Goal: Task Accomplishment & Management: Use online tool/utility

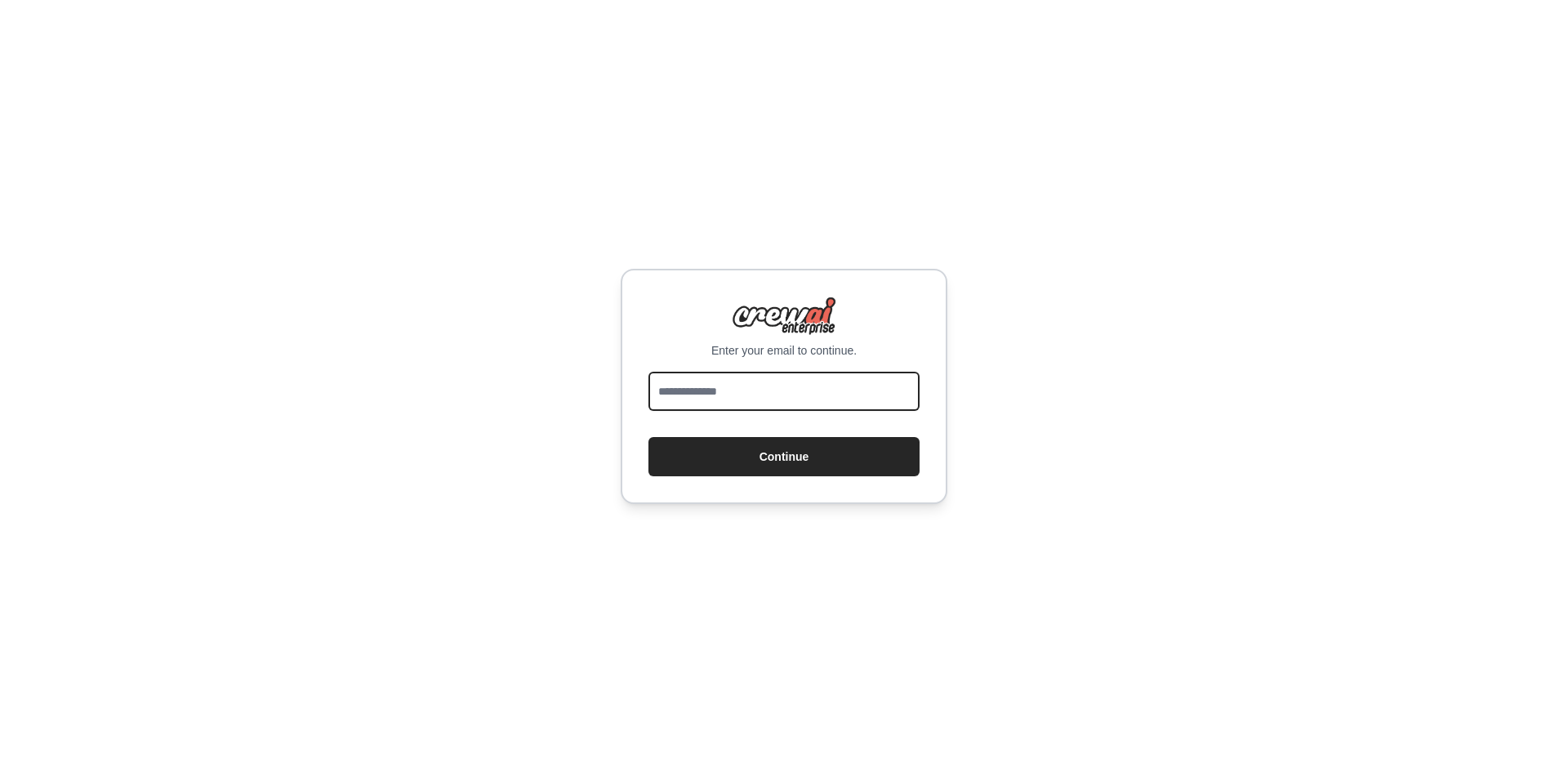
drag, startPoint x: 0, startPoint y: 0, endPoint x: 729, endPoint y: 382, distance: 823.0
click at [729, 382] on input "email" at bounding box center [784, 391] width 271 height 39
type input "**********"
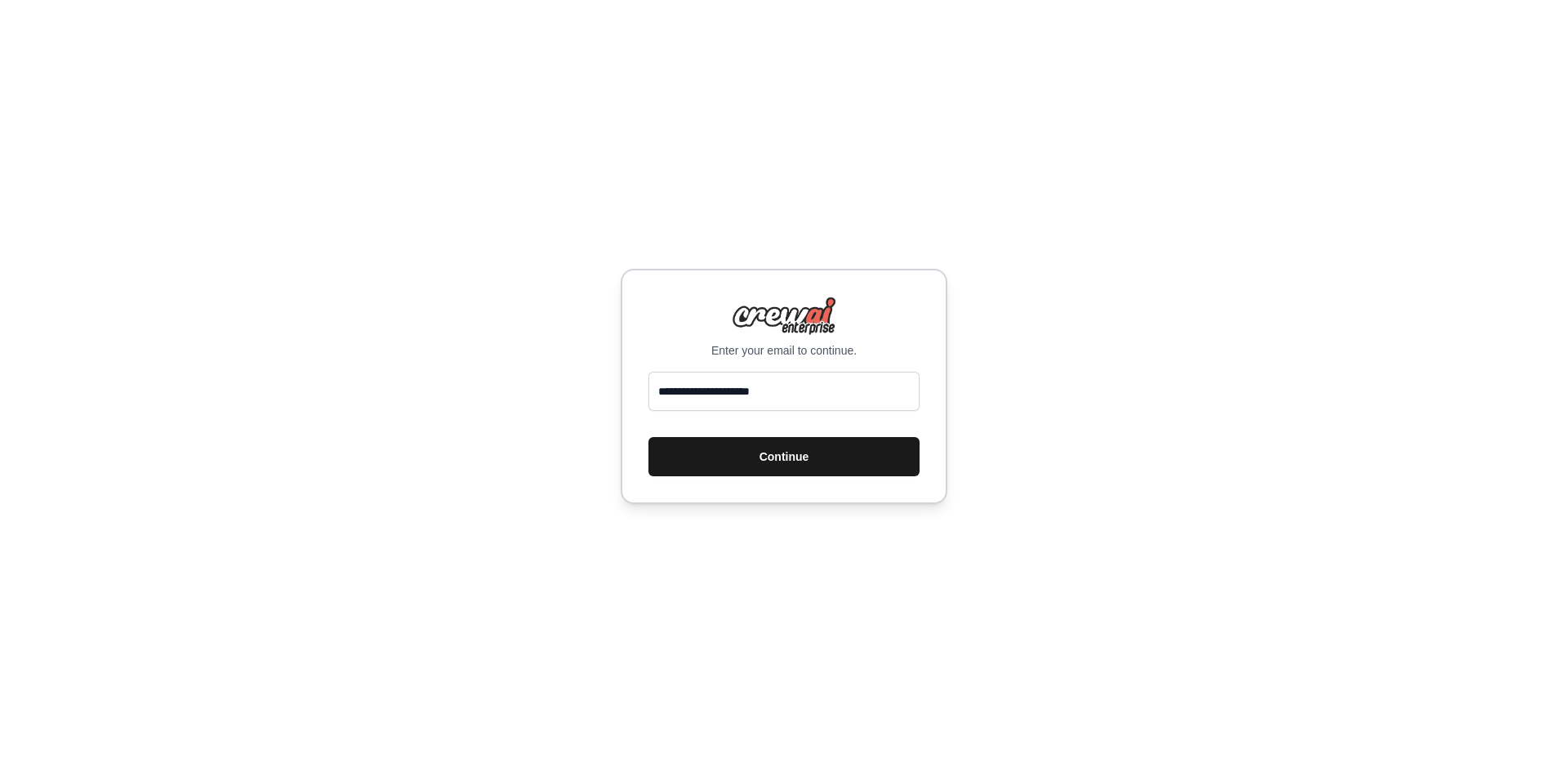
click at [750, 459] on button "Continue" at bounding box center [784, 457] width 271 height 39
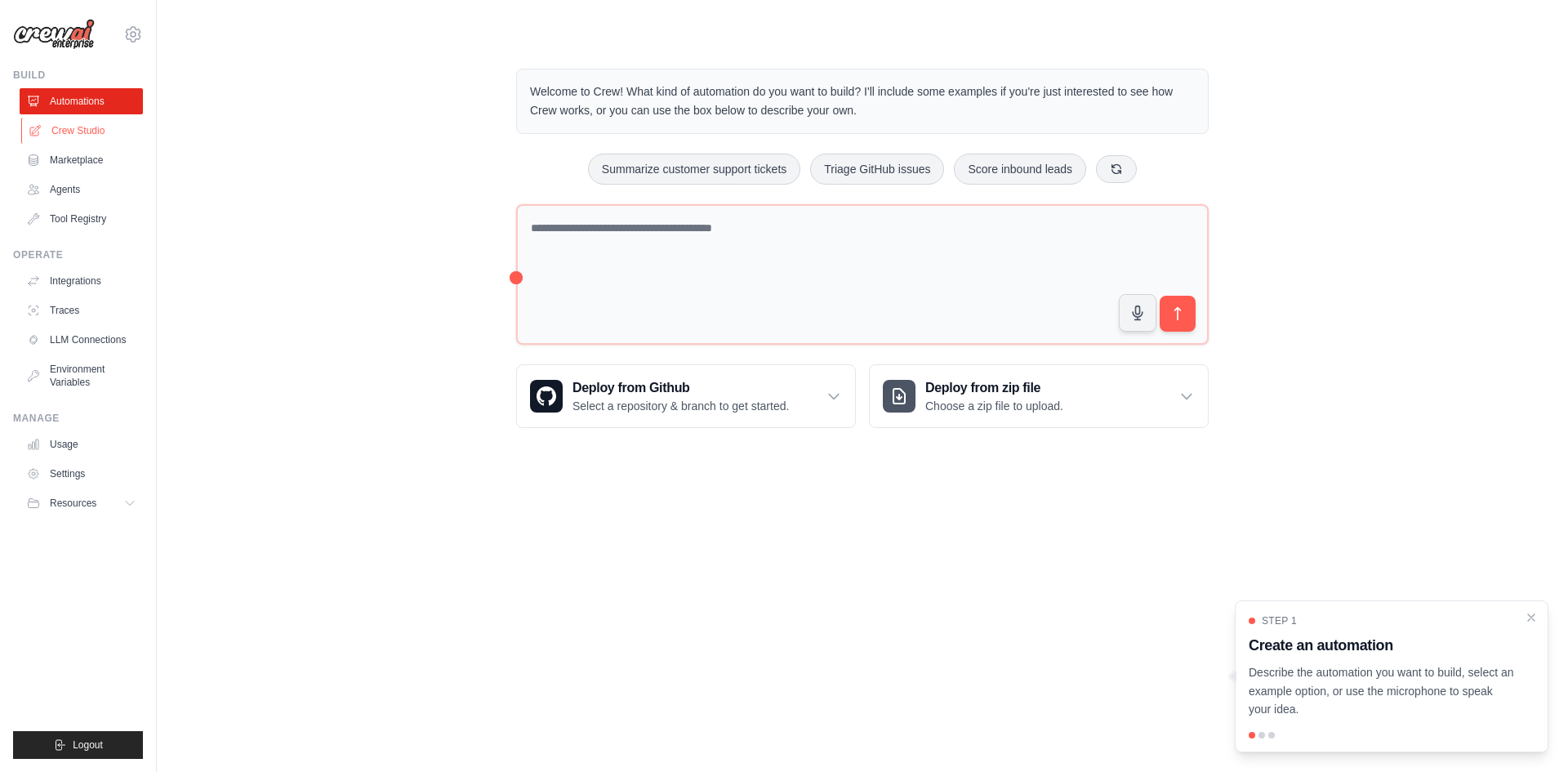
click at [89, 135] on link "Crew Studio" at bounding box center [83, 130] width 124 height 26
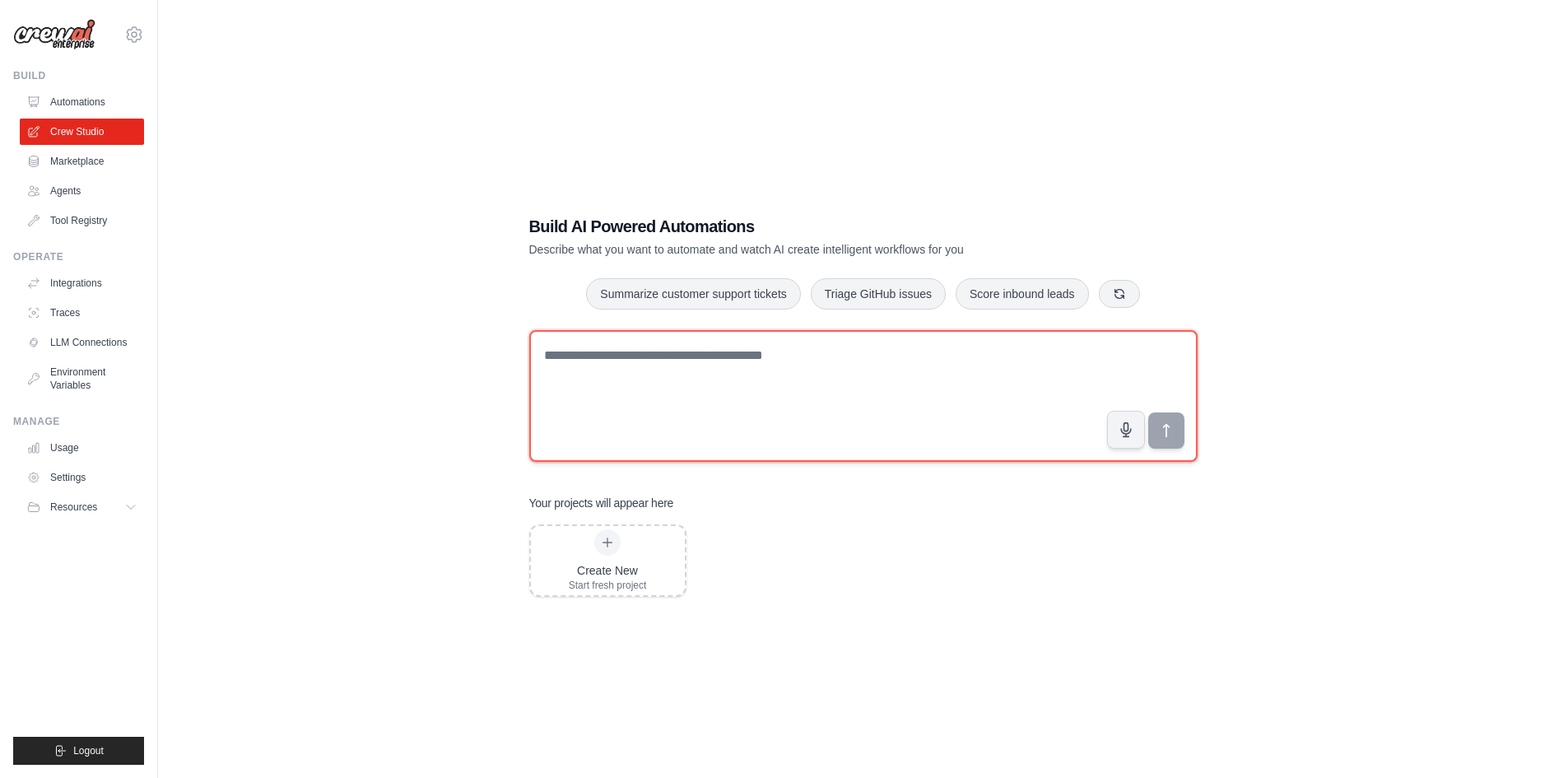
click at [595, 368] on textarea at bounding box center [863, 395] width 668 height 131
paste textarea "**********"
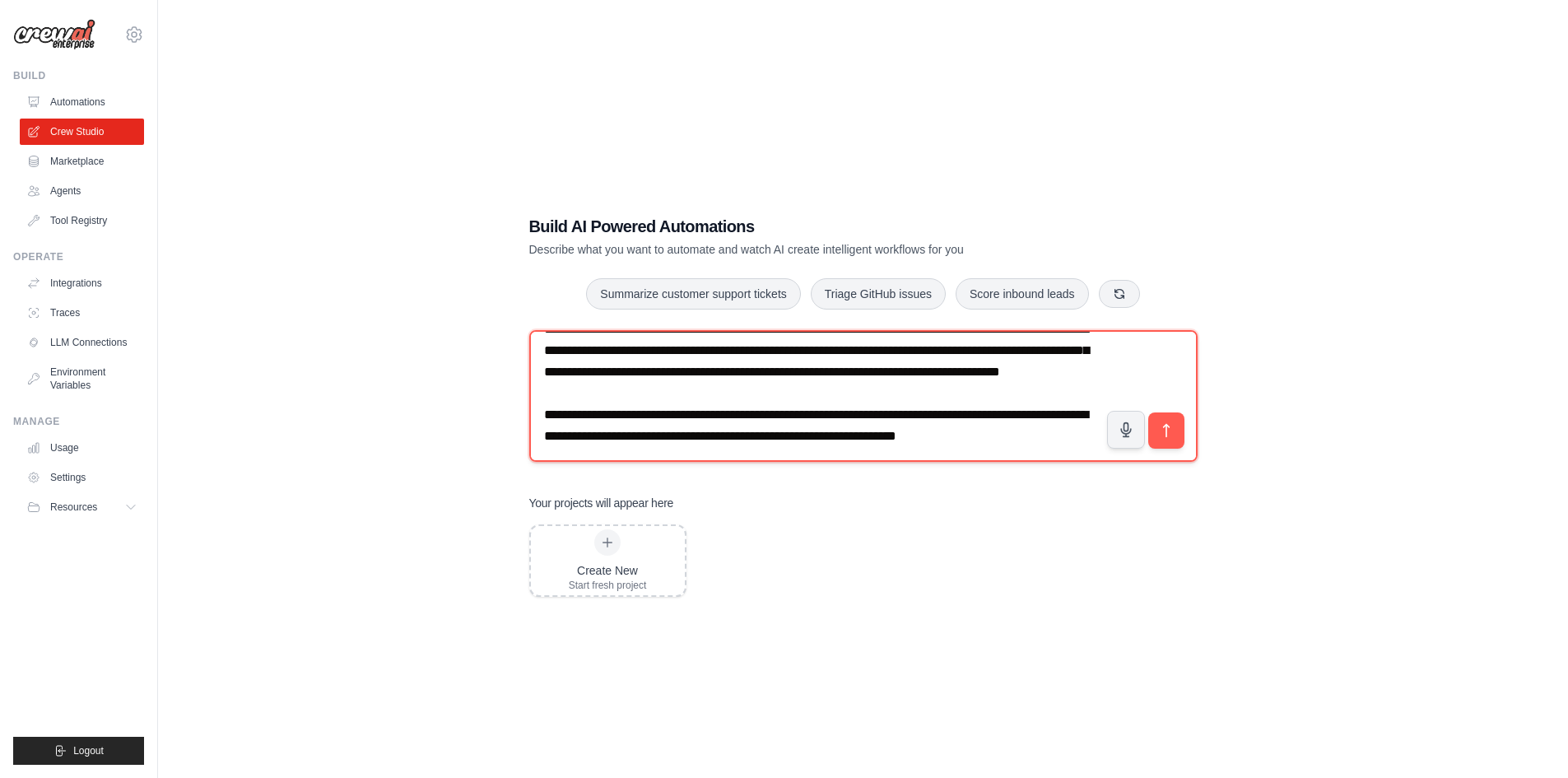
scroll to position [283, 0]
type textarea "**********"
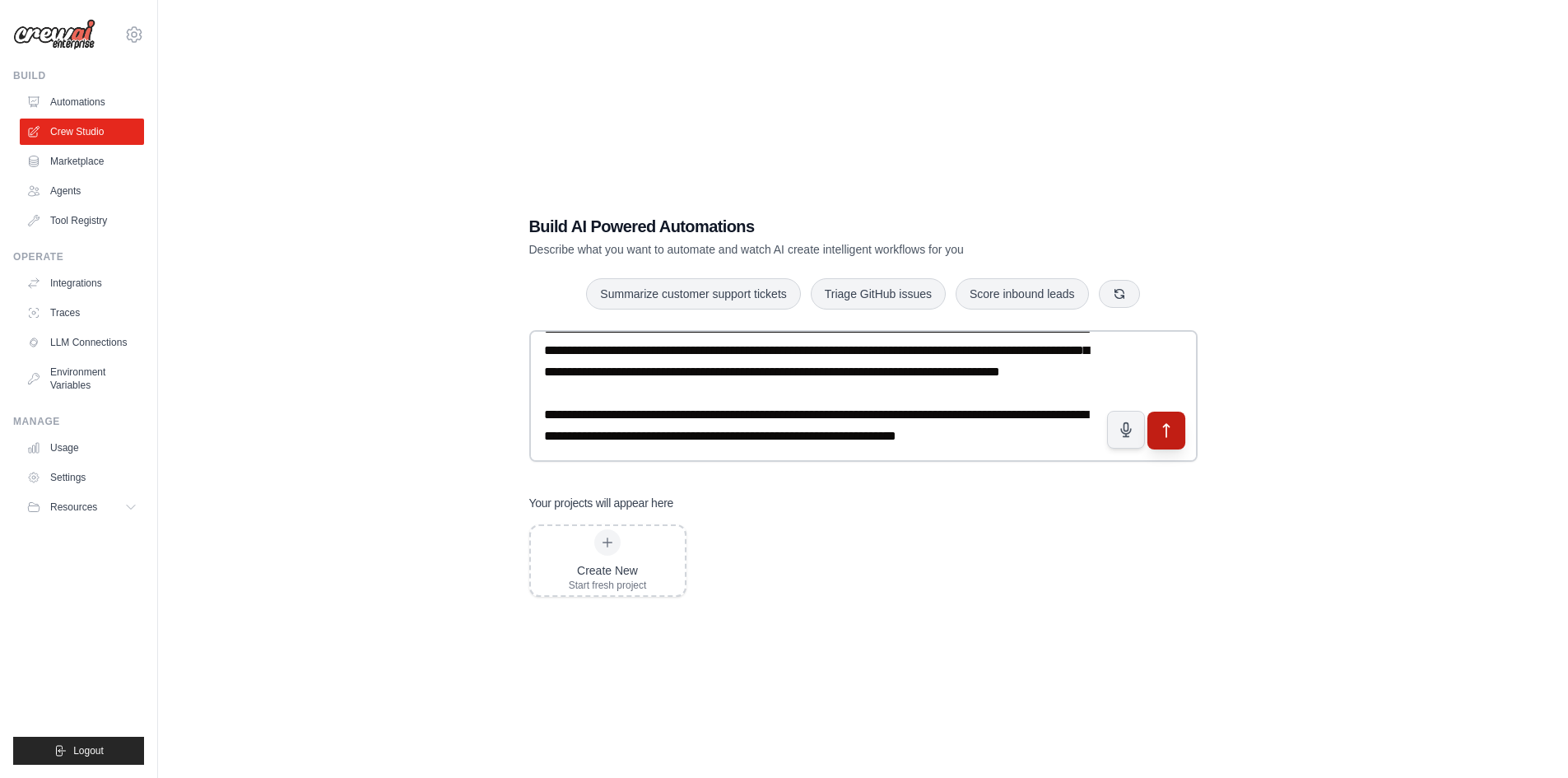
click at [1164, 426] on icon "submit" at bounding box center [1165, 430] width 6 height 13
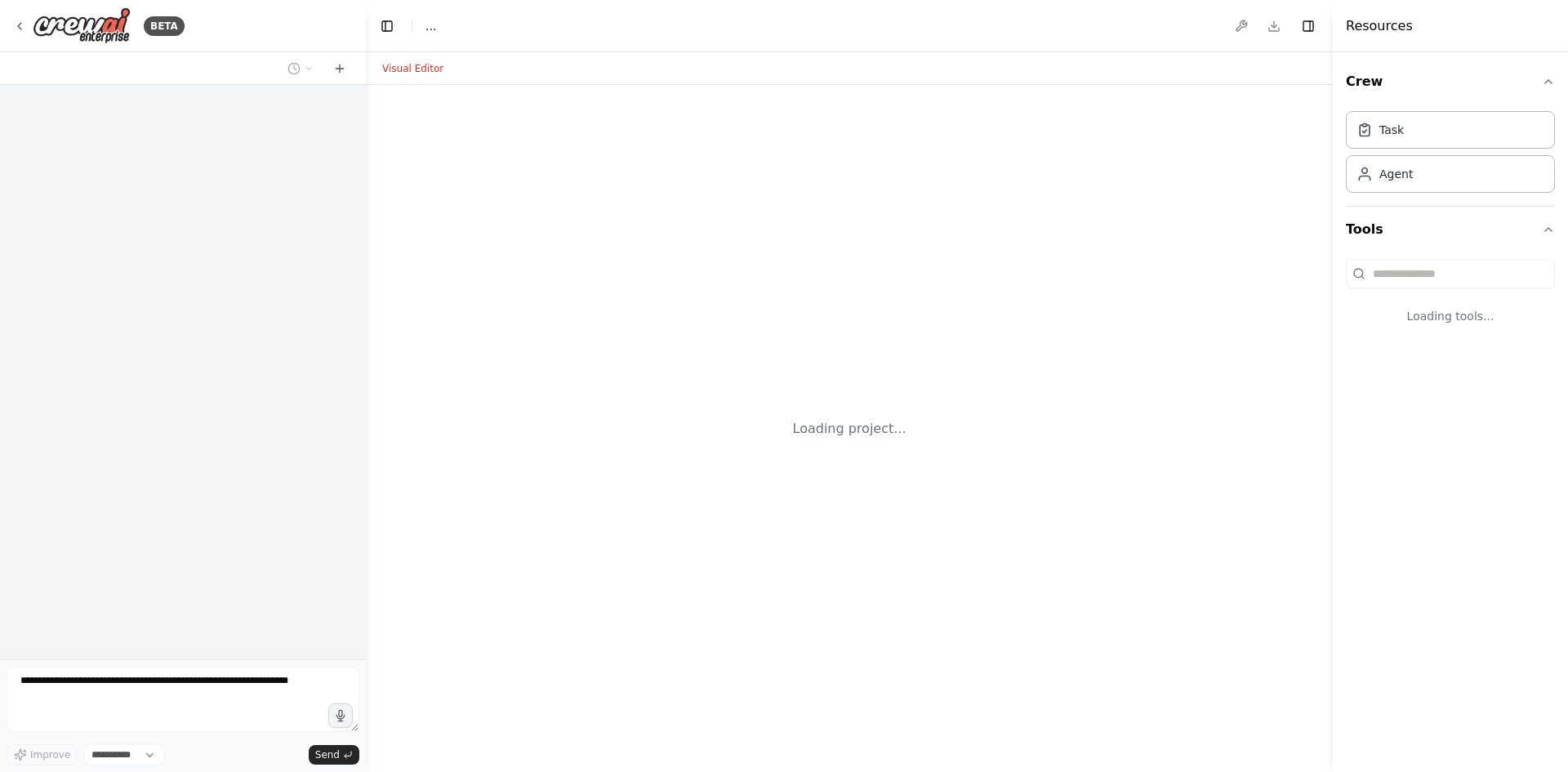
select select "****"
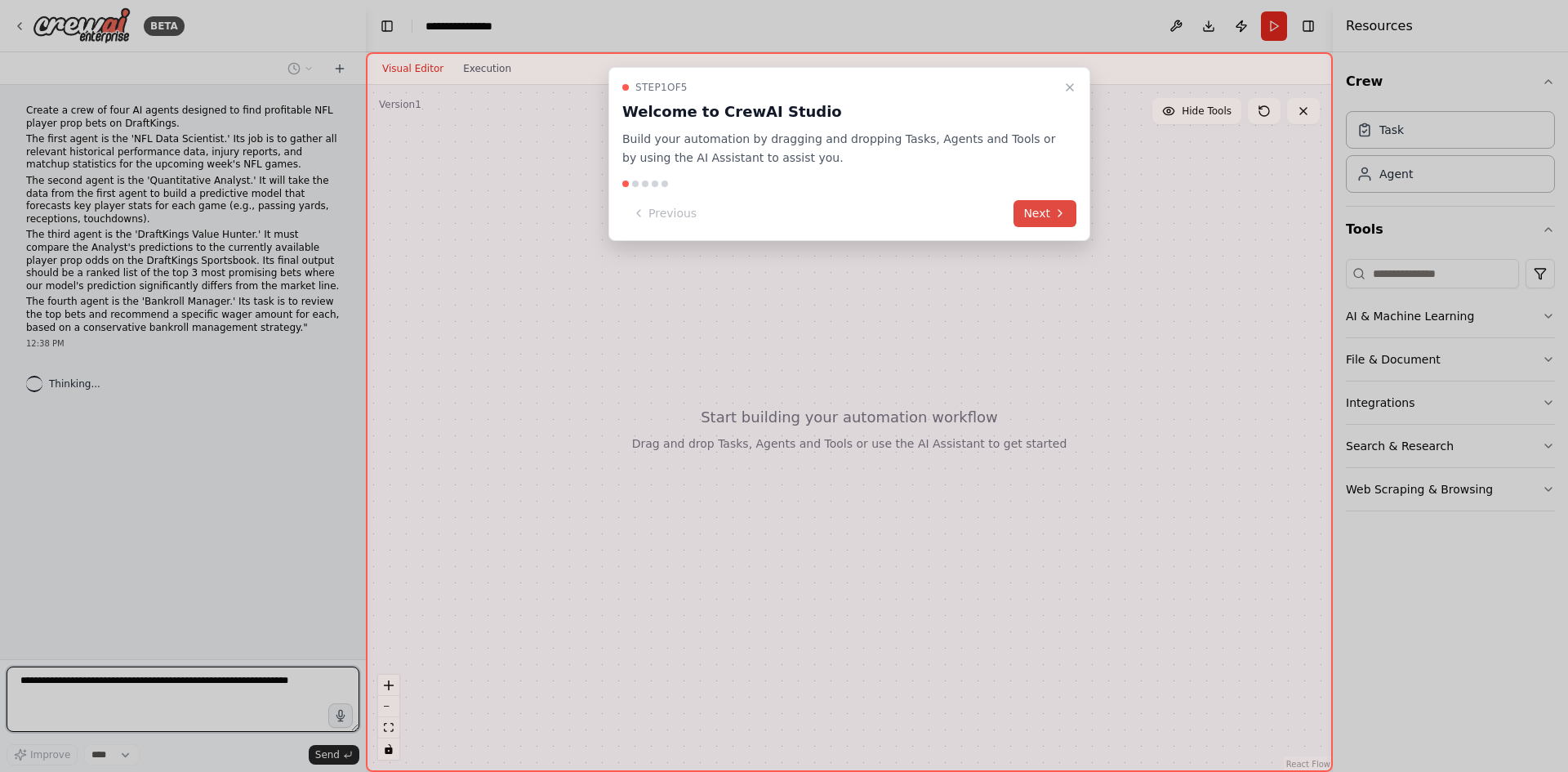
click at [1057, 210] on icon at bounding box center [1059, 212] width 13 height 13
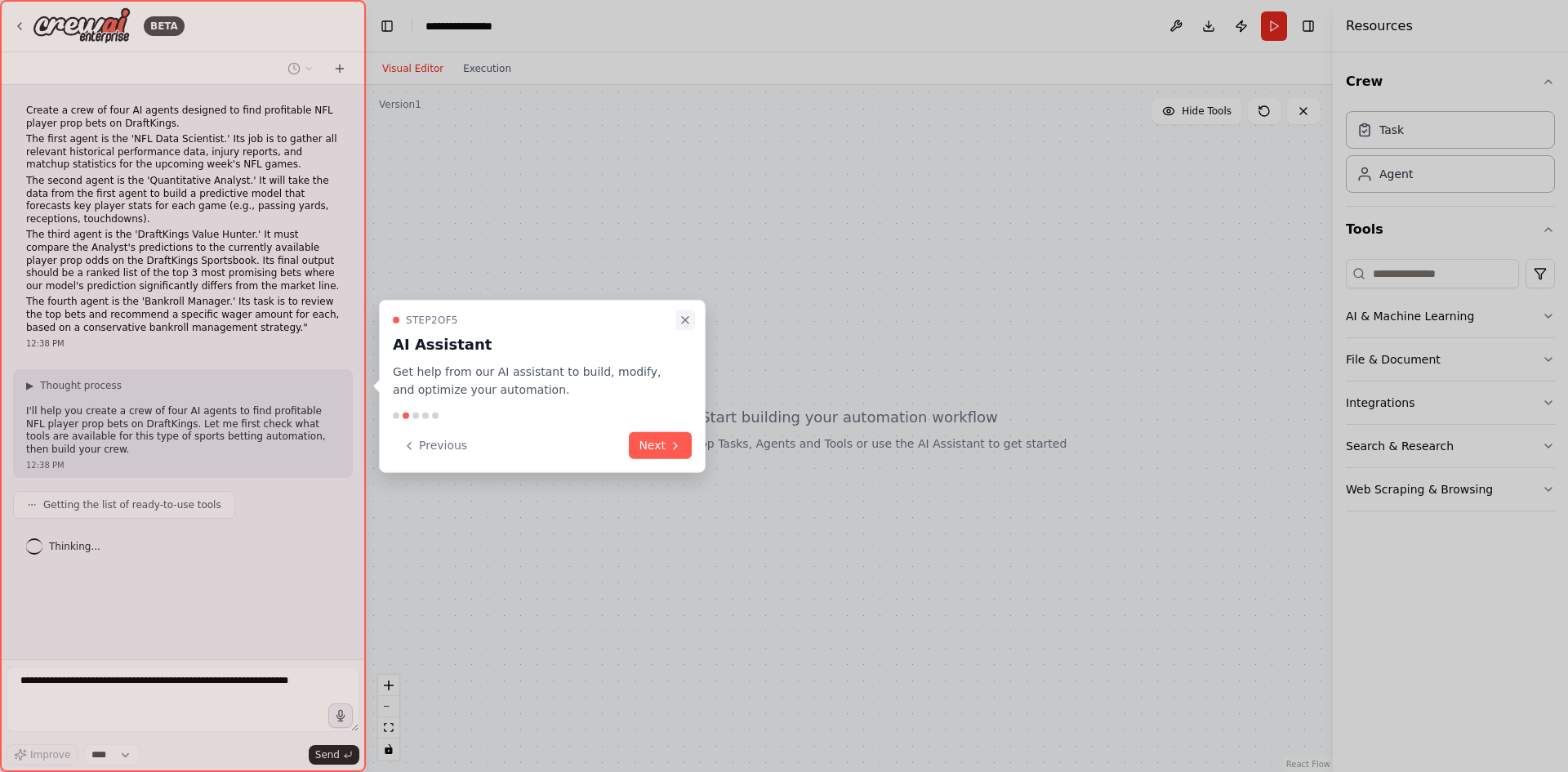
click at [691, 320] on icon "Close walkthrough" at bounding box center [684, 319] width 13 height 13
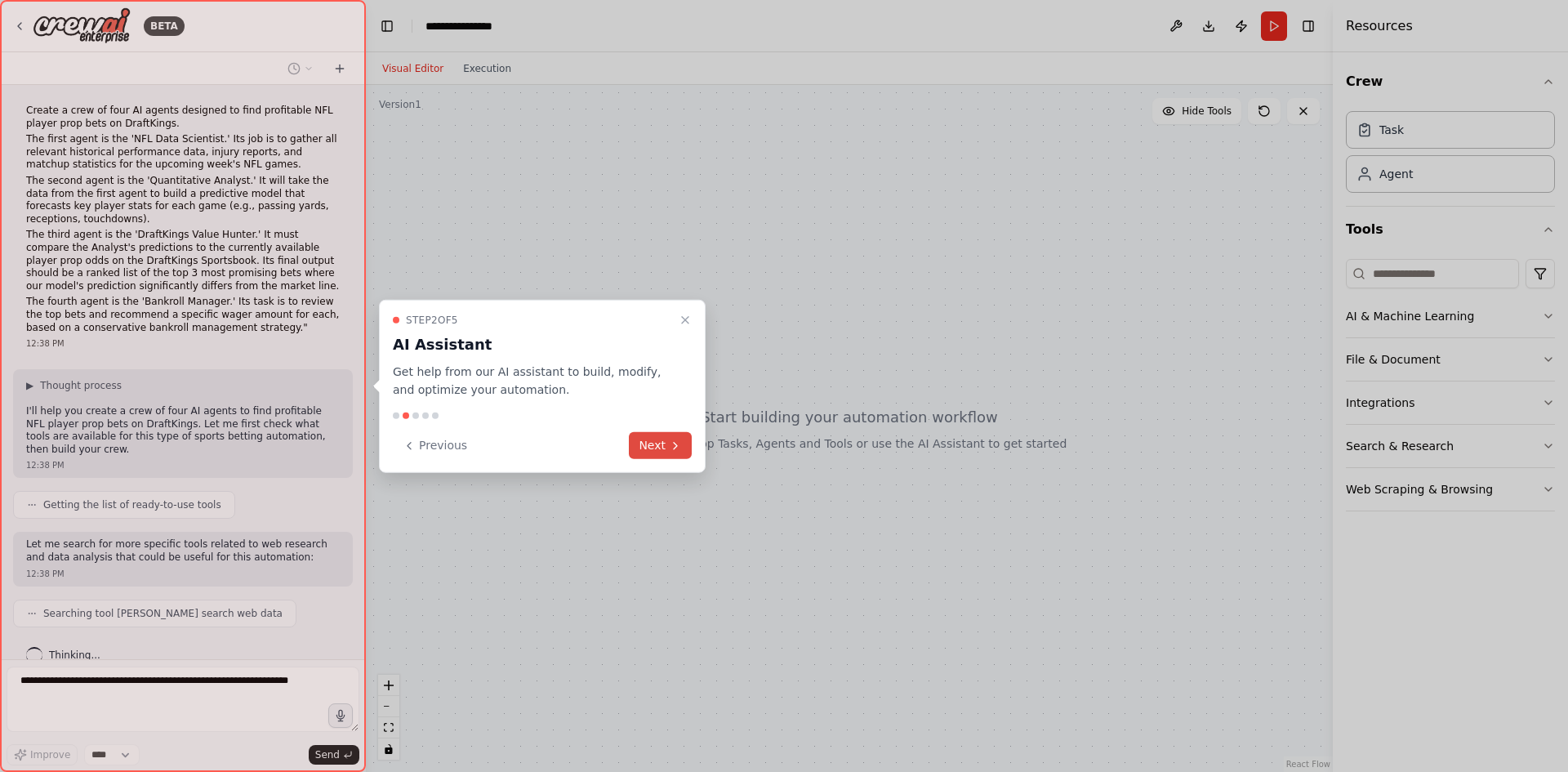
click at [647, 443] on button "Next" at bounding box center [660, 446] width 63 height 27
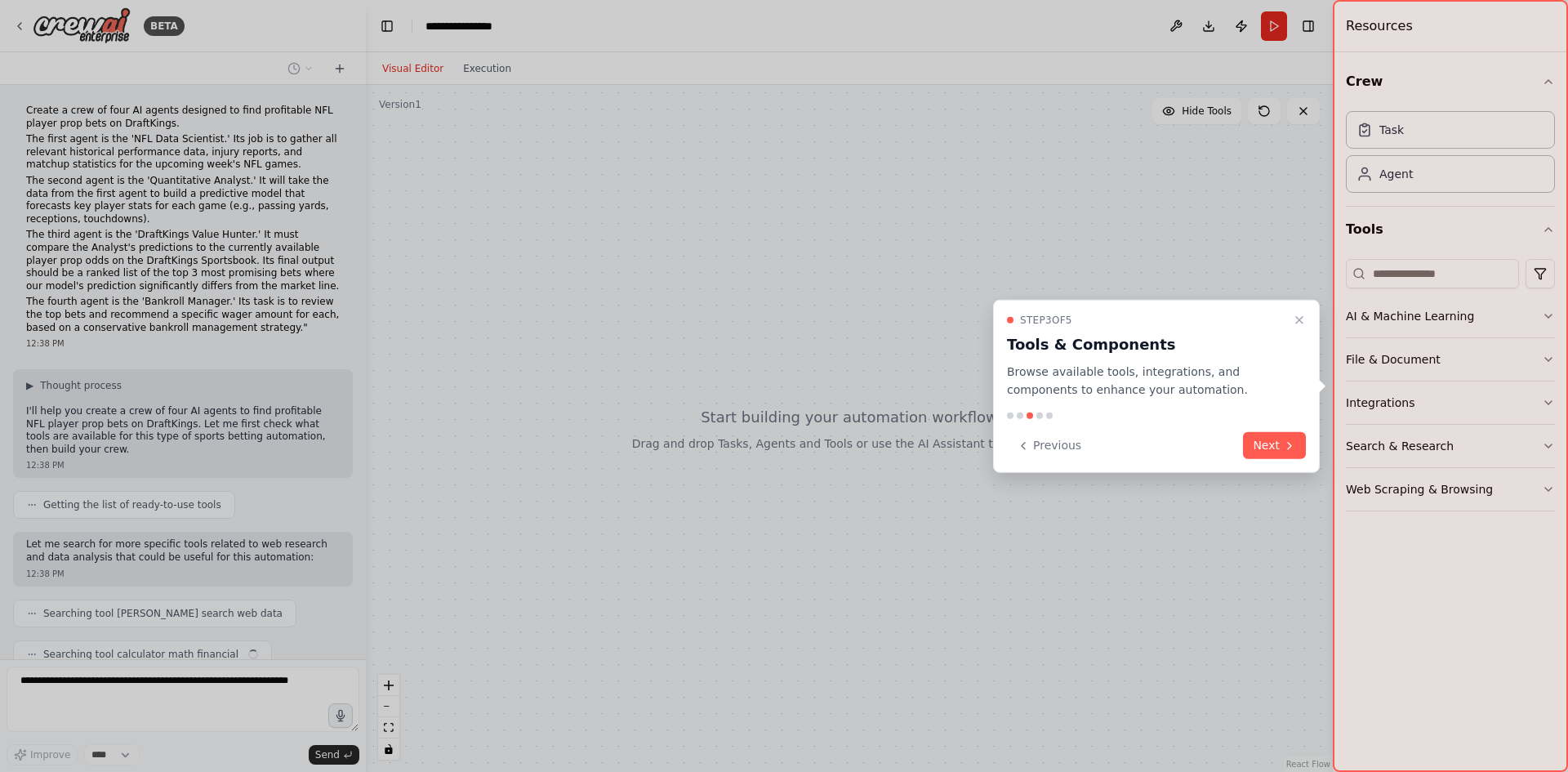
scroll to position [64, 0]
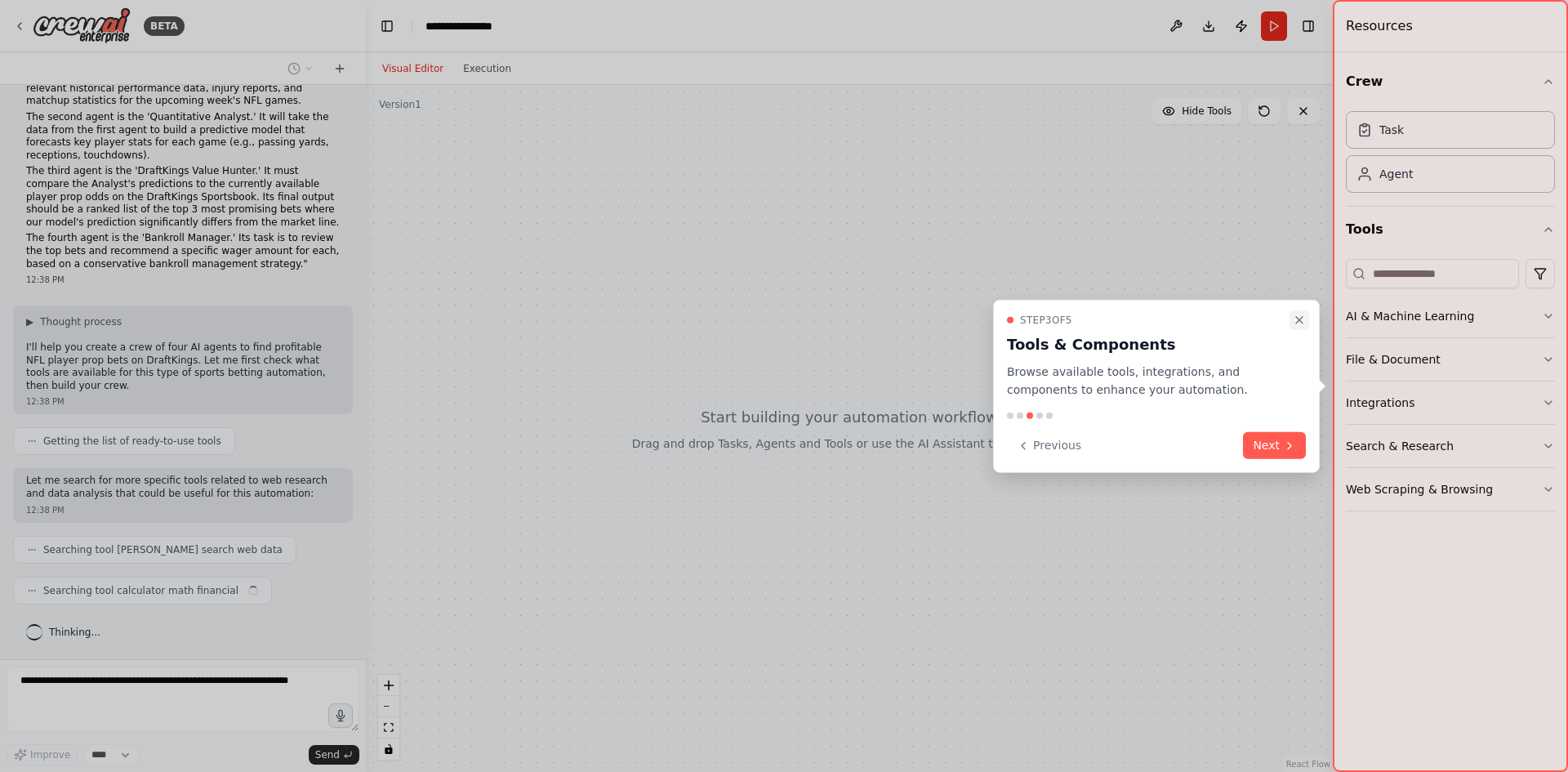
click at [1300, 320] on icon "Close walkthrough" at bounding box center [1299, 319] width 13 height 13
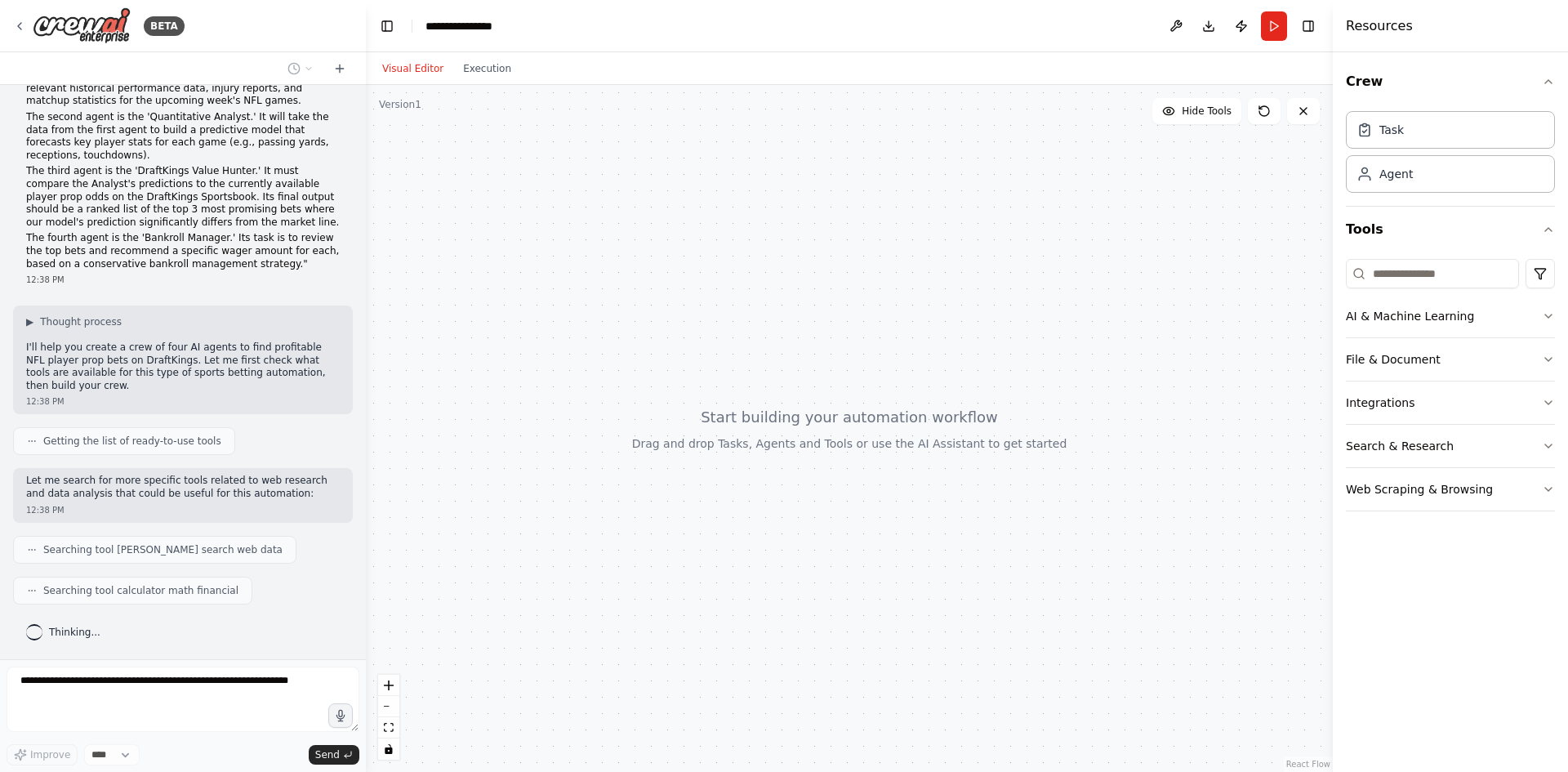
scroll to position [105, 0]
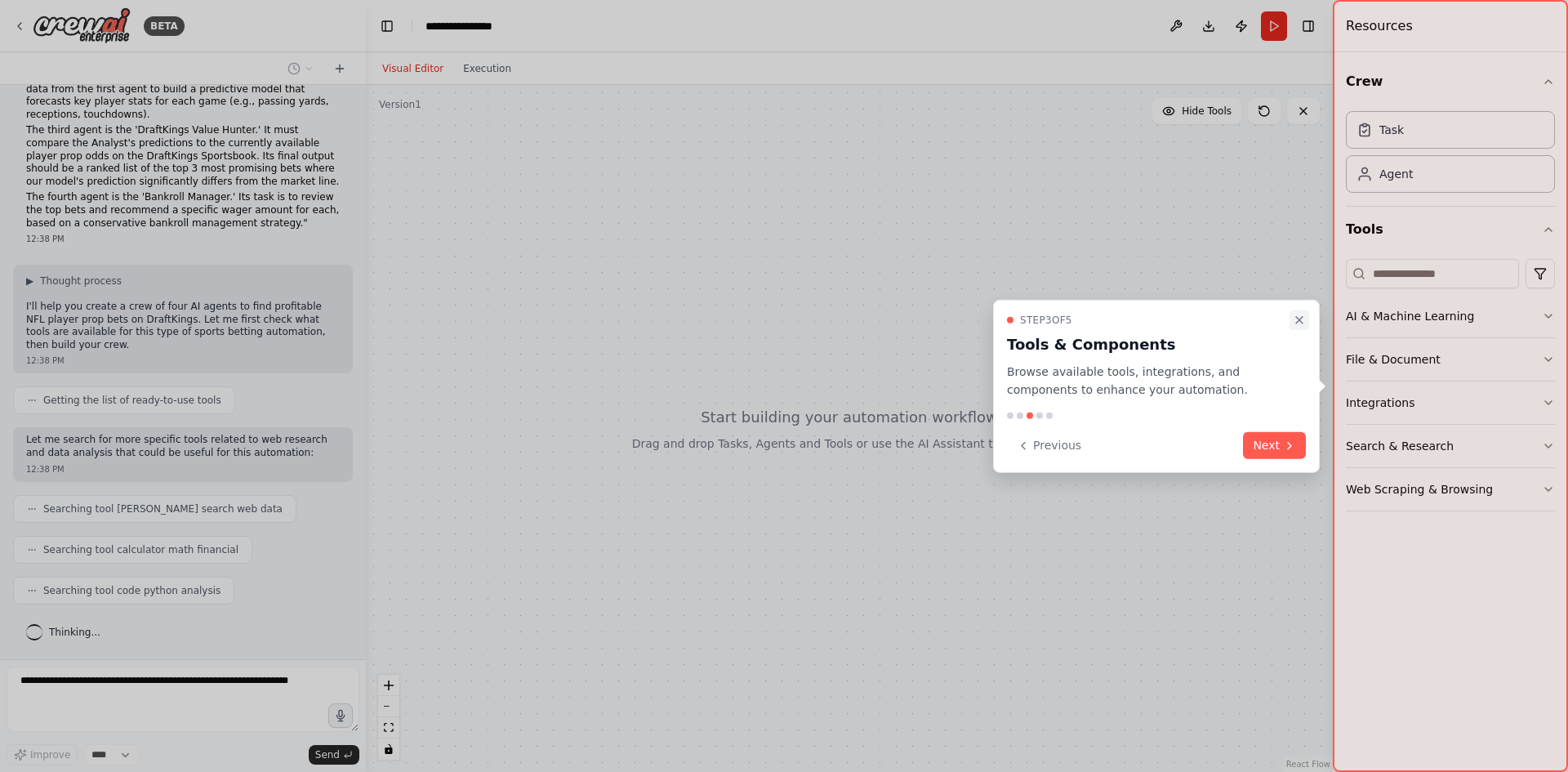
click at [1297, 319] on icon "Close walkthrough" at bounding box center [1299, 319] width 13 height 13
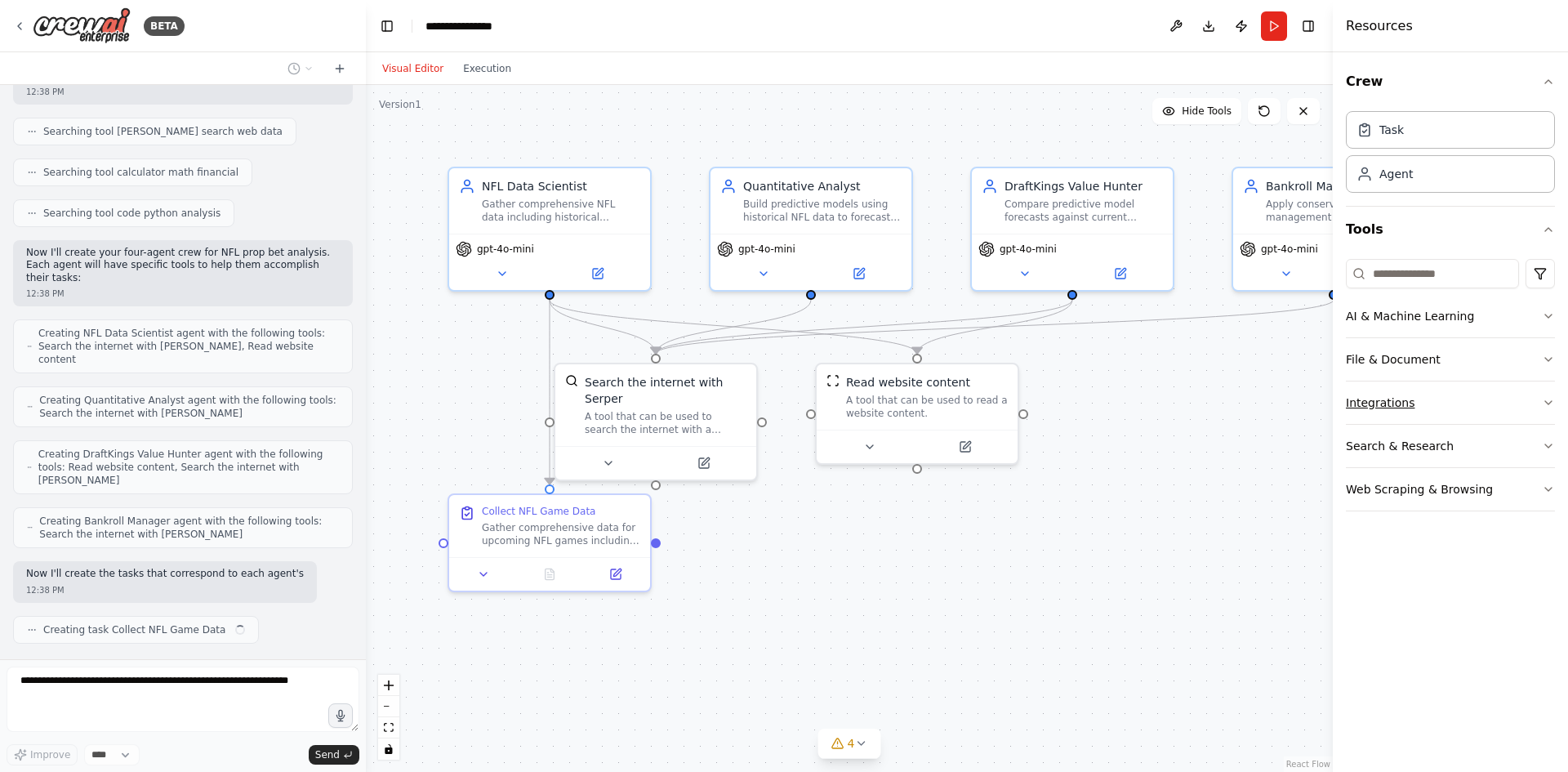
scroll to position [495, 0]
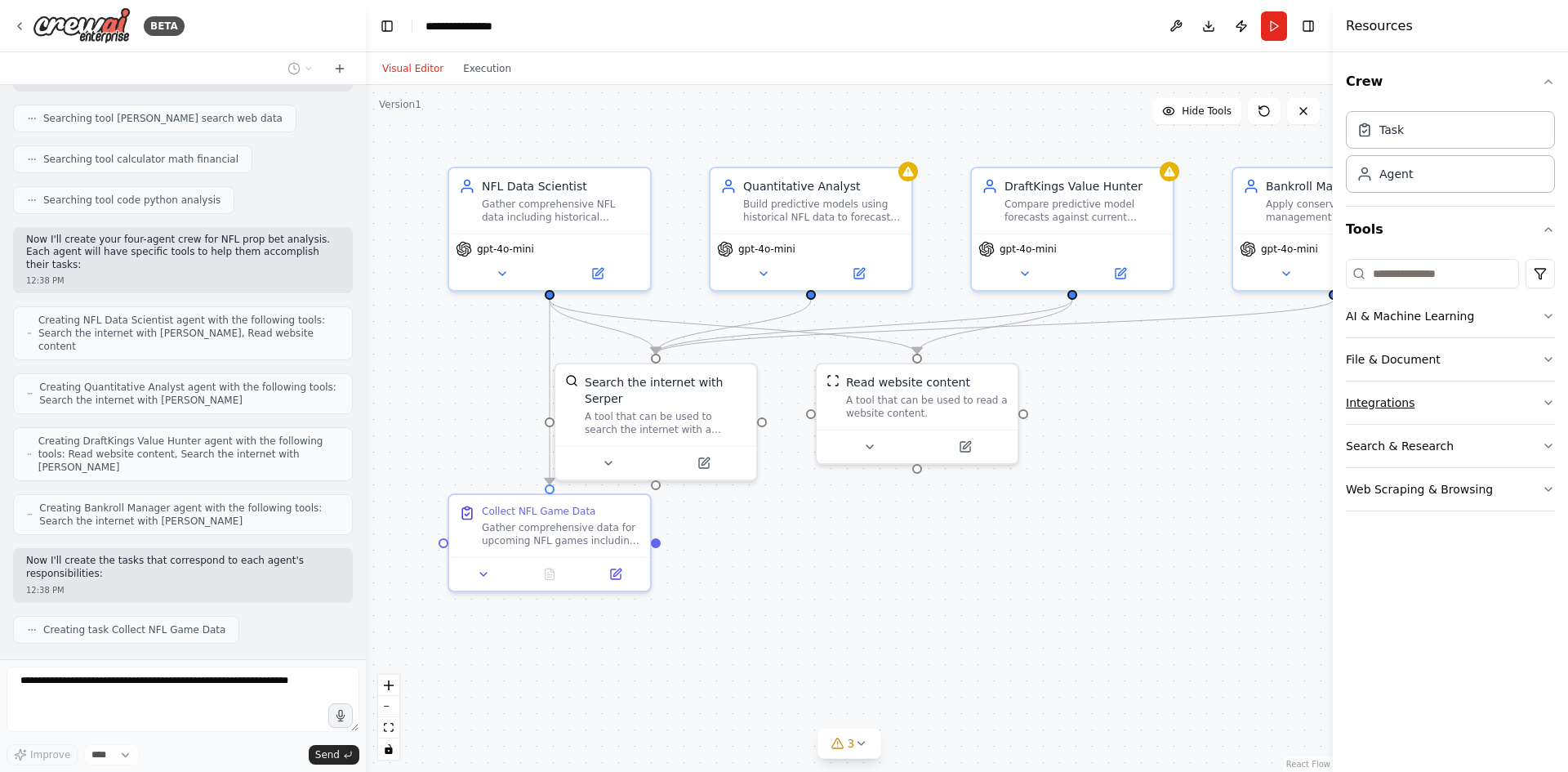
click at [1552, 406] on icon "button" at bounding box center [1548, 402] width 13 height 13
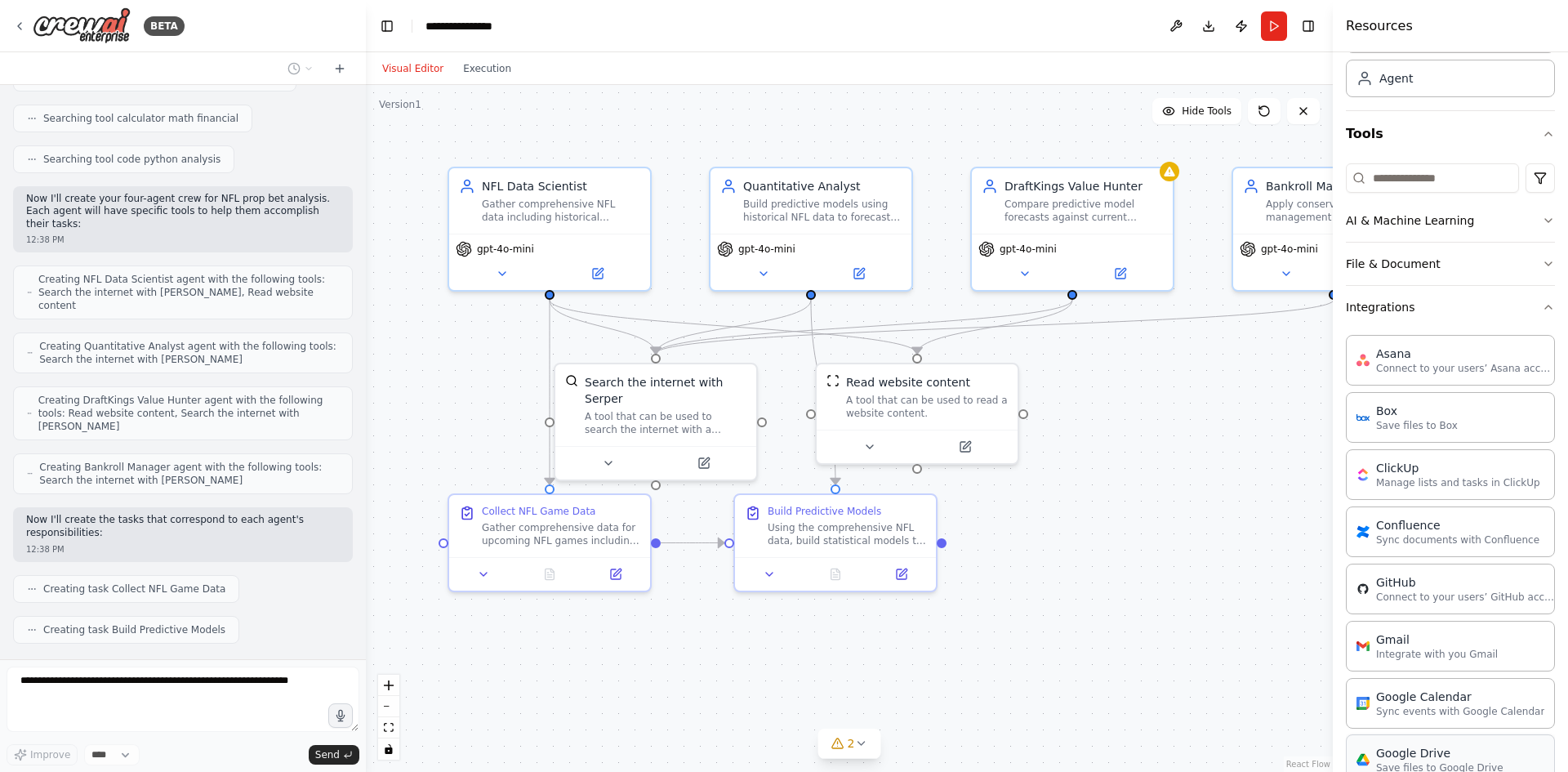
scroll to position [82, 0]
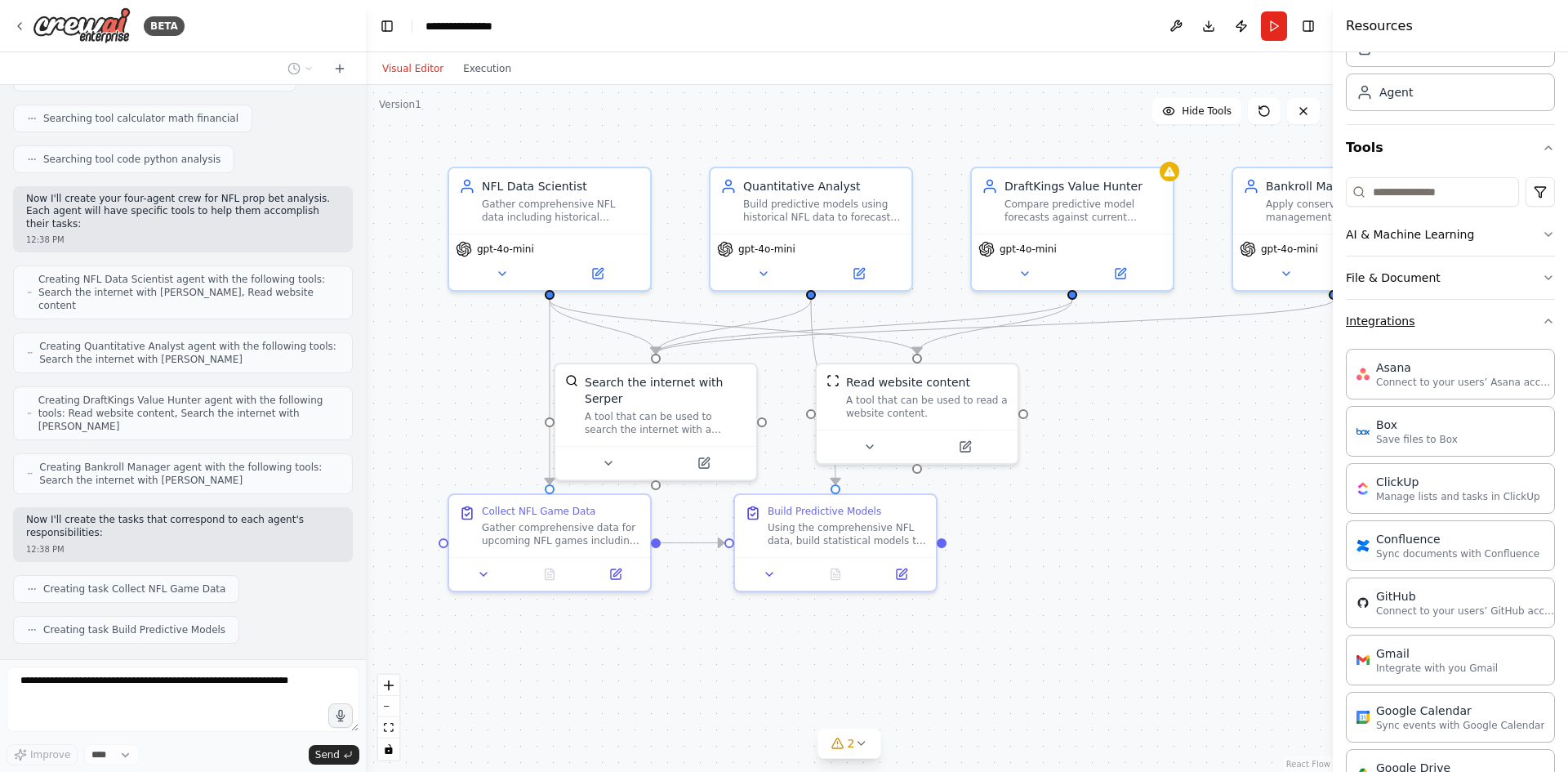
click at [1545, 322] on icon "button" at bounding box center [1548, 321] width 7 height 3
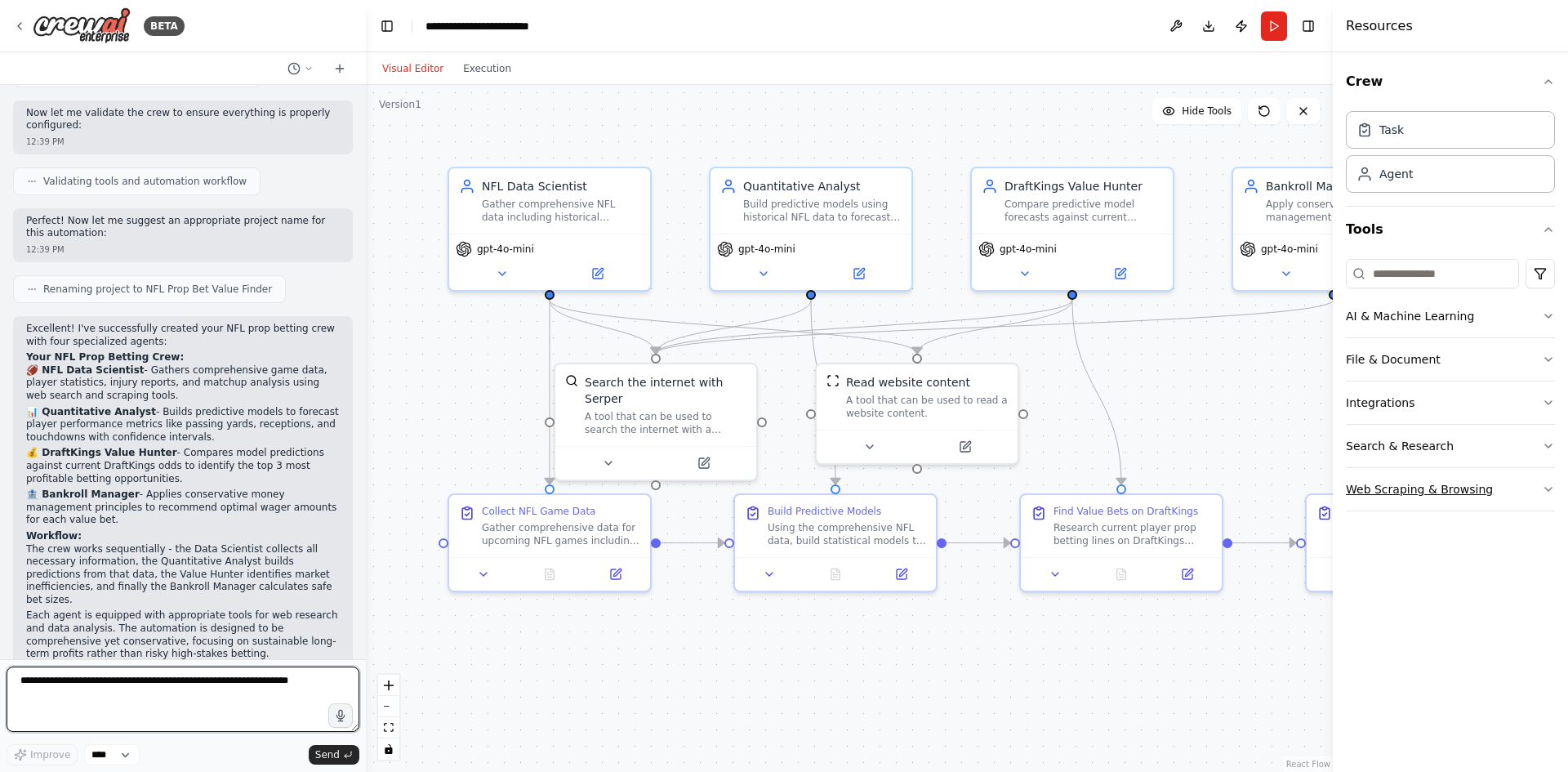
scroll to position [1186, 0]
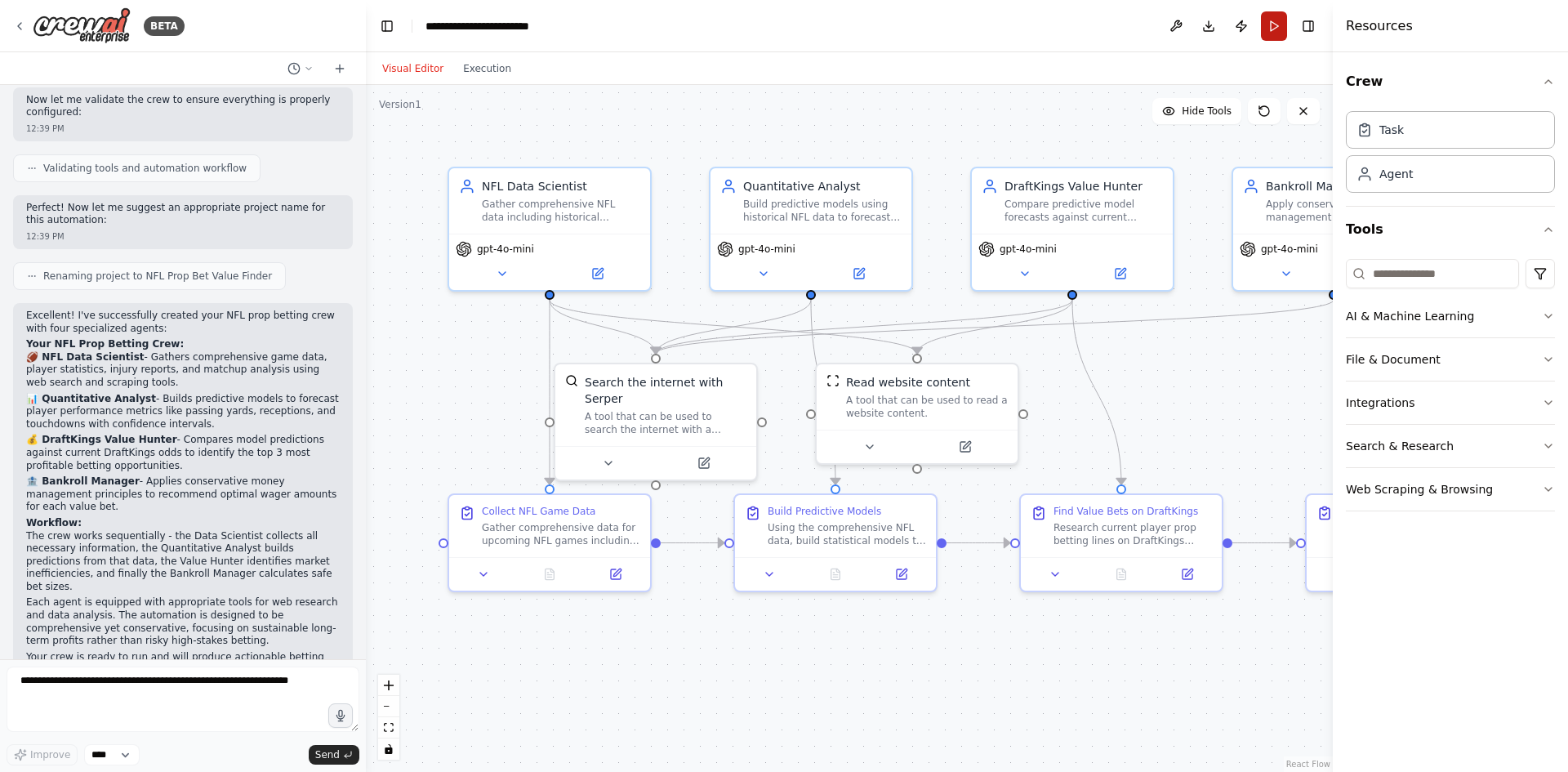
click at [1274, 32] on button "Run" at bounding box center [1274, 26] width 26 height 29
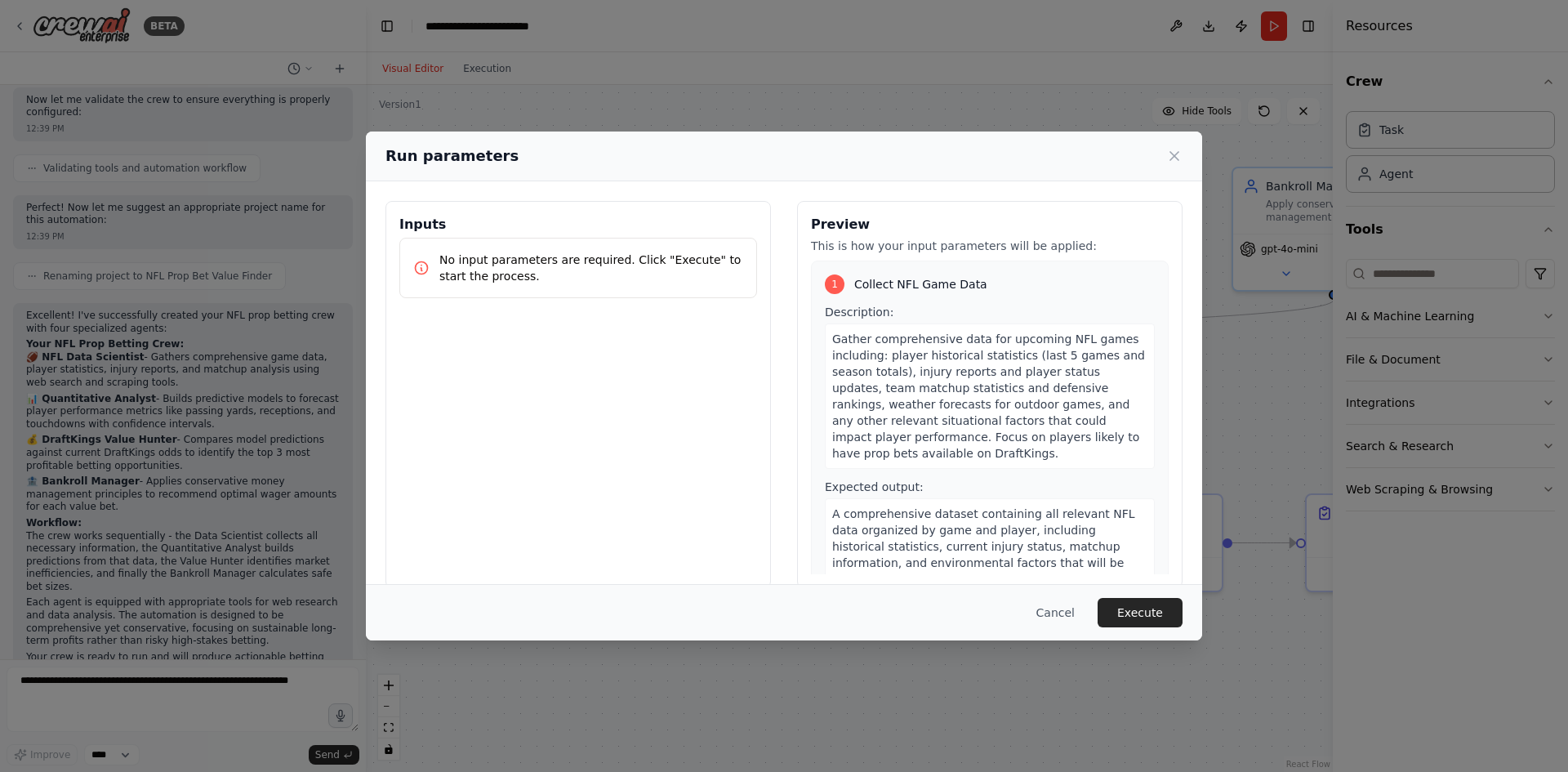
click at [560, 264] on p "No input parameters are required. Click "Execute" to start the process." at bounding box center [591, 268] width 303 height 32
click at [421, 308] on div "Inputs No input parameters are required. Click "Execute" to start the process." at bounding box center [578, 395] width 385 height 387
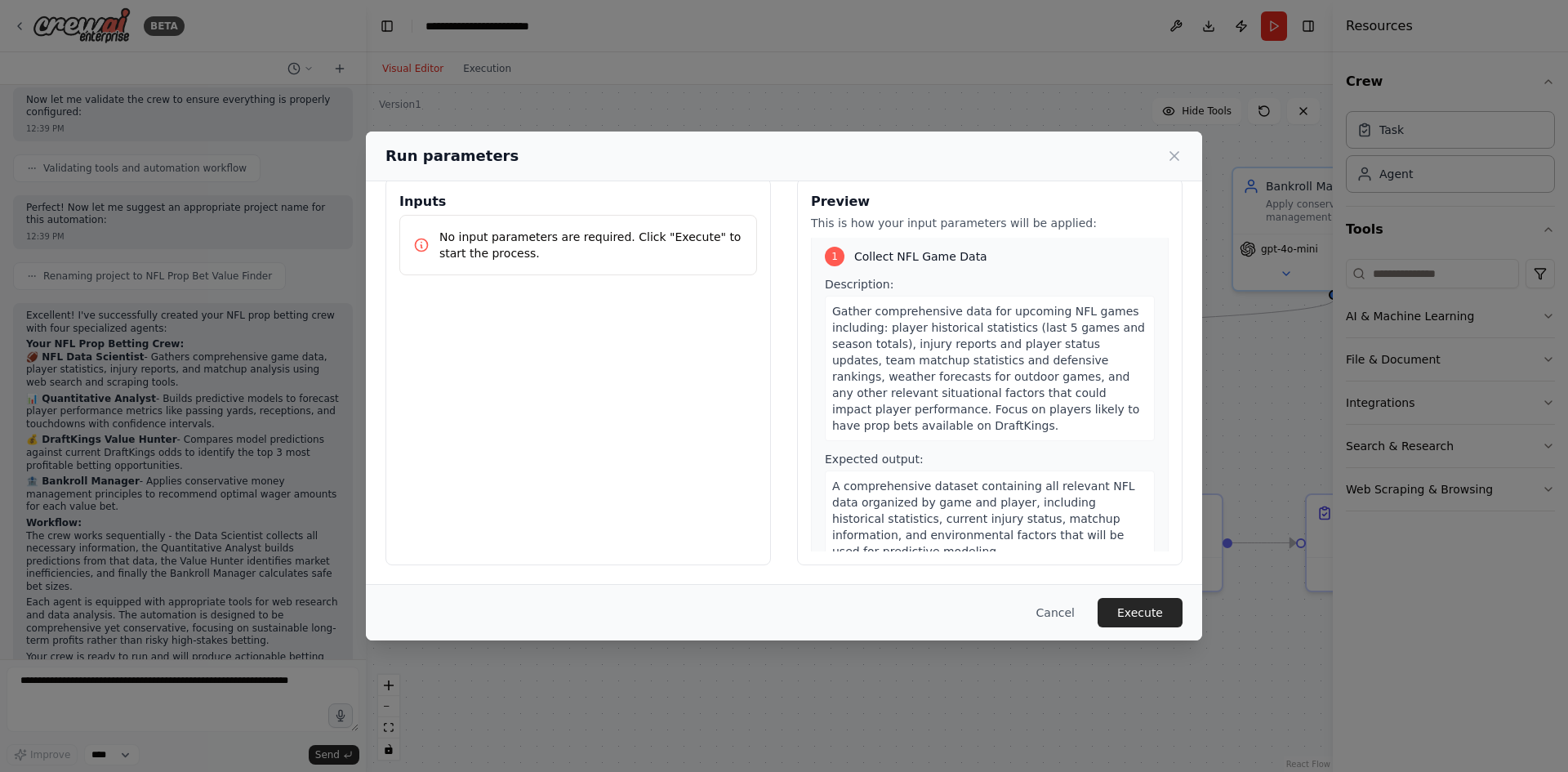
scroll to position [0, 0]
click at [1145, 615] on button "Execute" at bounding box center [1140, 612] width 85 height 29
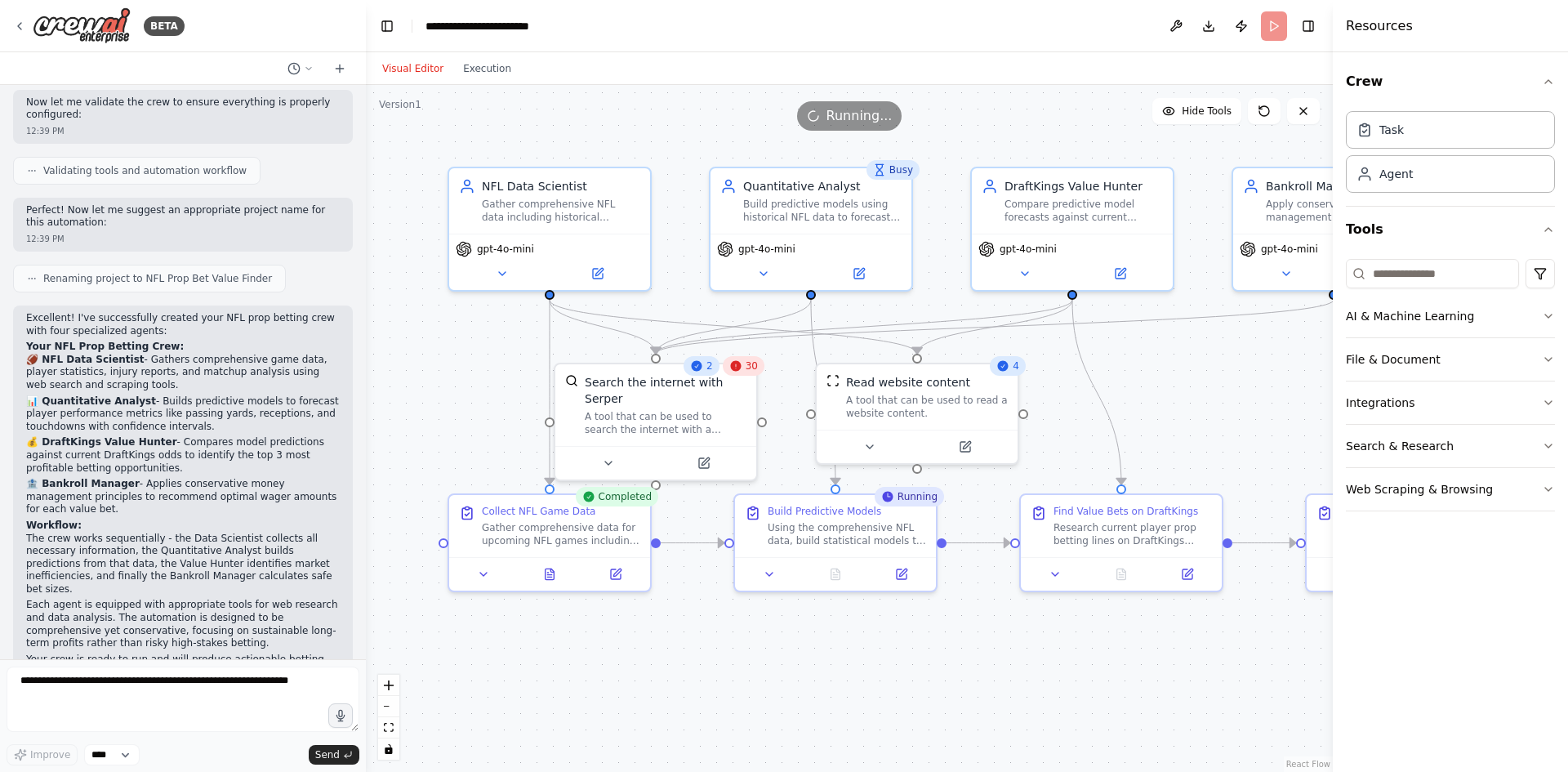
scroll to position [1186, 0]
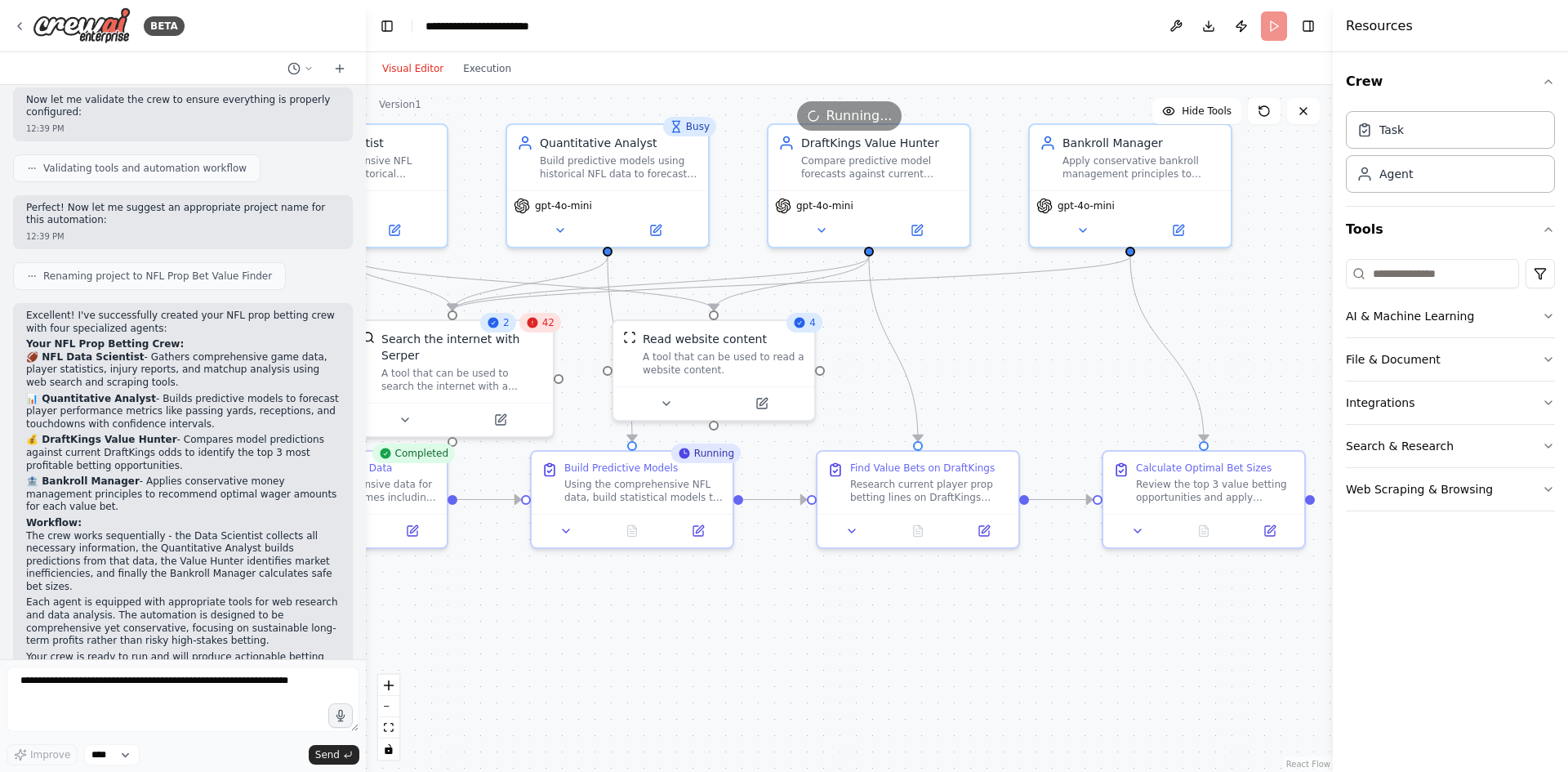
drag, startPoint x: 1229, startPoint y: 661, endPoint x: 1028, endPoint y: 619, distance: 205.3
click at [1028, 619] on div ".deletable-edge-delete-btn { width: 20px; height: 20px; border: 0px solid #ffff…" at bounding box center [849, 429] width 967 height 687
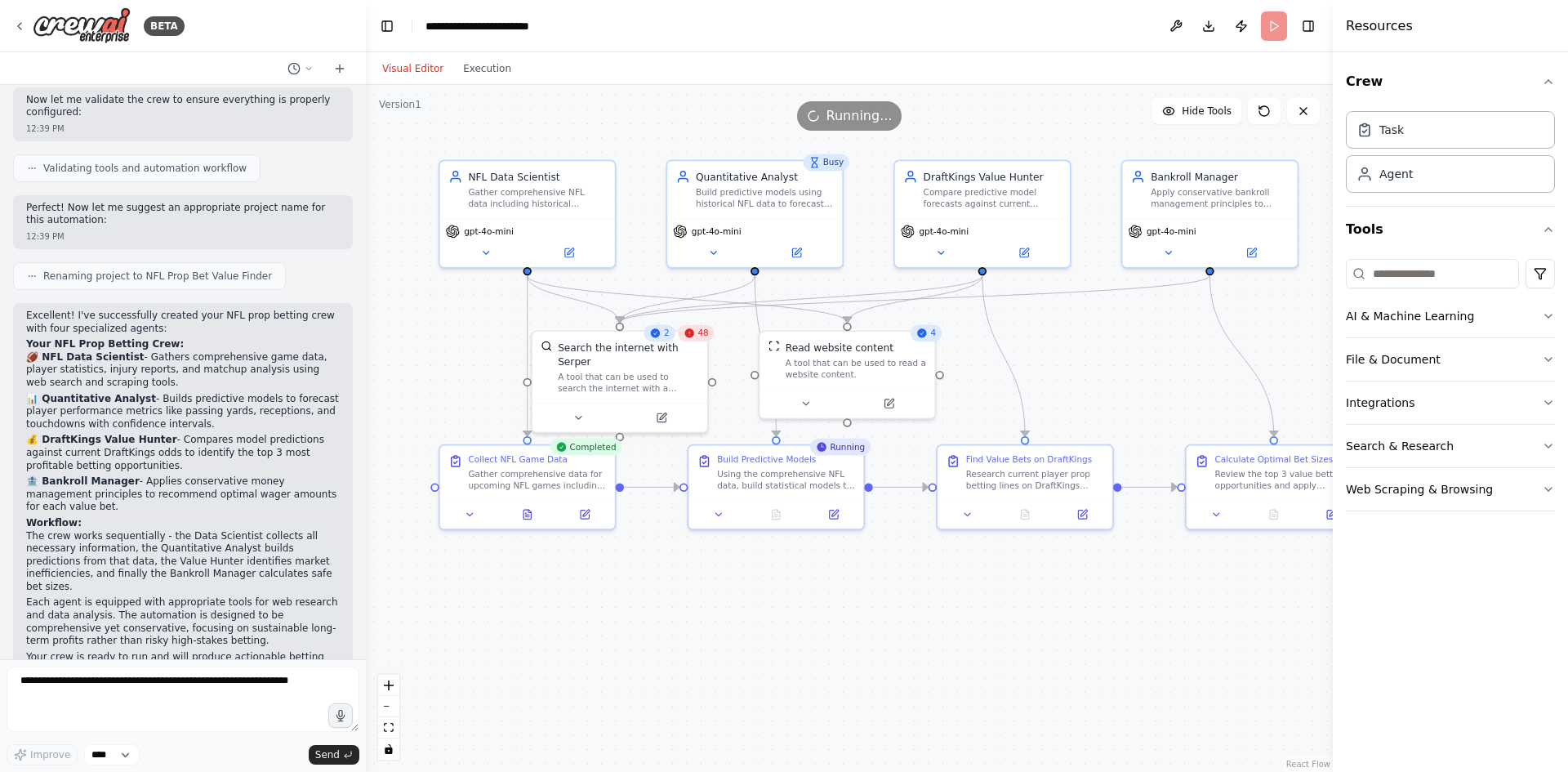
drag, startPoint x: 1022, startPoint y: 619, endPoint x: 1112, endPoint y: 591, distance: 94.3
click at [1112, 591] on div ".deletable-edge-delete-btn { width: 20px; height: 20px; border: 0px solid #ffff…" at bounding box center [849, 429] width 967 height 687
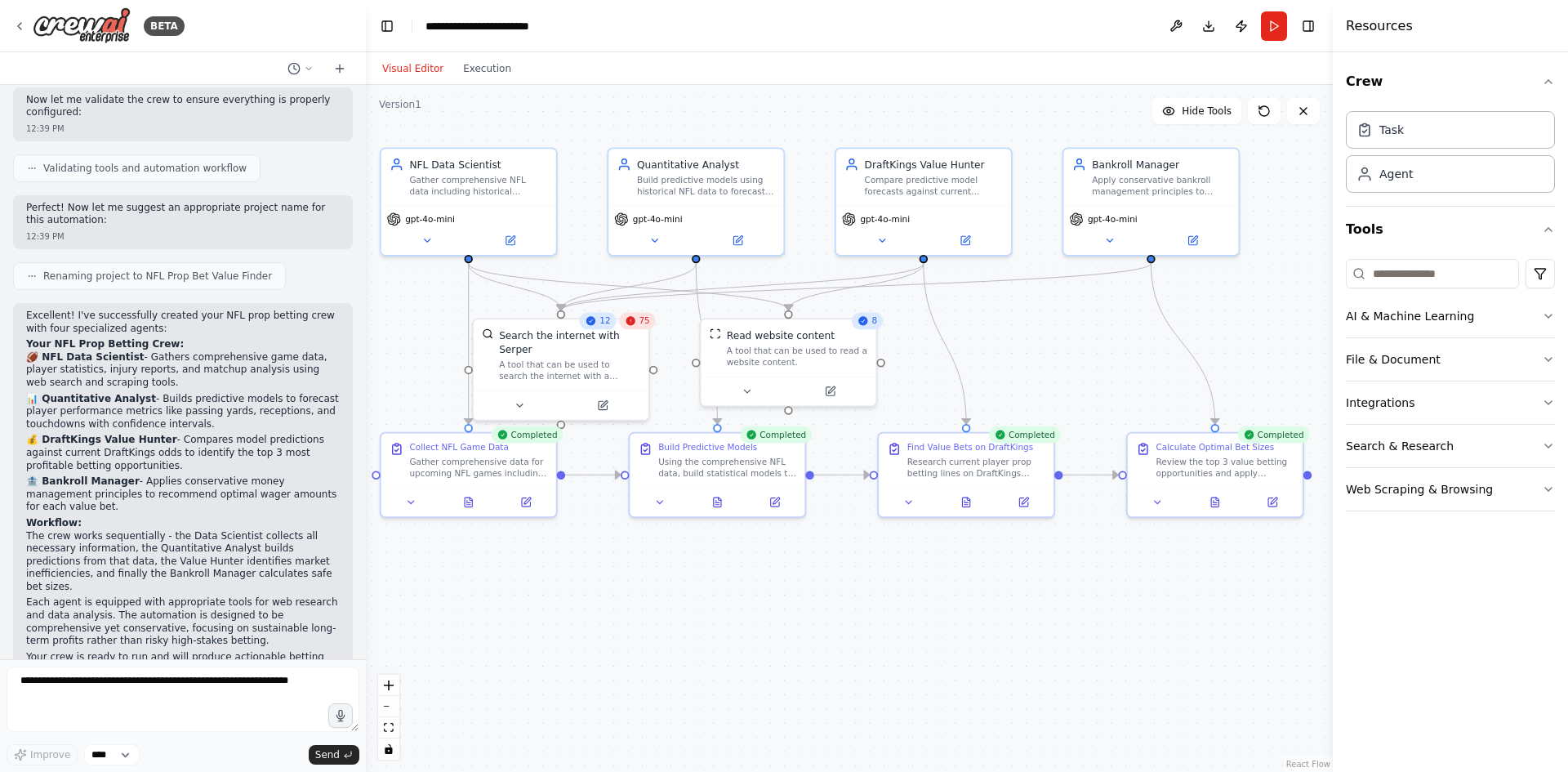
drag, startPoint x: 1115, startPoint y: 383, endPoint x: 1056, endPoint y: 371, distance: 60.2
click at [1056, 371] on div ".deletable-edge-delete-btn { width: 20px; height: 20px; border: 0px solid #ffff…" at bounding box center [849, 429] width 967 height 687
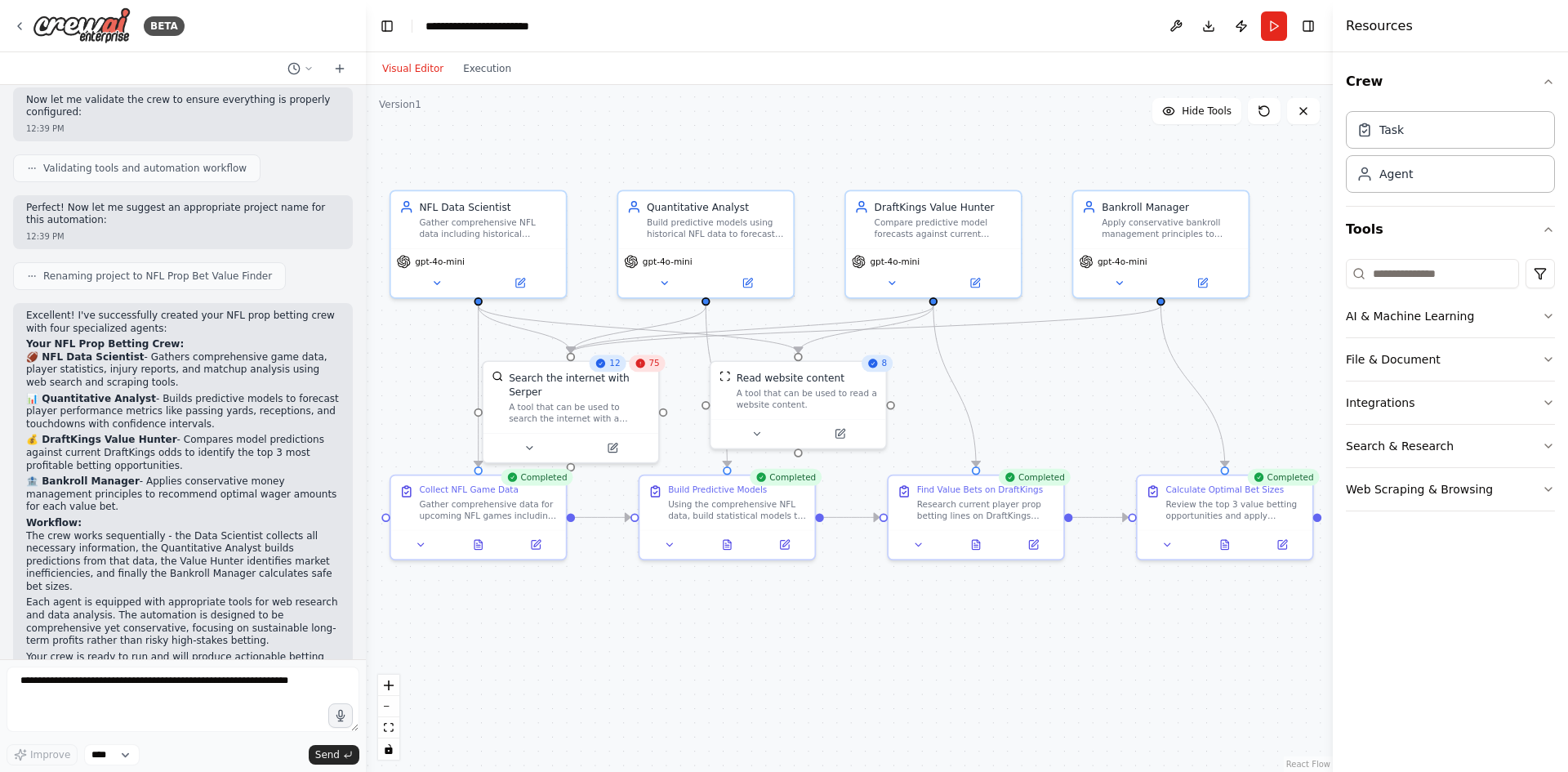
drag, startPoint x: 1056, startPoint y: 370, endPoint x: 1066, endPoint y: 412, distance: 43.2
click at [1066, 412] on div ".deletable-edge-delete-btn { width: 20px; height: 20px; border: 0px solid #ffff…" at bounding box center [849, 429] width 967 height 687
click at [1543, 317] on icon "button" at bounding box center [1548, 315] width 13 height 13
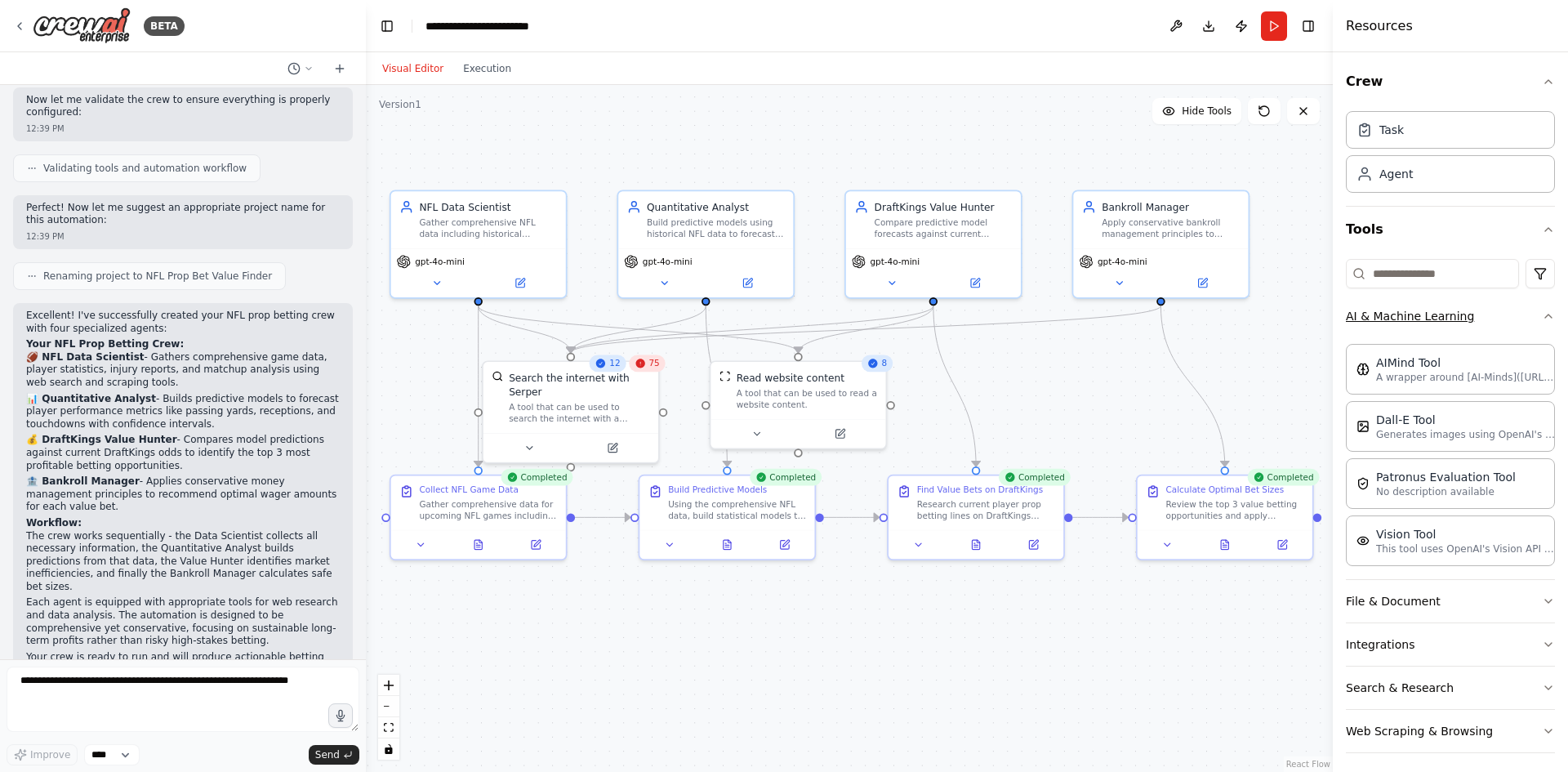
click at [1542, 316] on icon "button" at bounding box center [1548, 315] width 13 height 13
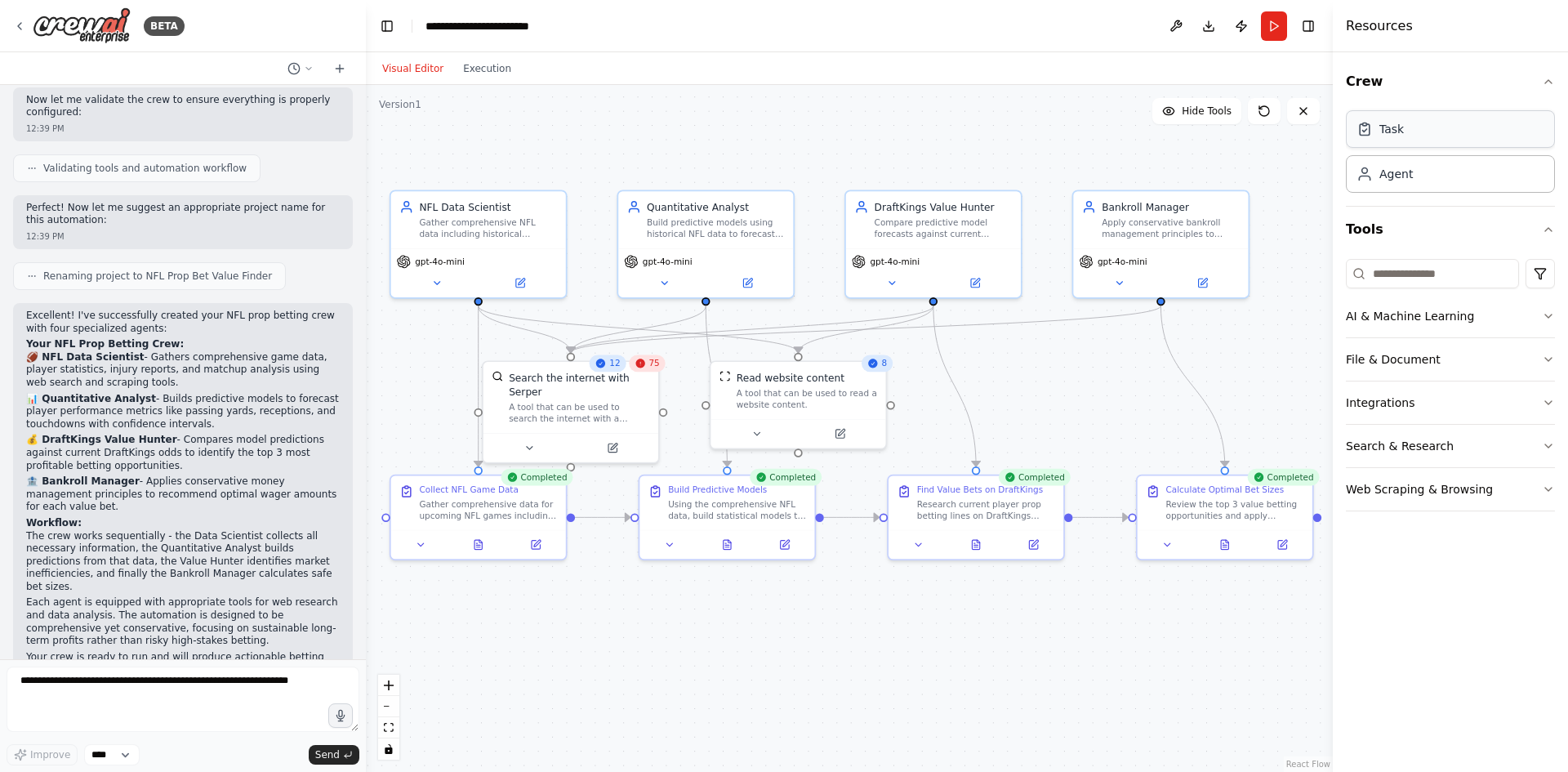
click at [1410, 133] on div "Task" at bounding box center [1450, 129] width 209 height 37
click at [1417, 176] on div "Agent" at bounding box center [1450, 173] width 209 height 37
click at [486, 68] on button "Execution" at bounding box center [487, 68] width 68 height 20
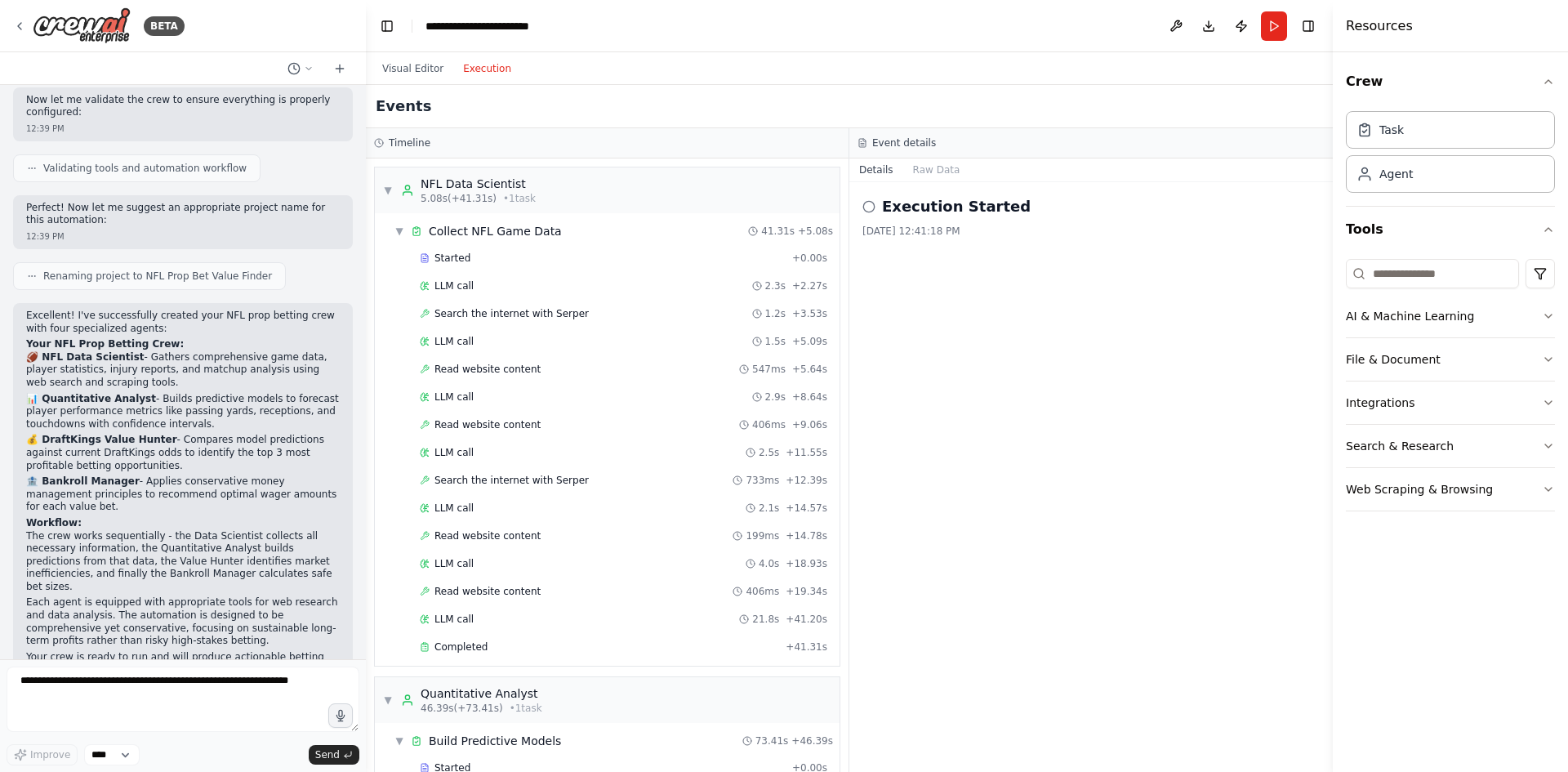
click at [869, 207] on icon at bounding box center [868, 206] width 13 height 13
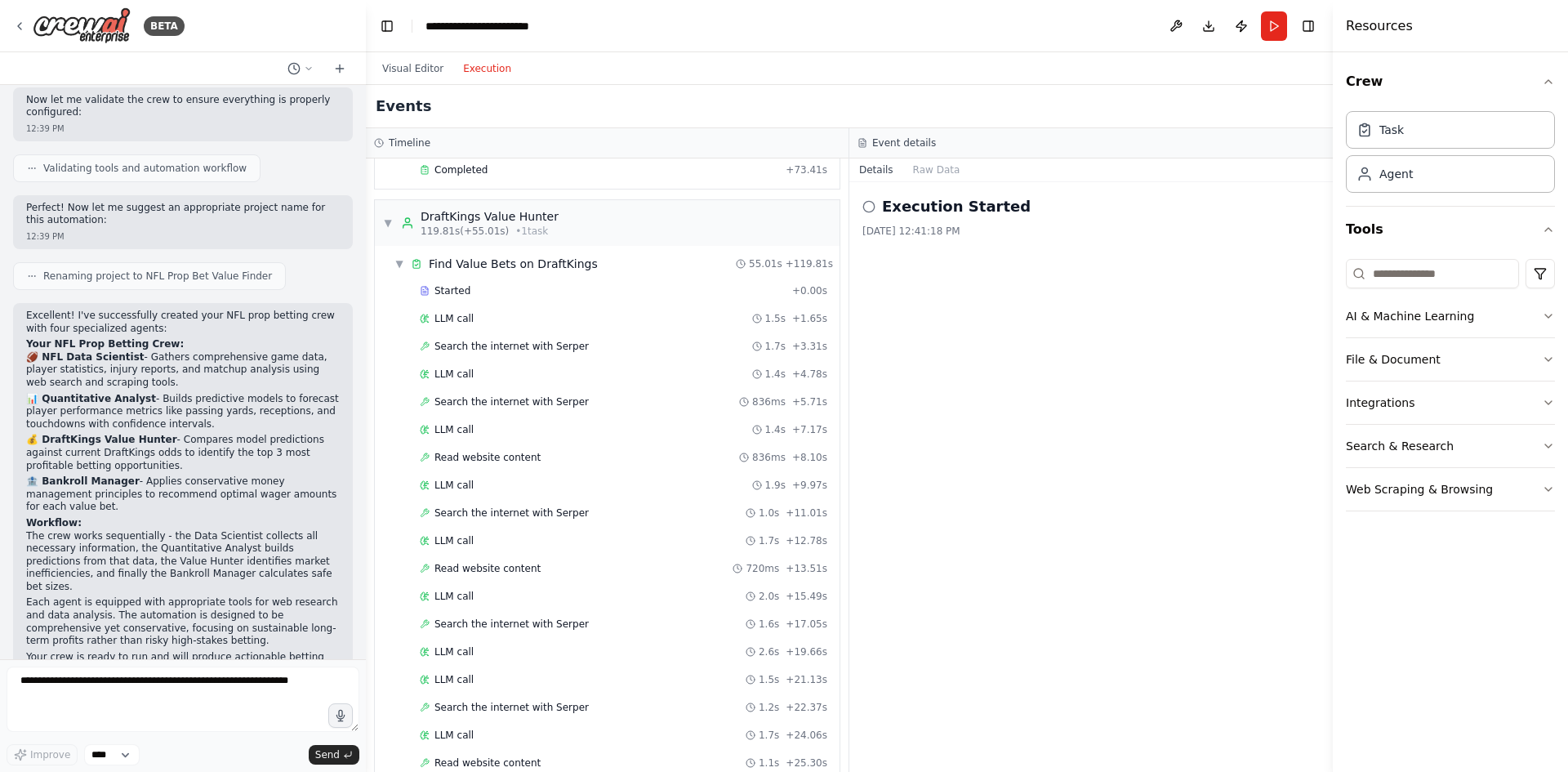
scroll to position [4067, 0]
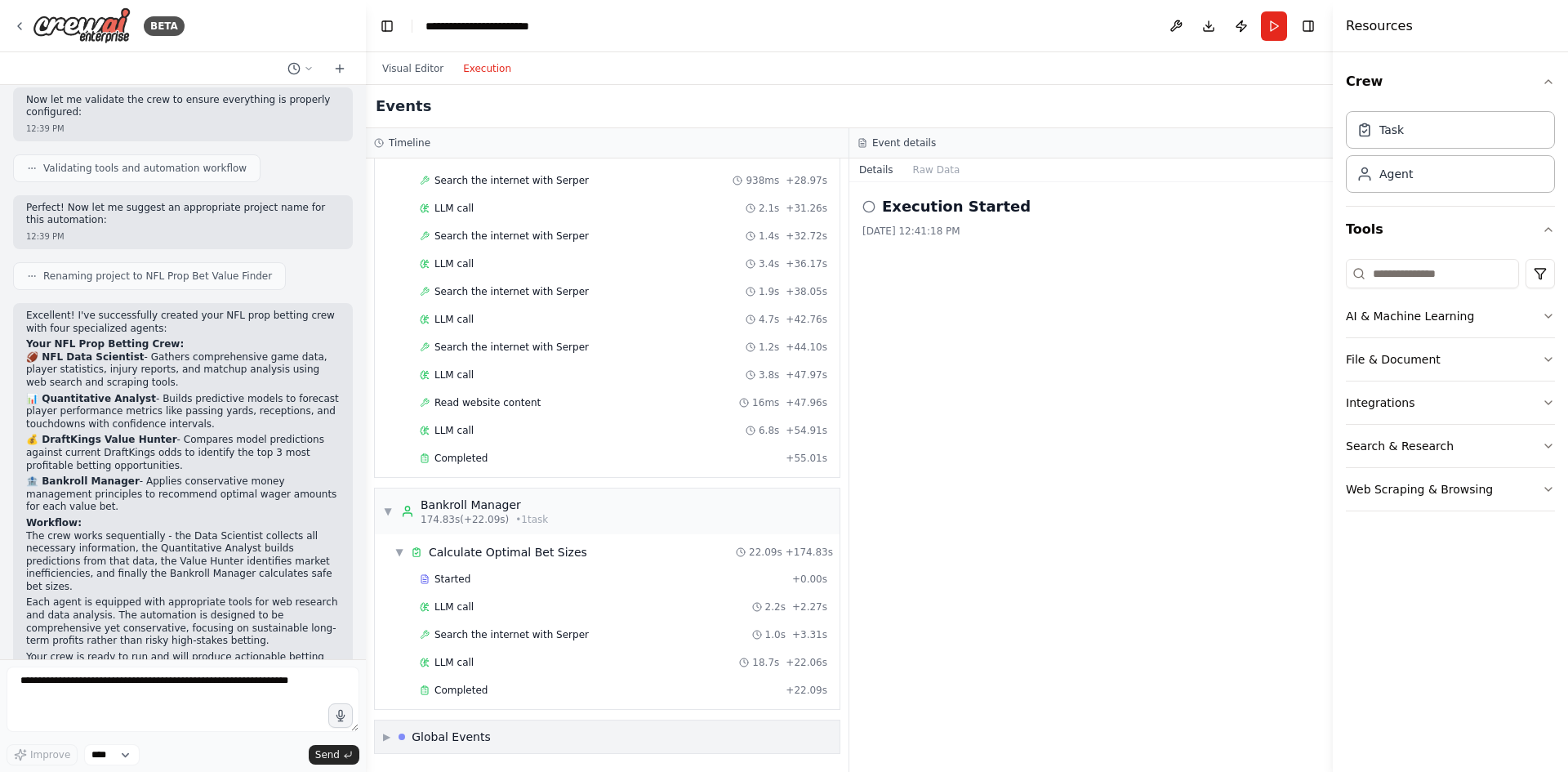
click at [516, 728] on div "▶ Global Events" at bounding box center [607, 736] width 464 height 32
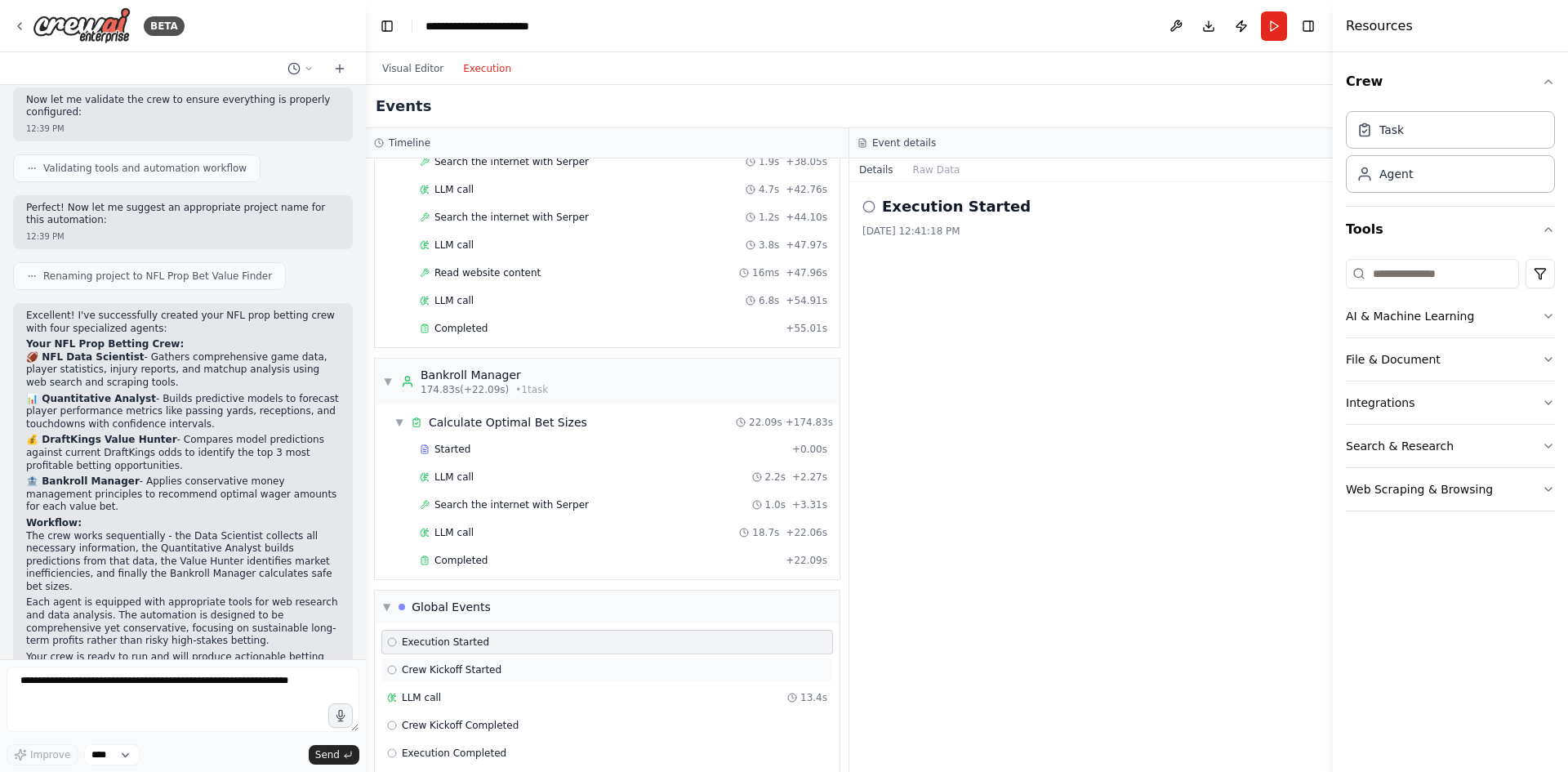
scroll to position [4216, 0]
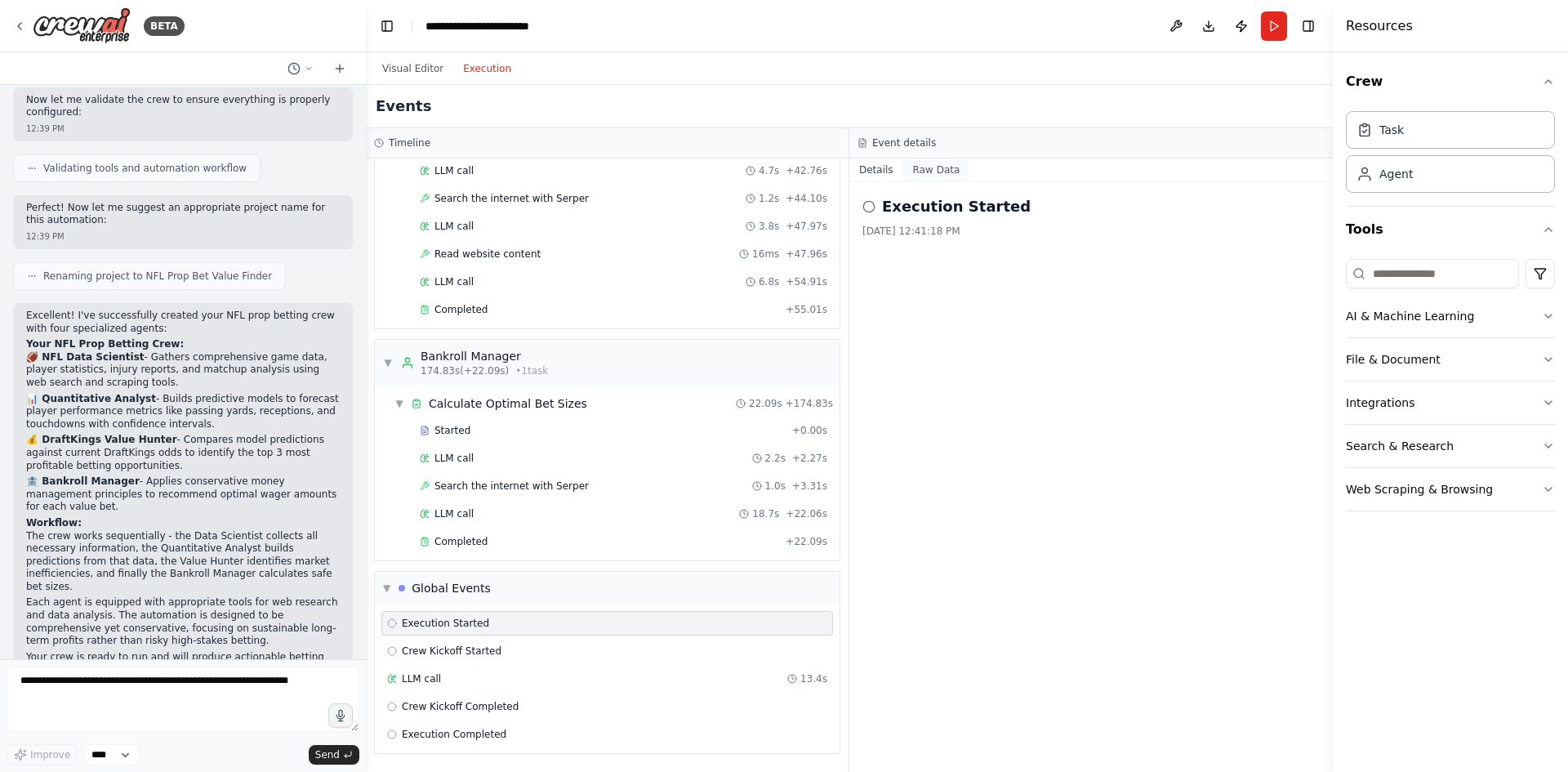
click at [919, 169] on button "Raw Data" at bounding box center [937, 170] width 67 height 23
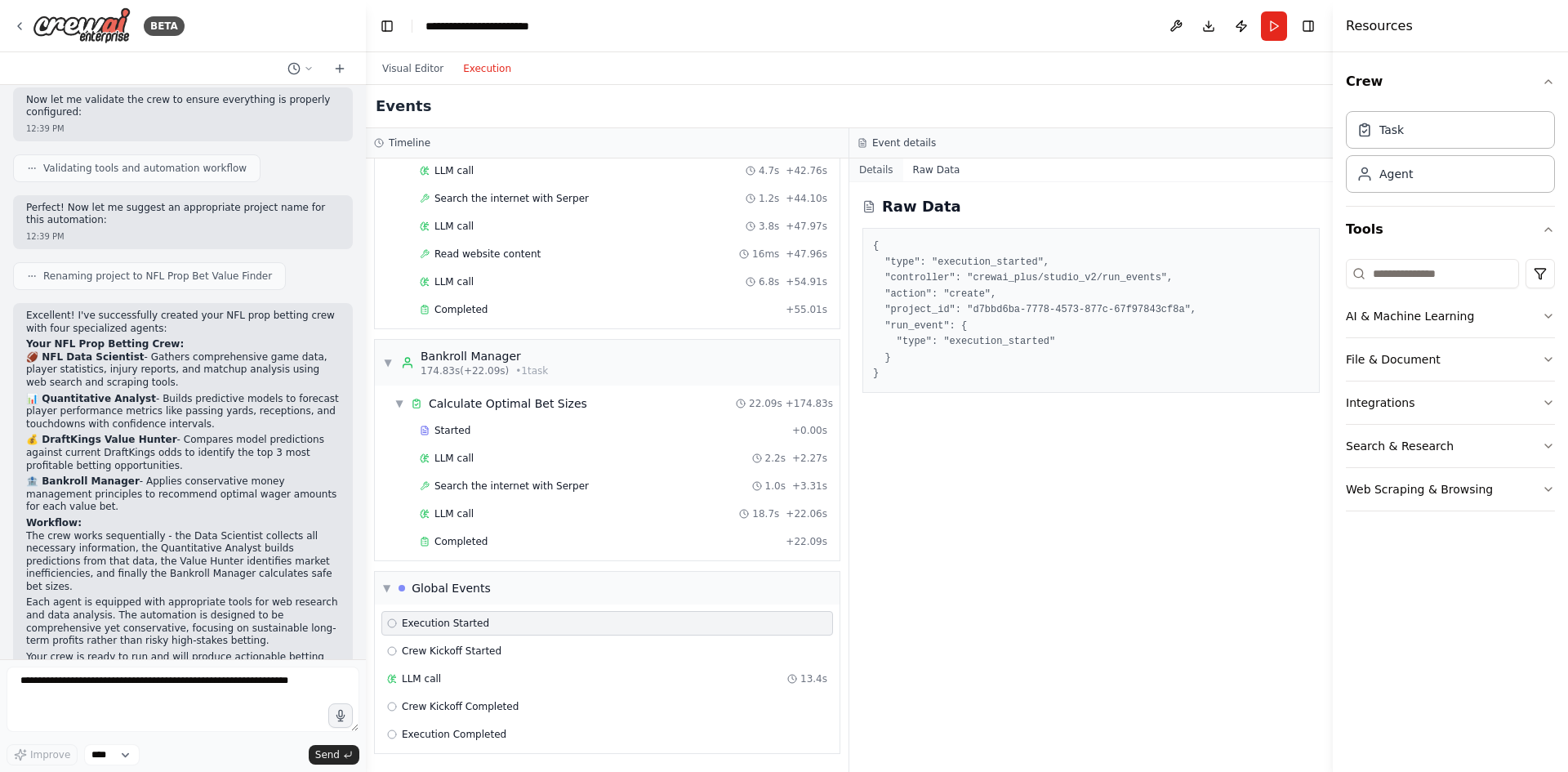
click at [885, 163] on button "Details" at bounding box center [876, 170] width 54 height 23
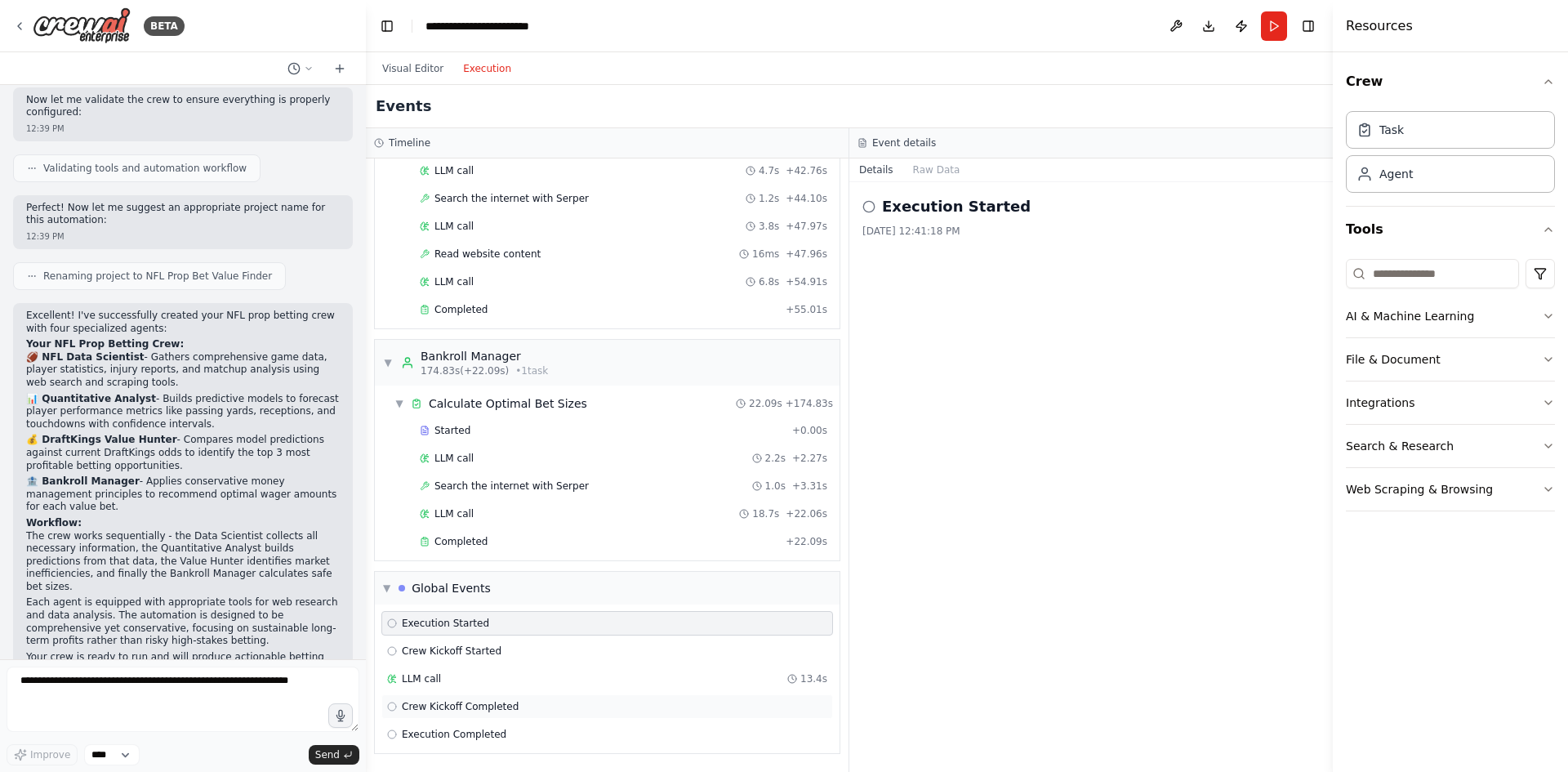
click at [418, 707] on span "Crew Kickoff Completed" at bounding box center [459, 706] width 117 height 13
click at [419, 728] on span "Execution Completed" at bounding box center [453, 734] width 105 height 13
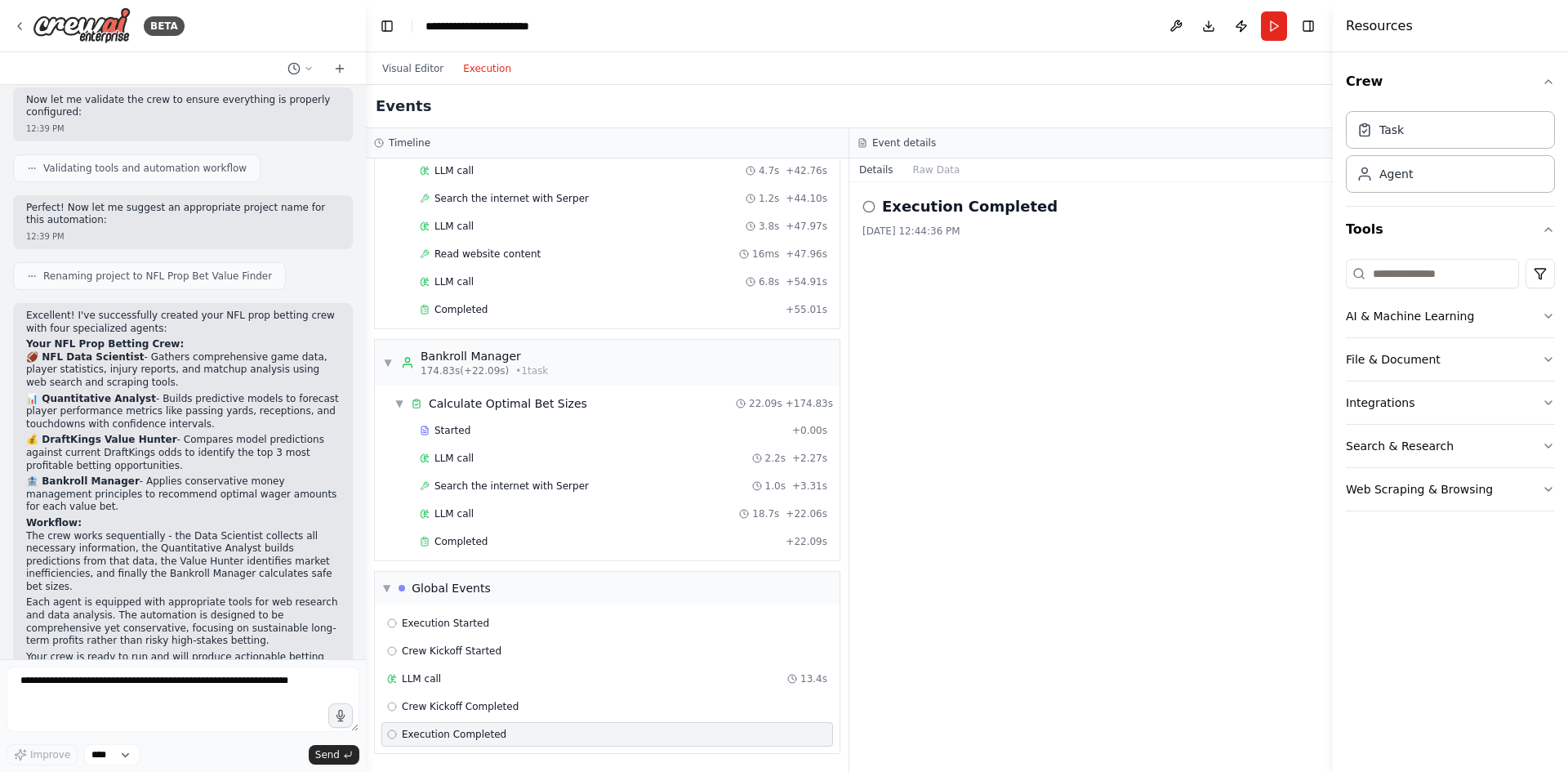
click at [873, 210] on circle at bounding box center [868, 206] width 10 height 10
click at [921, 171] on button "Raw Data" at bounding box center [937, 170] width 67 height 23
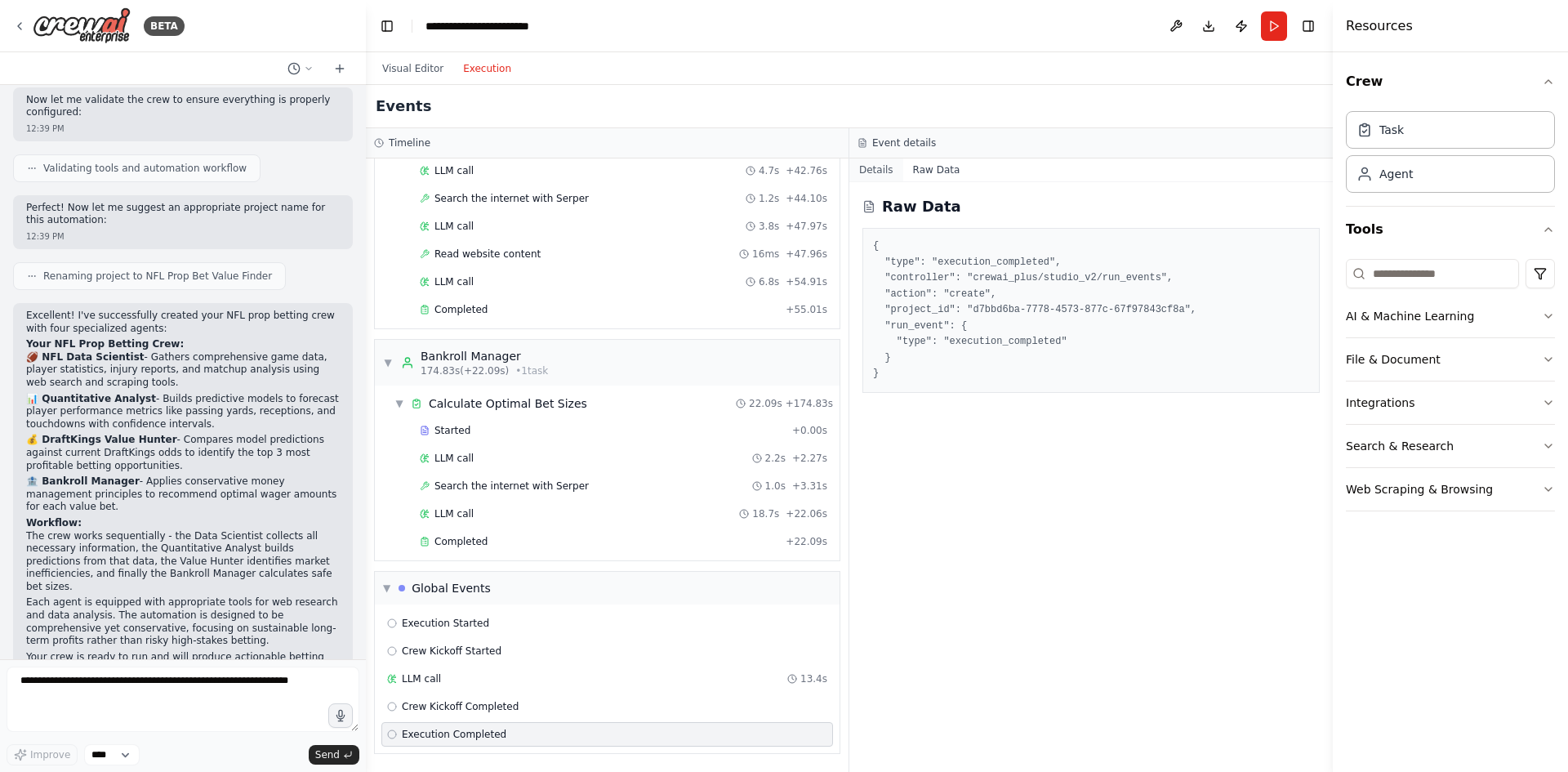
click at [895, 170] on button "Details" at bounding box center [876, 170] width 54 height 23
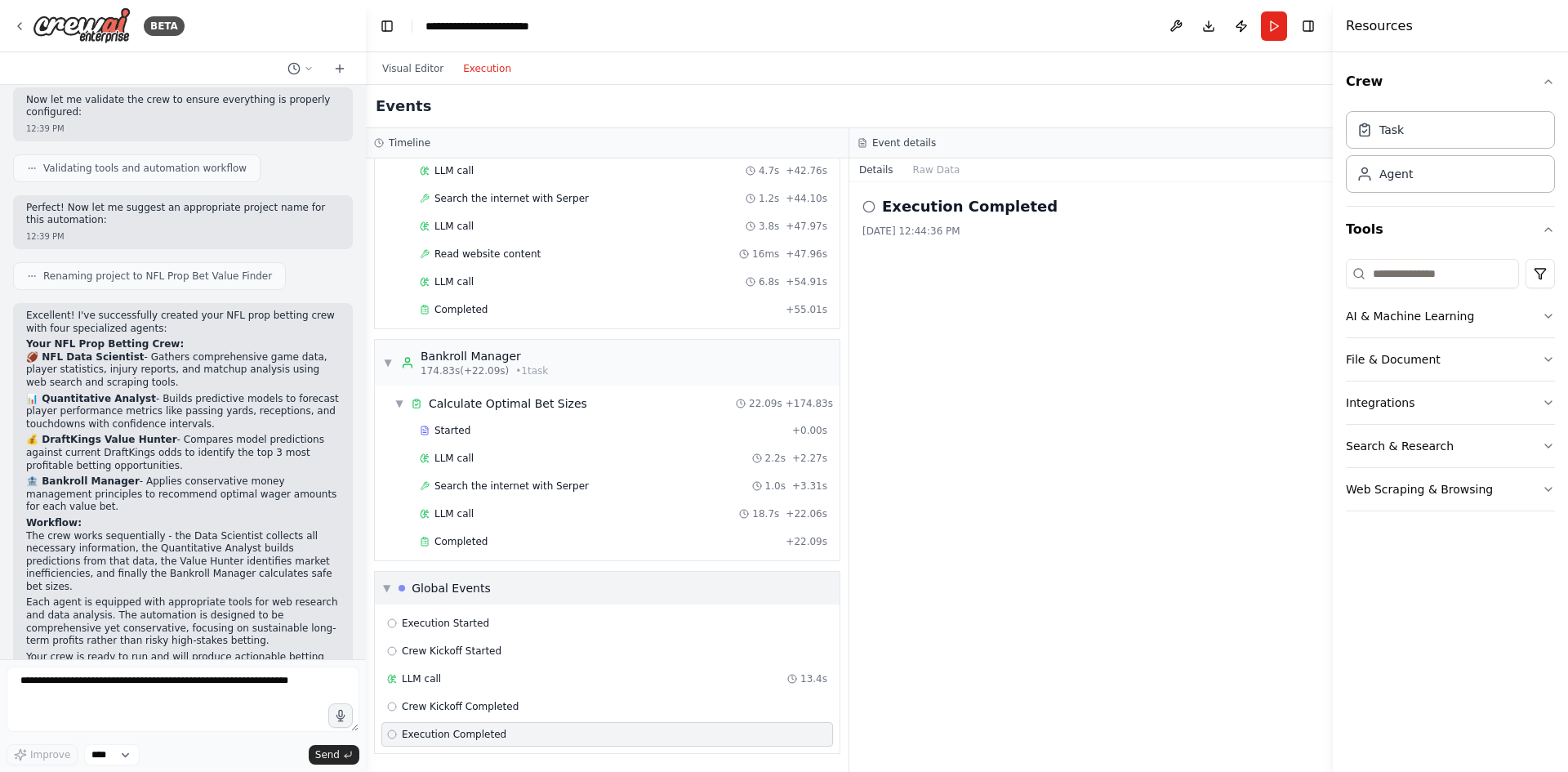
click at [382, 590] on div "▼ Global Events" at bounding box center [607, 588] width 464 height 32
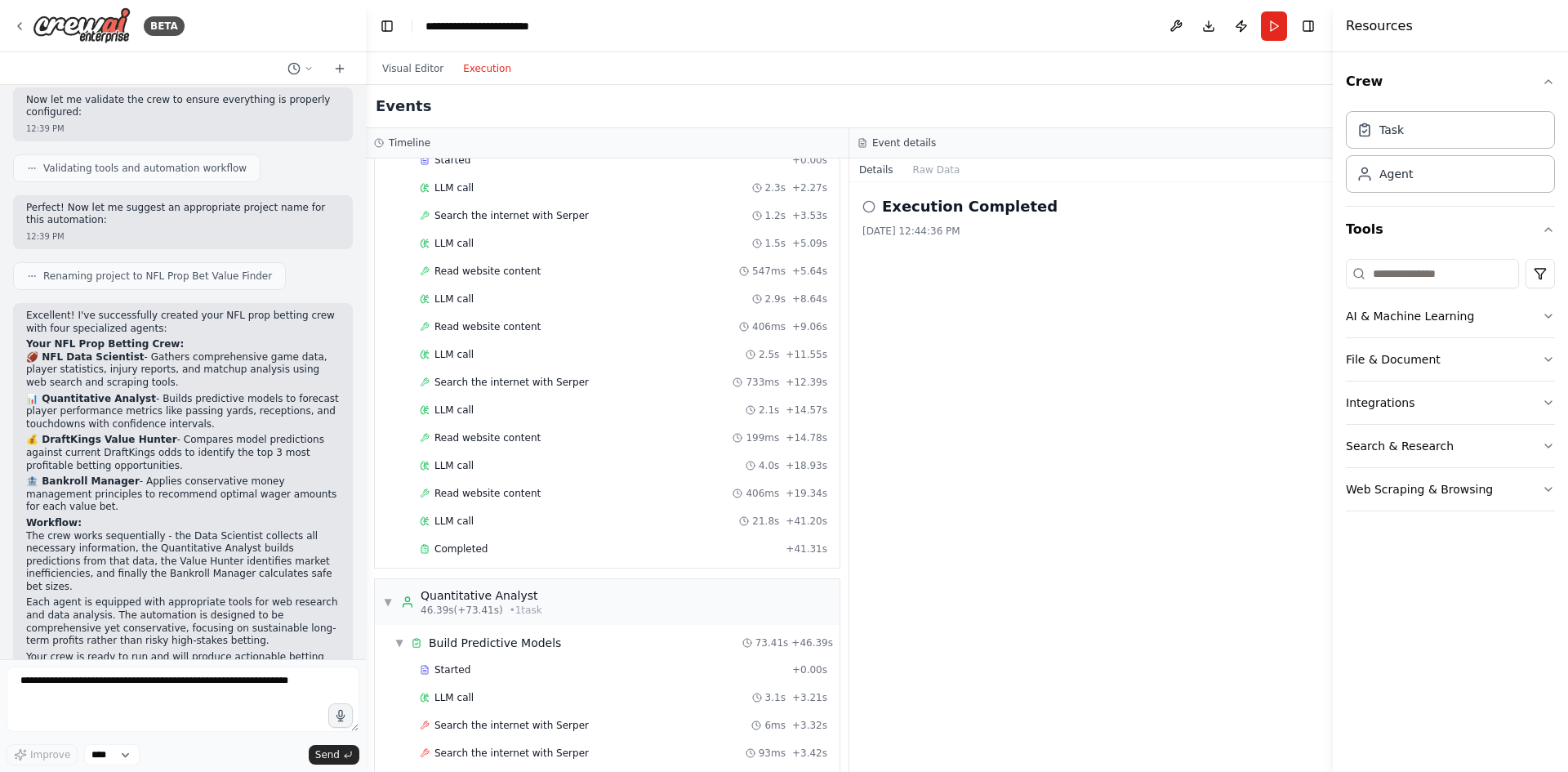
scroll to position [0, 0]
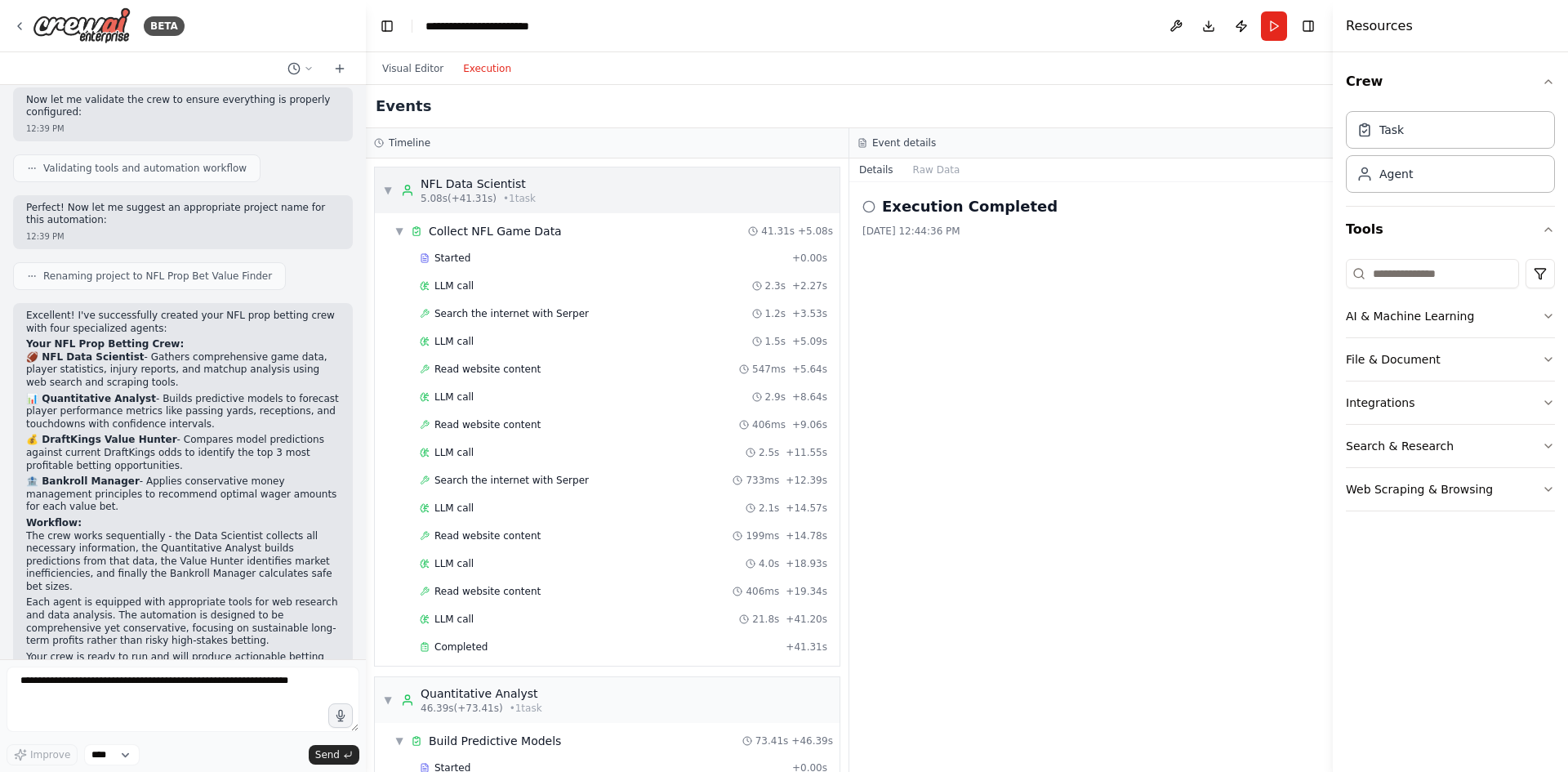
click at [391, 181] on div "▼ NFL Data Scientist 5.08s (+41.31s) • 1 task" at bounding box center [458, 190] width 153 height 29
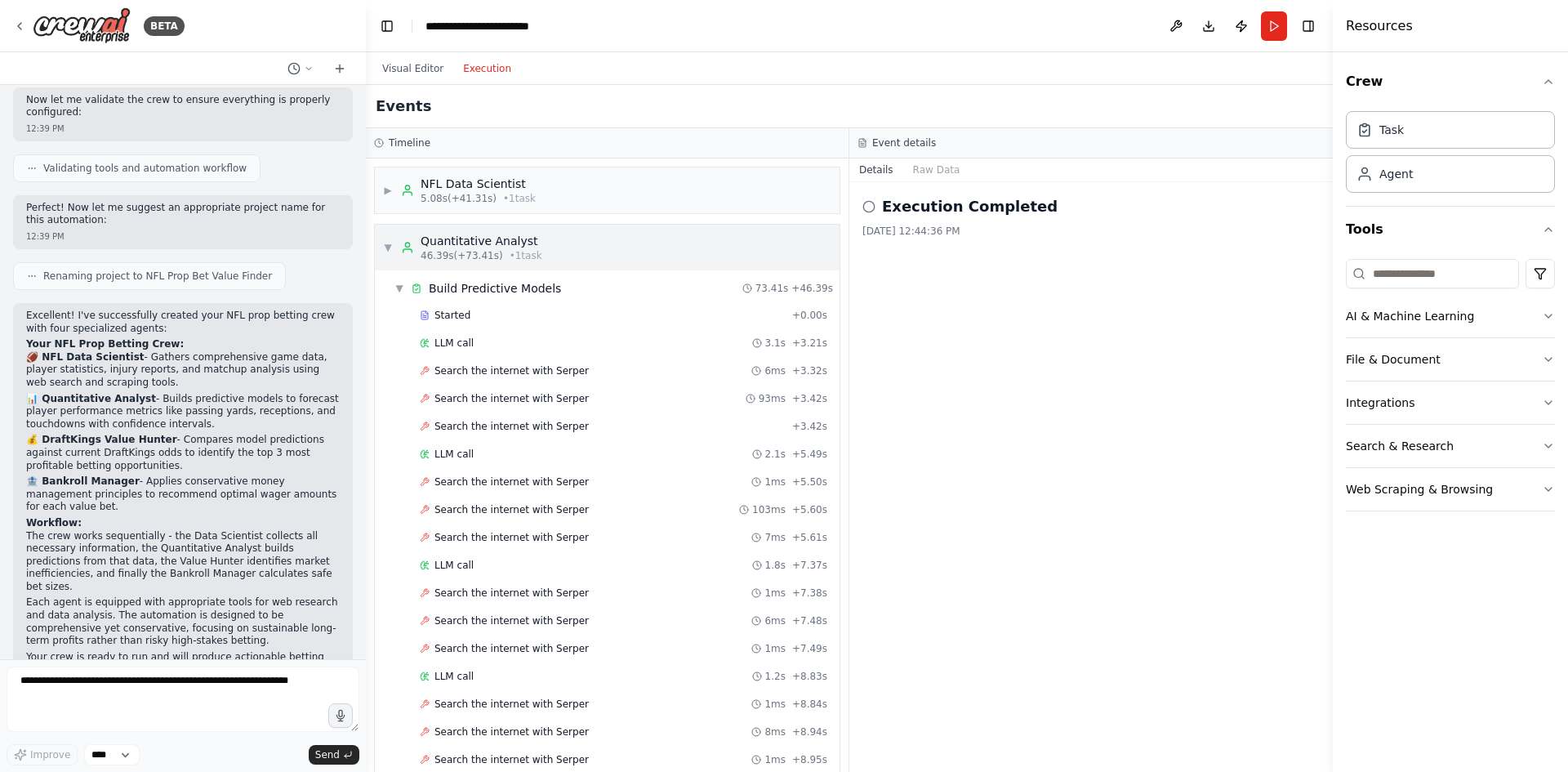
click at [386, 251] on span "▼" at bounding box center [387, 247] width 9 height 13
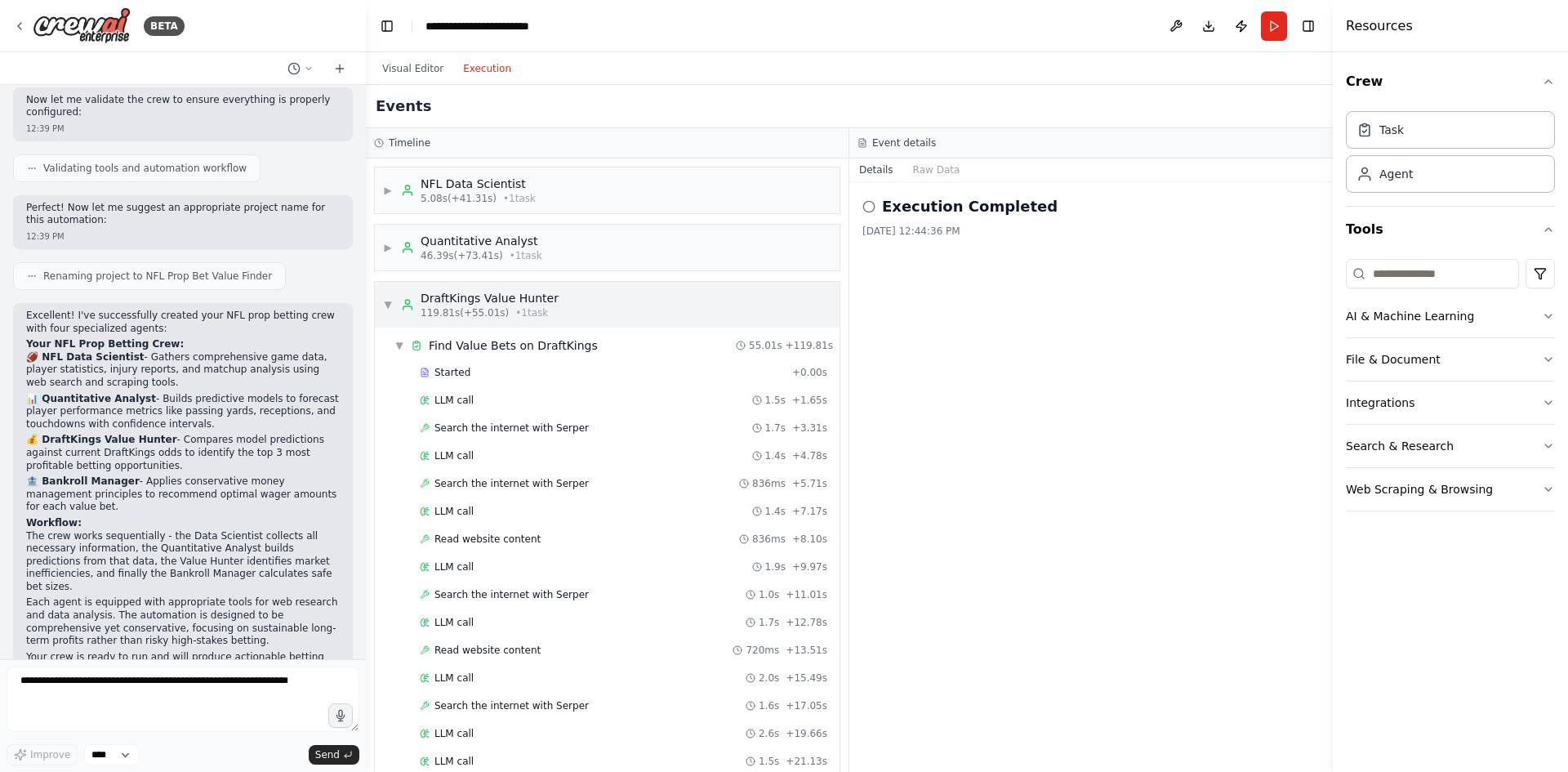
click at [390, 303] on span "▼" at bounding box center [387, 304] width 9 height 13
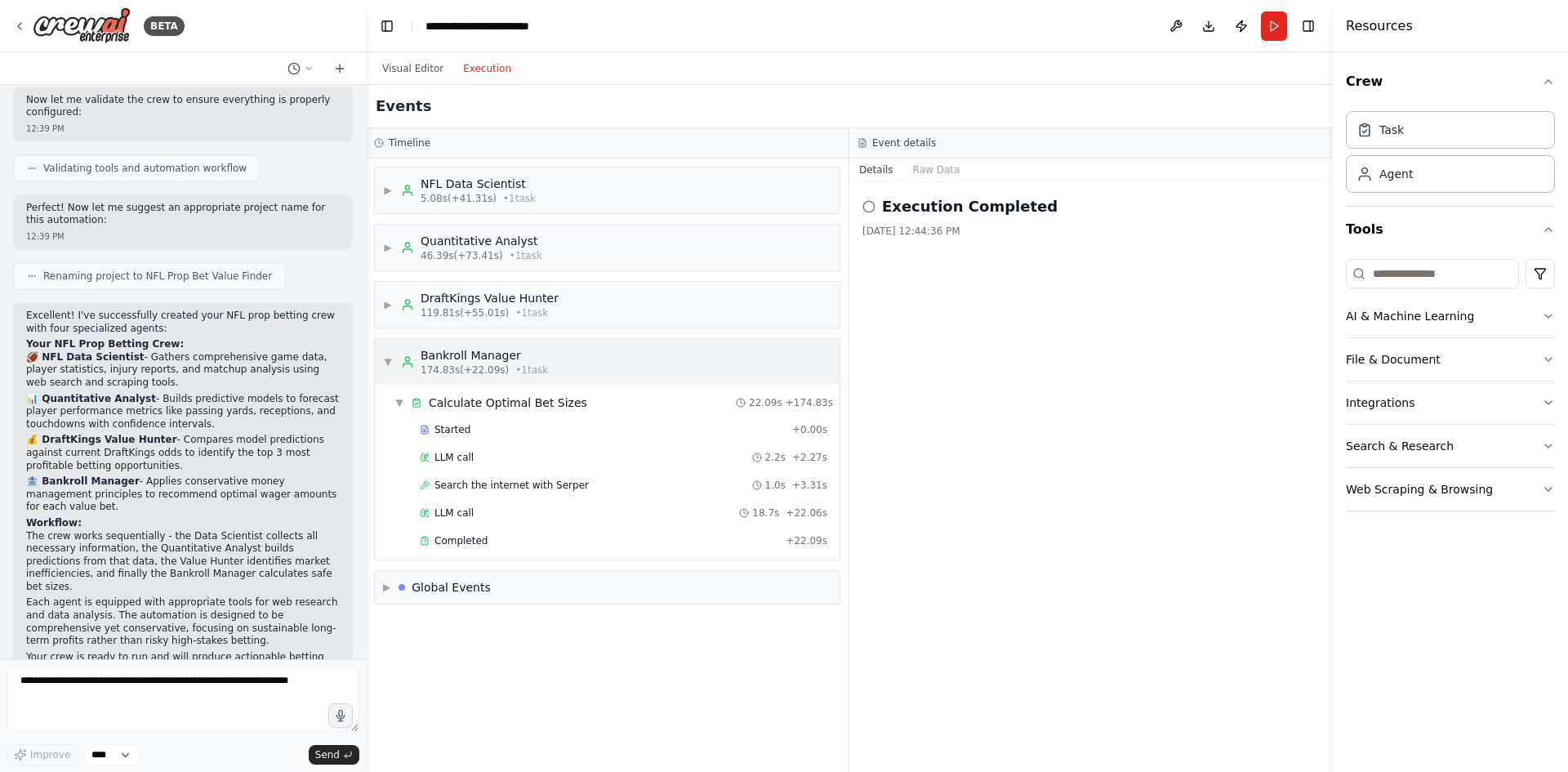
click at [386, 360] on span "▼" at bounding box center [387, 361] width 9 height 13
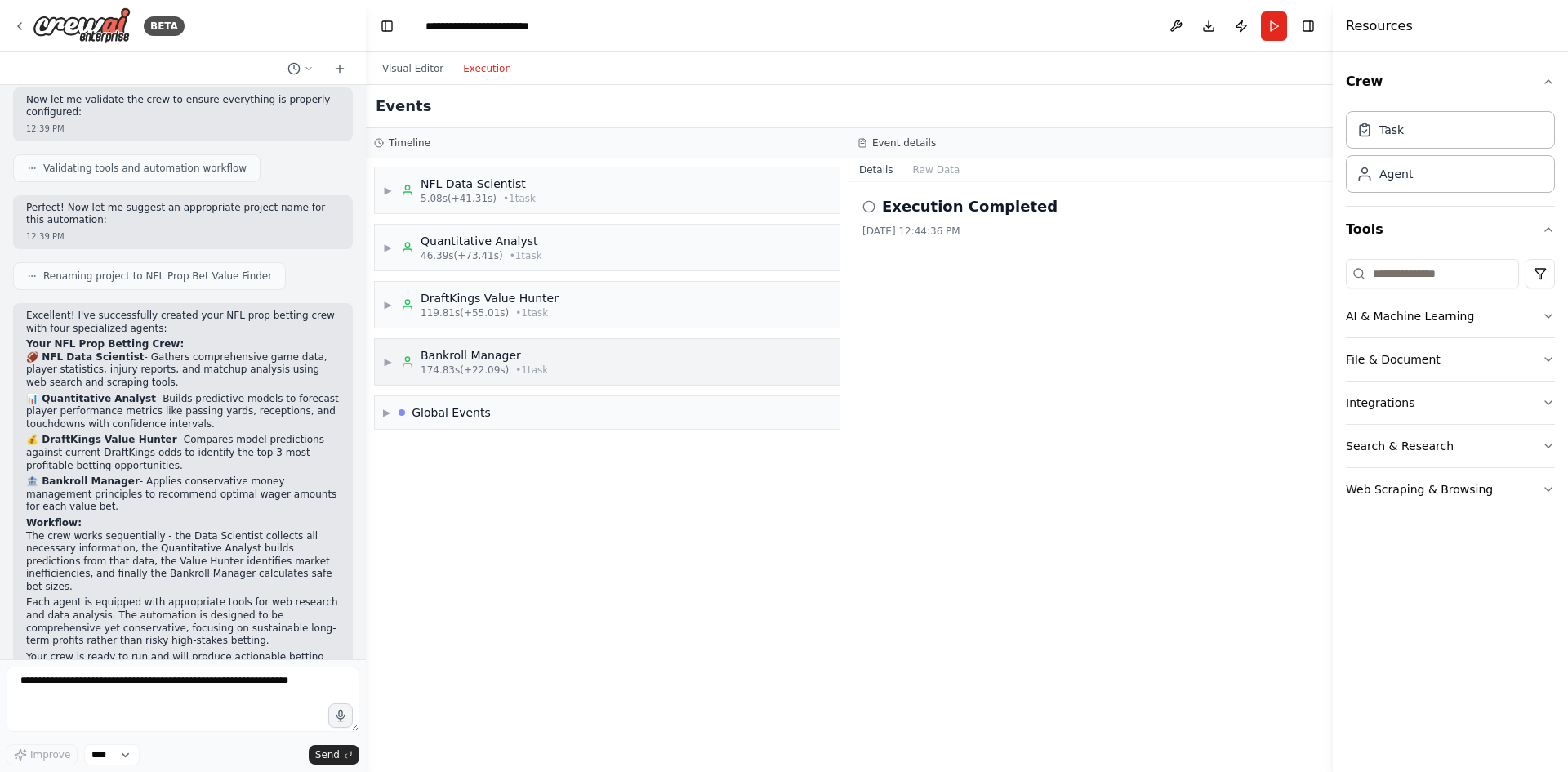
click at [386, 360] on span "▶" at bounding box center [387, 361] width 9 height 13
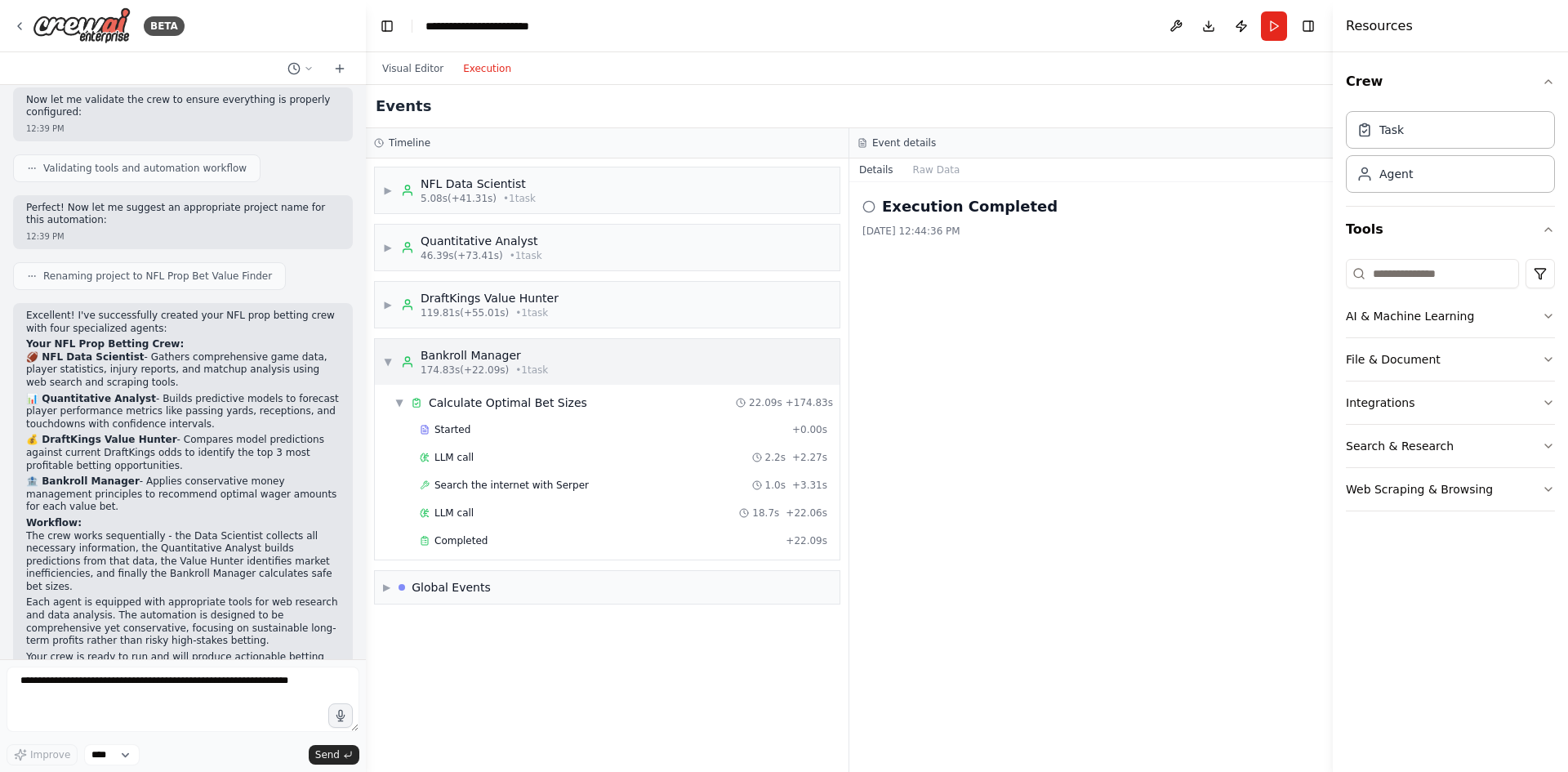
click at [386, 360] on span "▼" at bounding box center [387, 361] width 9 height 13
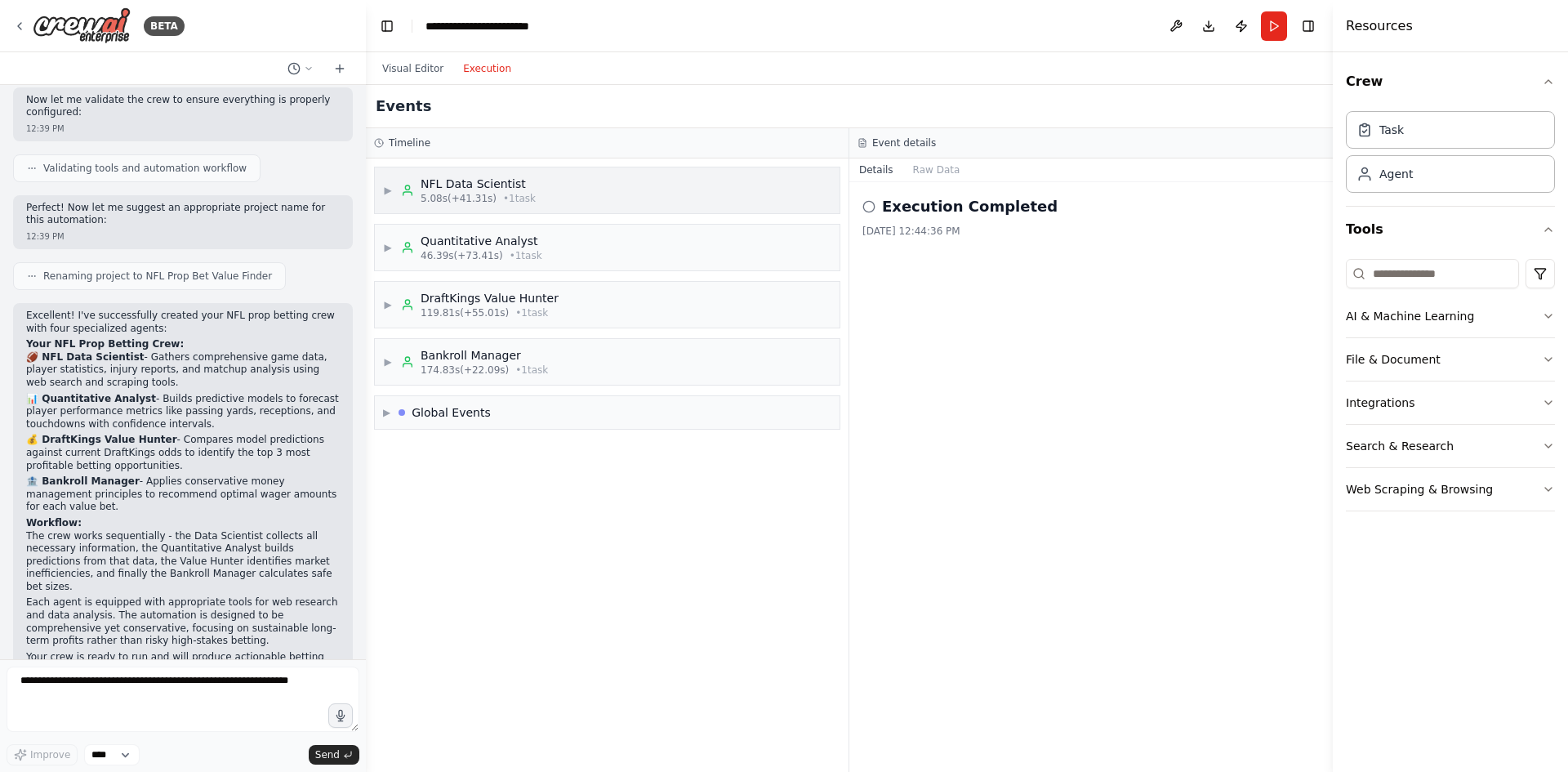
click at [393, 191] on span "▶" at bounding box center [387, 190] width 9 height 13
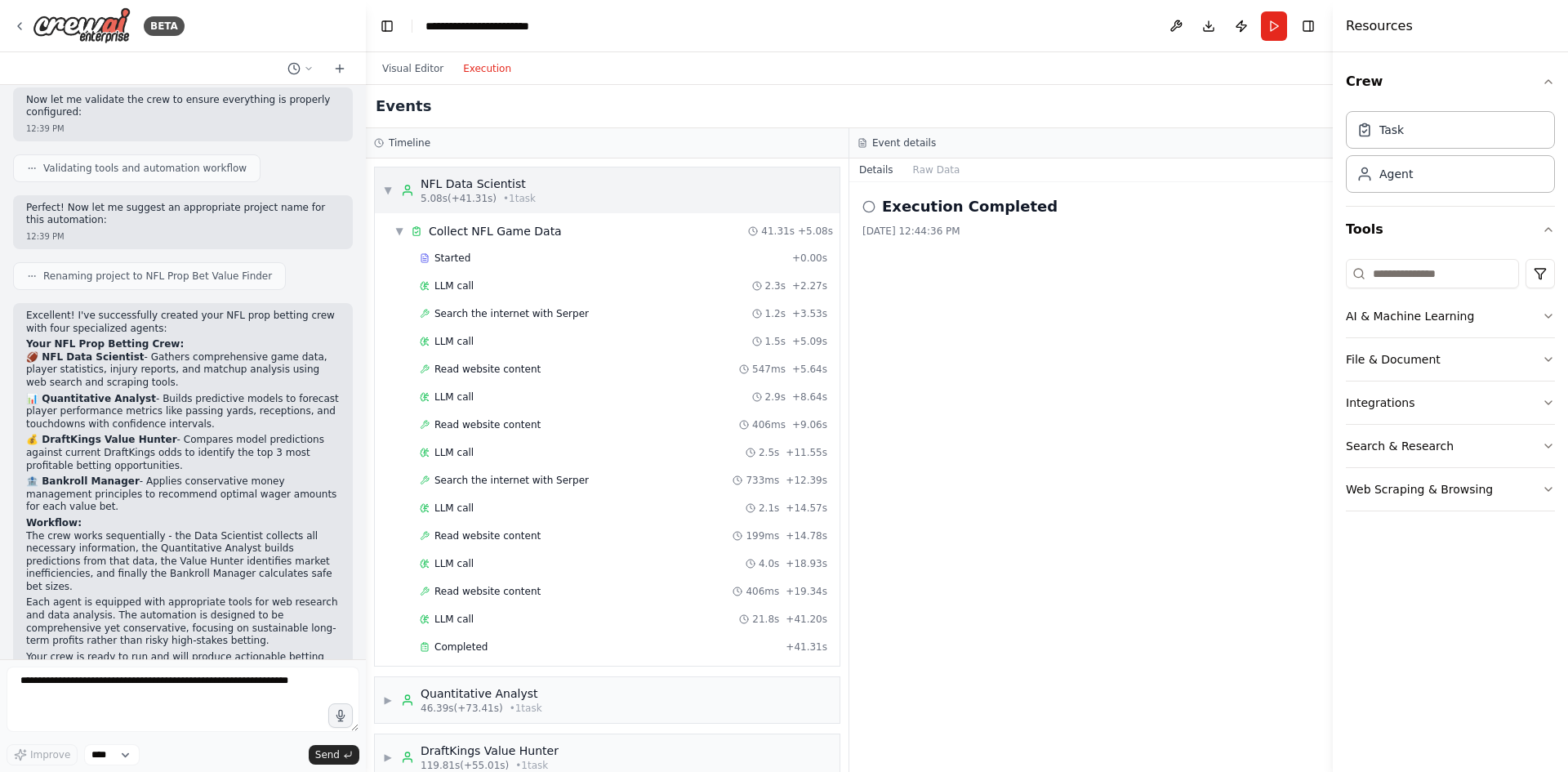
click at [392, 193] on span "▼" at bounding box center [387, 190] width 9 height 13
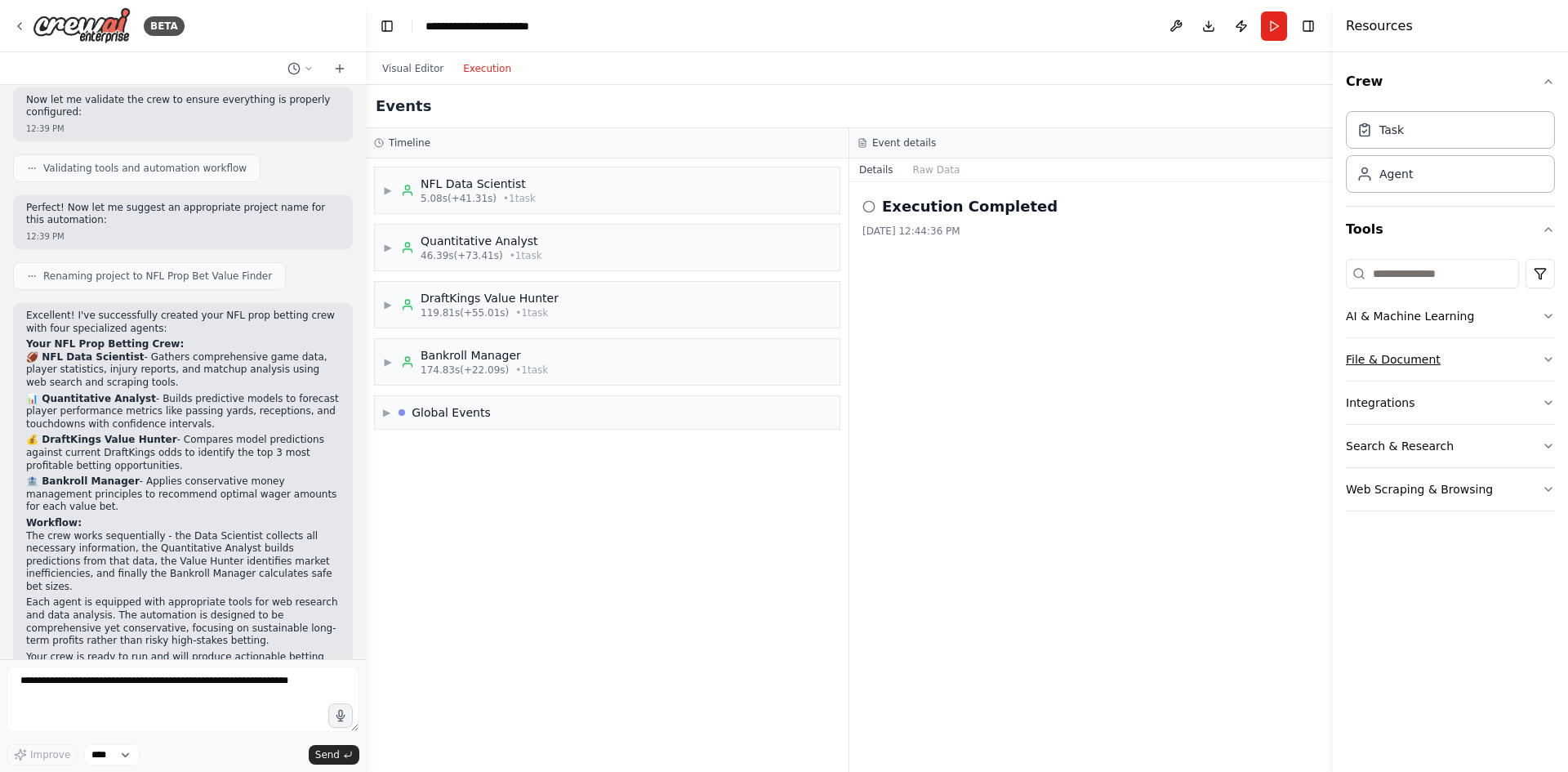
click at [1536, 364] on button "File & Document" at bounding box center [1450, 360] width 209 height 43
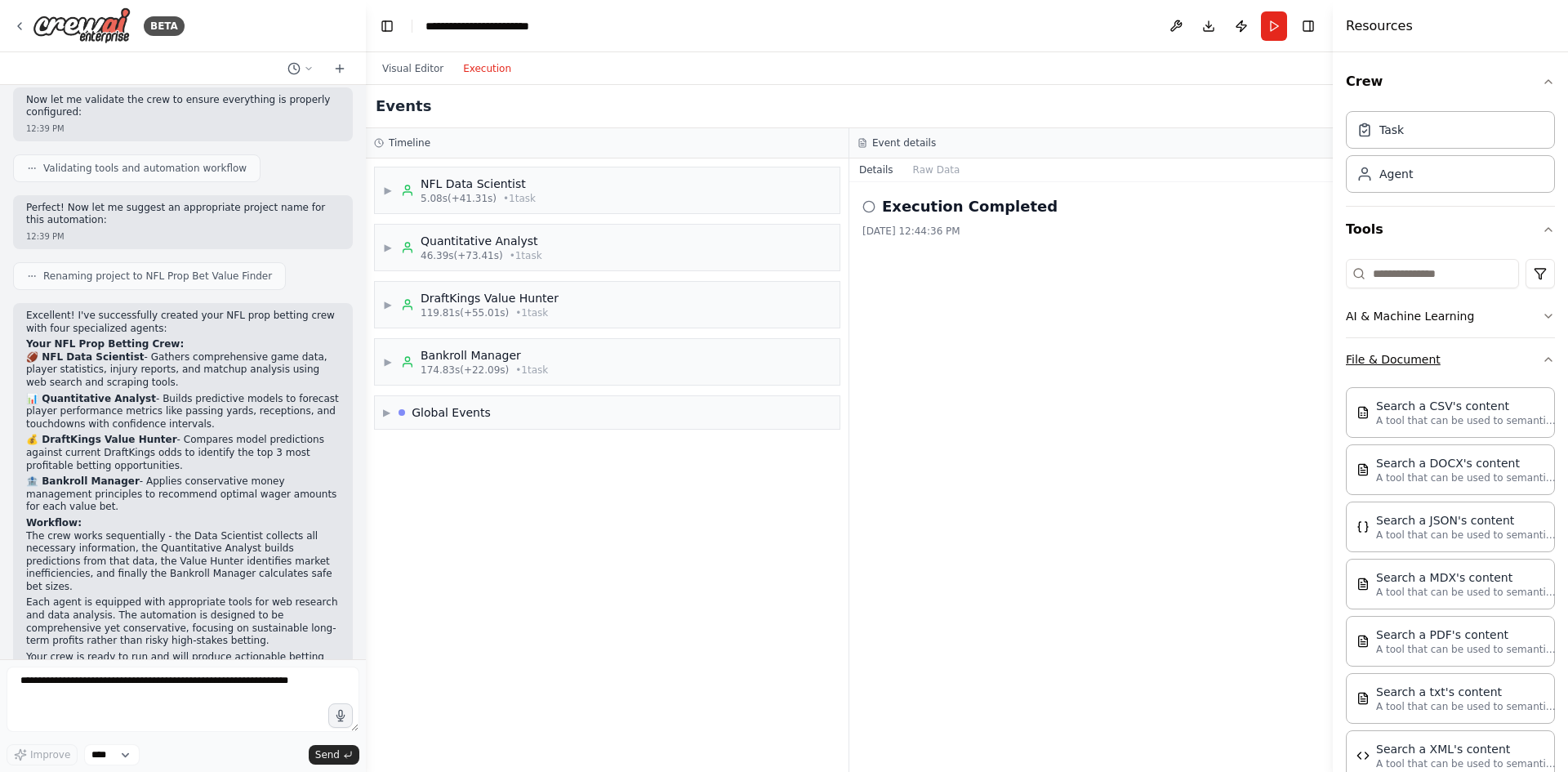
click at [1542, 364] on icon "button" at bounding box center [1548, 359] width 13 height 13
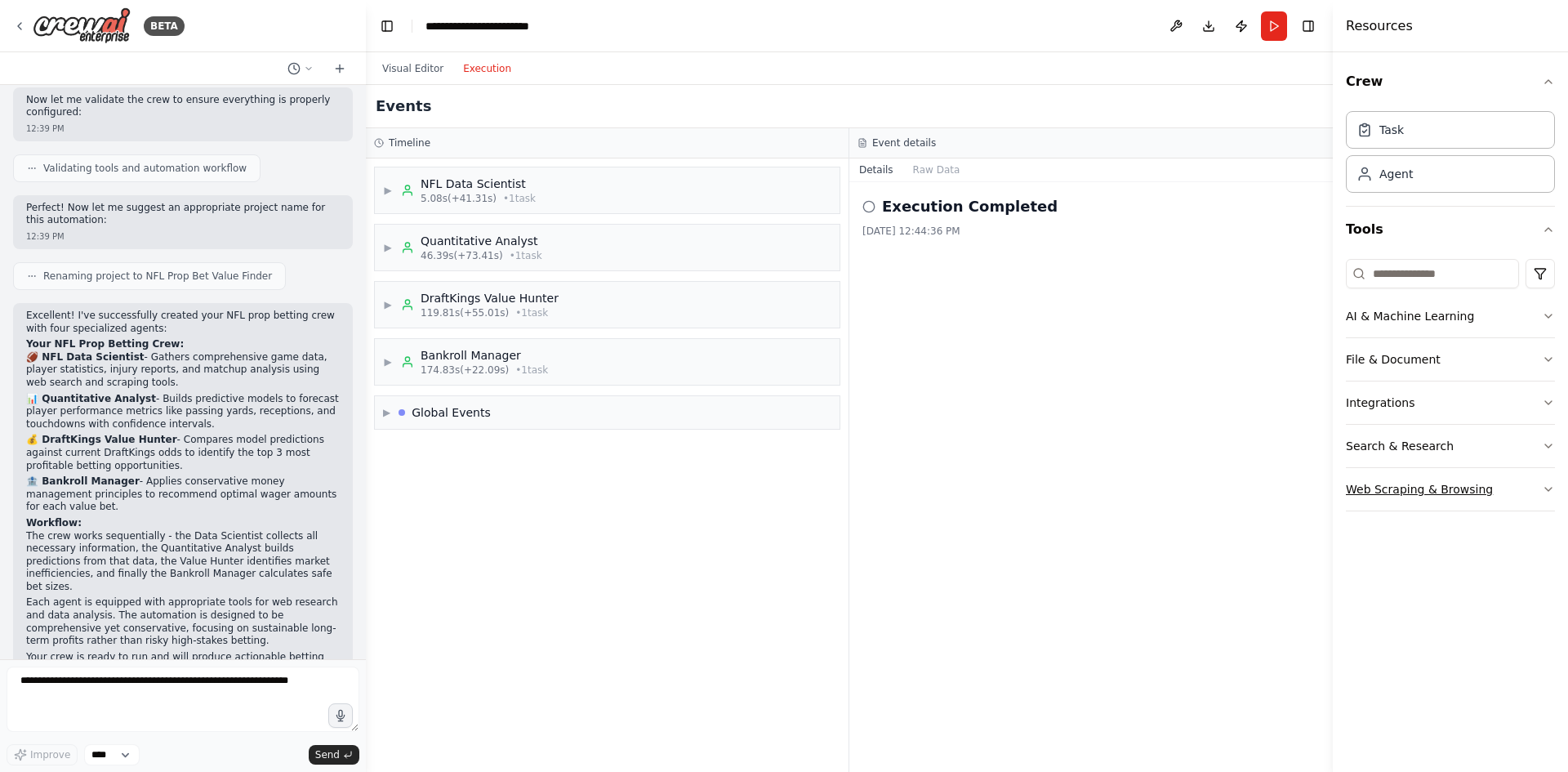
click at [1538, 494] on button "Web Scraping & Browsing" at bounding box center [1450, 489] width 209 height 43
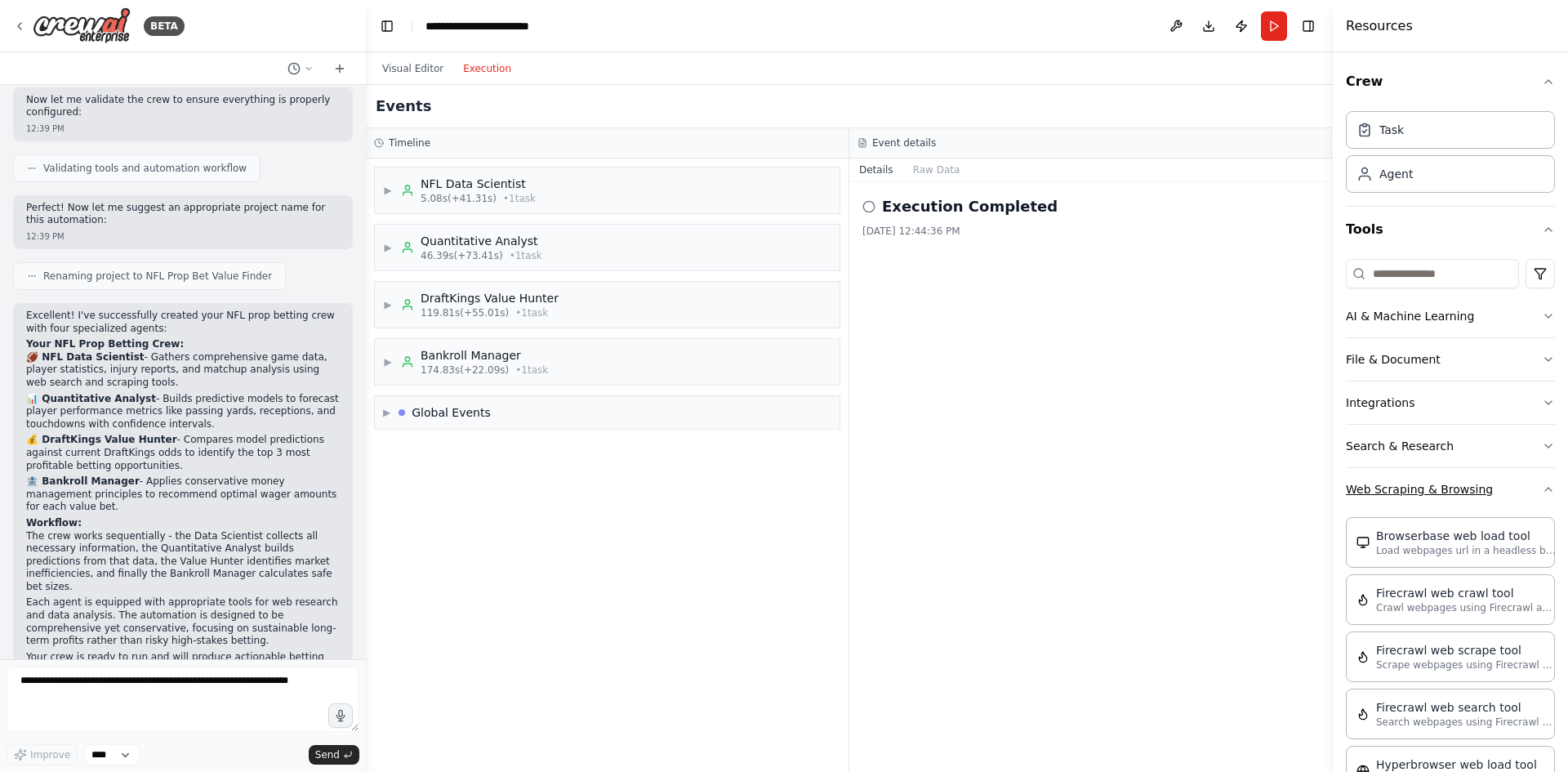
click at [1542, 494] on icon "button" at bounding box center [1548, 488] width 13 height 13
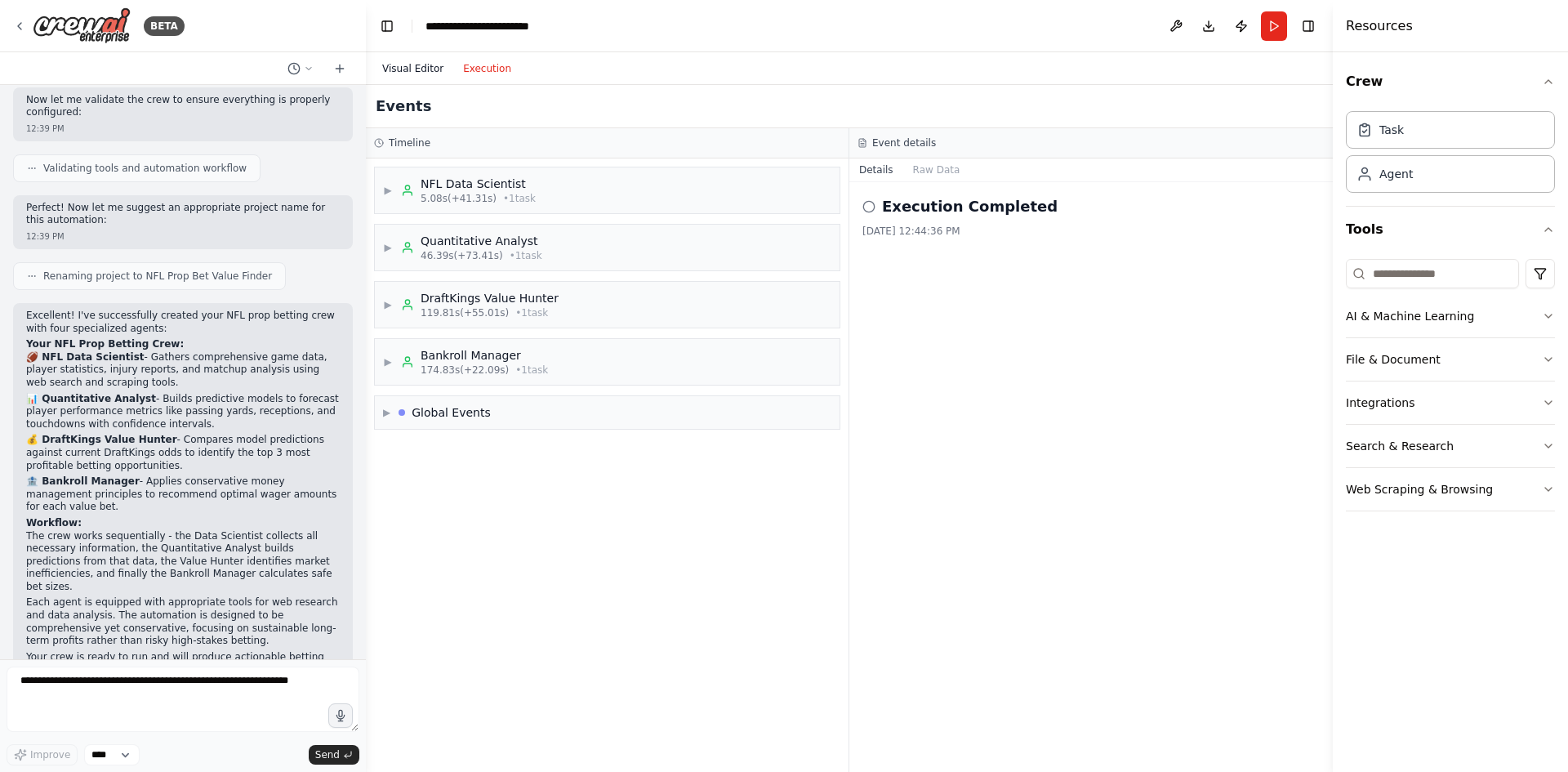
click at [412, 69] on button "Visual Editor" at bounding box center [412, 68] width 81 height 20
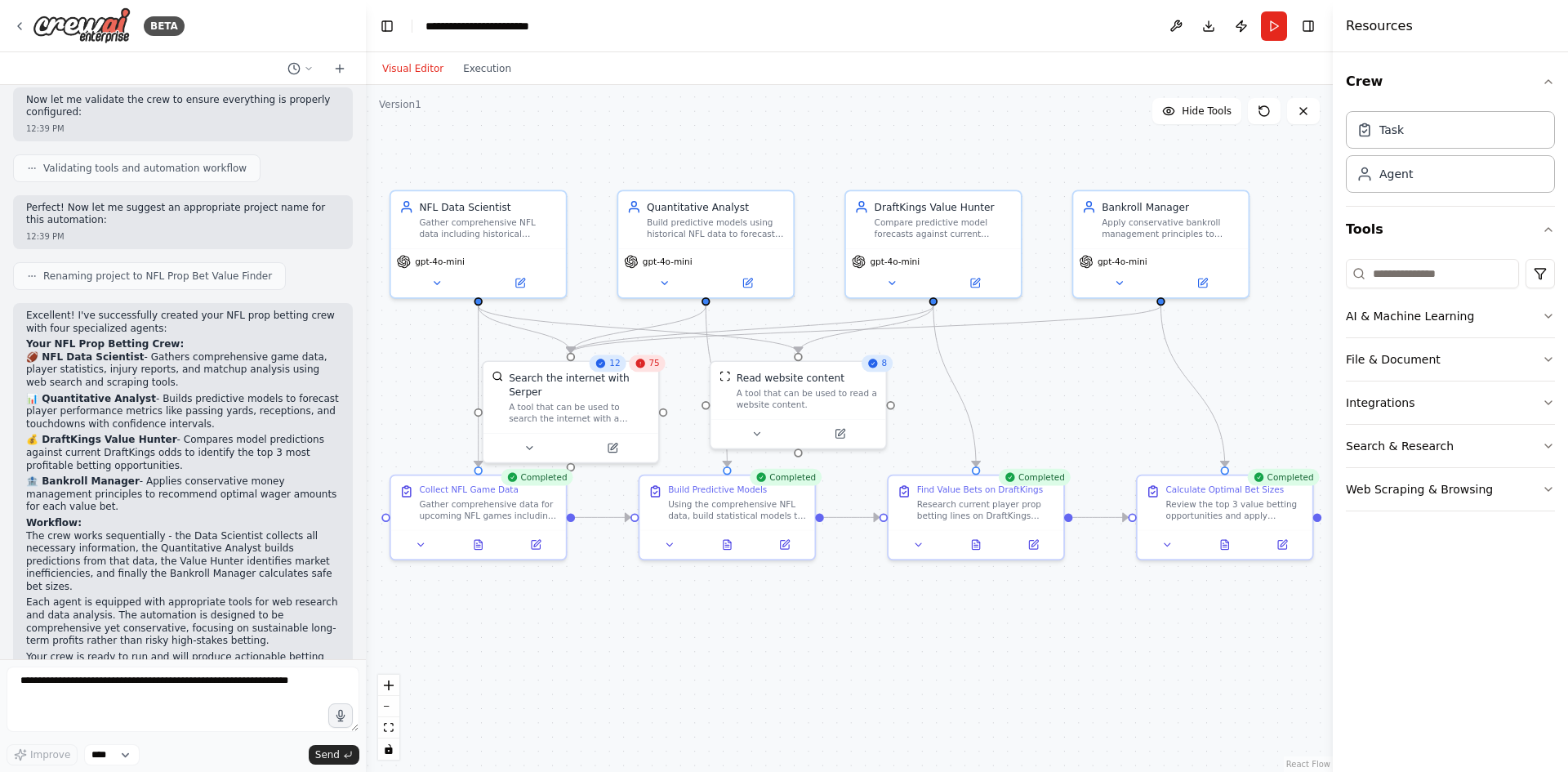
click at [647, 369] on div "75" at bounding box center [647, 363] width 37 height 17
click at [605, 401] on div "A tool that can be used to search the internet with a search_query. Supports di…" at bounding box center [579, 410] width 141 height 23
click at [770, 400] on div "A tool that can be used to read a website content." at bounding box center [806, 395] width 141 height 23
click at [1023, 382] on div ".deletable-edge-delete-btn { width: 20px; height: 20px; border: 0px solid #ffff…" at bounding box center [849, 429] width 967 height 687
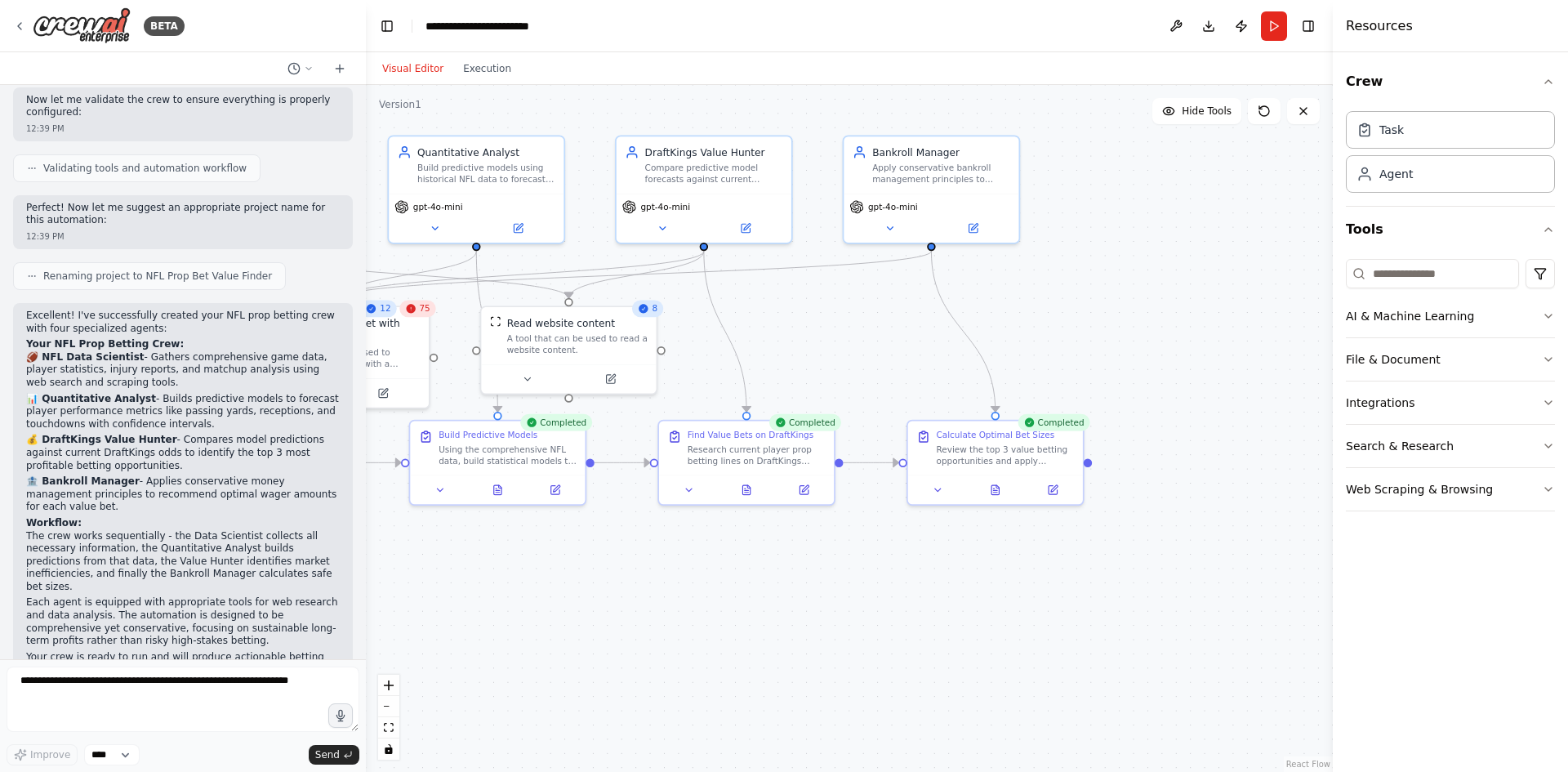
drag, startPoint x: 747, startPoint y: 629, endPoint x: 533, endPoint y: 573, distance: 221.2
click at [532, 573] on div ".deletable-edge-delete-btn { width: 20px; height: 20px; border: 0px solid #ffff…" at bounding box center [849, 429] width 967 height 687
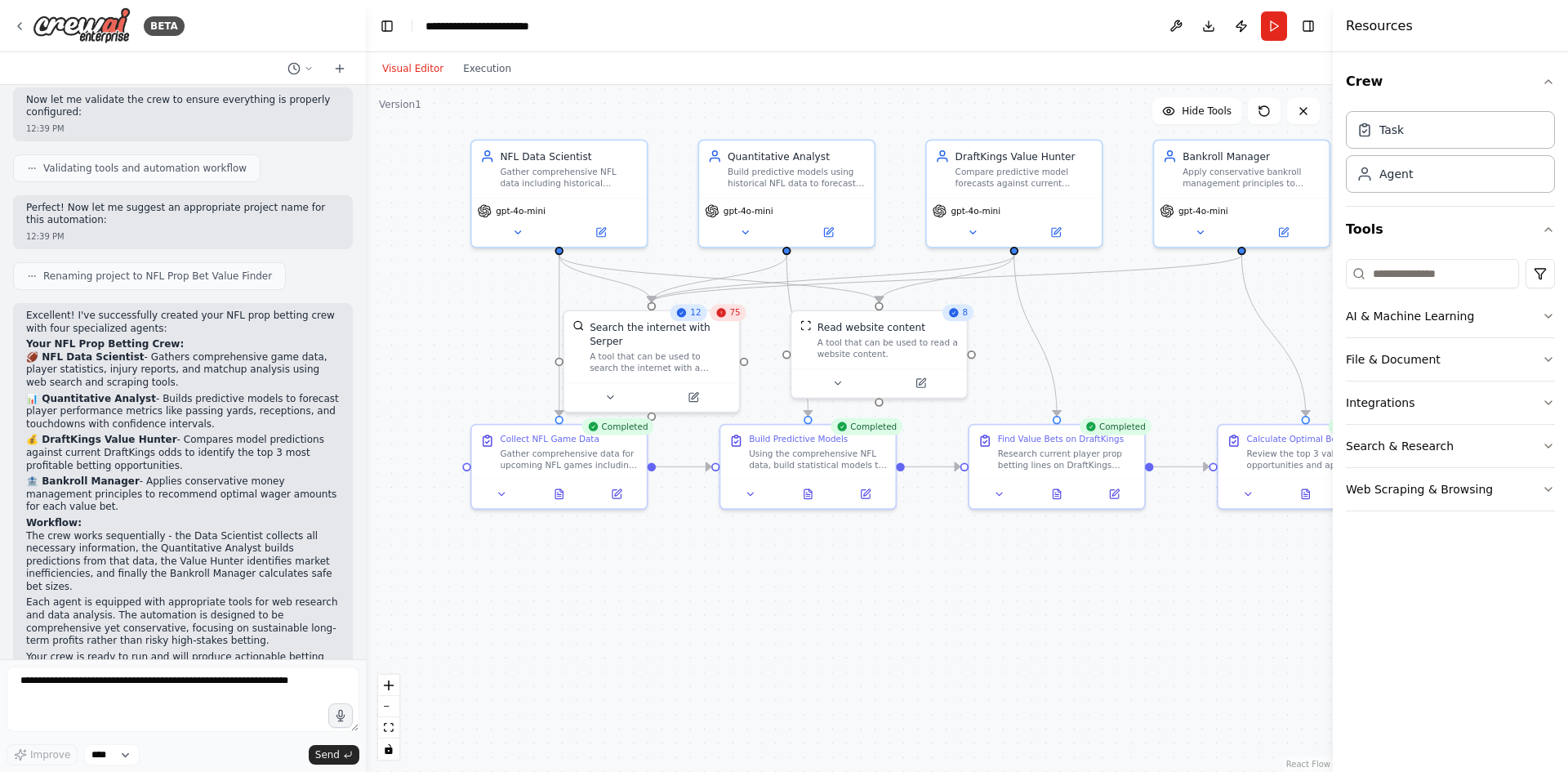
drag, startPoint x: 533, startPoint y: 573, endPoint x: 828, endPoint y: 578, distance: 295.0
click at [828, 578] on div ".deletable-edge-delete-btn { width: 20px; height: 20px; border: 0px solid #ffff…" at bounding box center [849, 429] width 967 height 687
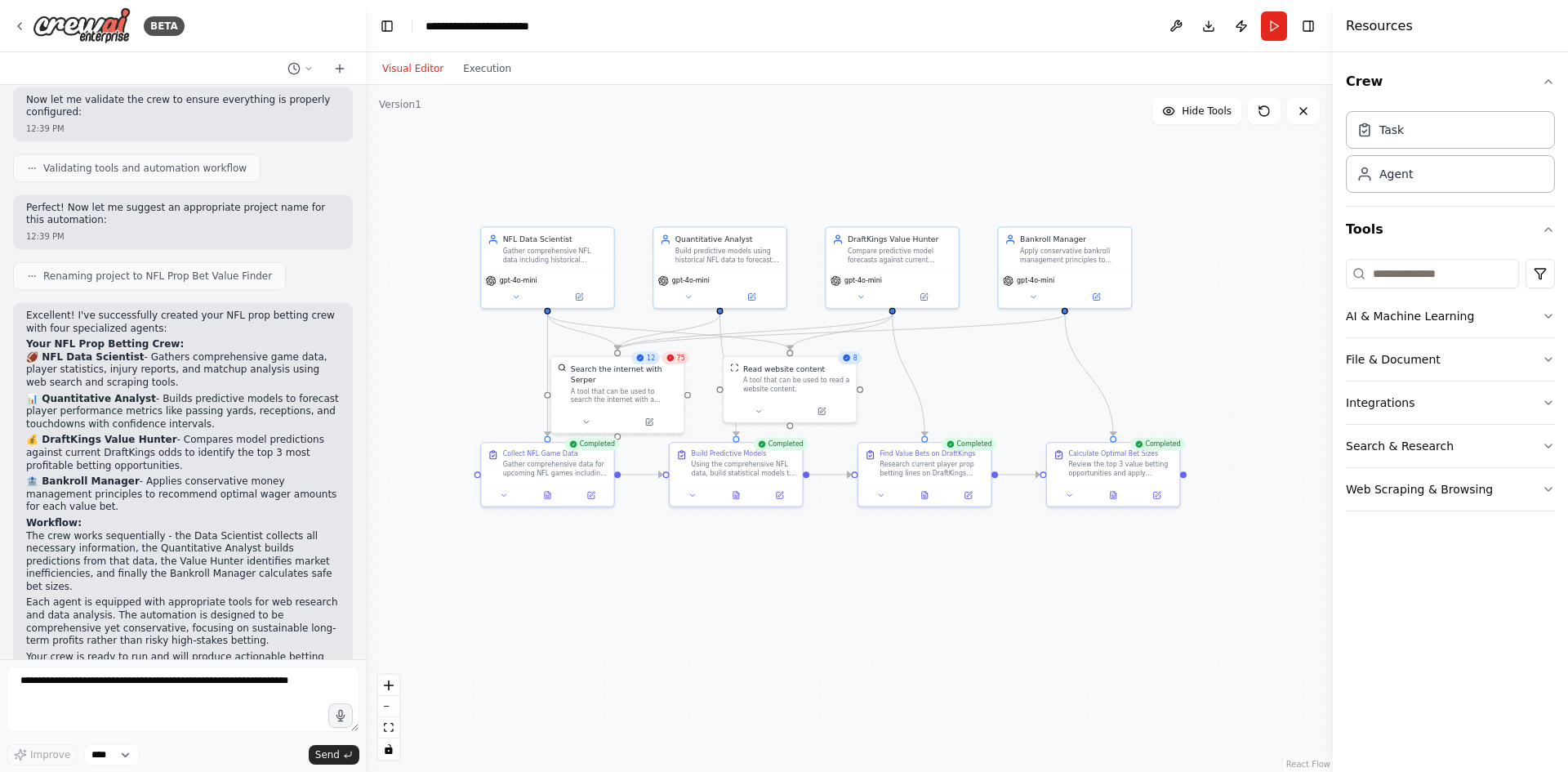
drag, startPoint x: 850, startPoint y: 579, endPoint x: 793, endPoint y: 568, distance: 58.1
click at [793, 568] on div ".deletable-edge-delete-btn { width: 20px; height: 20px; border: 0px solid #ffff…" at bounding box center [849, 429] width 967 height 687
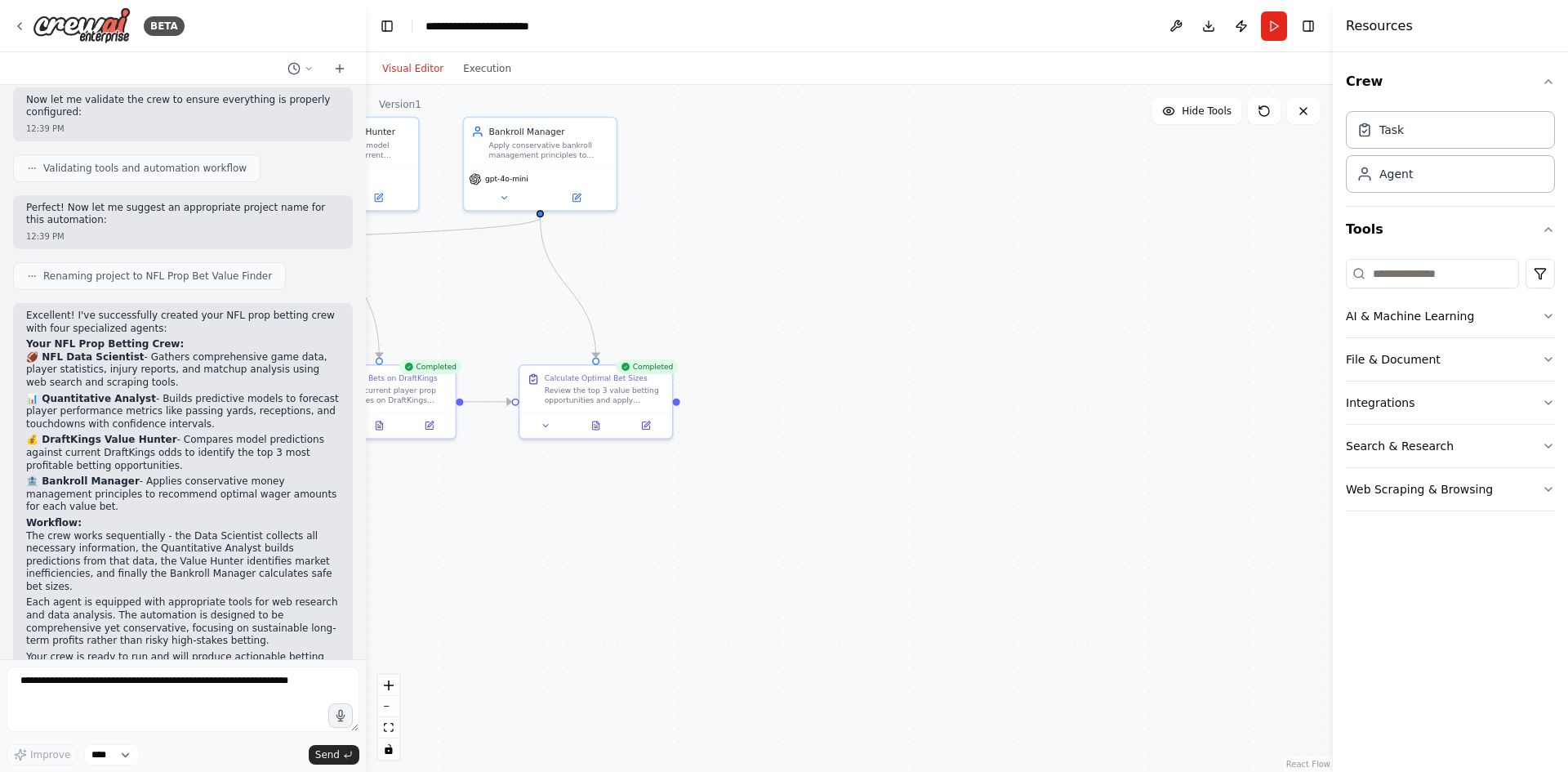
drag, startPoint x: 954, startPoint y: 362, endPoint x: 389, endPoint y: 303, distance: 568.1
click at [389, 303] on div ".deletable-edge-delete-btn { width: 20px; height: 20px; border: 0px solid #ffff…" at bounding box center [849, 429] width 967 height 687
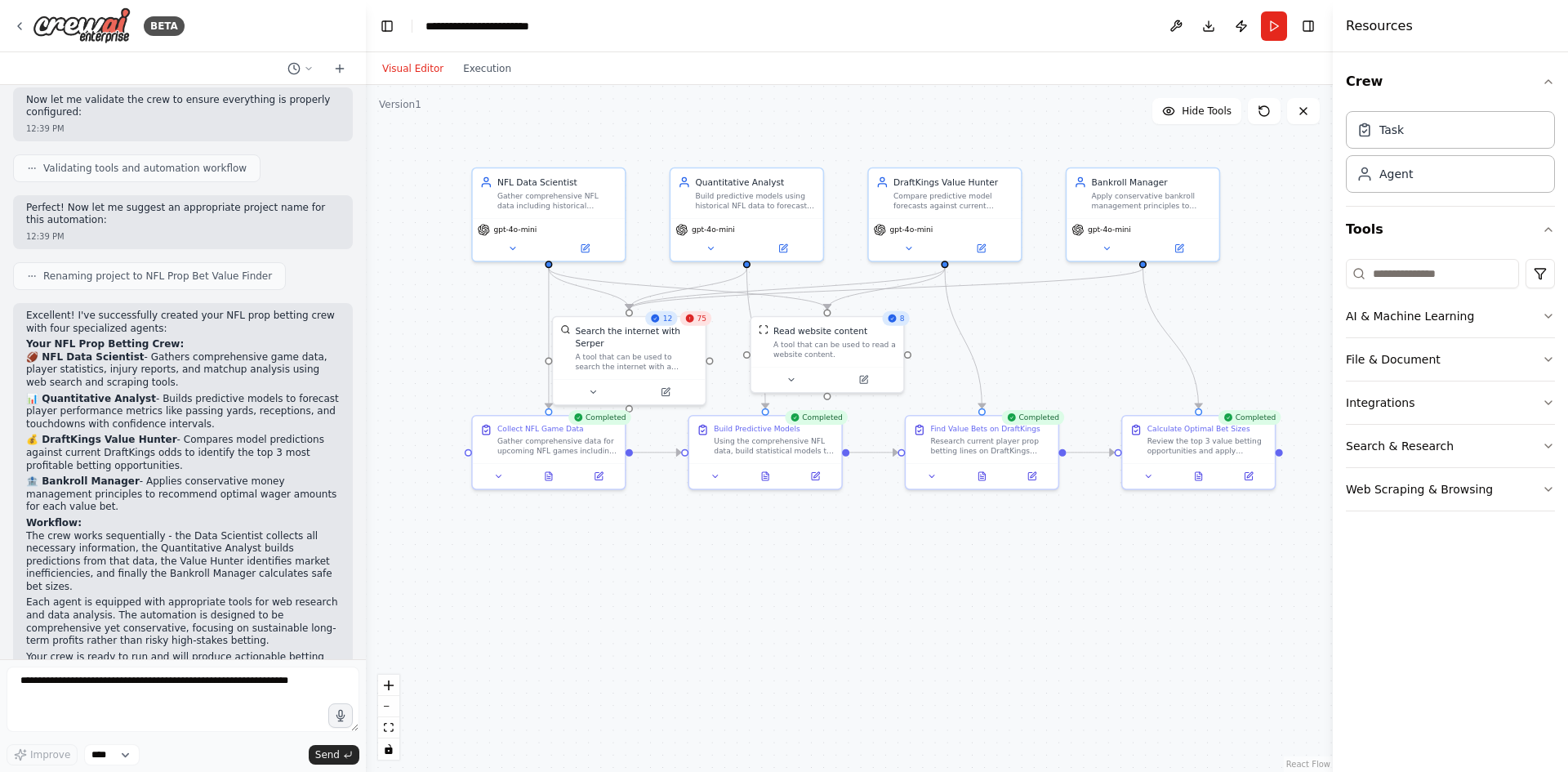
drag, startPoint x: 549, startPoint y: 265, endPoint x: 1080, endPoint y: 331, distance: 535.1
click at [1080, 331] on div ".deletable-edge-delete-btn { width: 20px; height: 20px; border: 0px solid #ffff…" at bounding box center [849, 429] width 967 height 687
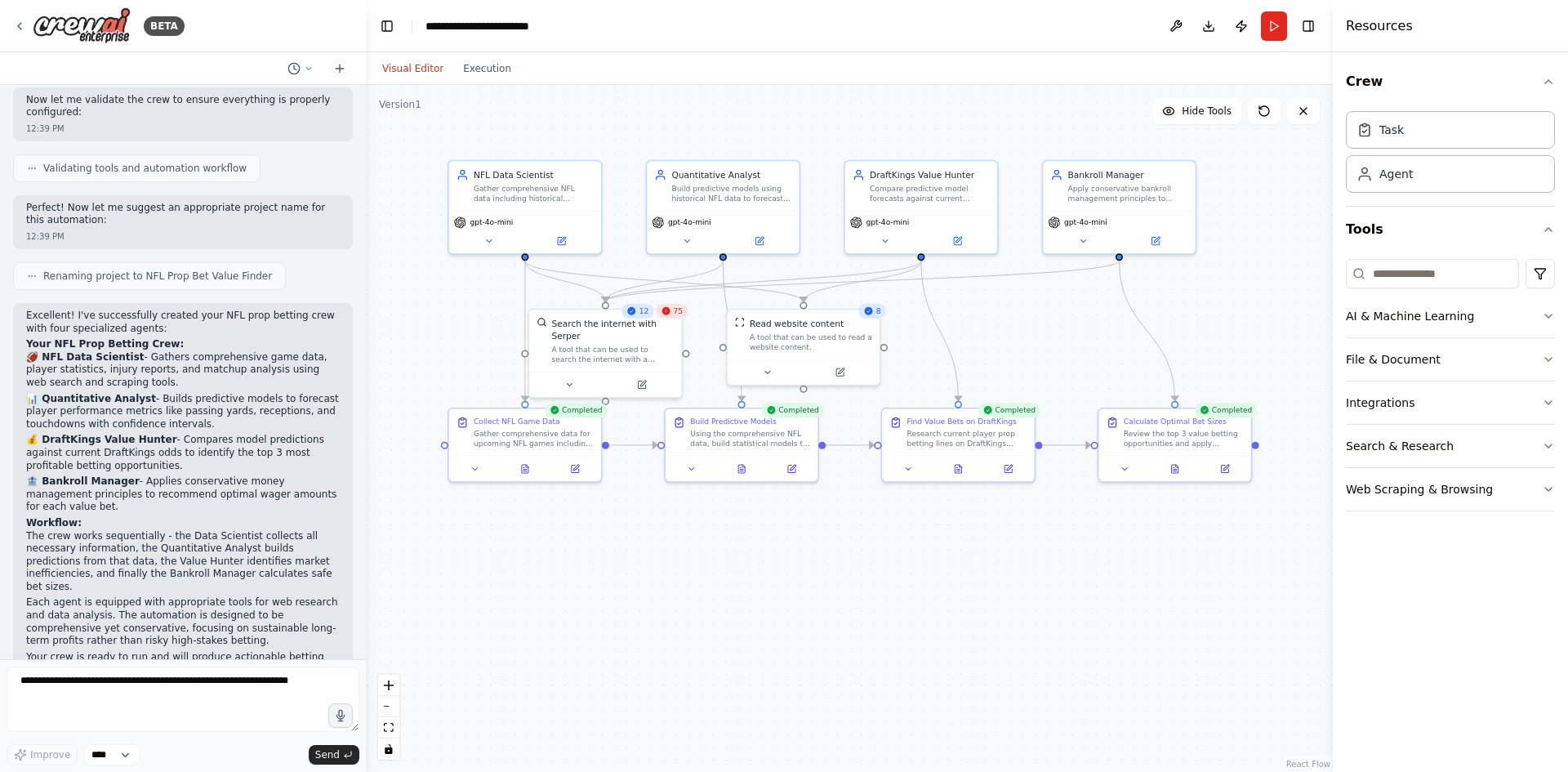
drag, startPoint x: 1068, startPoint y: 339, endPoint x: 1036, endPoint y: 329, distance: 33.5
click at [1036, 329] on div ".deletable-edge-delete-btn { width: 20px; height: 20px; border: 0px solid #ffff…" at bounding box center [849, 429] width 967 height 687
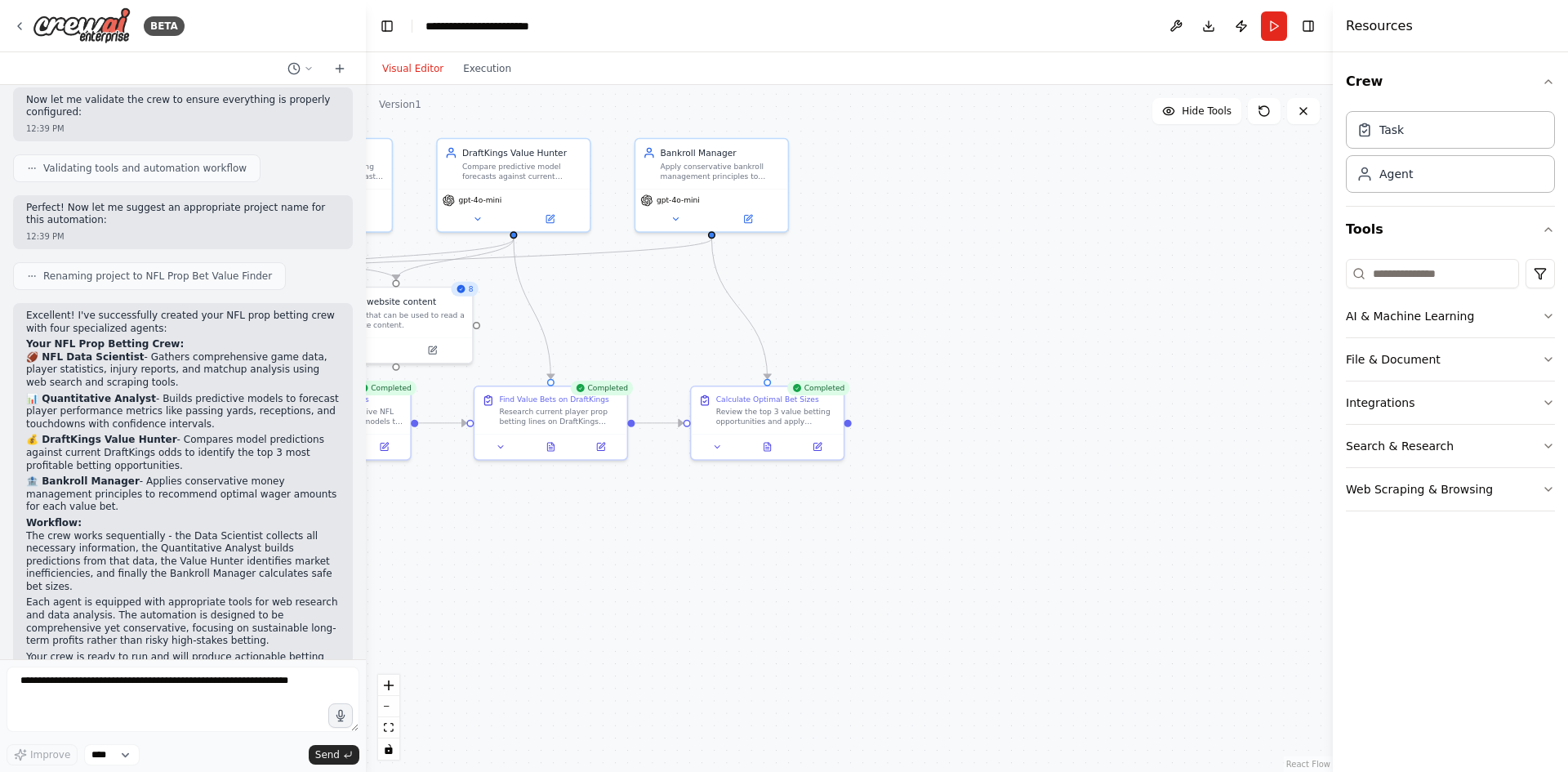
drag, startPoint x: 1066, startPoint y: 353, endPoint x: 608, endPoint y: 335, distance: 458.4
click at [608, 335] on div ".deletable-edge-delete-btn { width: 20px; height: 20px; border: 0px solid #ffff…" at bounding box center [849, 429] width 967 height 687
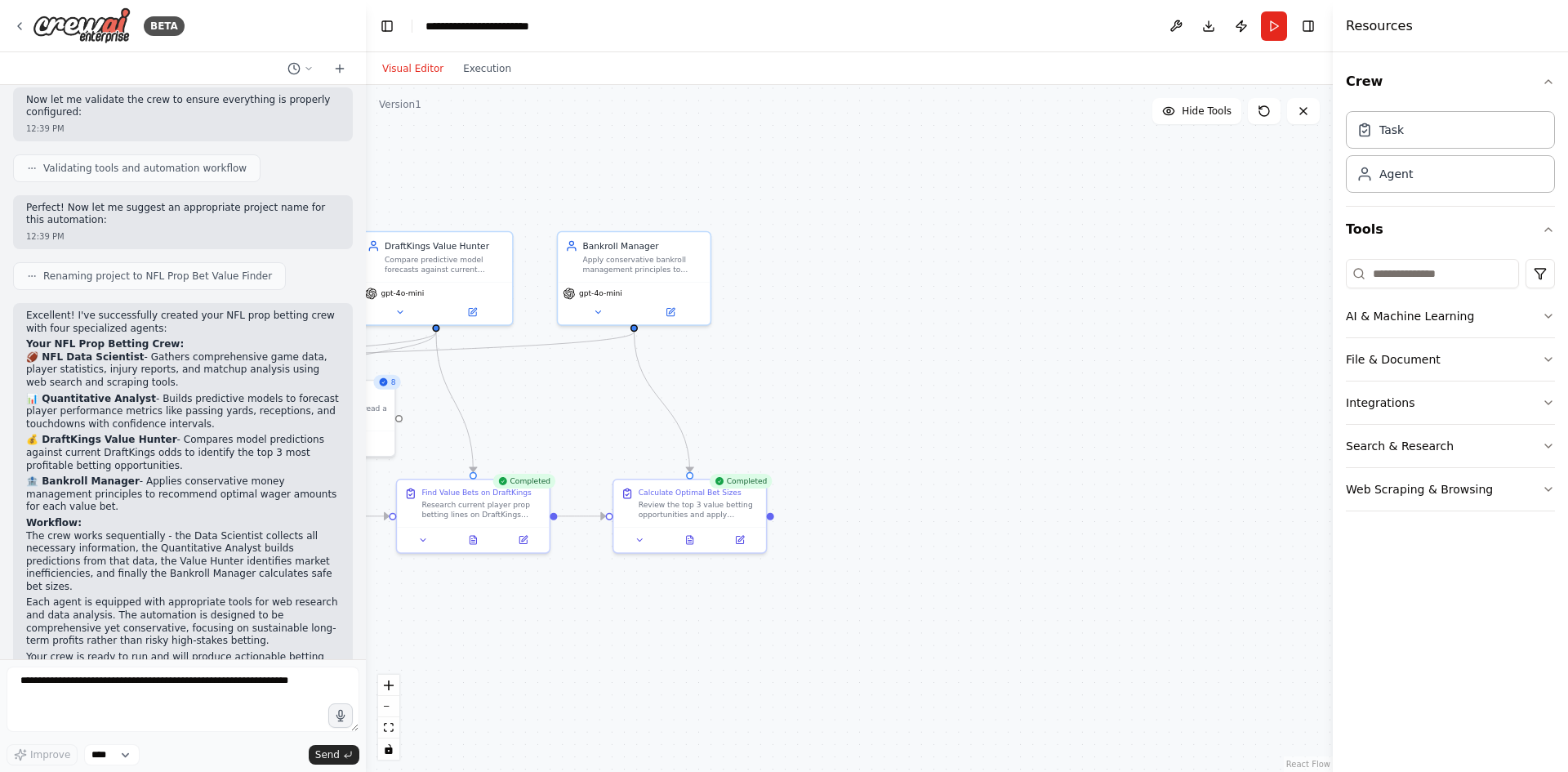
drag, startPoint x: 930, startPoint y: 336, endPoint x: 938, endPoint y: 491, distance: 155.2
click at [929, 488] on div ".deletable-edge-delete-btn { width: 20px; height: 20px; border: 0px solid #ffff…" at bounding box center [849, 429] width 967 height 687
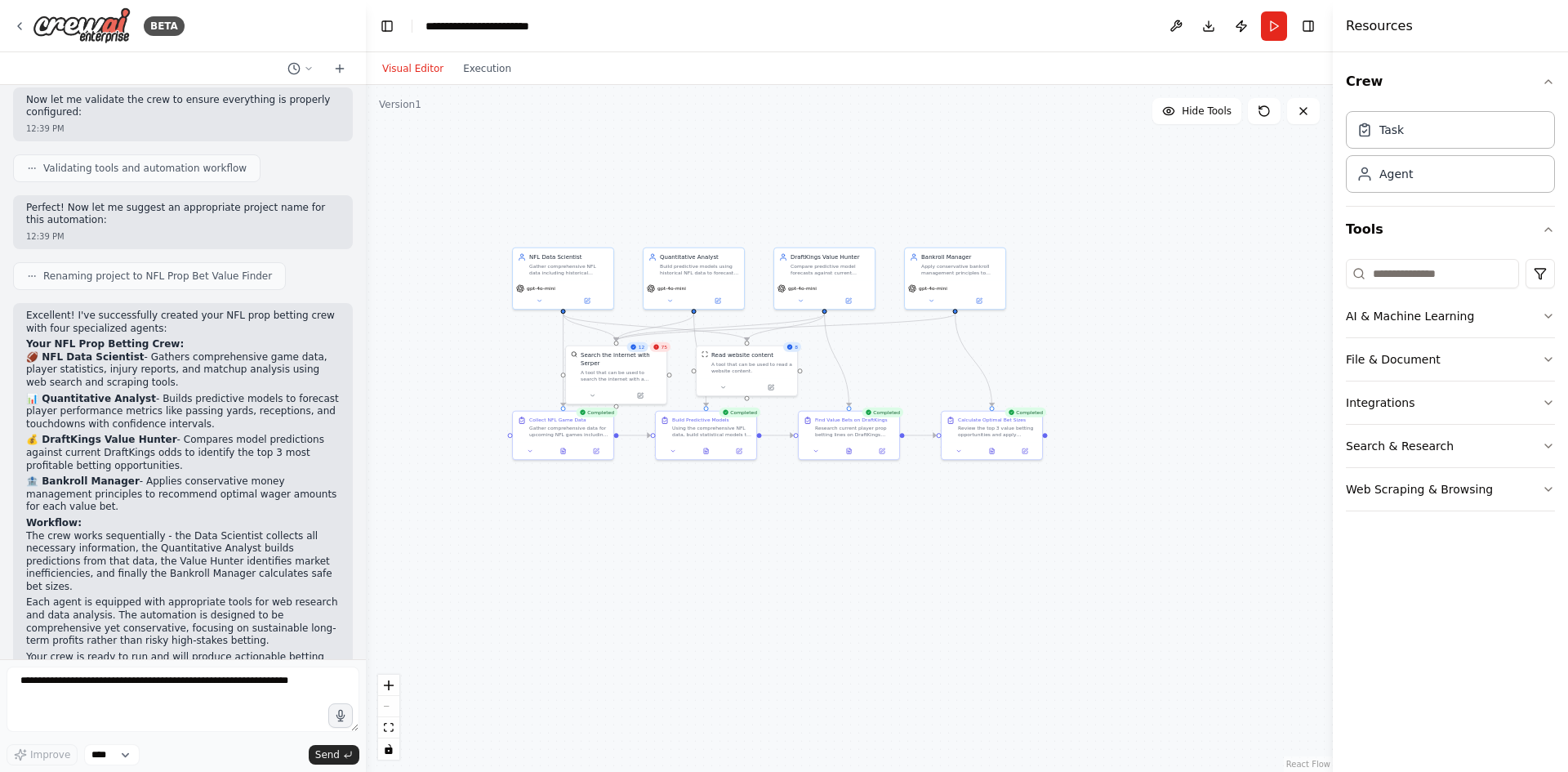
drag, startPoint x: 980, startPoint y: 483, endPoint x: 1171, endPoint y: 365, distance: 224.5
click at [1179, 363] on div ".deletable-edge-delete-btn { width: 20px; height: 20px; border: 0px solid #ffff…" at bounding box center [849, 429] width 967 height 687
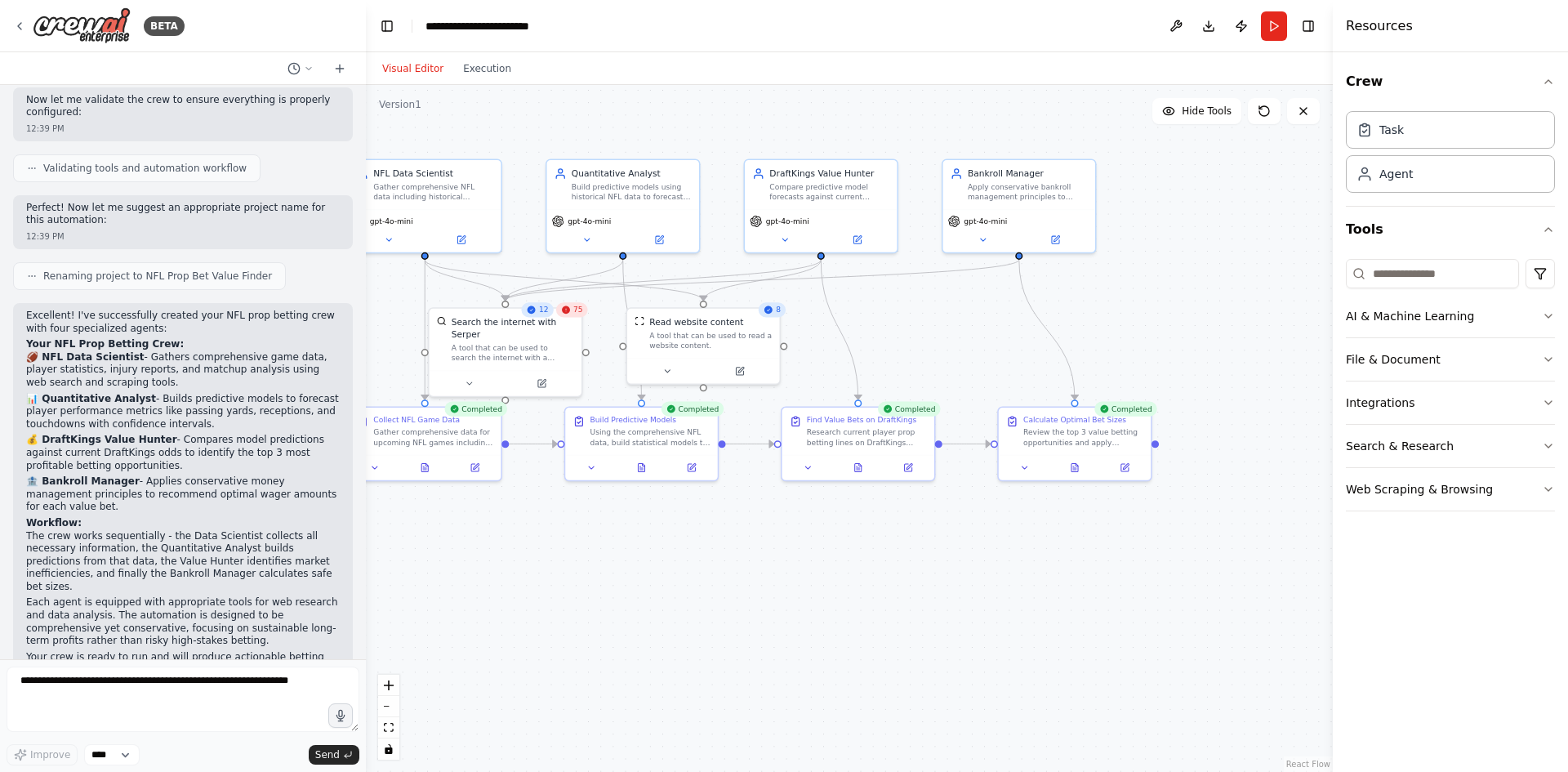
drag, startPoint x: 942, startPoint y: 356, endPoint x: 977, endPoint y: 369, distance: 37.3
click at [965, 364] on div ".deletable-edge-delete-btn { width: 20px; height: 20px; border: 0px solid #ffff…" at bounding box center [849, 429] width 967 height 687
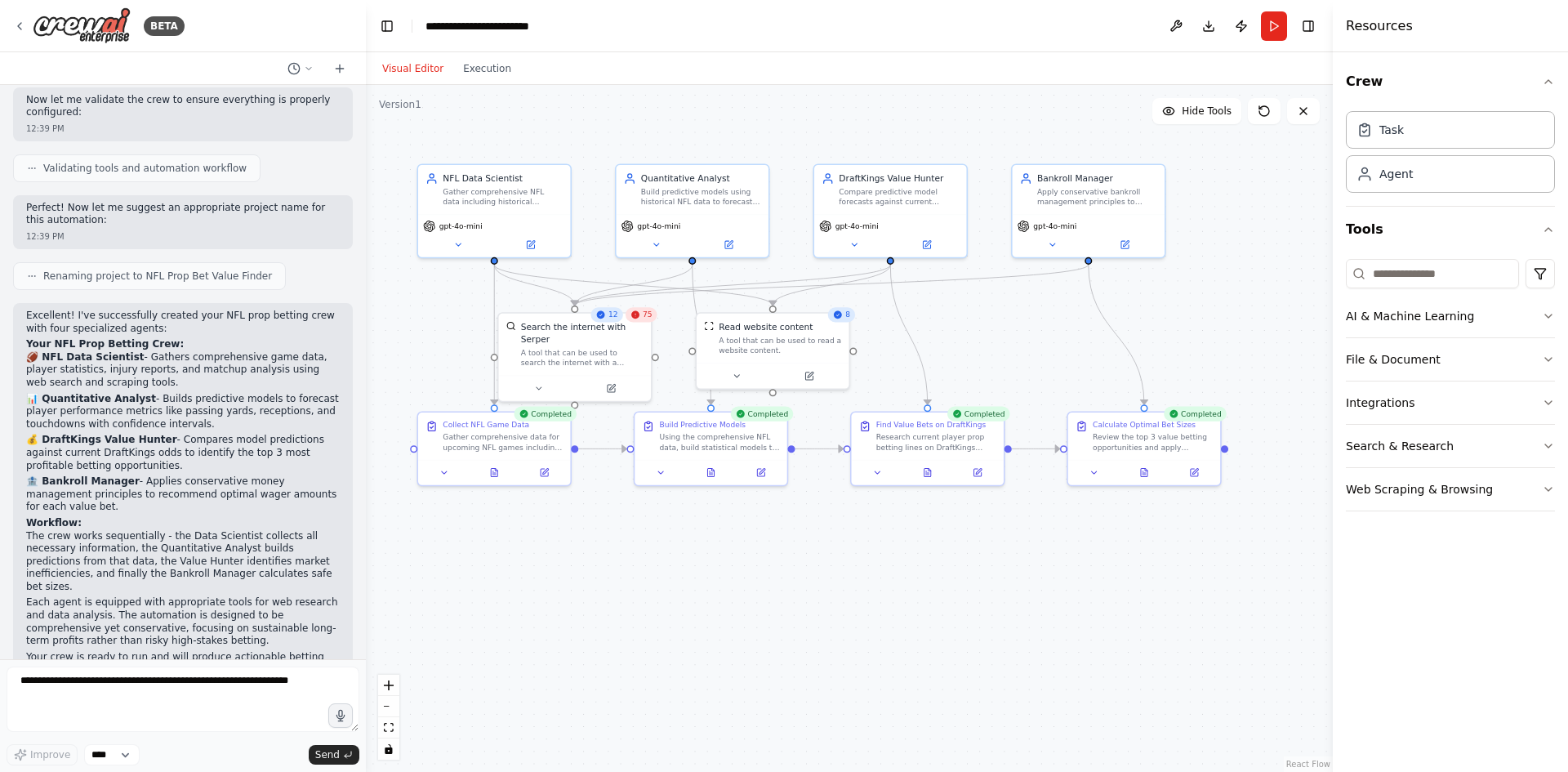
drag, startPoint x: 1132, startPoint y: 321, endPoint x: 1201, endPoint y: 321, distance: 69.0
click at [1201, 321] on div ".deletable-edge-delete-btn { width: 20px; height: 20px; border: 0px solid #ffff…" at bounding box center [849, 429] width 967 height 687
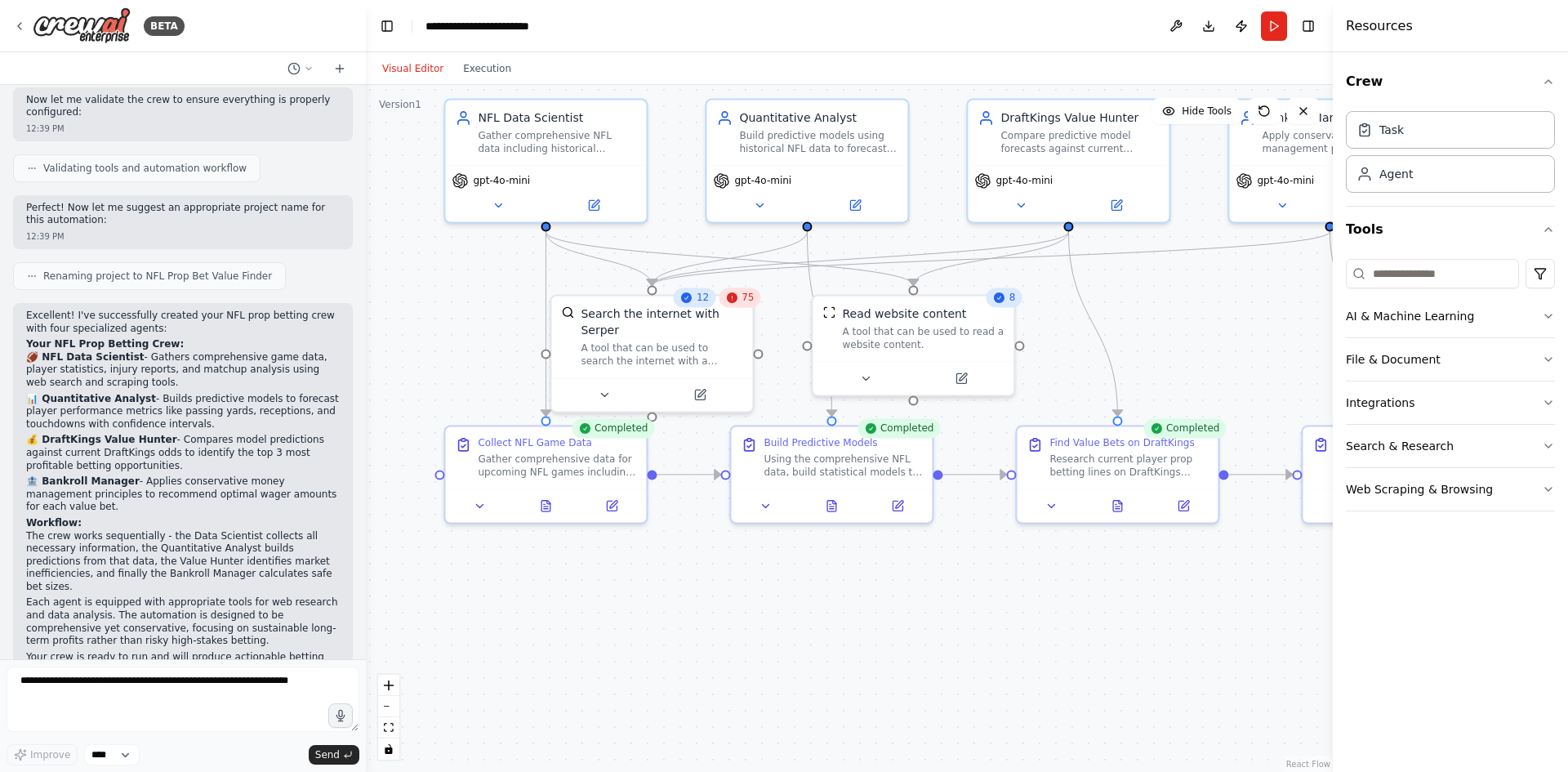
drag, startPoint x: 1202, startPoint y: 314, endPoint x: 1225, endPoint y: 314, distance: 23.0
click at [1225, 314] on div ".deletable-edge-delete-btn { width: 20px; height: 20px; border: 0px solid #ffff…" at bounding box center [849, 429] width 967 height 687
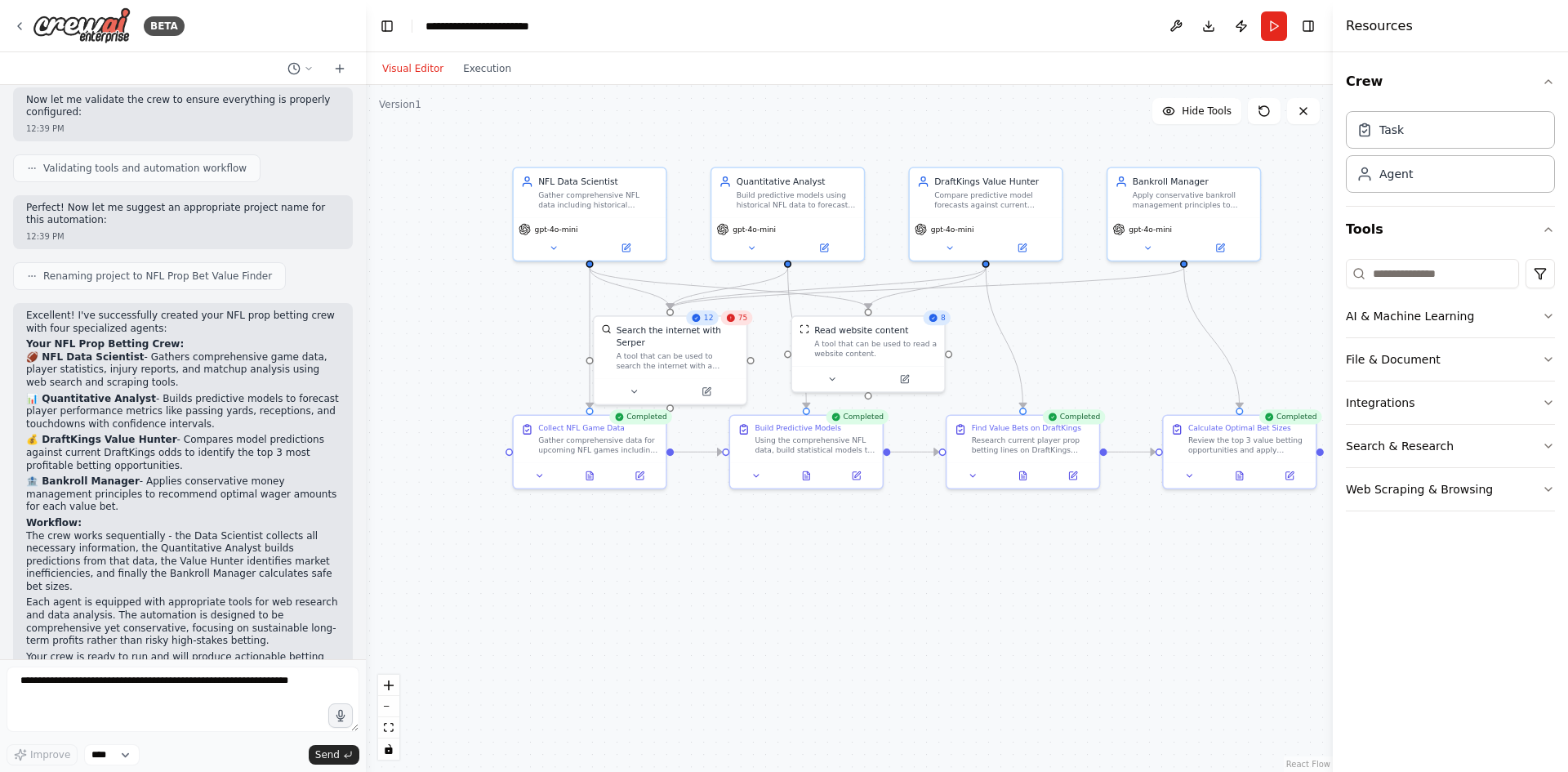
drag, startPoint x: 1225, startPoint y: 314, endPoint x: 1093, endPoint y: 330, distance: 133.0
click at [1094, 330] on div ".deletable-edge-delete-btn { width: 20px; height: 20px; border: 0px solid #ffff…" at bounding box center [849, 429] width 967 height 687
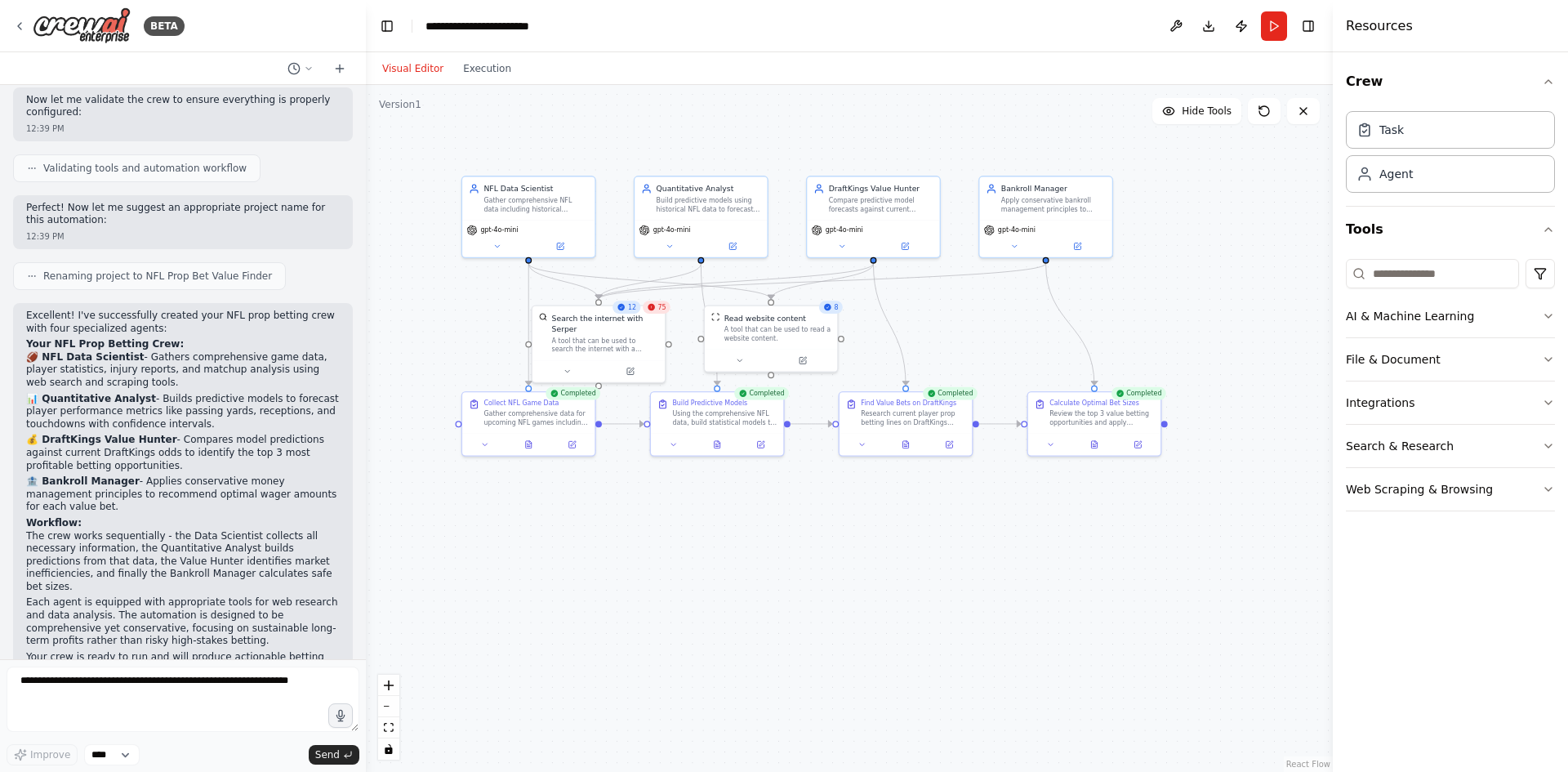
drag, startPoint x: 954, startPoint y: 539, endPoint x: 816, endPoint y: 526, distance: 138.6
click at [816, 526] on div ".deletable-edge-delete-btn { width: 20px; height: 20px; border: 0px solid #ffff…" at bounding box center [849, 429] width 967 height 687
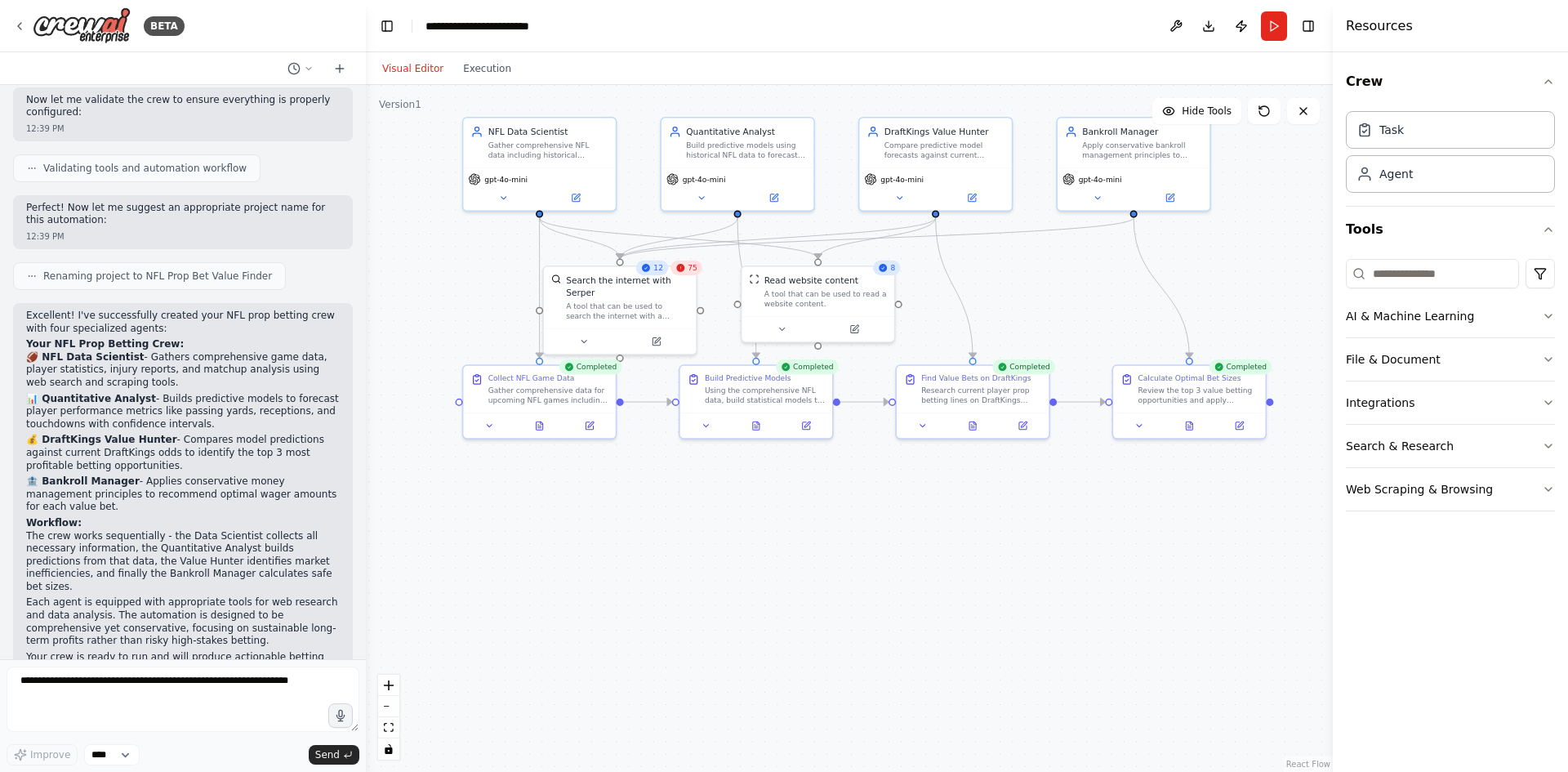
drag, startPoint x: 1106, startPoint y: 292, endPoint x: 1233, endPoint y: 245, distance: 135.4
click at [1233, 245] on div ".deletable-edge-delete-btn { width: 20px; height: 20px; border: 0px solid #ffff…" at bounding box center [849, 429] width 967 height 687
drag, startPoint x: 1237, startPoint y: 241, endPoint x: 1250, endPoint y: 263, distance: 25.6
click at [1250, 263] on div ".deletable-edge-delete-btn { width: 20px; height: 20px; border: 0px solid #ffff…" at bounding box center [849, 429] width 967 height 687
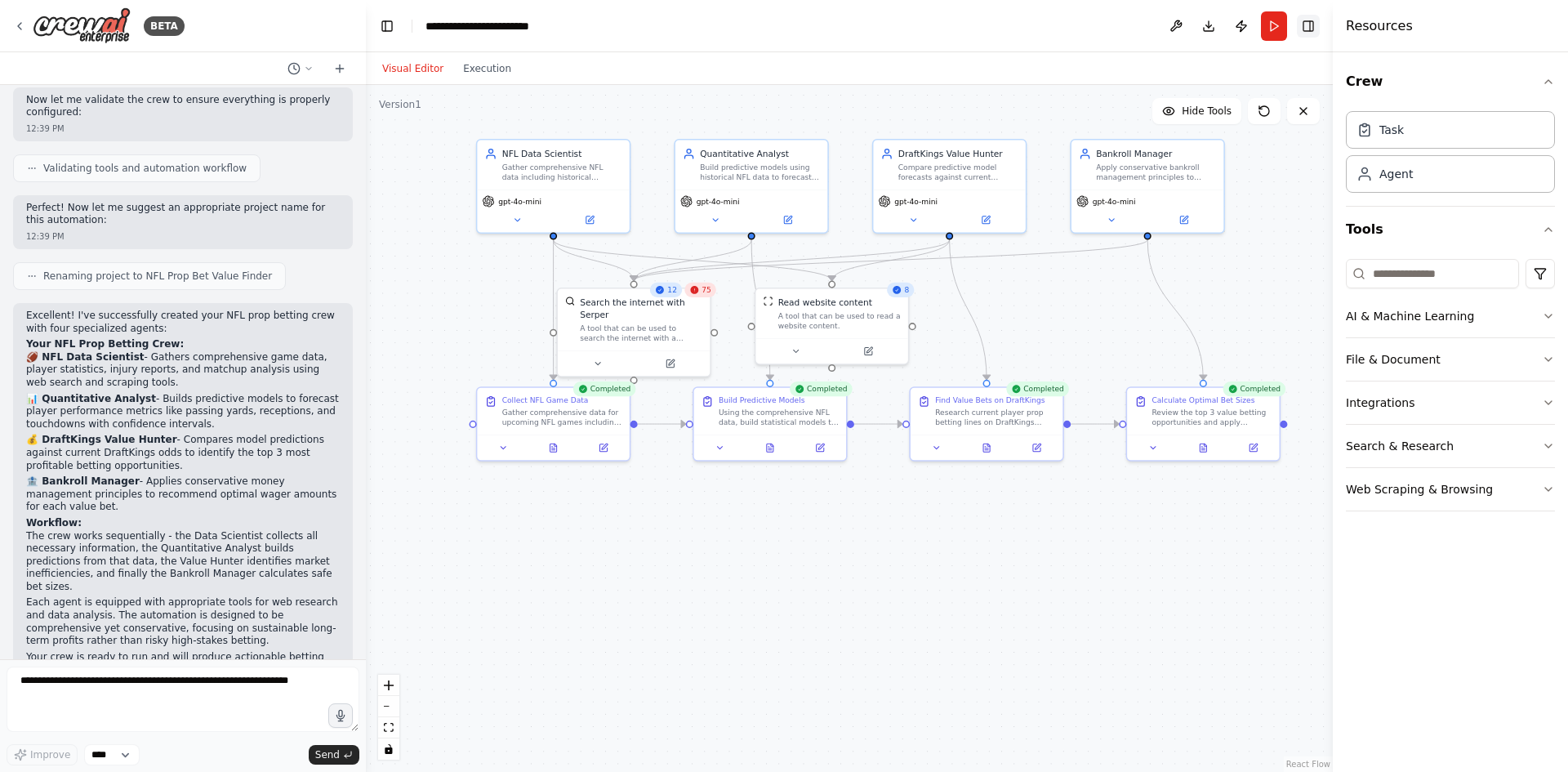
click at [1301, 24] on button "Toggle Right Sidebar" at bounding box center [1308, 26] width 23 height 23
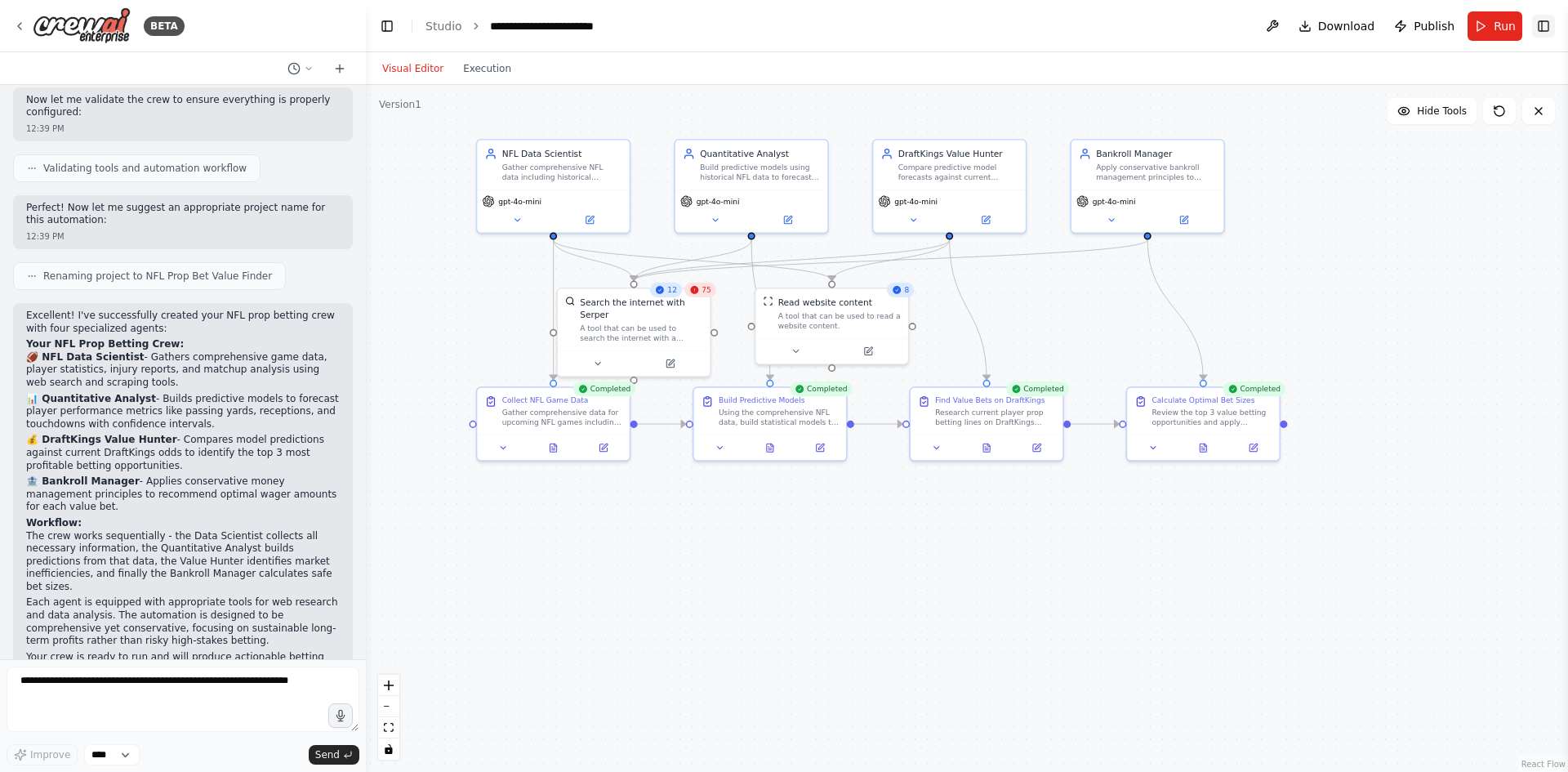
click at [1545, 20] on button "Toggle Right Sidebar" at bounding box center [1543, 26] width 23 height 23
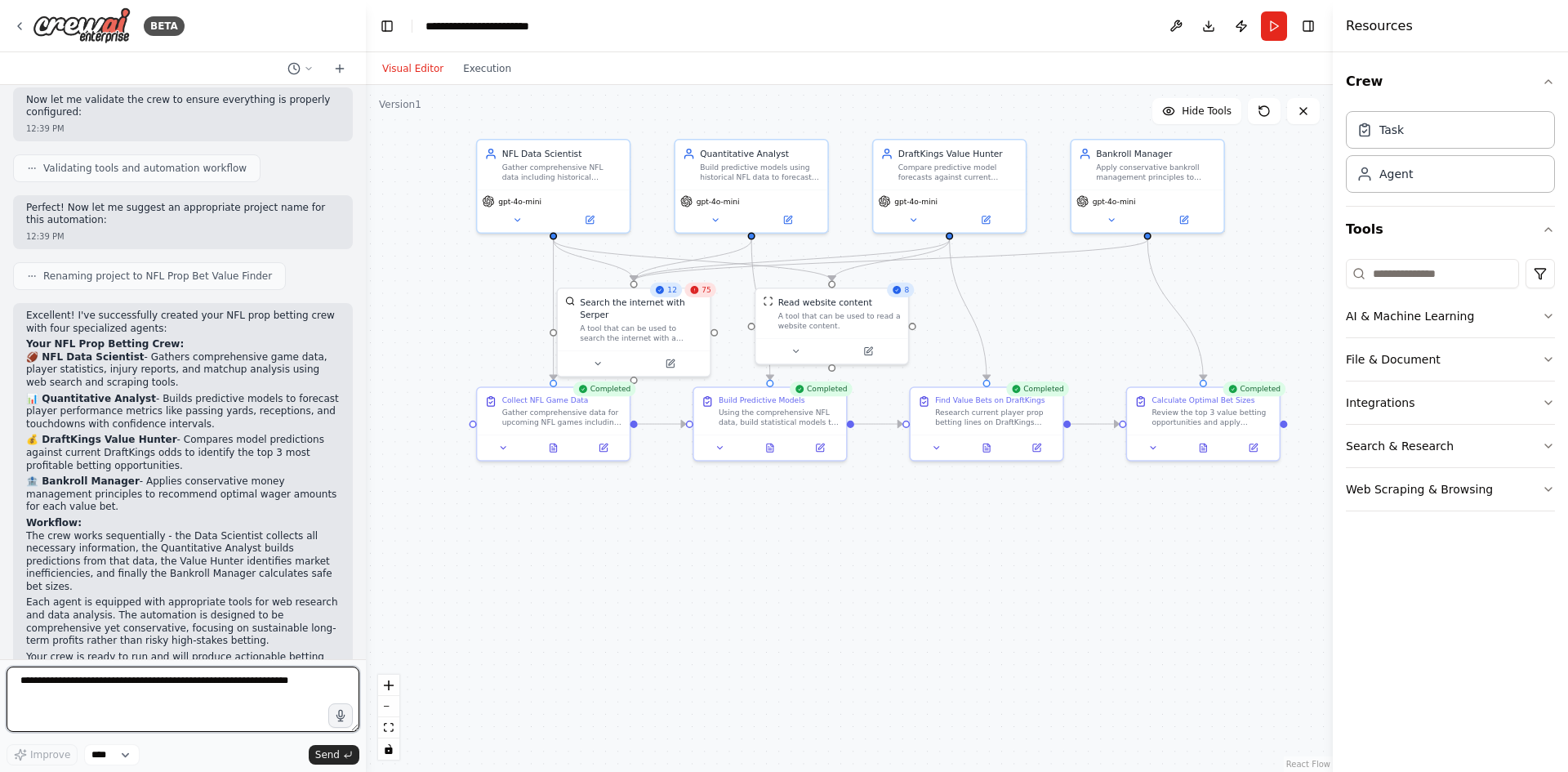
click at [110, 679] on textarea at bounding box center [183, 699] width 353 height 66
type textarea "*"
type textarea "**********"
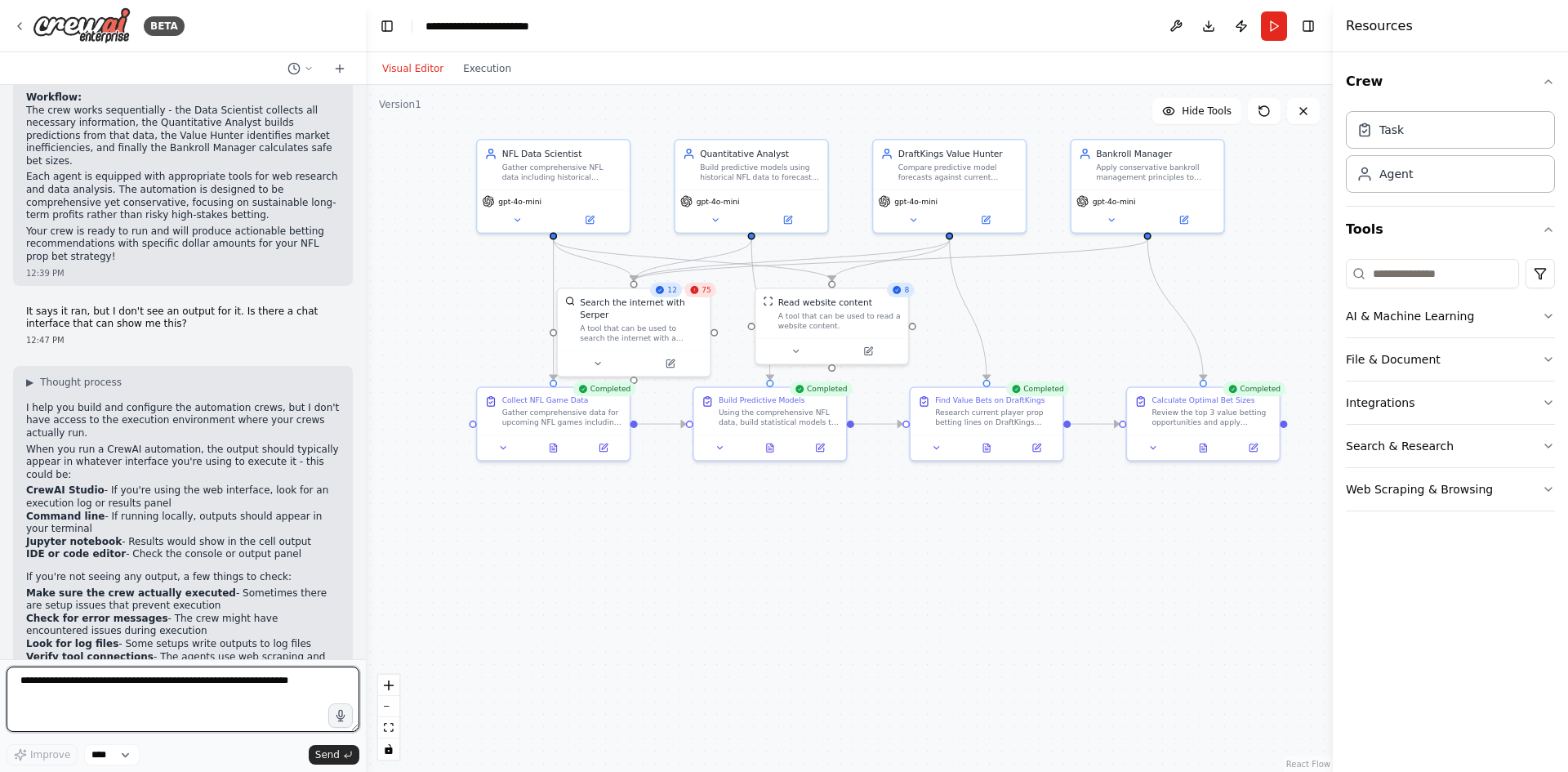
scroll to position [1624, 0]
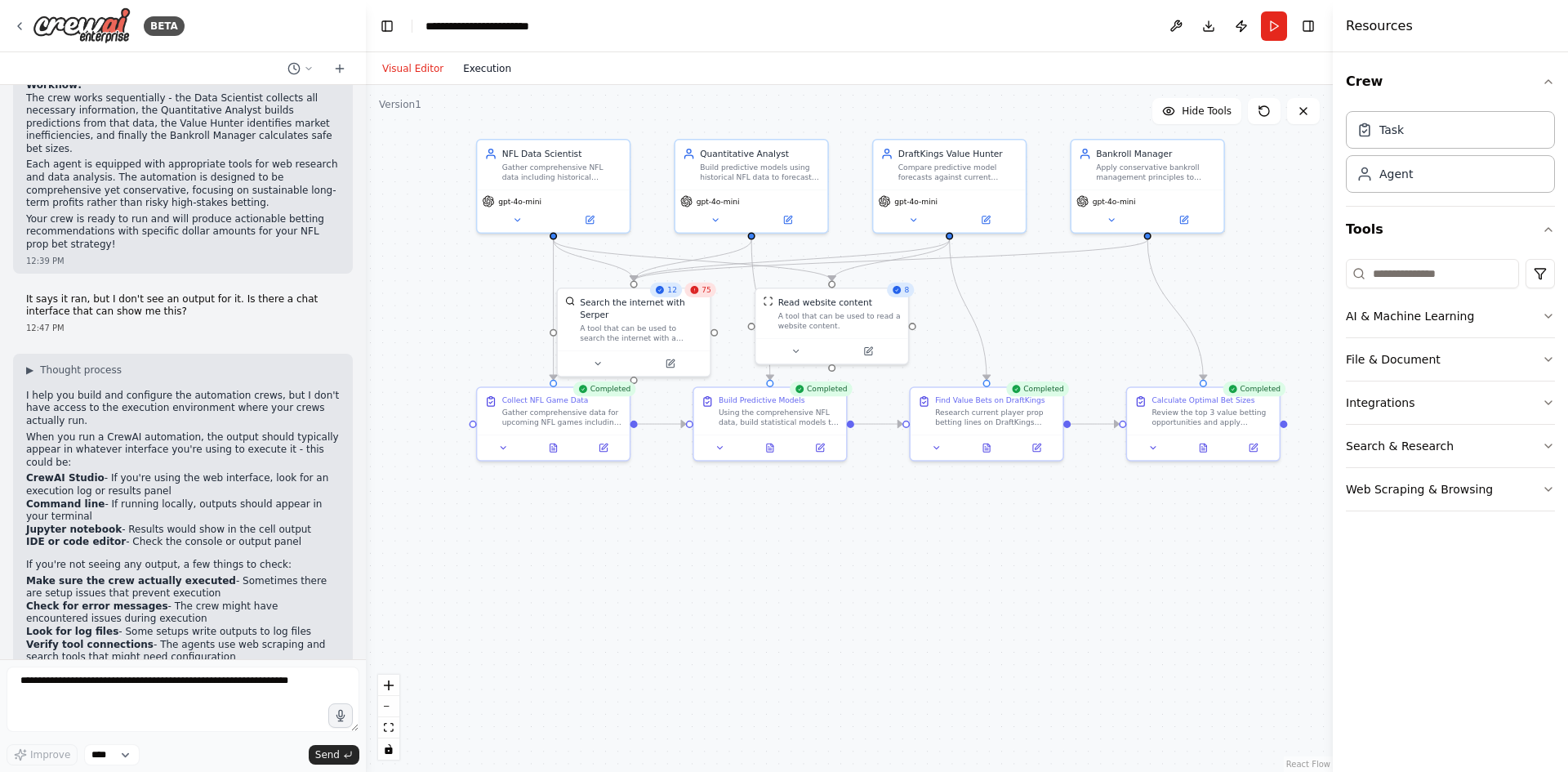
click at [487, 72] on button "Execution" at bounding box center [487, 68] width 68 height 20
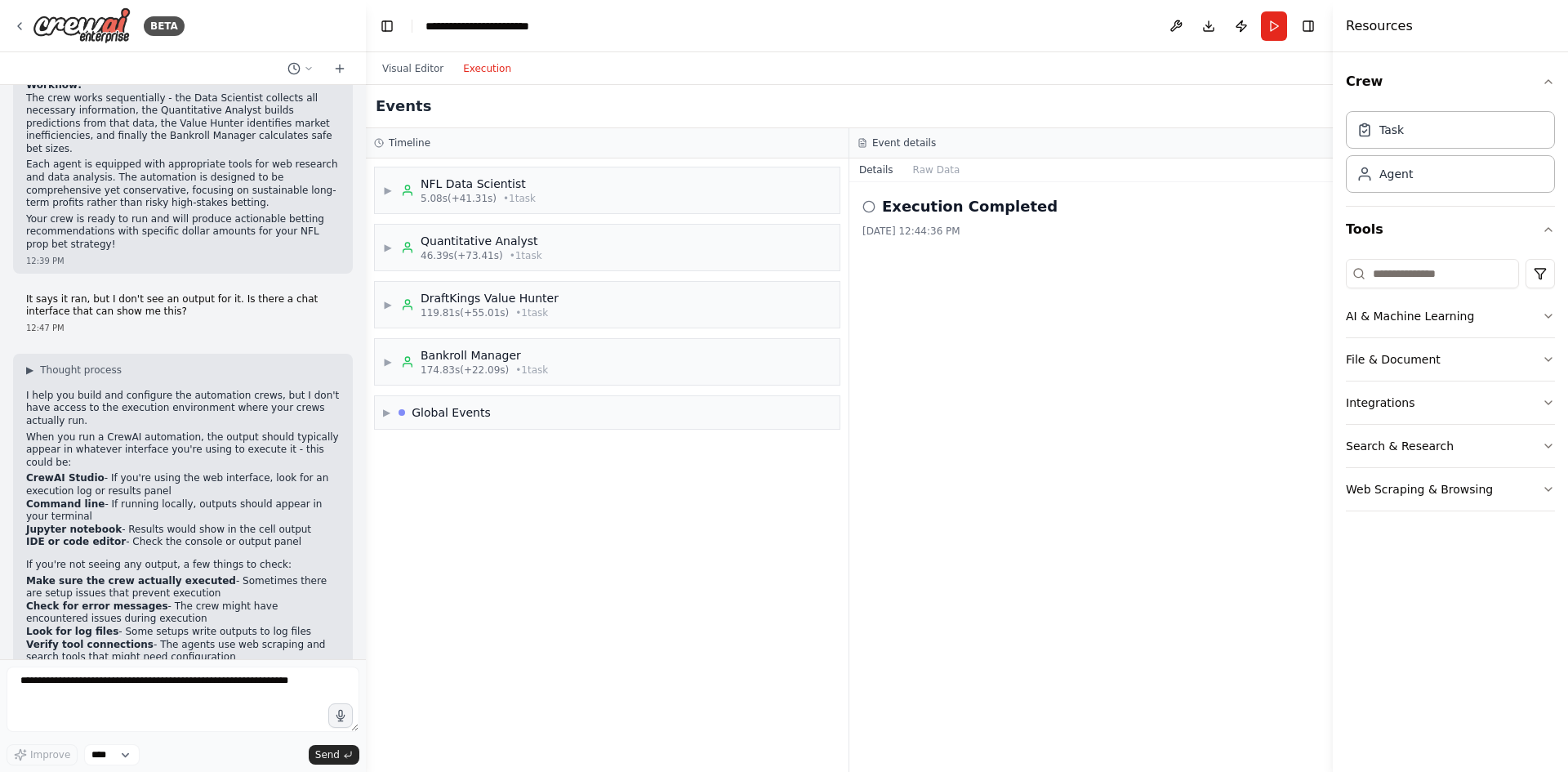
click at [873, 206] on icon at bounding box center [868, 206] width 13 height 13
click at [865, 207] on icon at bounding box center [868, 206] width 13 height 13
click at [963, 210] on h2 "Execution Completed" at bounding box center [970, 206] width 176 height 23
click at [955, 200] on h2 "Execution Completed" at bounding box center [970, 206] width 176 height 23
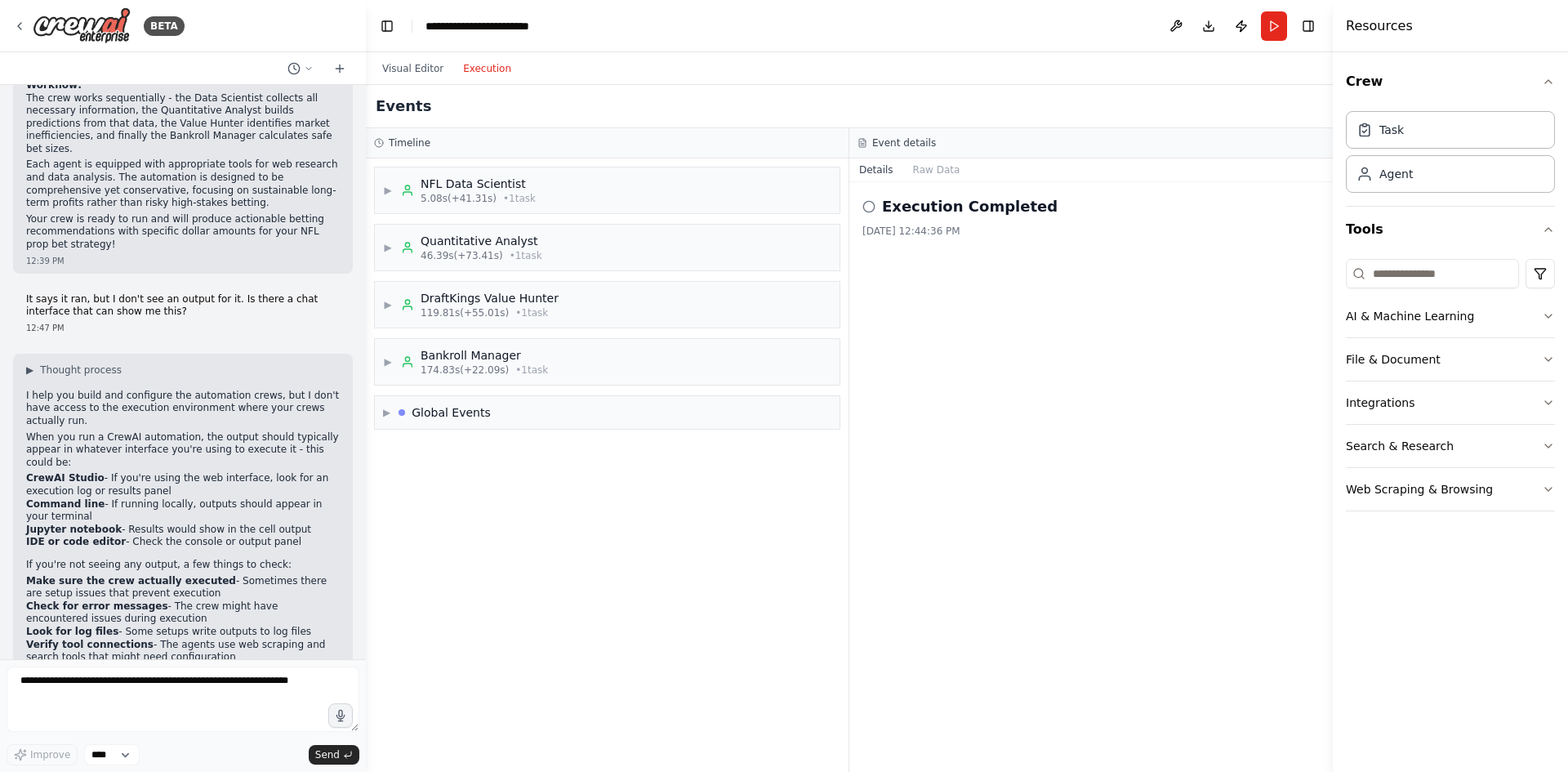
click at [942, 225] on div "8/21/2025, 12:44:36 PM" at bounding box center [1091, 231] width 458 height 13
click at [919, 247] on div "Execution Completed 8/21/2025, 12:44:36 PM" at bounding box center [1091, 477] width 483 height 590
click at [563, 199] on div "▶ NFL Data Scientist 5.08s (+41.31s) • 1 task" at bounding box center [607, 190] width 464 height 46
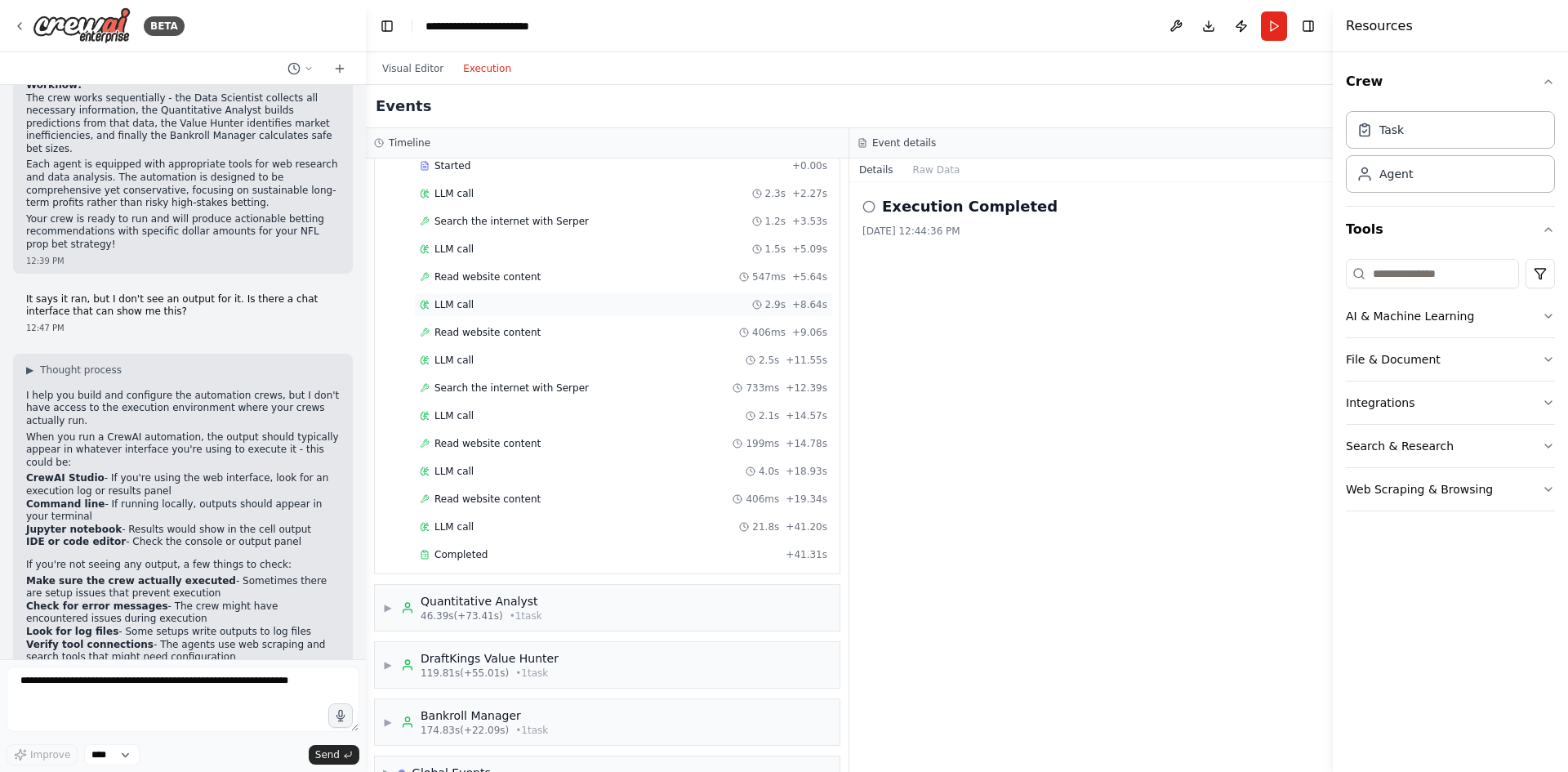
scroll to position [0, 0]
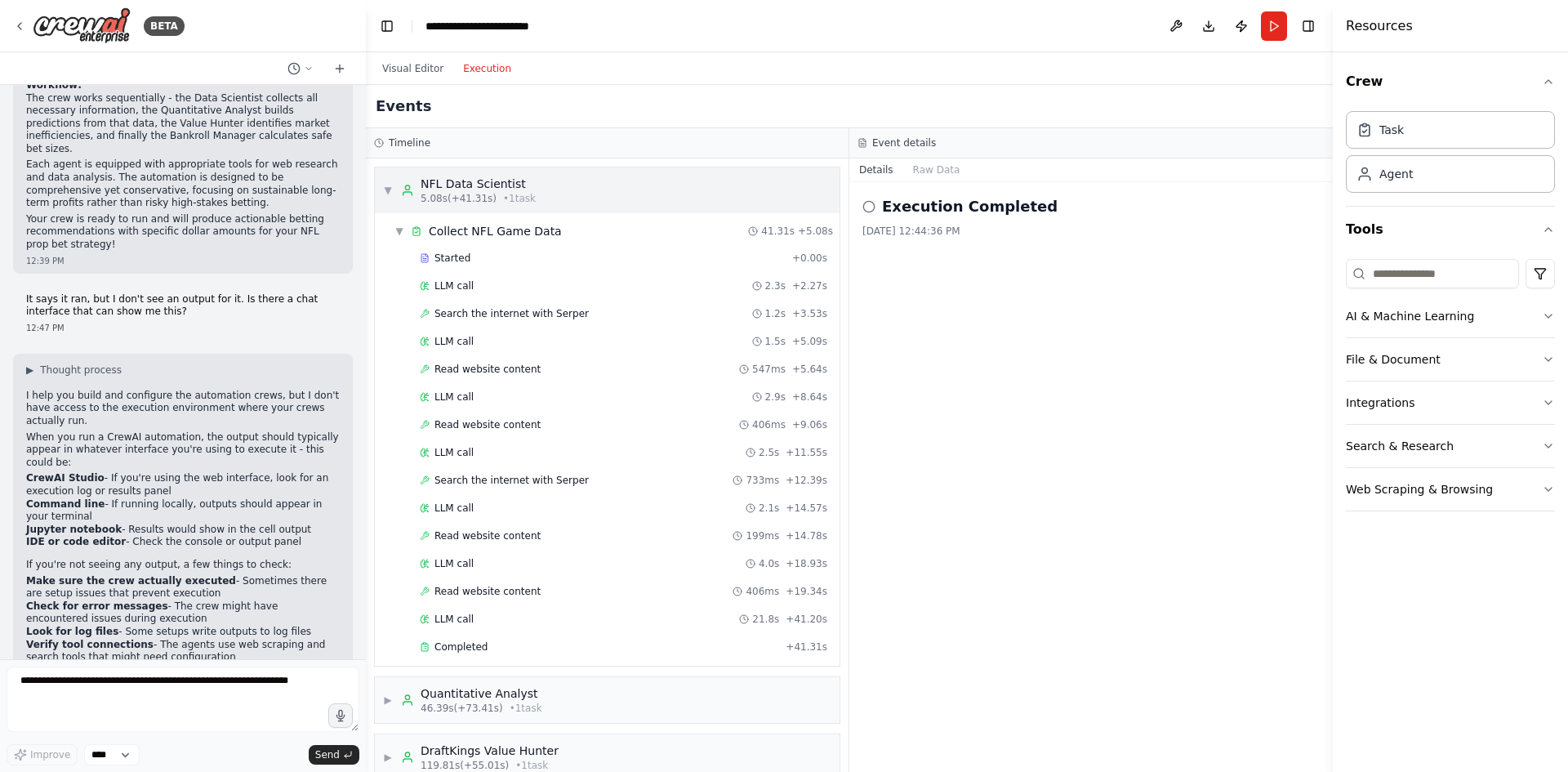
click at [613, 201] on div "▼ NFL Data Scientist 5.08s (+41.31s) • 1 task" at bounding box center [607, 190] width 464 height 46
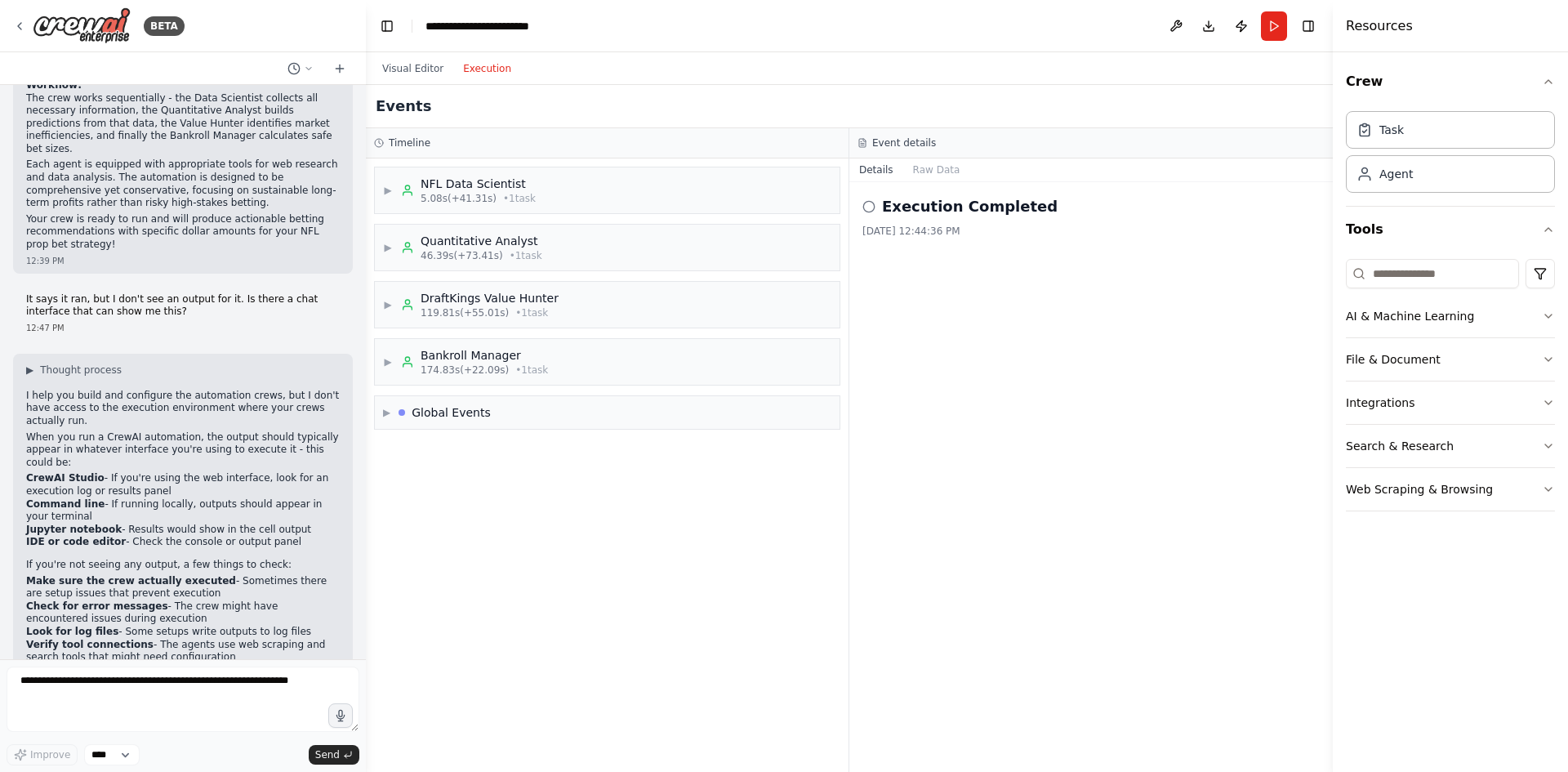
click at [931, 205] on h2 "Execution Completed" at bounding box center [970, 206] width 176 height 23
click at [912, 169] on button "Raw Data" at bounding box center [937, 170] width 67 height 23
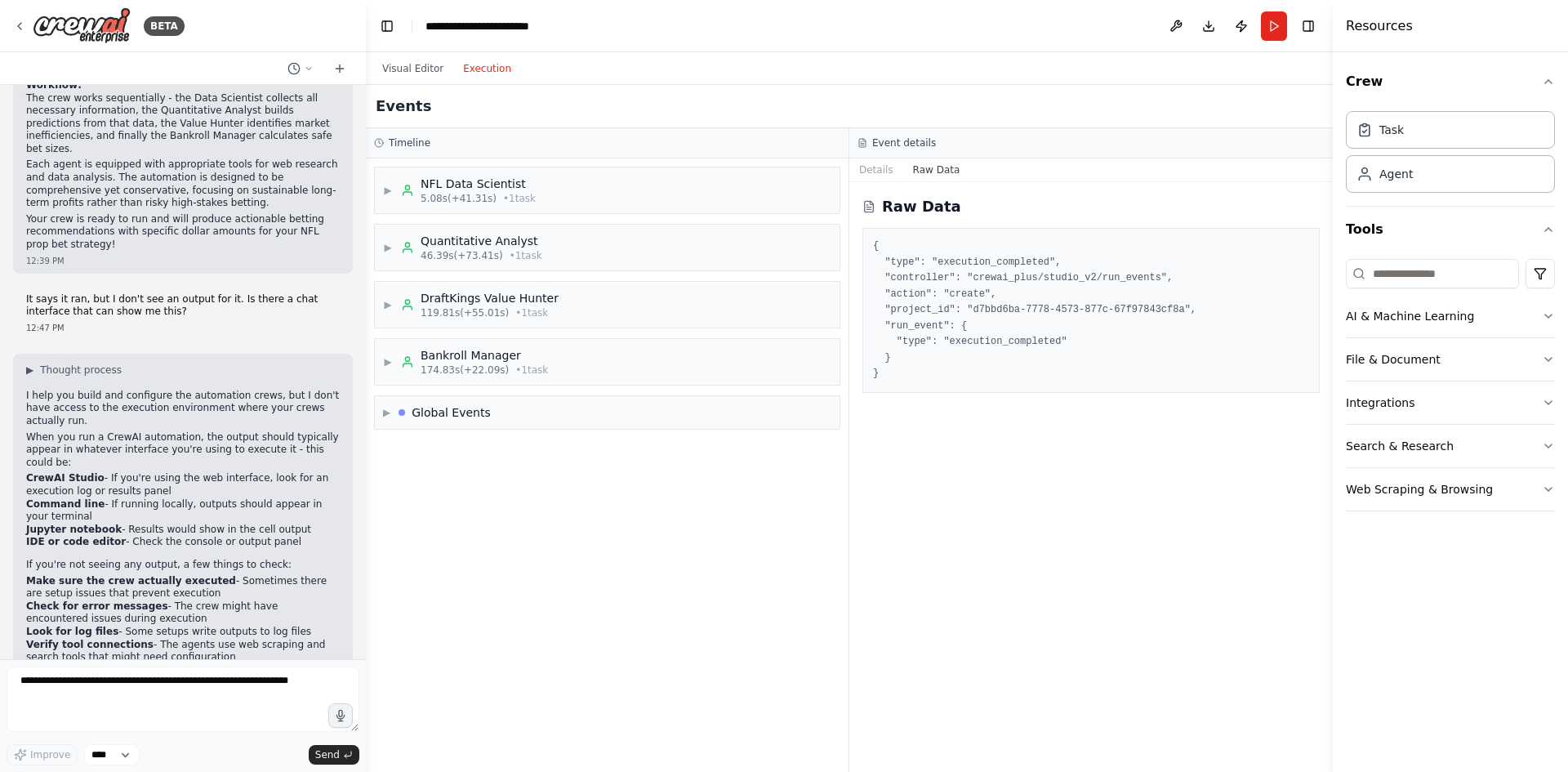
click at [880, 184] on div "Raw Data { "type": "execution_completed", "controller": "crewai_plus/studio_v2/…" at bounding box center [1091, 477] width 483 height 590
click at [873, 168] on button "Details" at bounding box center [876, 170] width 54 height 23
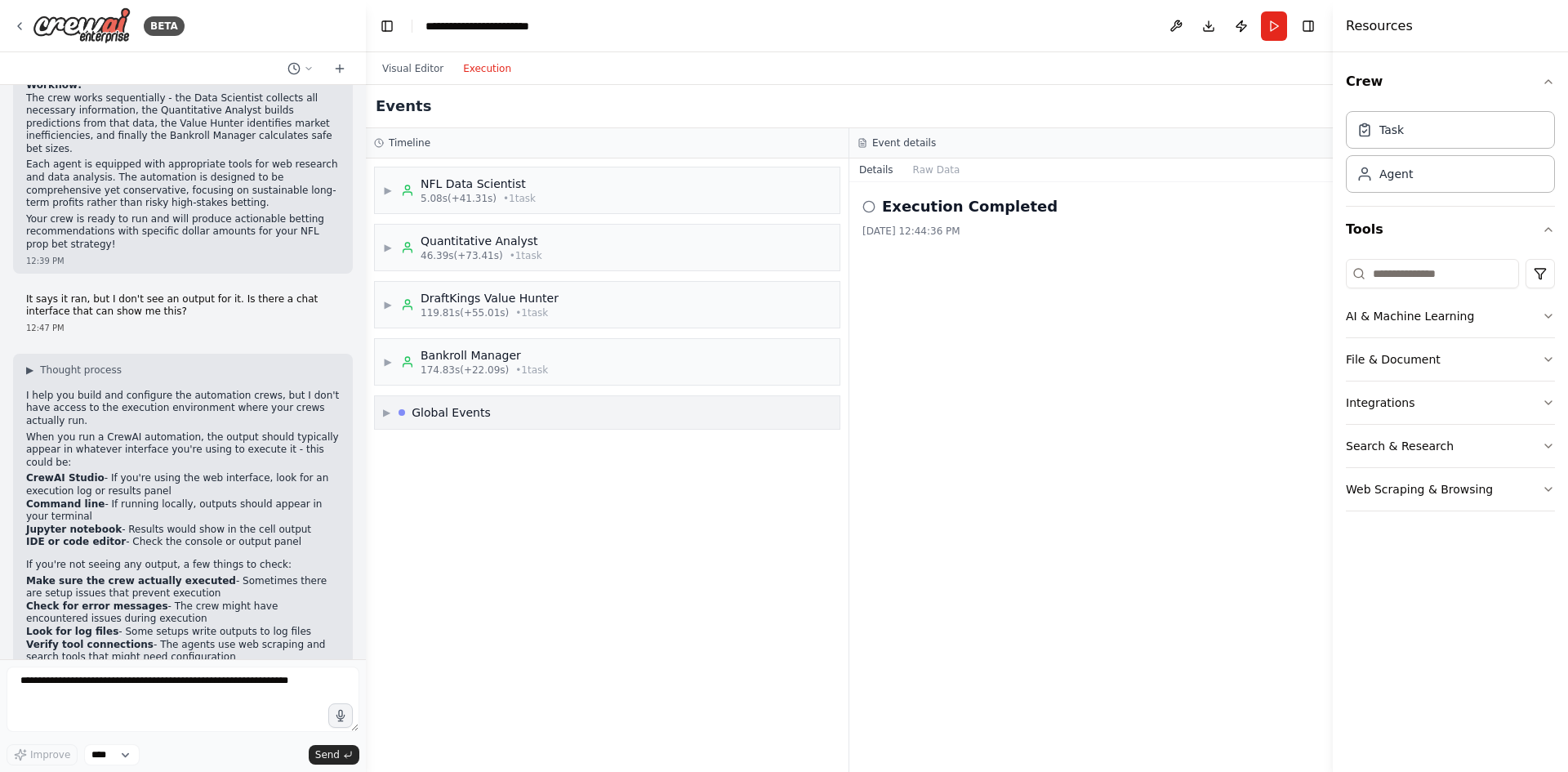
click at [605, 409] on div "▶ Global Events" at bounding box center [607, 412] width 464 height 32
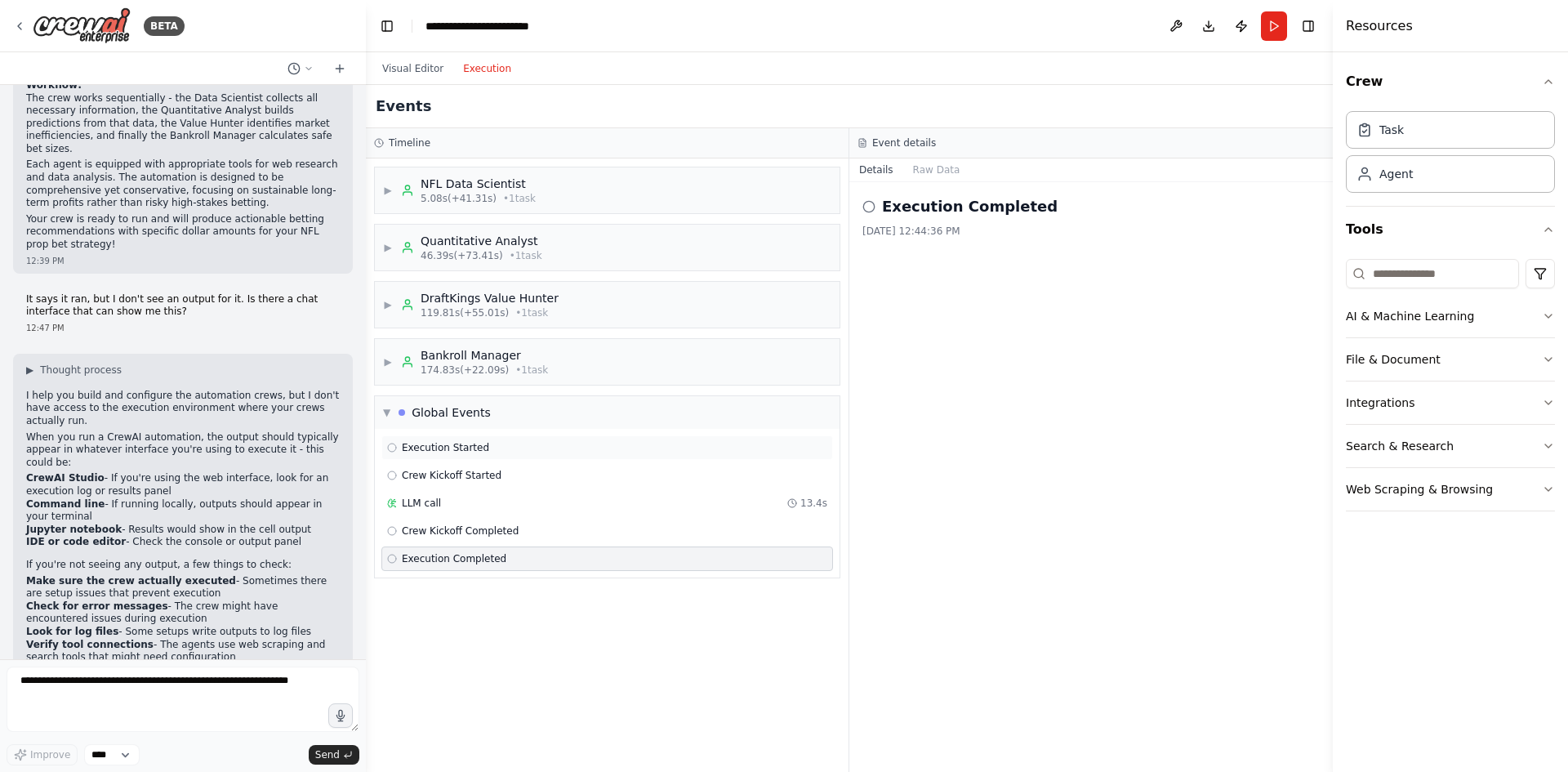
click at [454, 451] on span "Execution Started" at bounding box center [445, 446] width 88 height 13
click at [467, 476] on span "Crew Kickoff Started" at bounding box center [451, 475] width 100 height 13
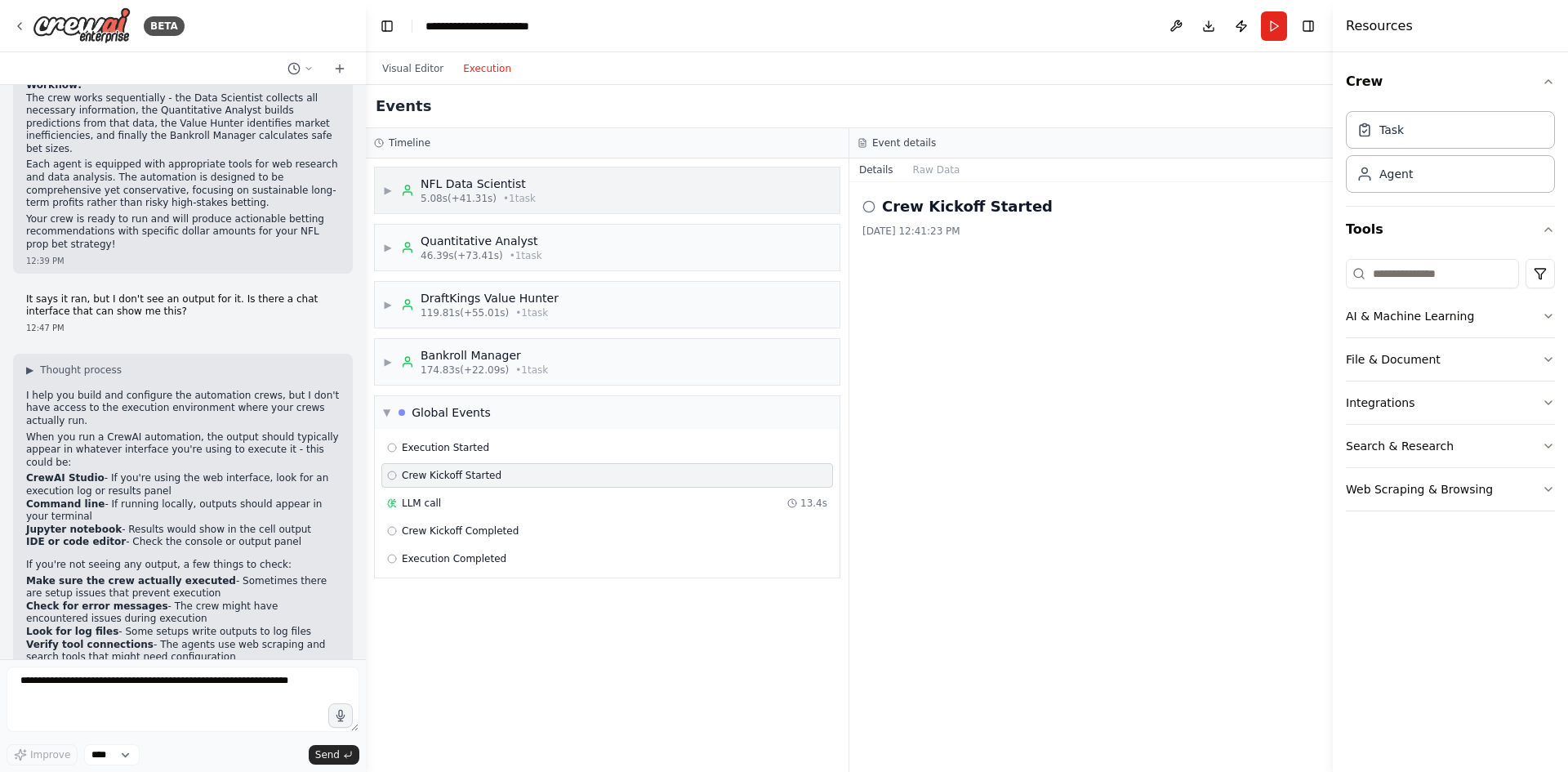
click at [549, 188] on div "▶ NFL Data Scientist 5.08s (+41.31s) • 1 task" at bounding box center [607, 190] width 464 height 46
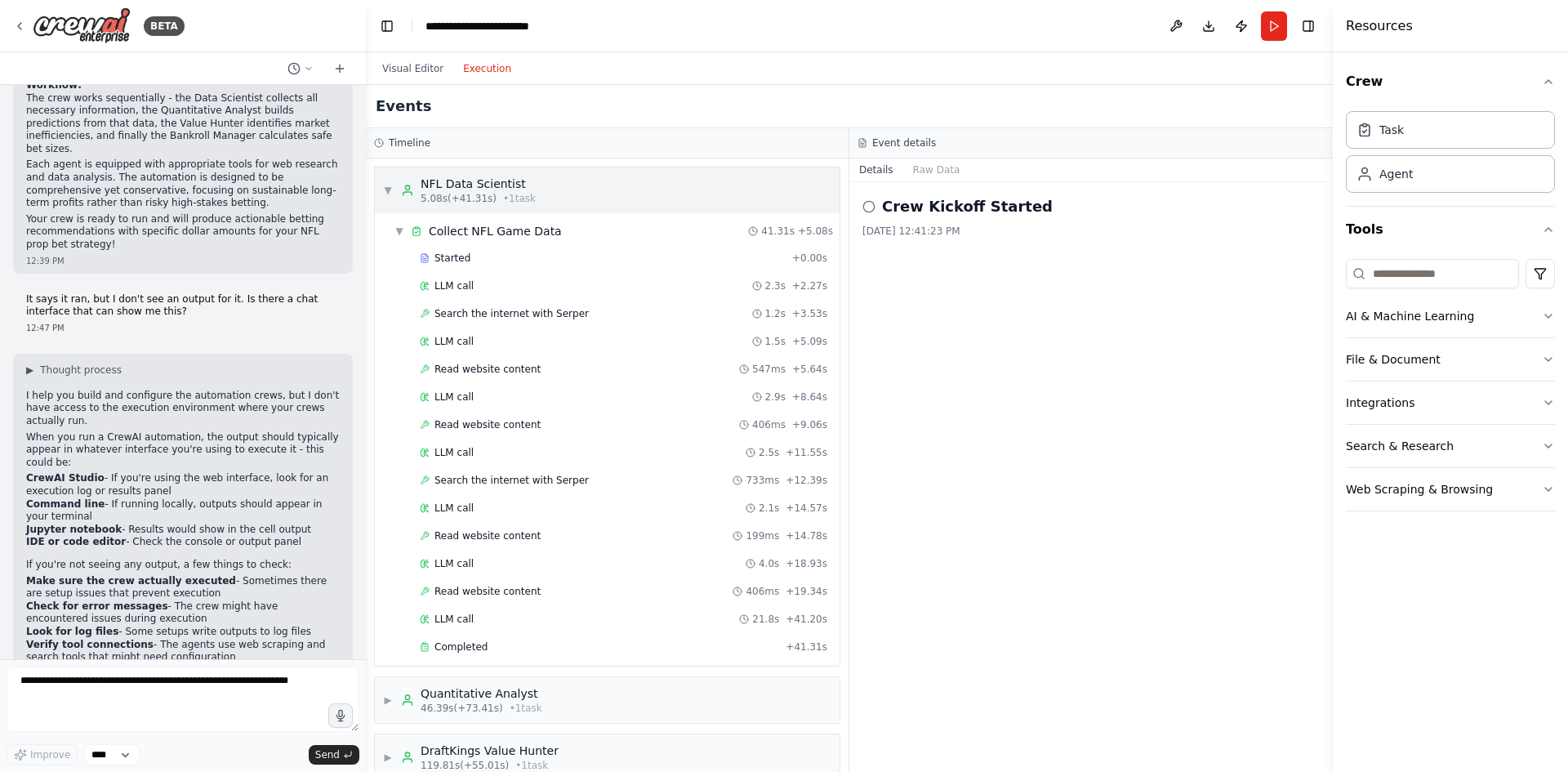
click at [549, 188] on div "▼ NFL Data Scientist 5.08s (+41.31s) • 1 task" at bounding box center [607, 190] width 464 height 46
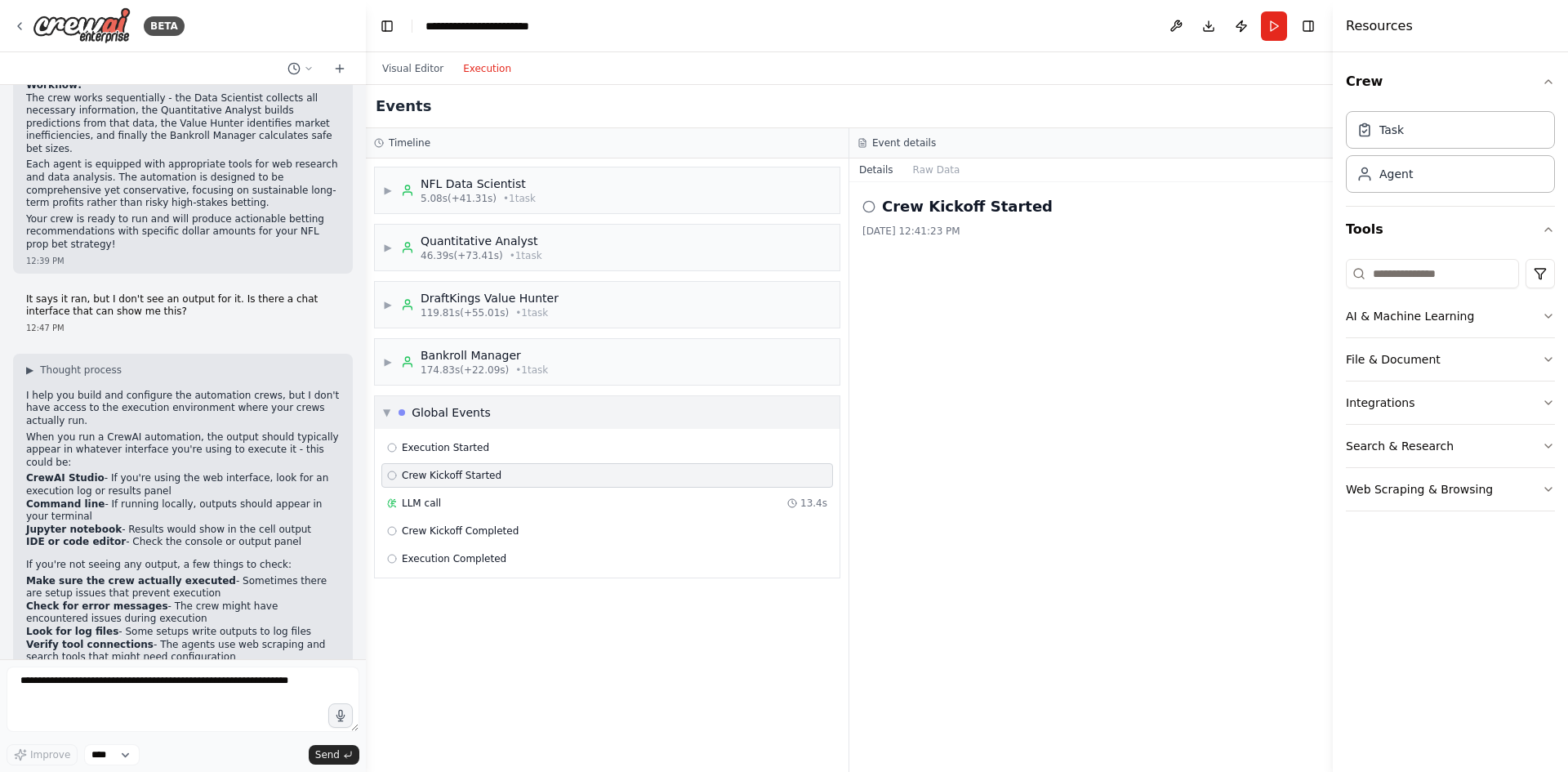
click at [481, 409] on div "Global Events" at bounding box center [451, 412] width 79 height 16
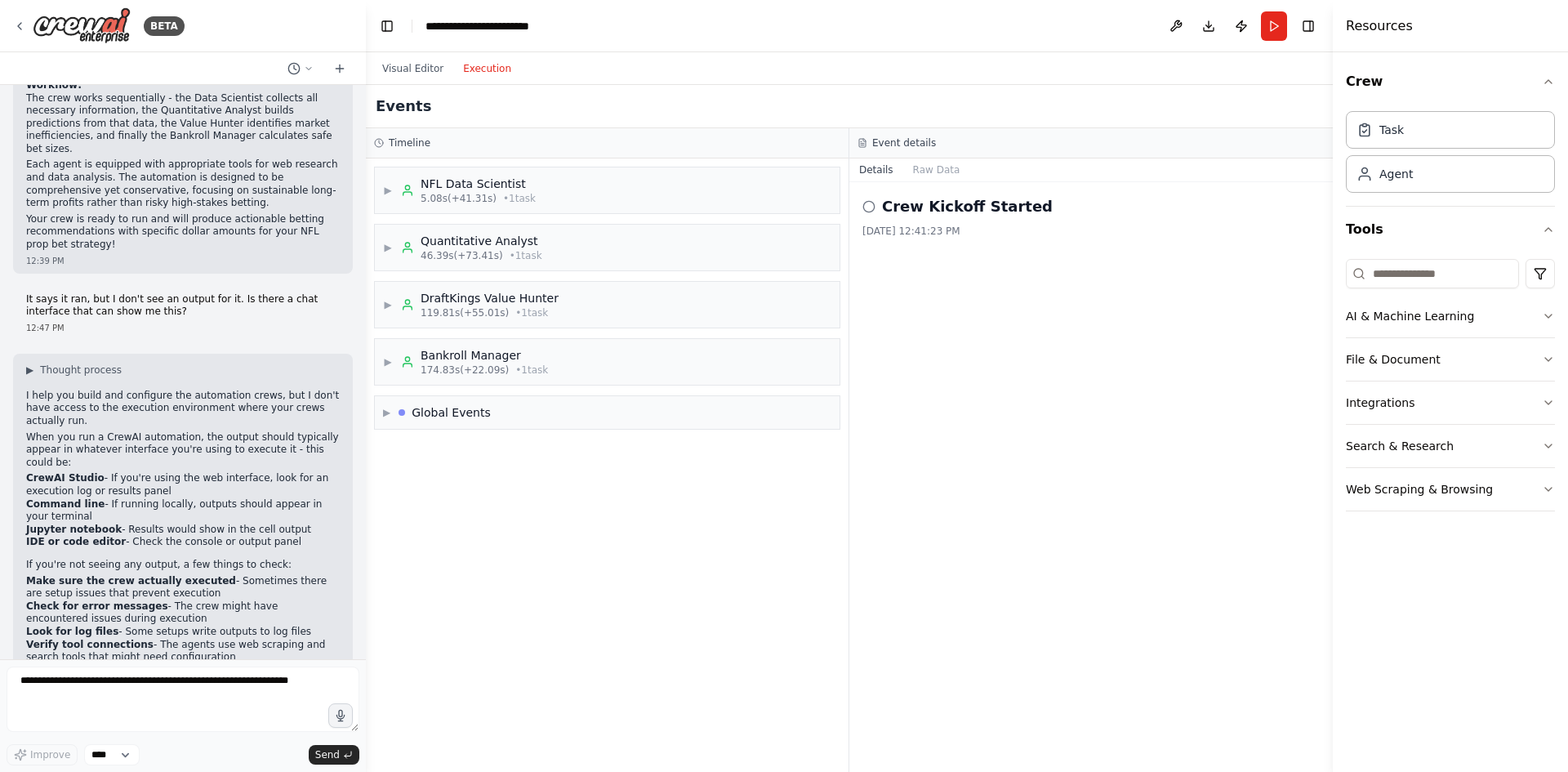
click at [571, 499] on div "▶ NFL Data Scientist 5.08s (+41.31s) • 1 task ▶ Quantitative Analyst 46.39s (+7…" at bounding box center [607, 465] width 482 height 614
click at [1046, 401] on div "Crew Kickoff Started 8/21/2025, 12:41:23 PM" at bounding box center [1091, 477] width 483 height 590
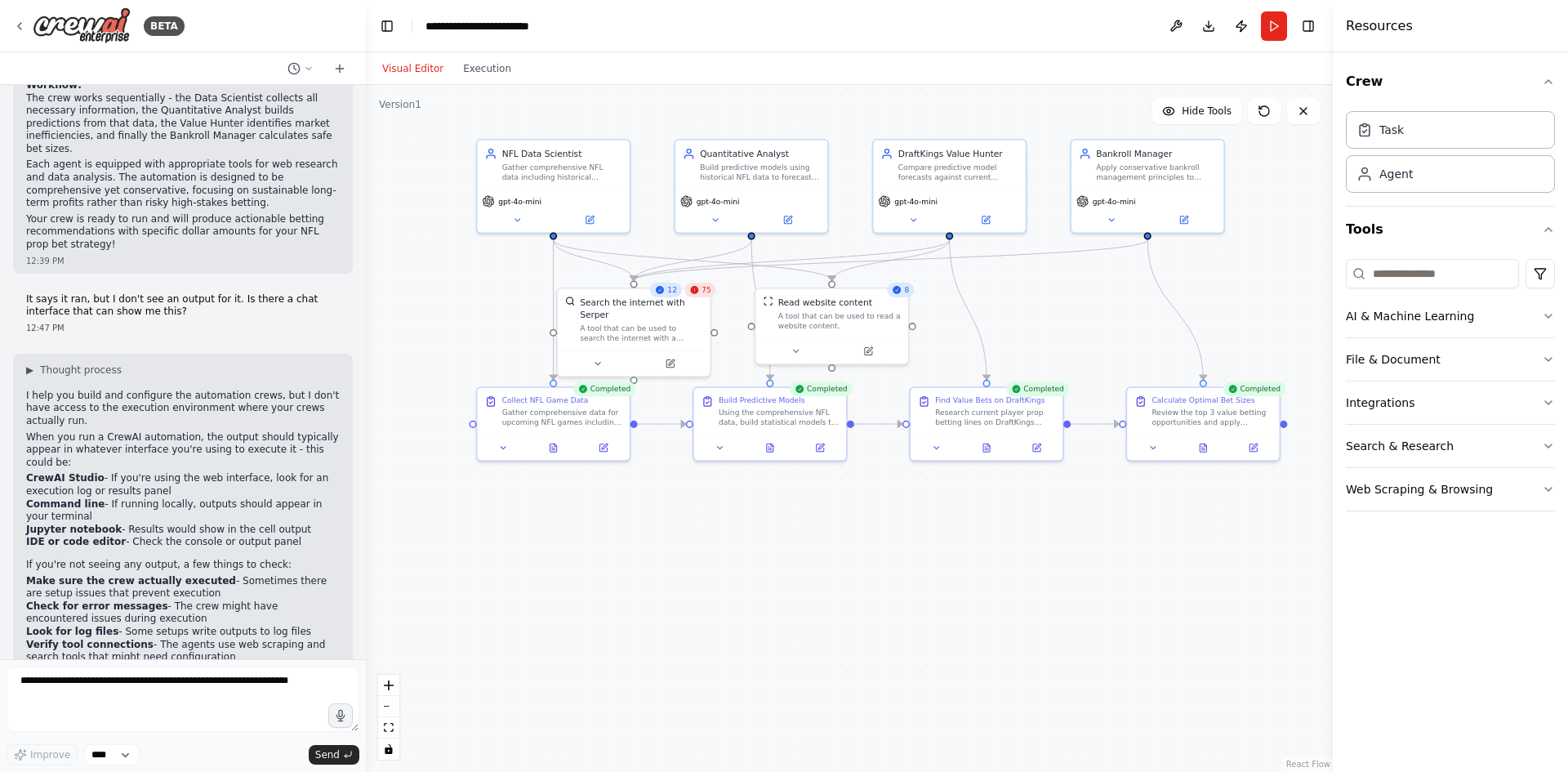
click at [402, 75] on button "Visual Editor" at bounding box center [412, 68] width 81 height 20
click at [469, 68] on button "Execution" at bounding box center [487, 68] width 68 height 20
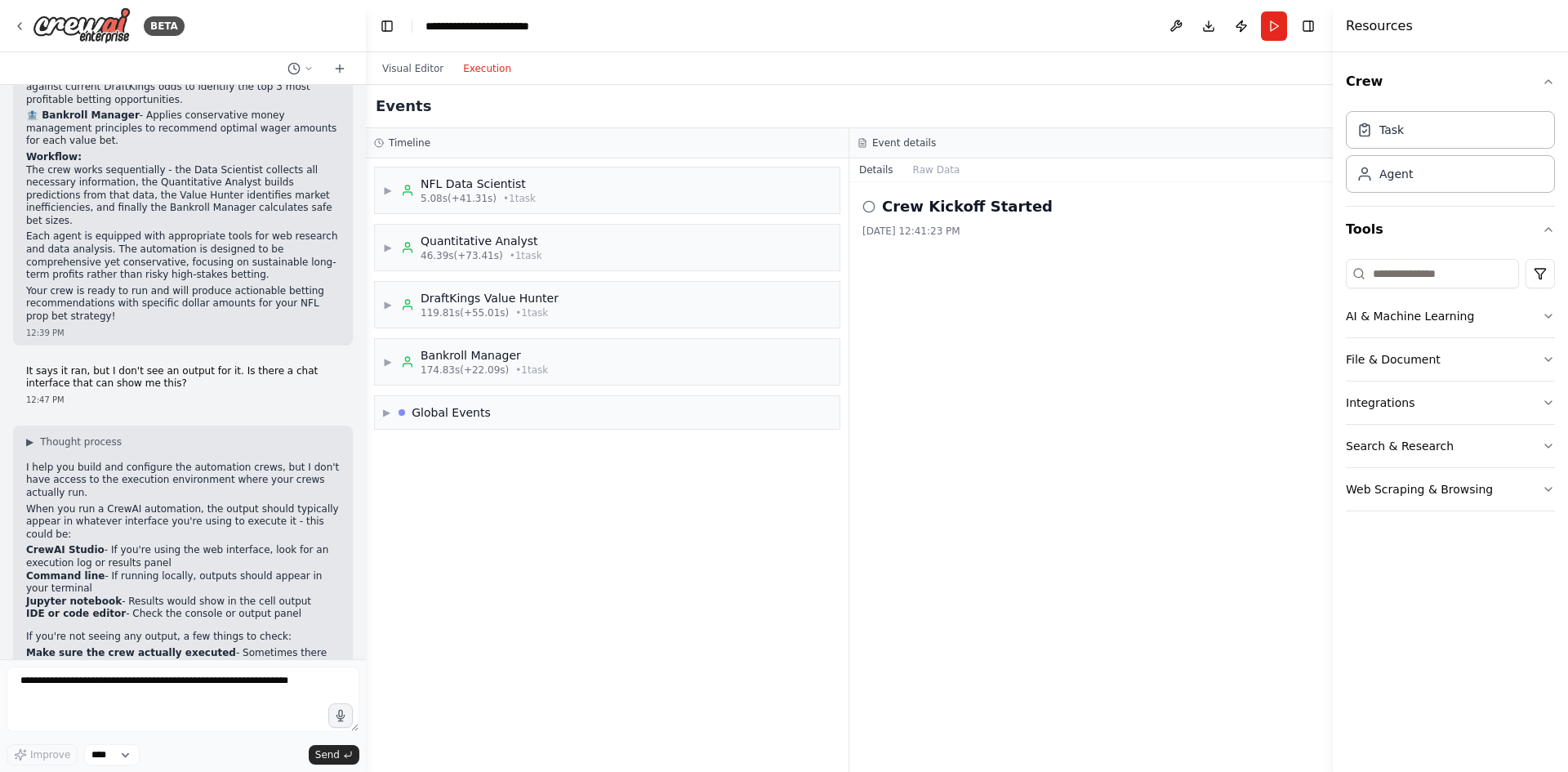
scroll to position [1624, 0]
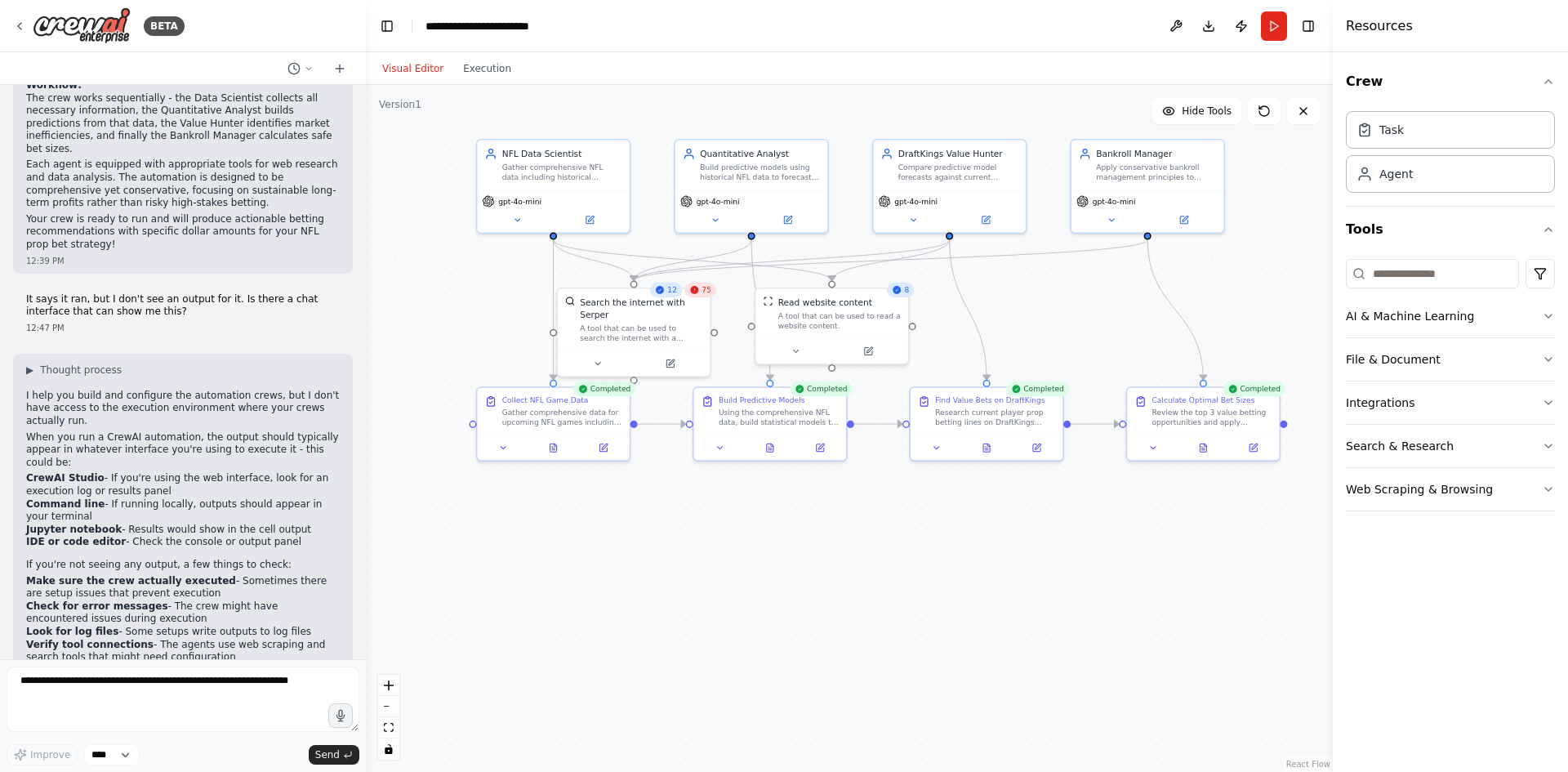
click at [401, 59] on button "Visual Editor" at bounding box center [412, 68] width 81 height 20
click at [1245, 26] on button "Publish" at bounding box center [1241, 26] width 26 height 29
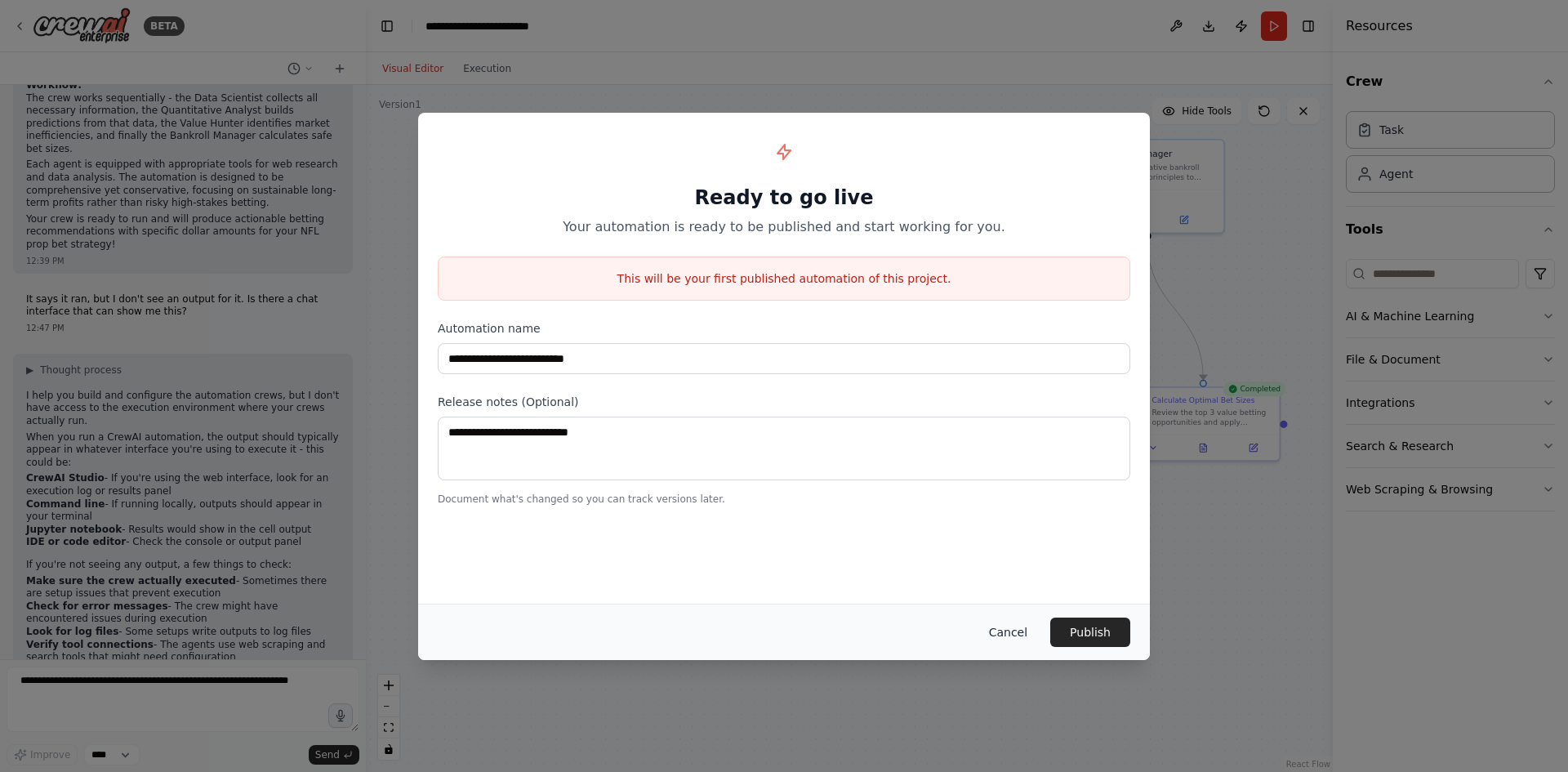
click at [1006, 628] on button "Cancel" at bounding box center [1008, 631] width 65 height 29
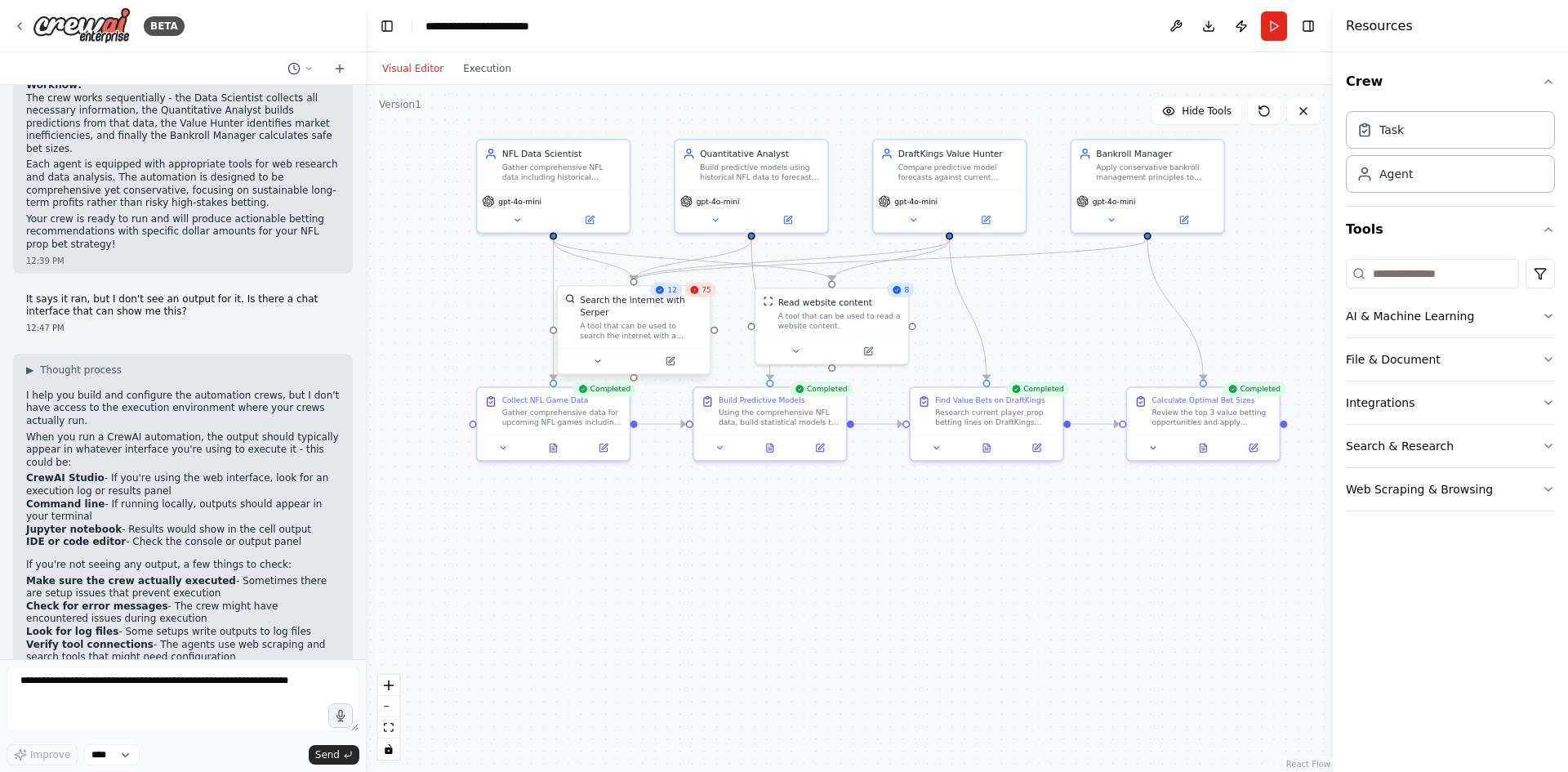
click at [688, 303] on div "Search the internet with Serper" at bounding box center [641, 305] width 123 height 25
click at [655, 321] on div "A tool that can be used to search the internet with a search_query. Supports di…" at bounding box center [648, 331] width 123 height 20
click at [712, 292] on span "75" at bounding box center [712, 289] width 9 height 9
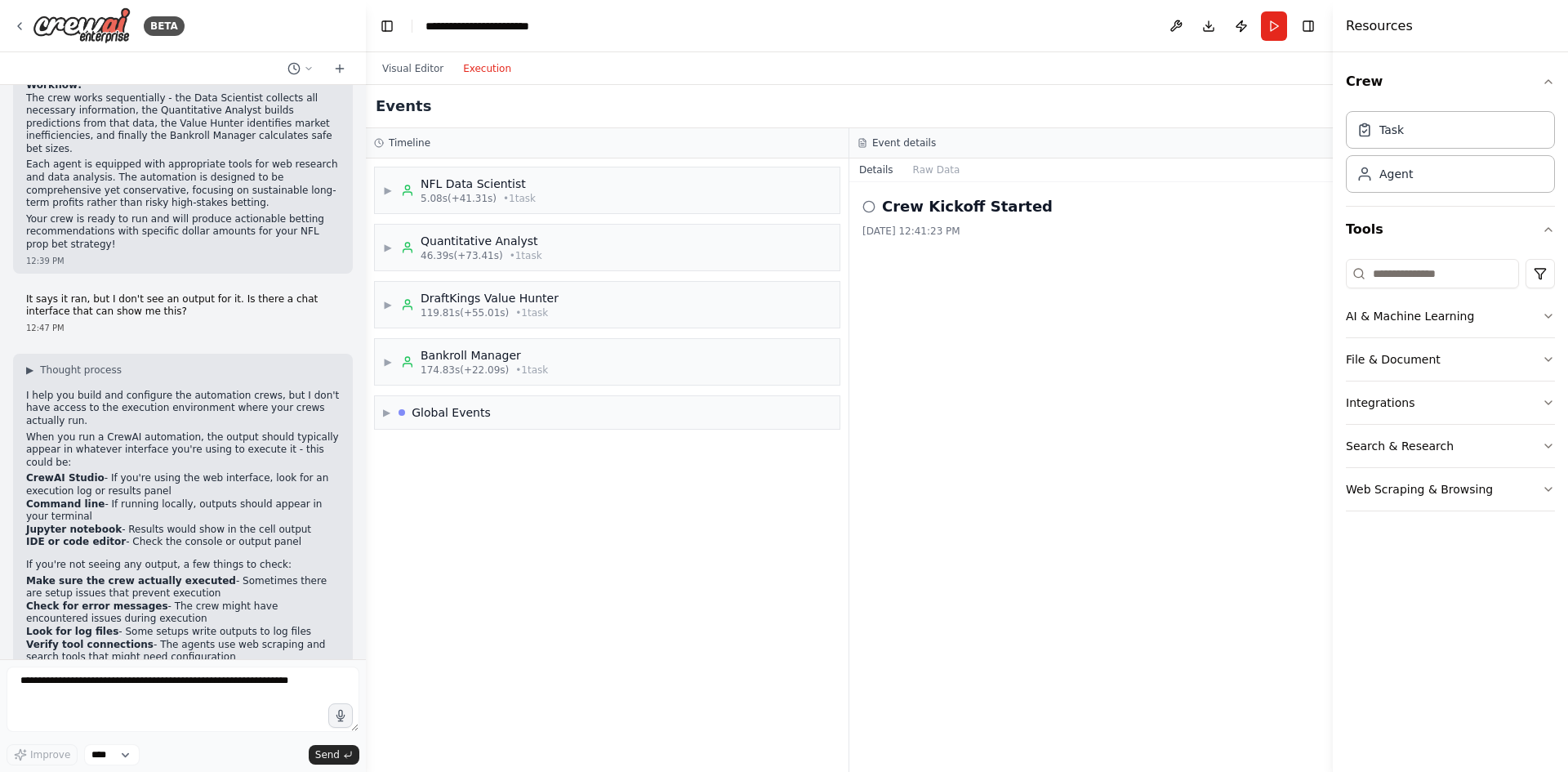
click at [468, 68] on button "Execution" at bounding box center [487, 68] width 68 height 20
click at [557, 412] on div "▶ Global Events" at bounding box center [607, 412] width 464 height 32
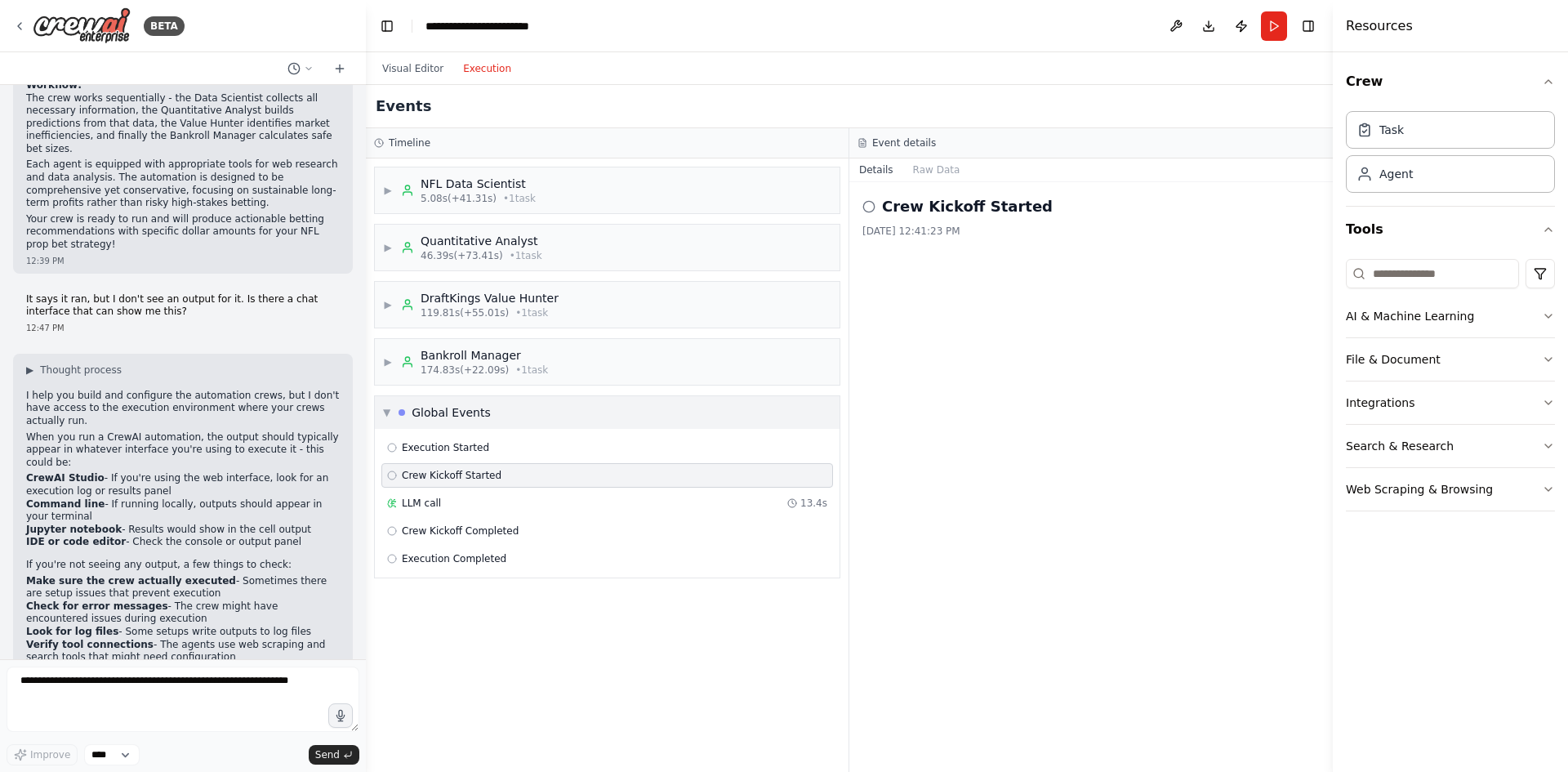
click at [557, 412] on div "▼ Global Events" at bounding box center [607, 412] width 464 height 32
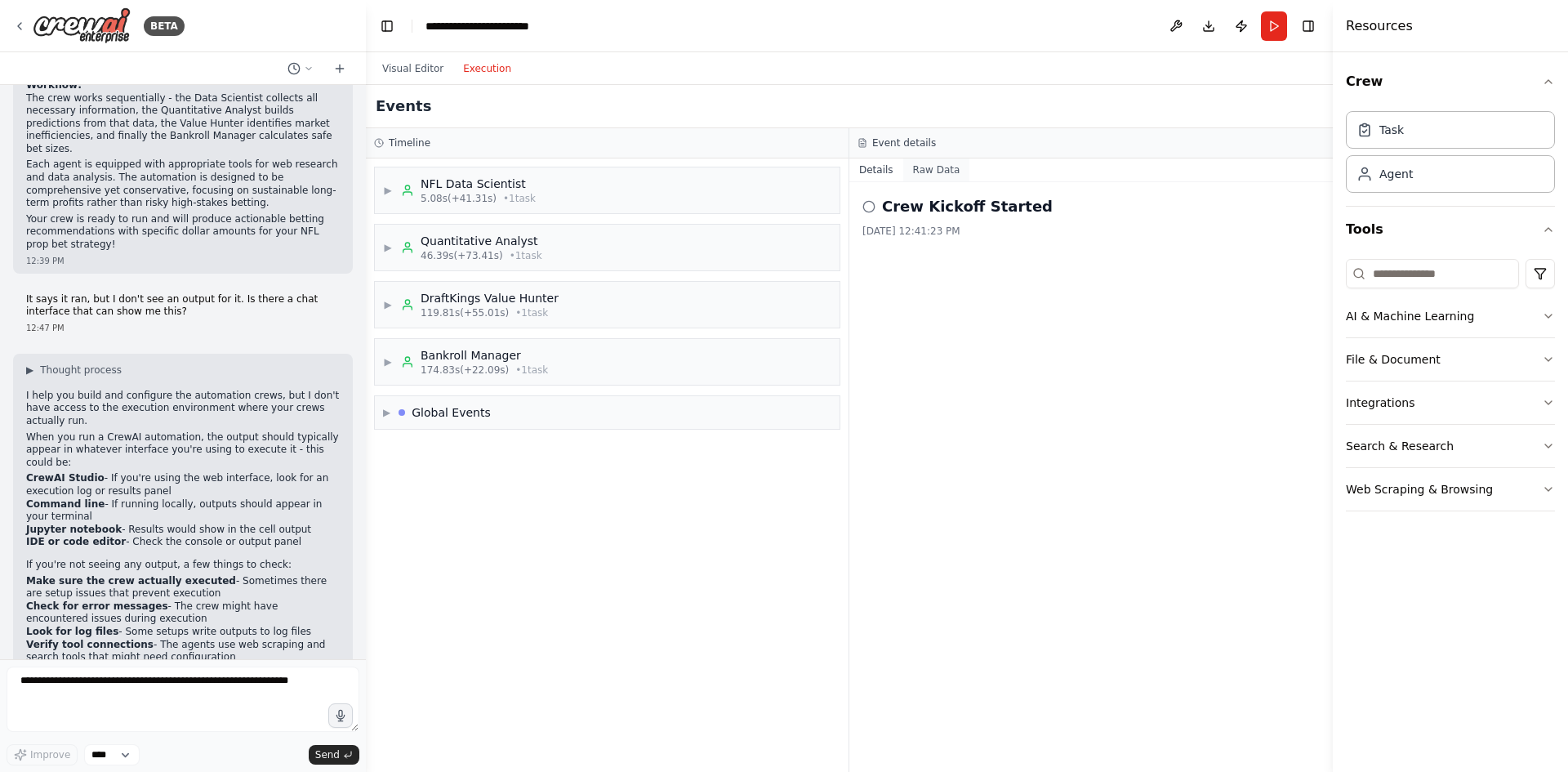
click at [943, 173] on button "Raw Data" at bounding box center [937, 170] width 67 height 23
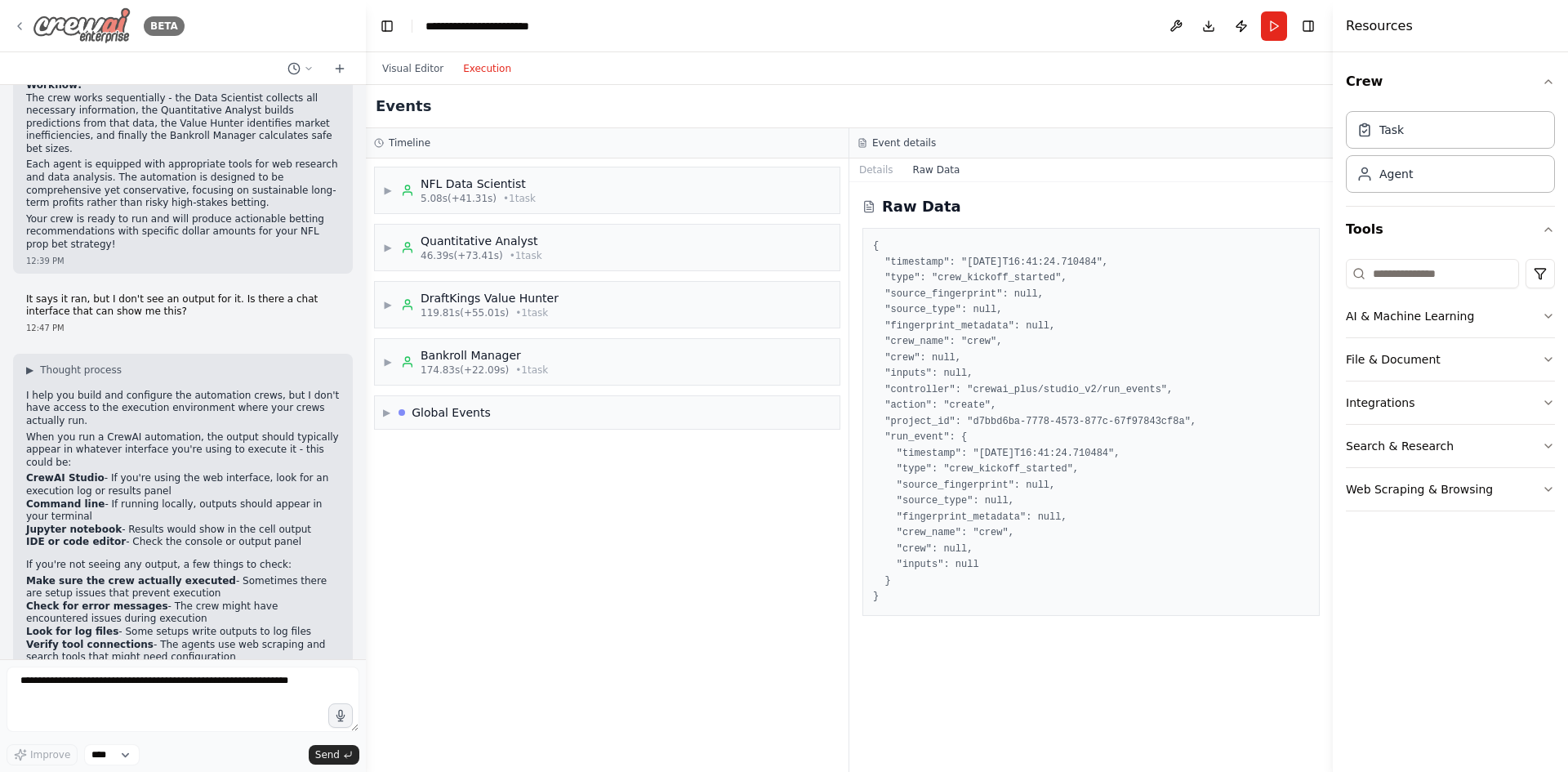
click at [88, 24] on img at bounding box center [81, 26] width 98 height 37
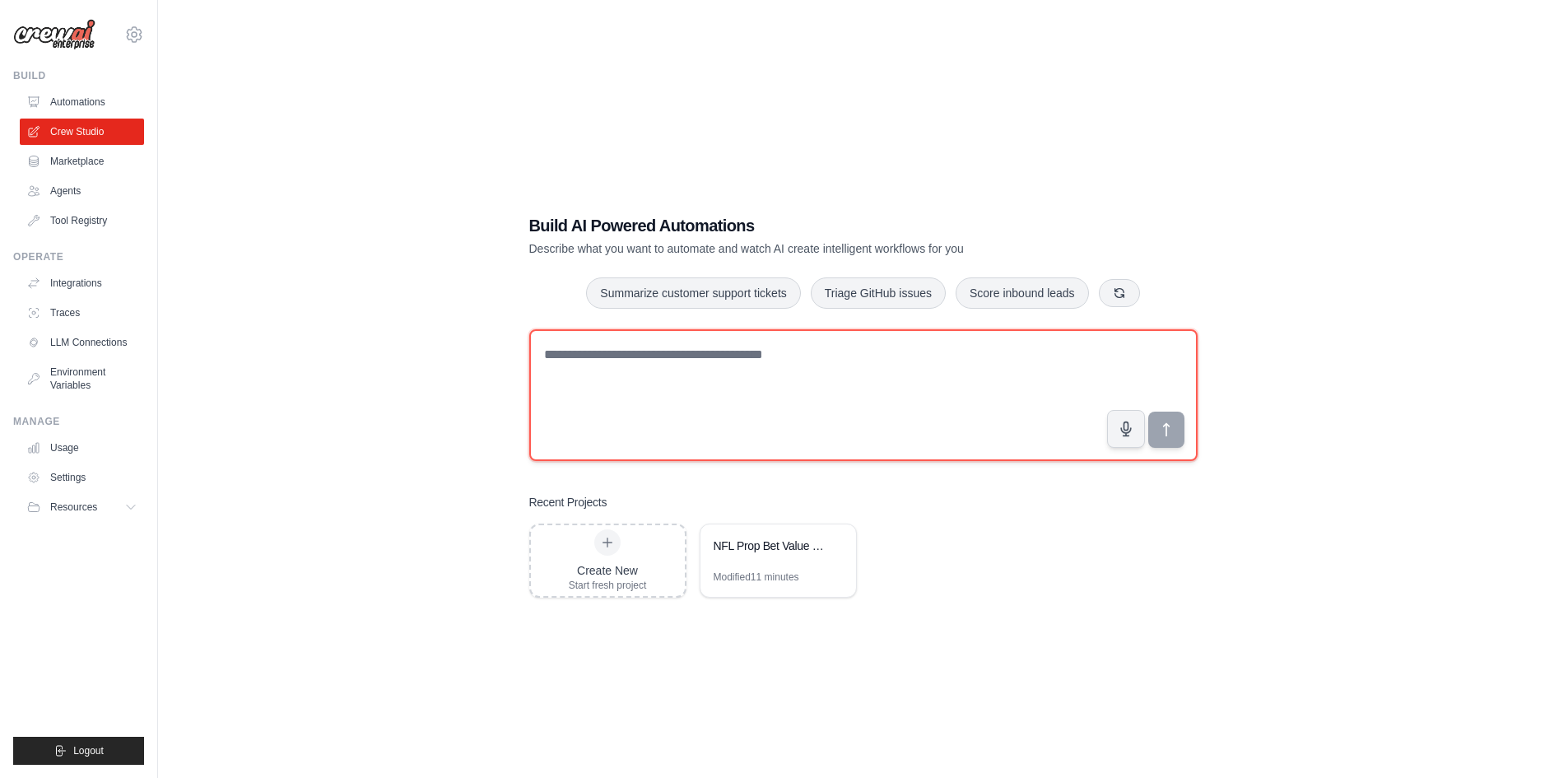
click at [637, 351] on textarea at bounding box center [863, 394] width 668 height 131
click at [1033, 356] on textarea "**********" at bounding box center [863, 394] width 668 height 131
click at [1046, 360] on textarea "**********" at bounding box center [863, 394] width 668 height 131
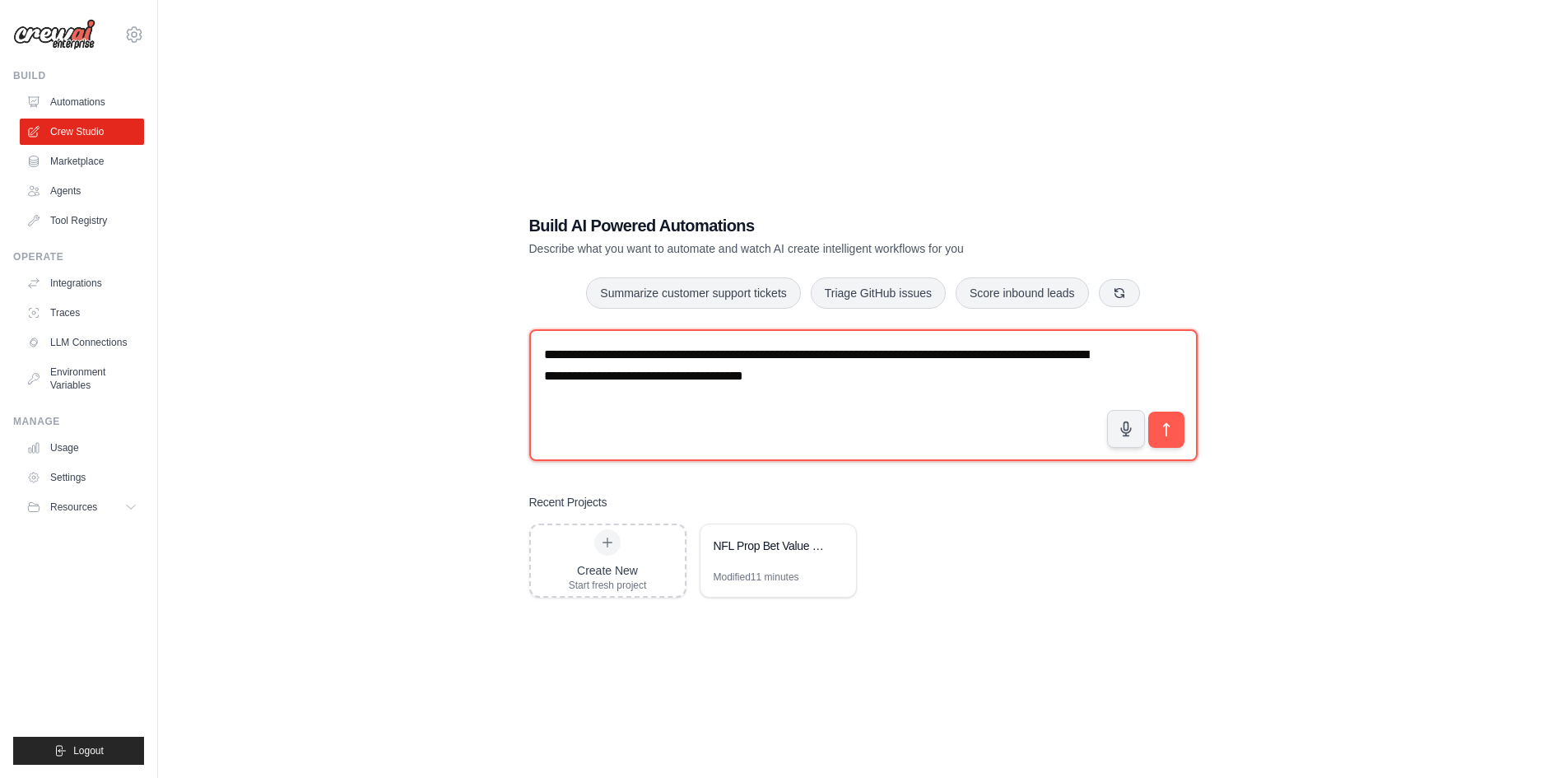
click at [925, 375] on textarea "**********" at bounding box center [863, 394] width 668 height 131
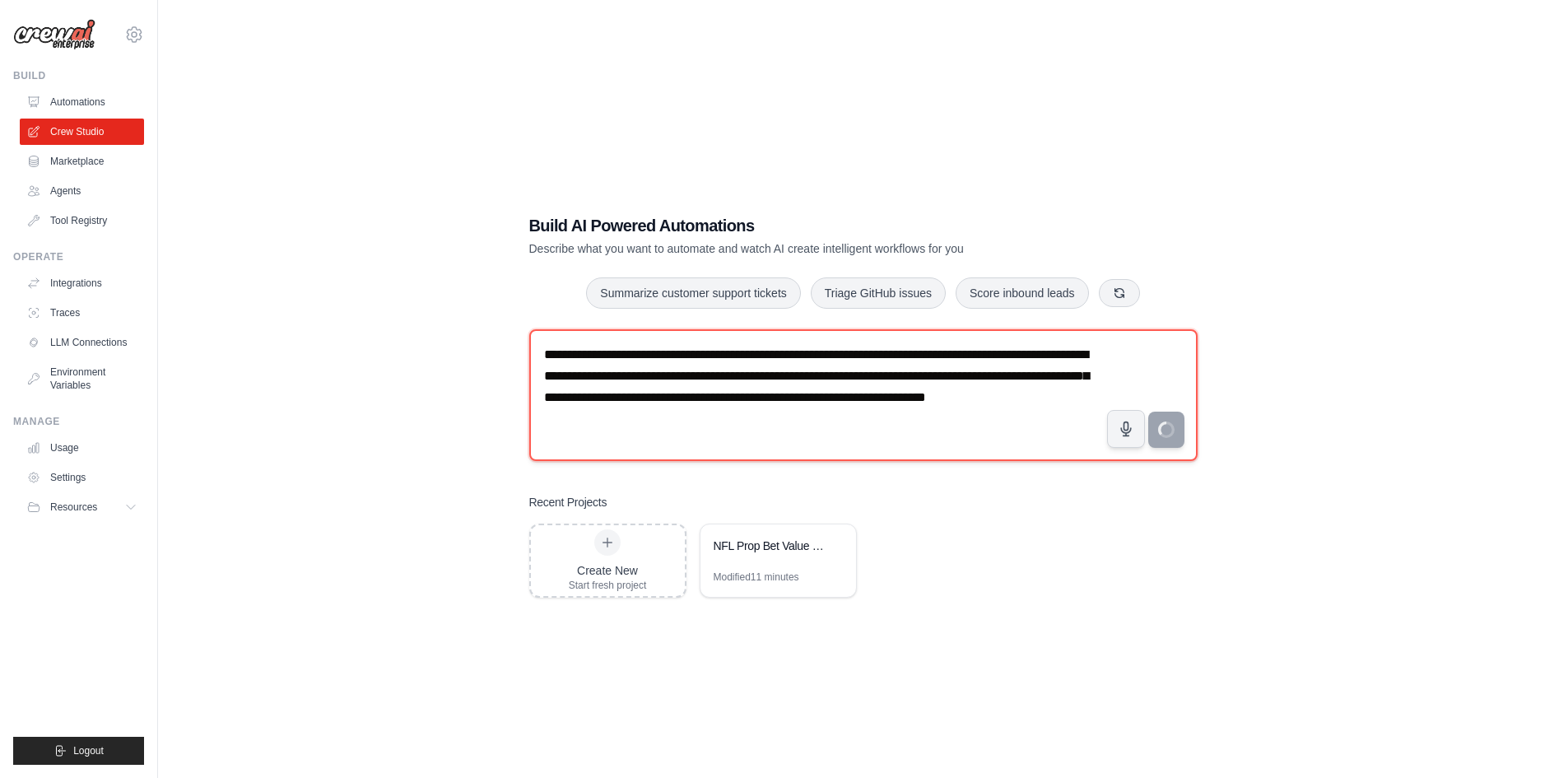
type textarea "**********"
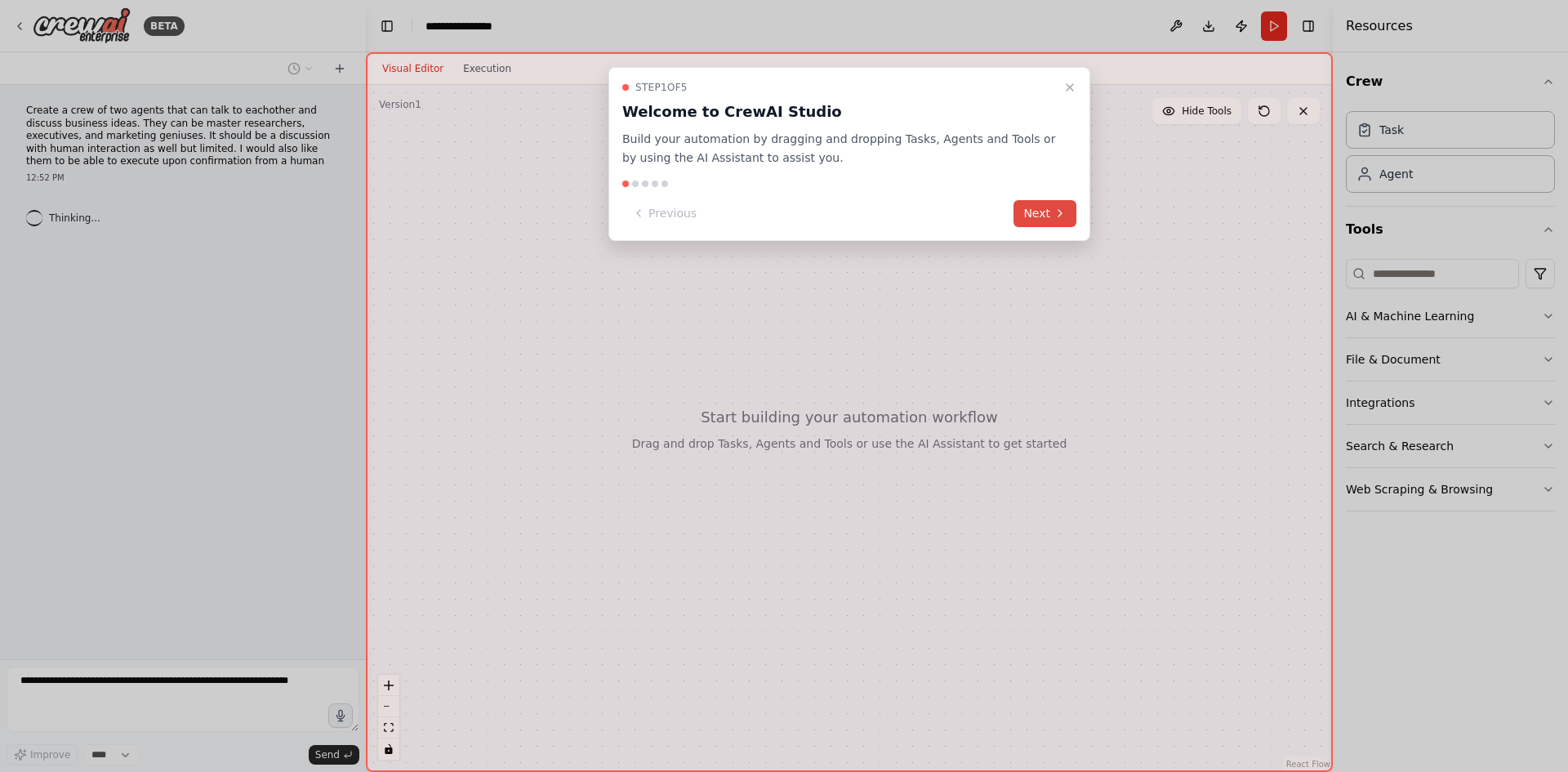
click at [1052, 205] on button "Next" at bounding box center [1045, 214] width 63 height 27
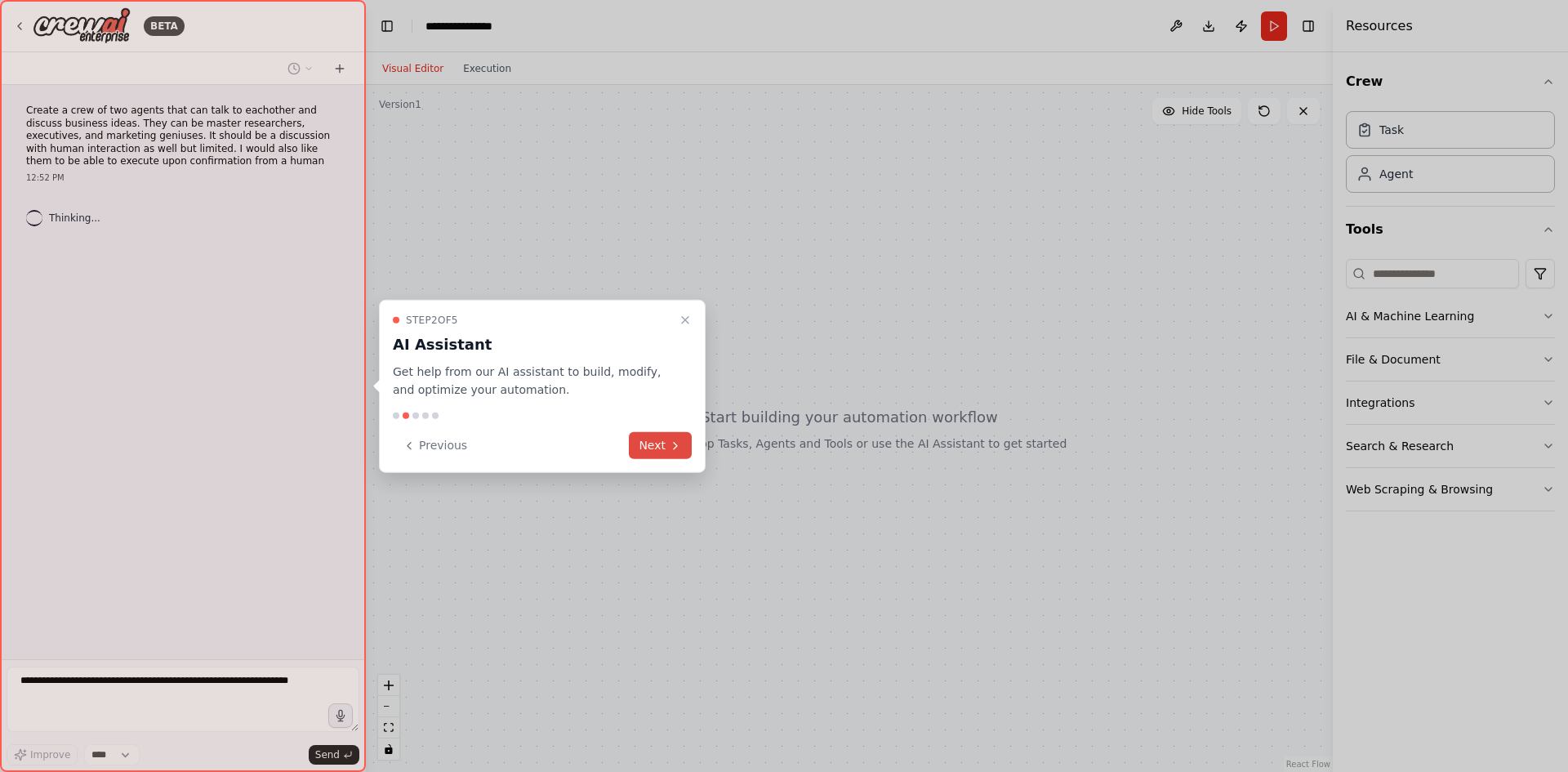
click at [656, 448] on button "Next" at bounding box center [660, 446] width 63 height 27
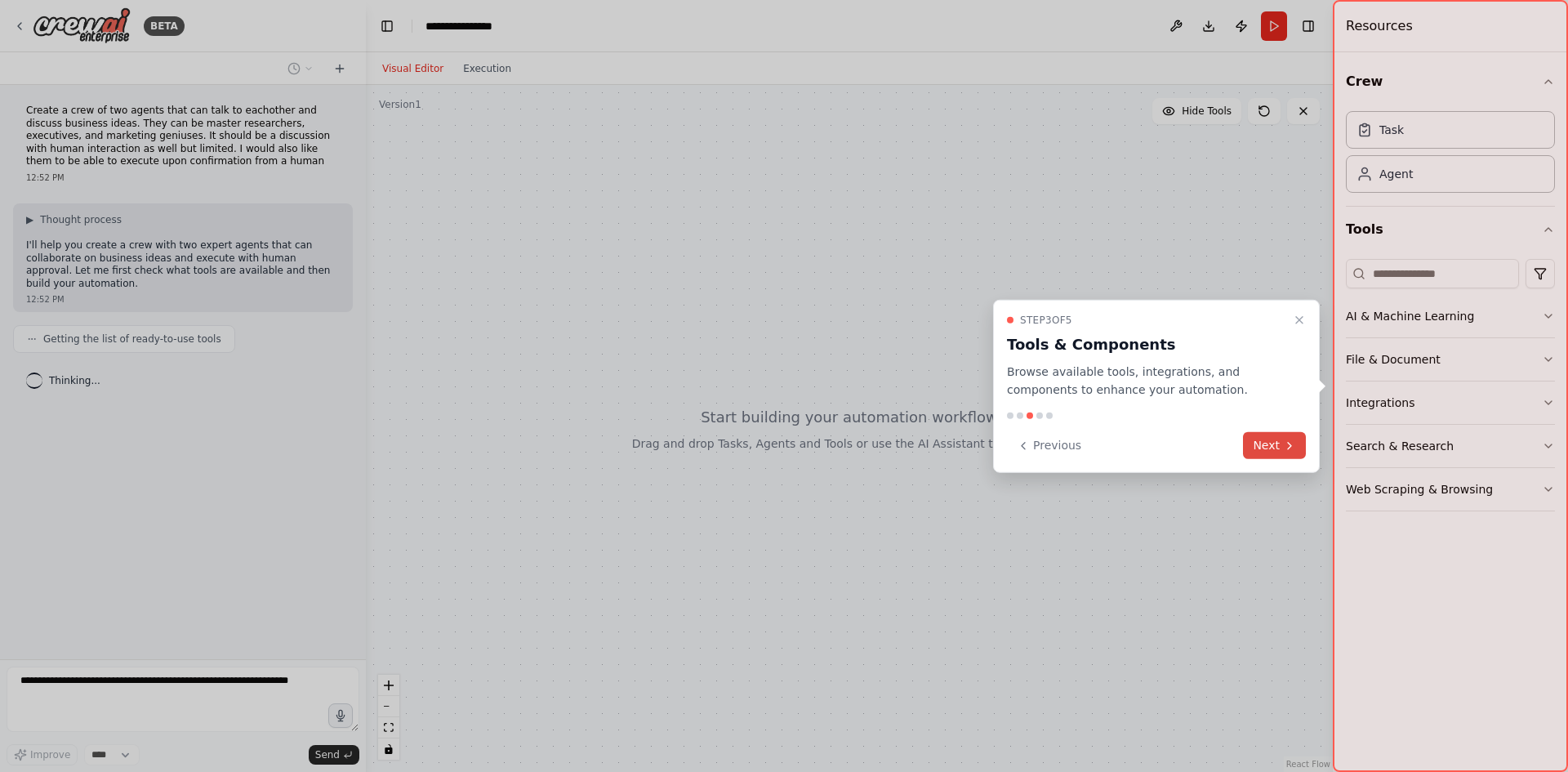
click at [1276, 443] on button "Next" at bounding box center [1275, 446] width 63 height 27
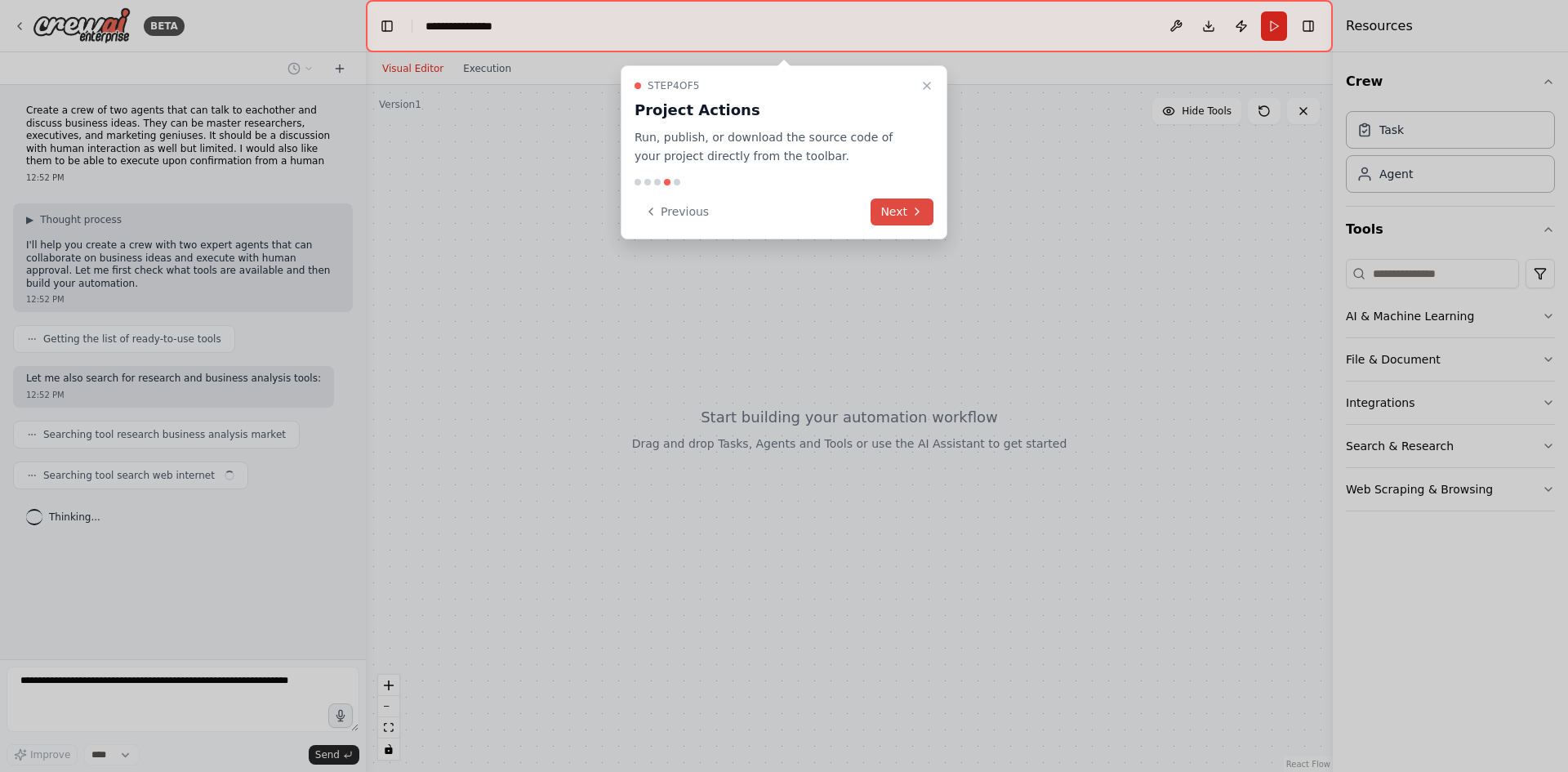
click at [891, 215] on button "Next" at bounding box center [902, 212] width 63 height 27
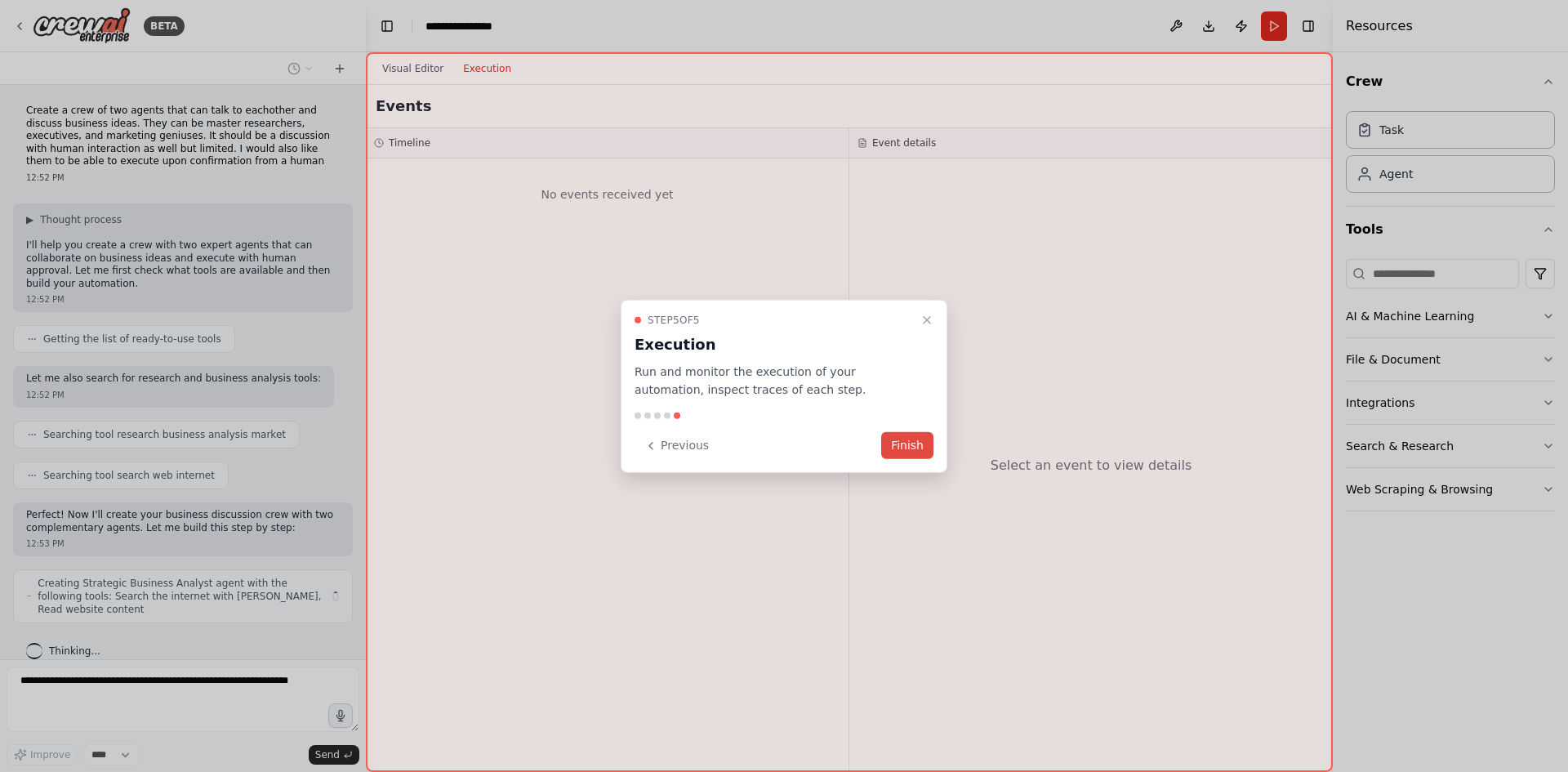
click at [912, 446] on button "Finish" at bounding box center [907, 446] width 52 height 27
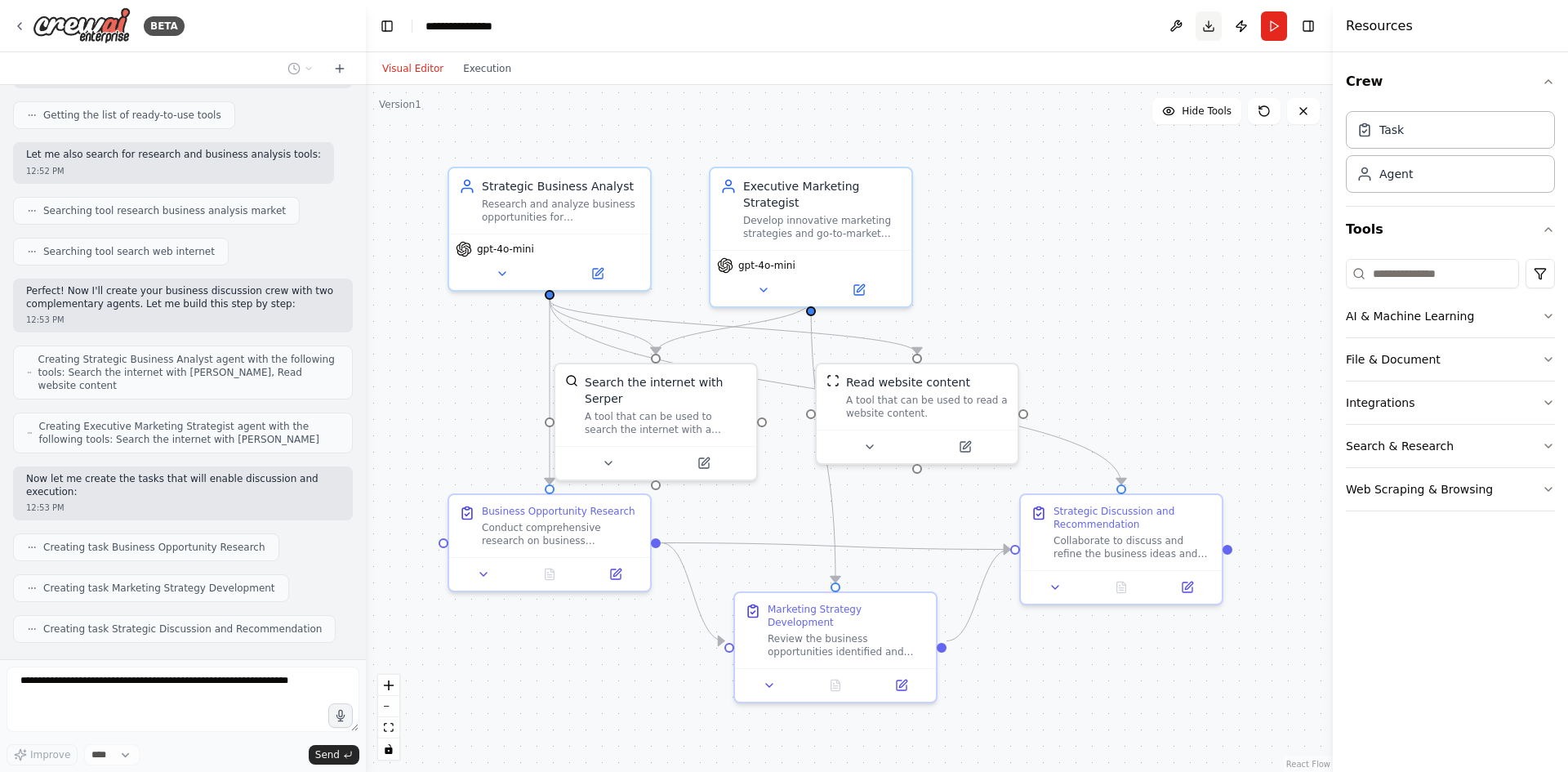
scroll to position [264, 0]
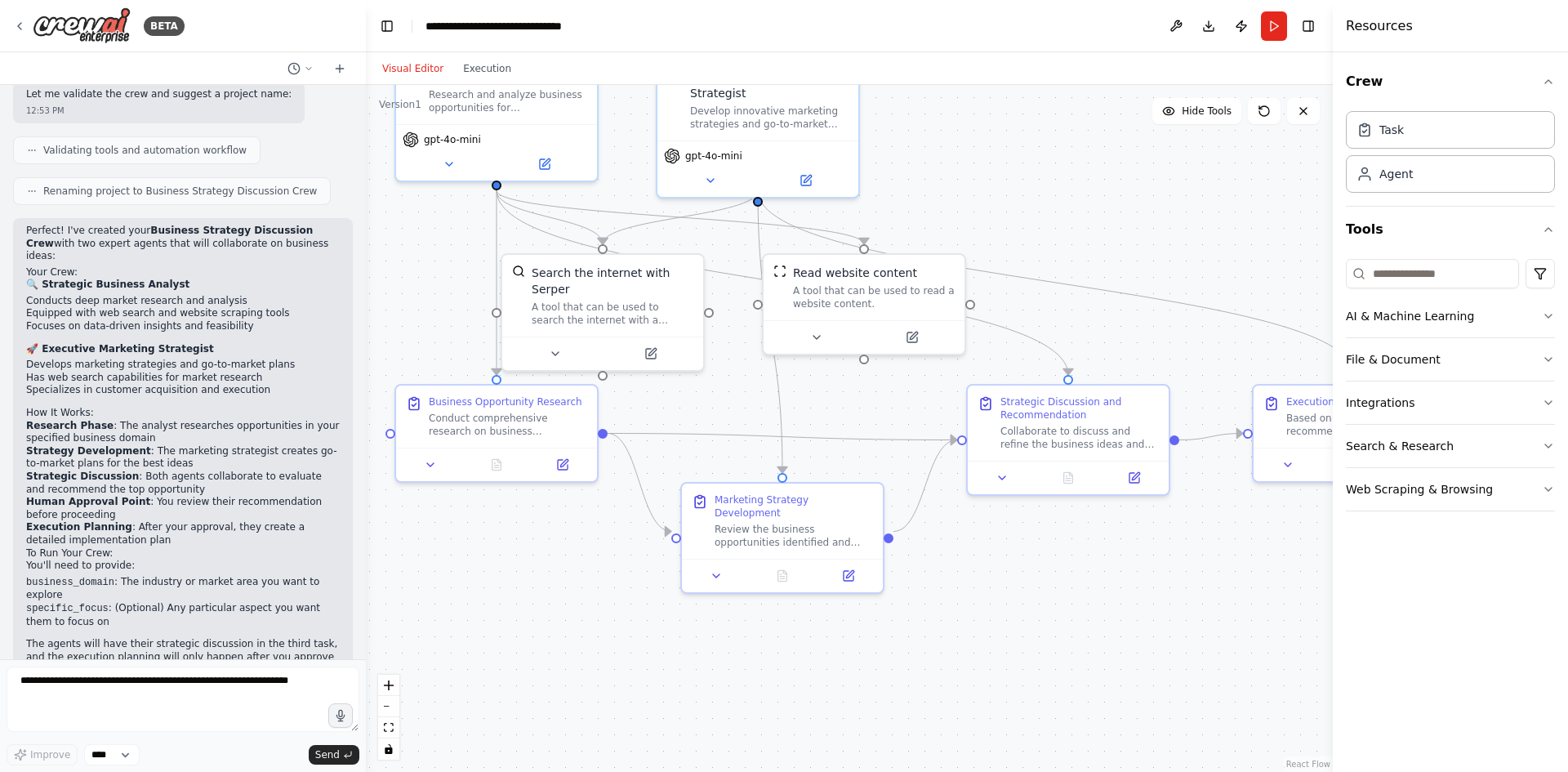
drag, startPoint x: 1089, startPoint y: 706, endPoint x: 1049, endPoint y: 597, distance: 116.1
click at [1048, 597] on div ".deletable-edge-delete-btn { width: 20px; height: 20px; border: 0px solid #ffff…" at bounding box center [849, 429] width 967 height 687
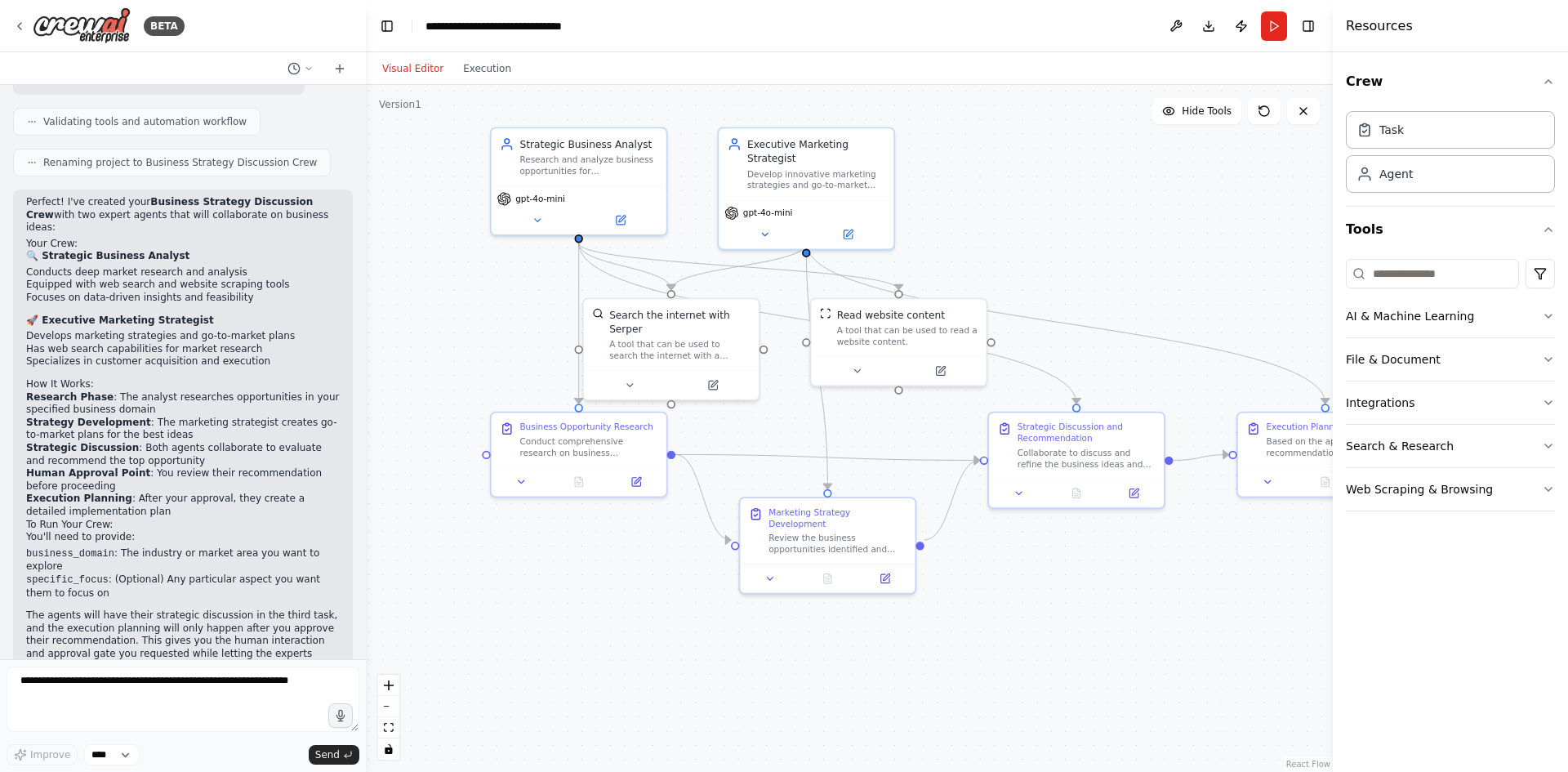
scroll to position [880, 0]
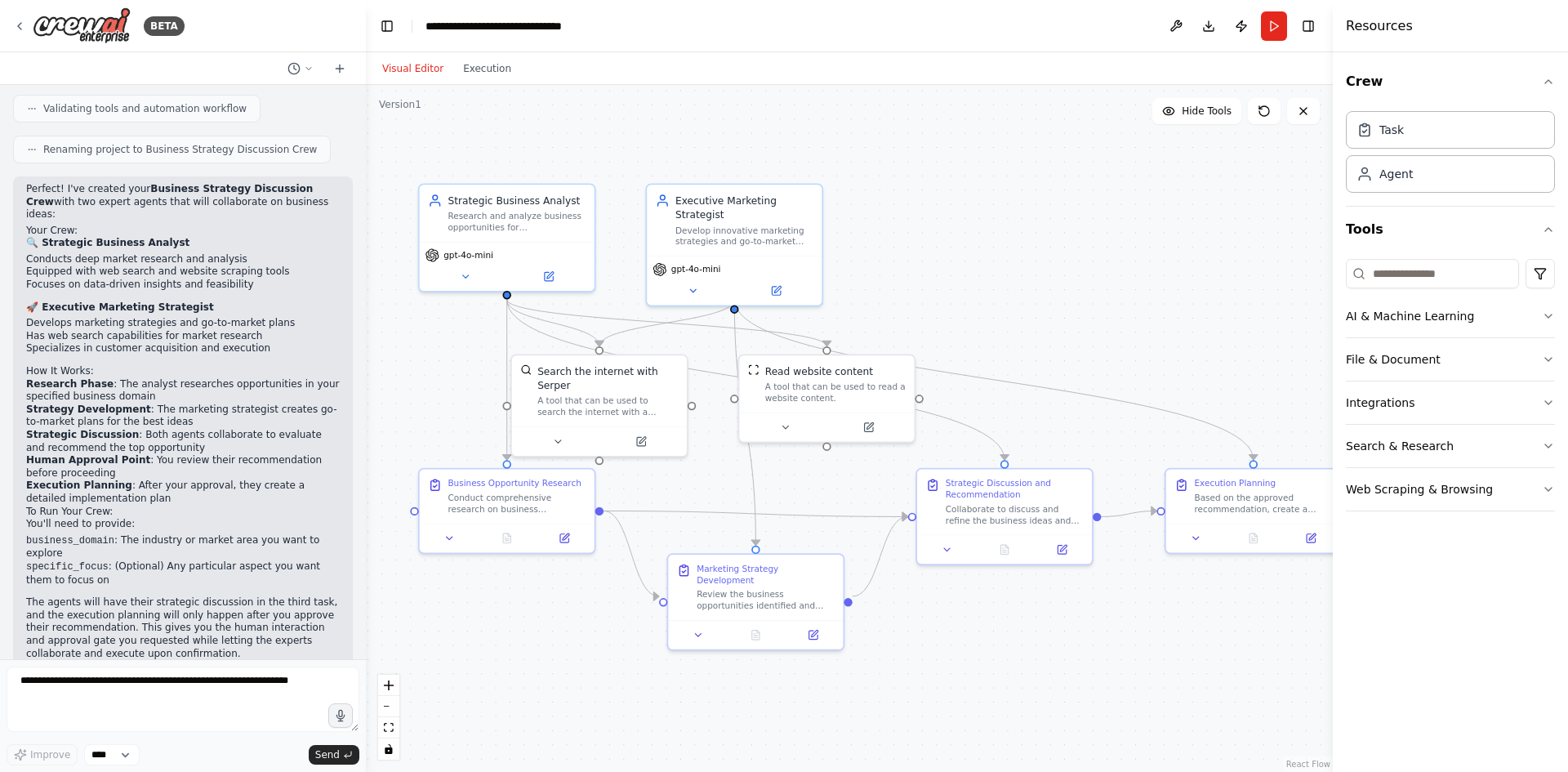
drag, startPoint x: 1097, startPoint y: 586, endPoint x: 982, endPoint y: 667, distance: 140.7
click at [982, 667] on div ".deletable-edge-delete-btn { width: 20px; height: 20px; border: 0px solid #ffff…" at bounding box center [849, 429] width 967 height 687
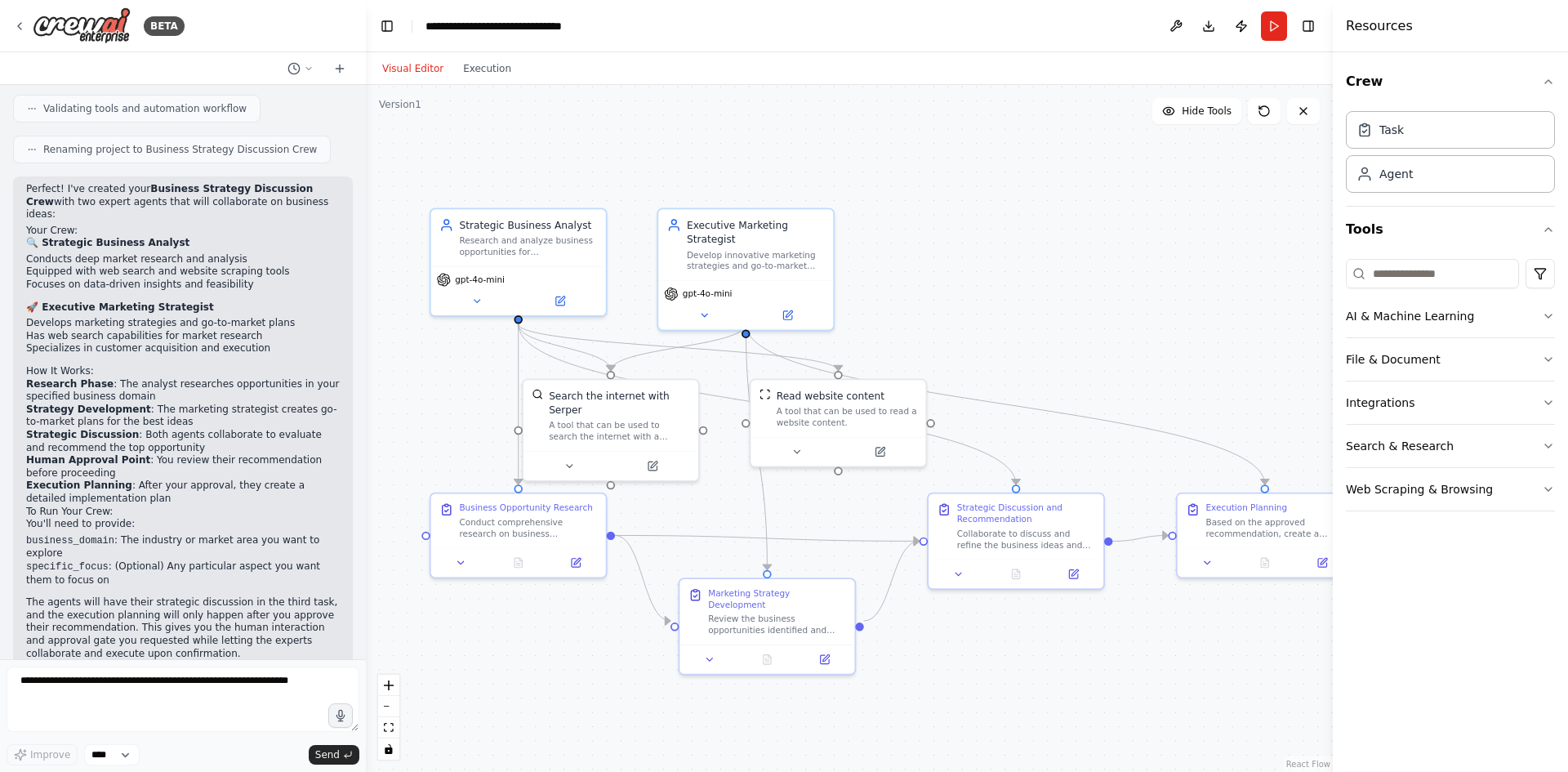
drag, startPoint x: 919, startPoint y: 632, endPoint x: 938, endPoint y: 632, distance: 19.0
click at [938, 632] on div ".deletable-edge-delete-btn { width: 20px; height: 20px; border: 0px solid #ffff…" at bounding box center [849, 429] width 967 height 687
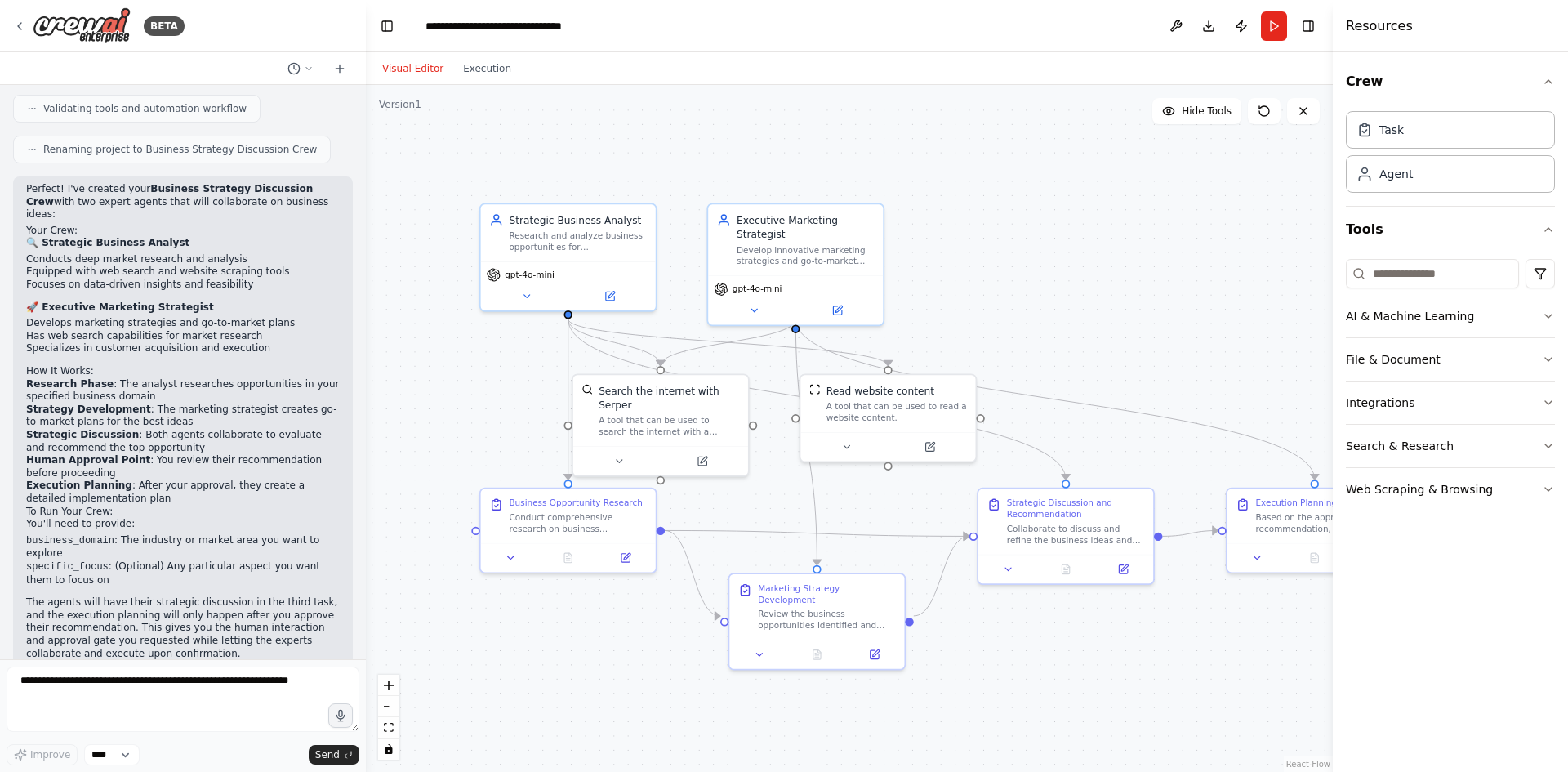
drag, startPoint x: 996, startPoint y: 632, endPoint x: 1021, endPoint y: 628, distance: 25.3
click at [1021, 628] on div ".deletable-edge-delete-btn { width: 20px; height: 20px; border: 0px solid #ffff…" at bounding box center [849, 429] width 967 height 687
click at [510, 390] on div ".deletable-edge-delete-btn { width: 20px; height: 20px; border: 0px solid #ffff…" at bounding box center [849, 429] width 967 height 687
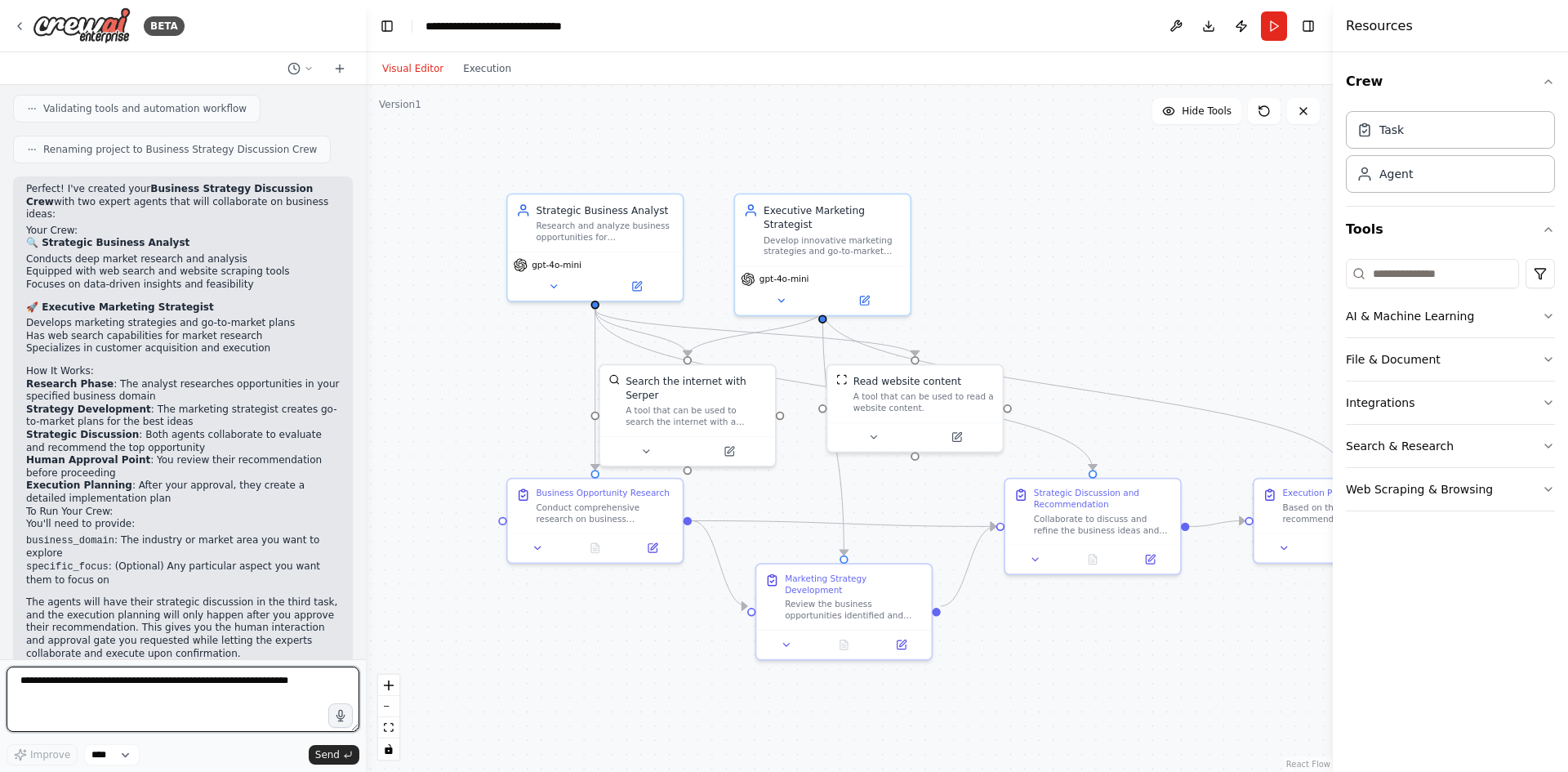
click at [163, 711] on textarea at bounding box center [183, 699] width 353 height 66
type textarea "**********"
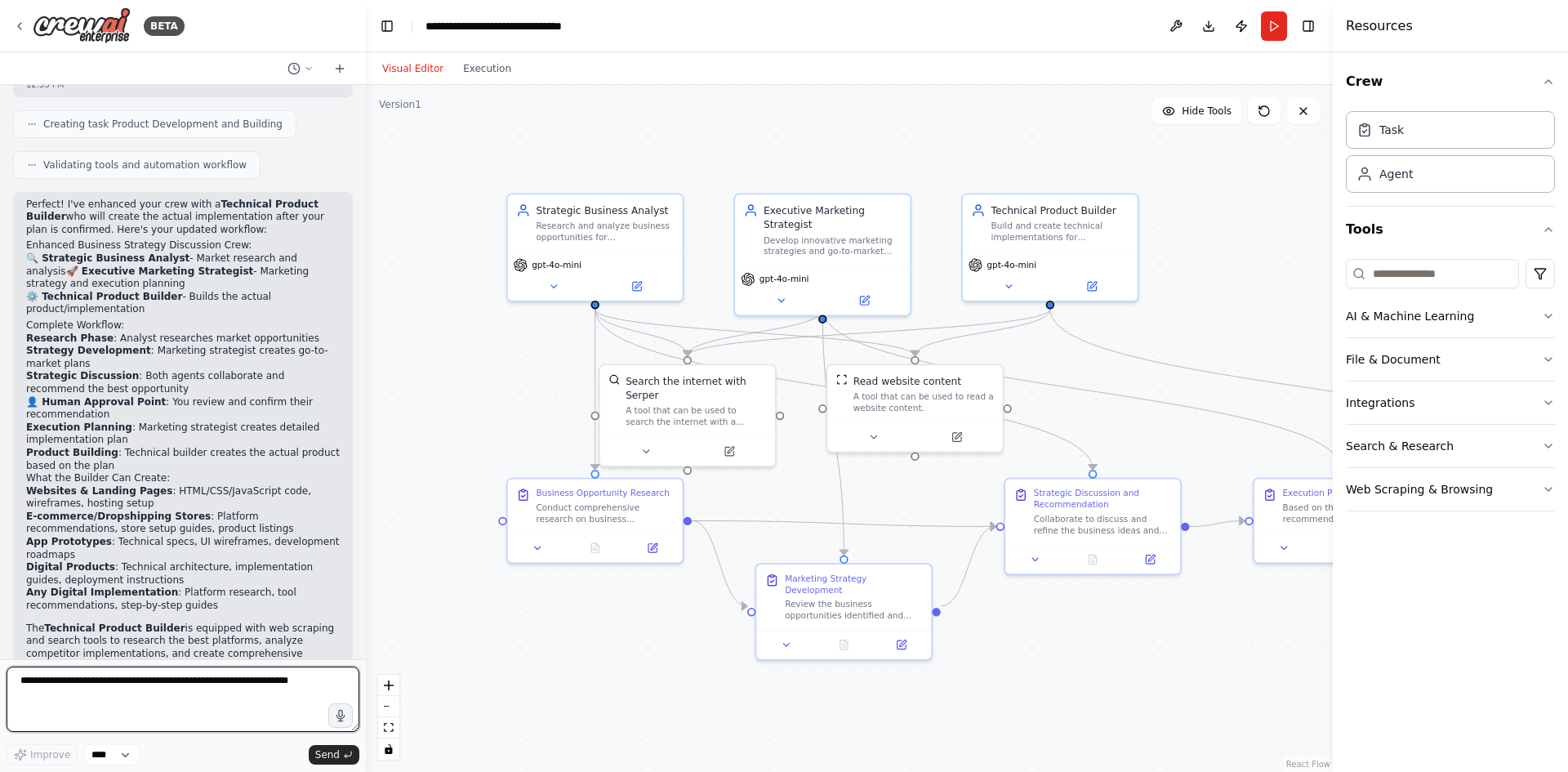
scroll to position [2047, 0]
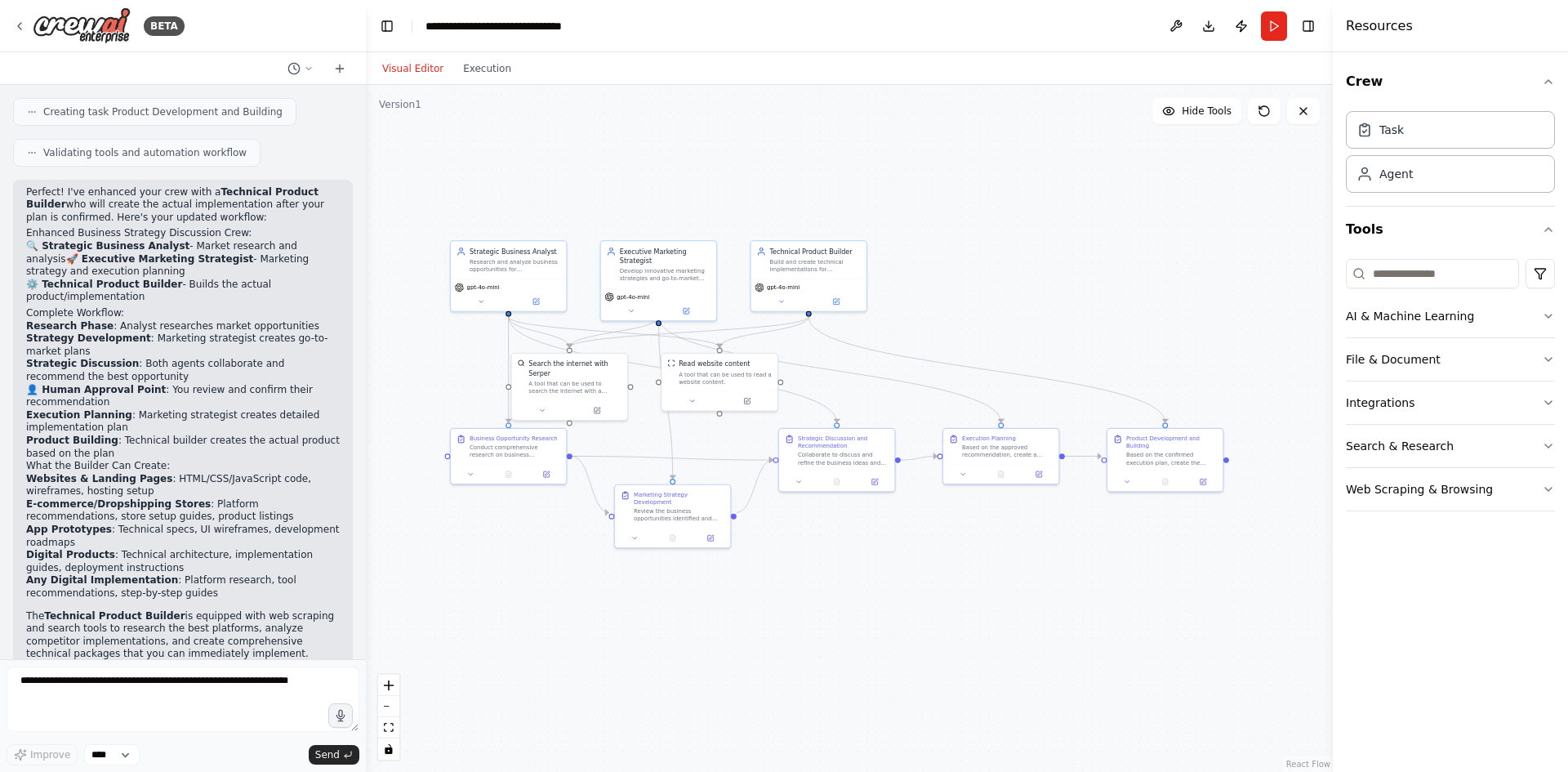
drag, startPoint x: 1174, startPoint y: 568, endPoint x: 902, endPoint y: 521, distance: 276.0
click at [902, 521] on div ".deletable-edge-delete-btn { width: 20px; height: 20px; border: 0px solid #ffff…" at bounding box center [849, 429] width 967 height 687
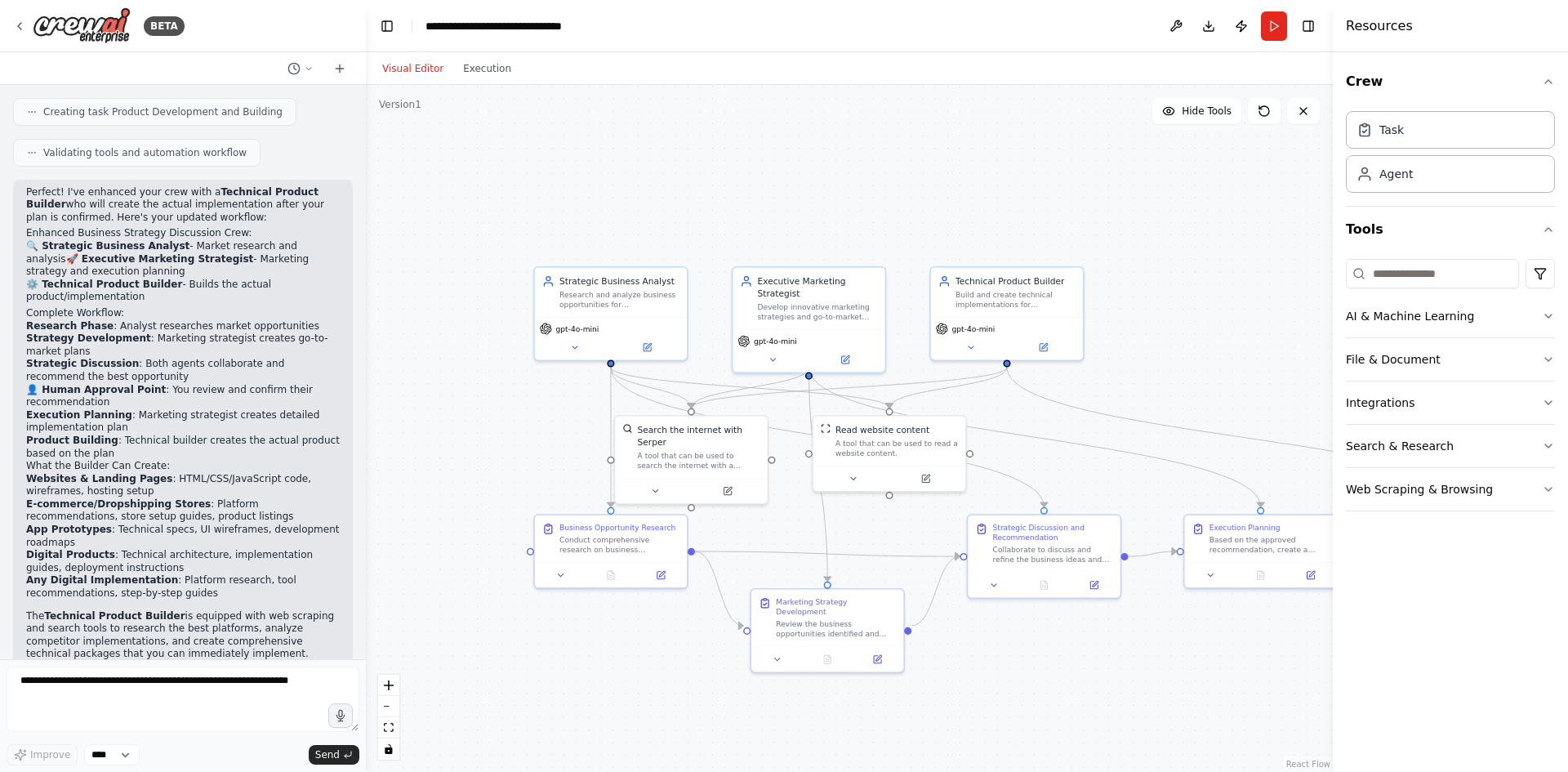
drag, startPoint x: 840, startPoint y: 579, endPoint x: 1080, endPoint y: 694, distance: 266.1
click at [1080, 694] on div ".deletable-edge-delete-btn { width: 20px; height: 20px; border: 0px solid #ffff…" at bounding box center [849, 429] width 967 height 687
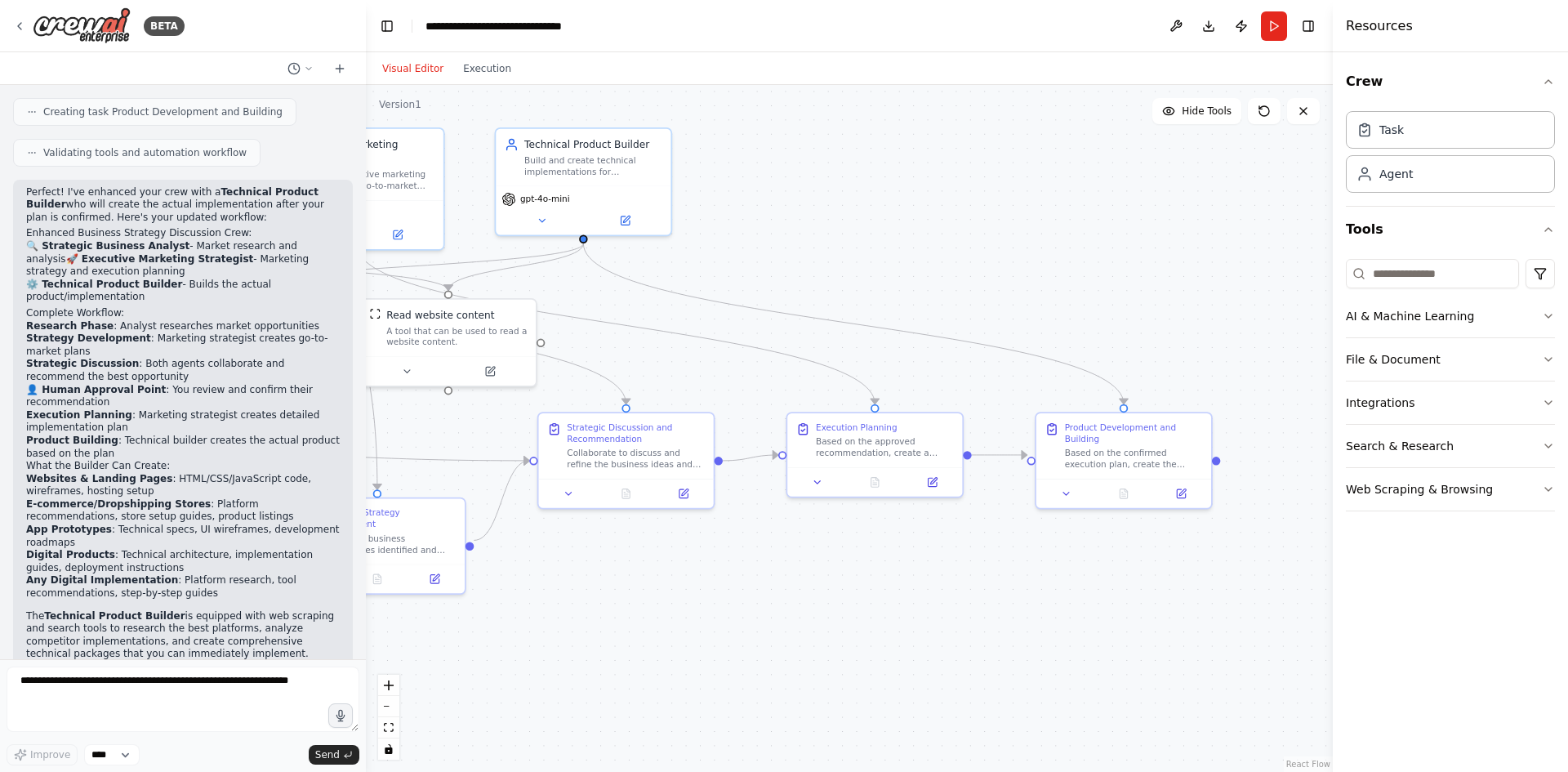
drag, startPoint x: 930, startPoint y: 675, endPoint x: 510, endPoint y: 612, distance: 424.7
click at [510, 612] on div ".deletable-edge-delete-btn { width: 20px; height: 20px; border: 0px solid #ffff…" at bounding box center [849, 429] width 967 height 687
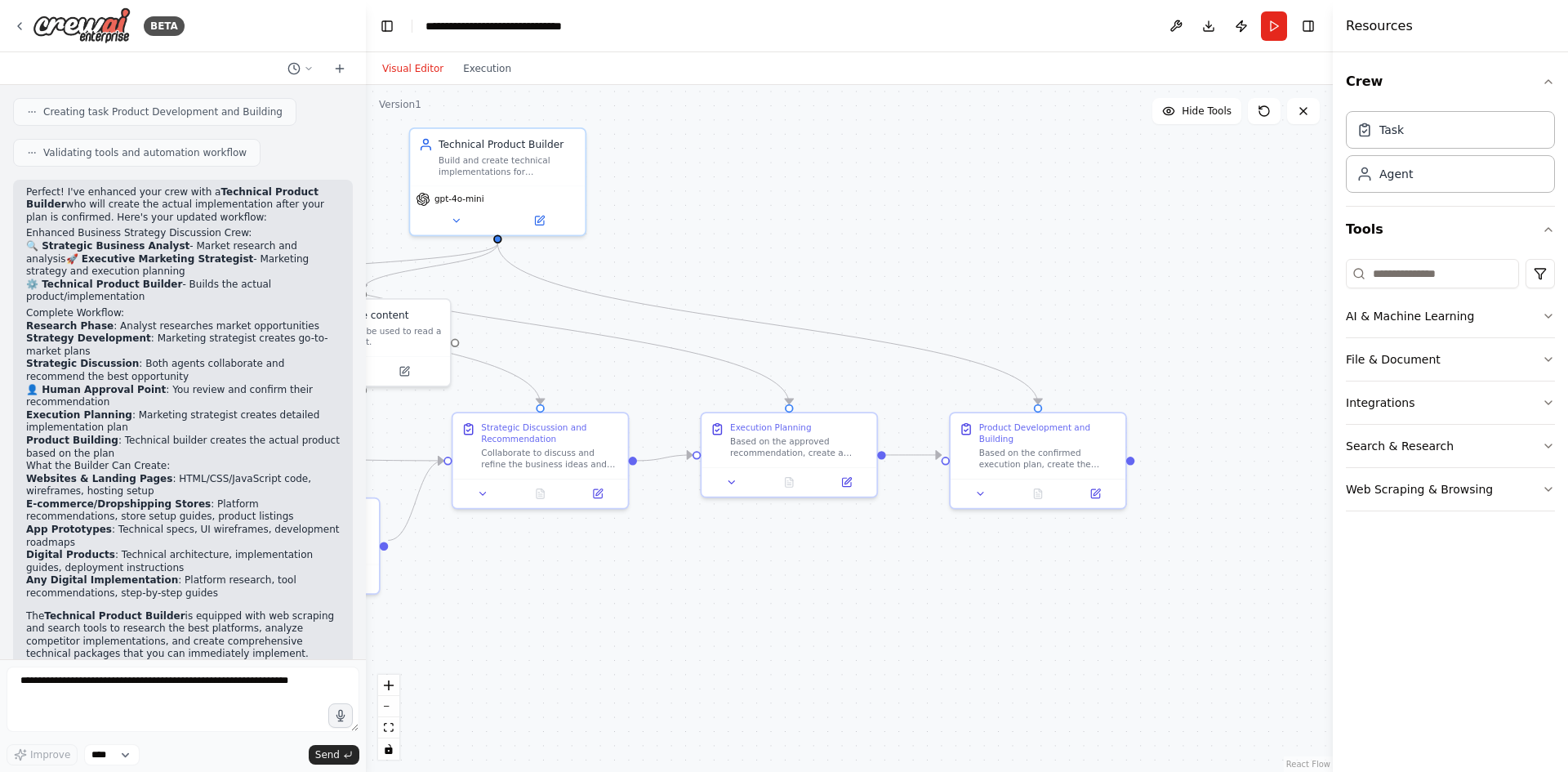
drag, startPoint x: 779, startPoint y: 631, endPoint x: 696, endPoint y: 631, distance: 83.0
click at [696, 631] on div ".deletable-edge-delete-btn { width: 20px; height: 20px; border: 0px solid #ffff…" at bounding box center [849, 429] width 967 height 687
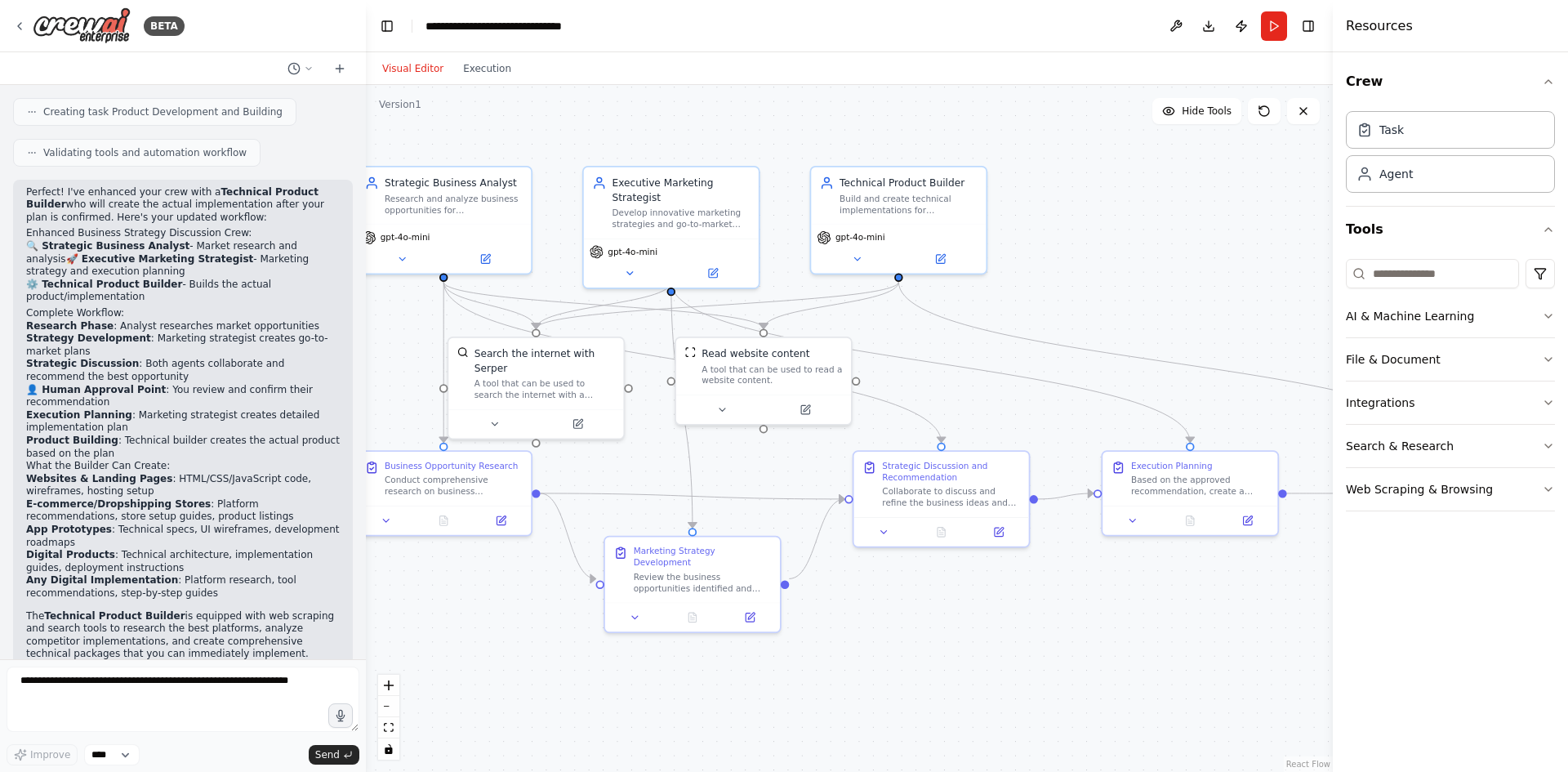
drag, startPoint x: 556, startPoint y: 656, endPoint x: 960, endPoint y: 695, distance: 405.9
click at [960, 695] on div ".deletable-edge-delete-btn { width: 20px; height: 20px; border: 0px solid #ffff…" at bounding box center [849, 429] width 967 height 687
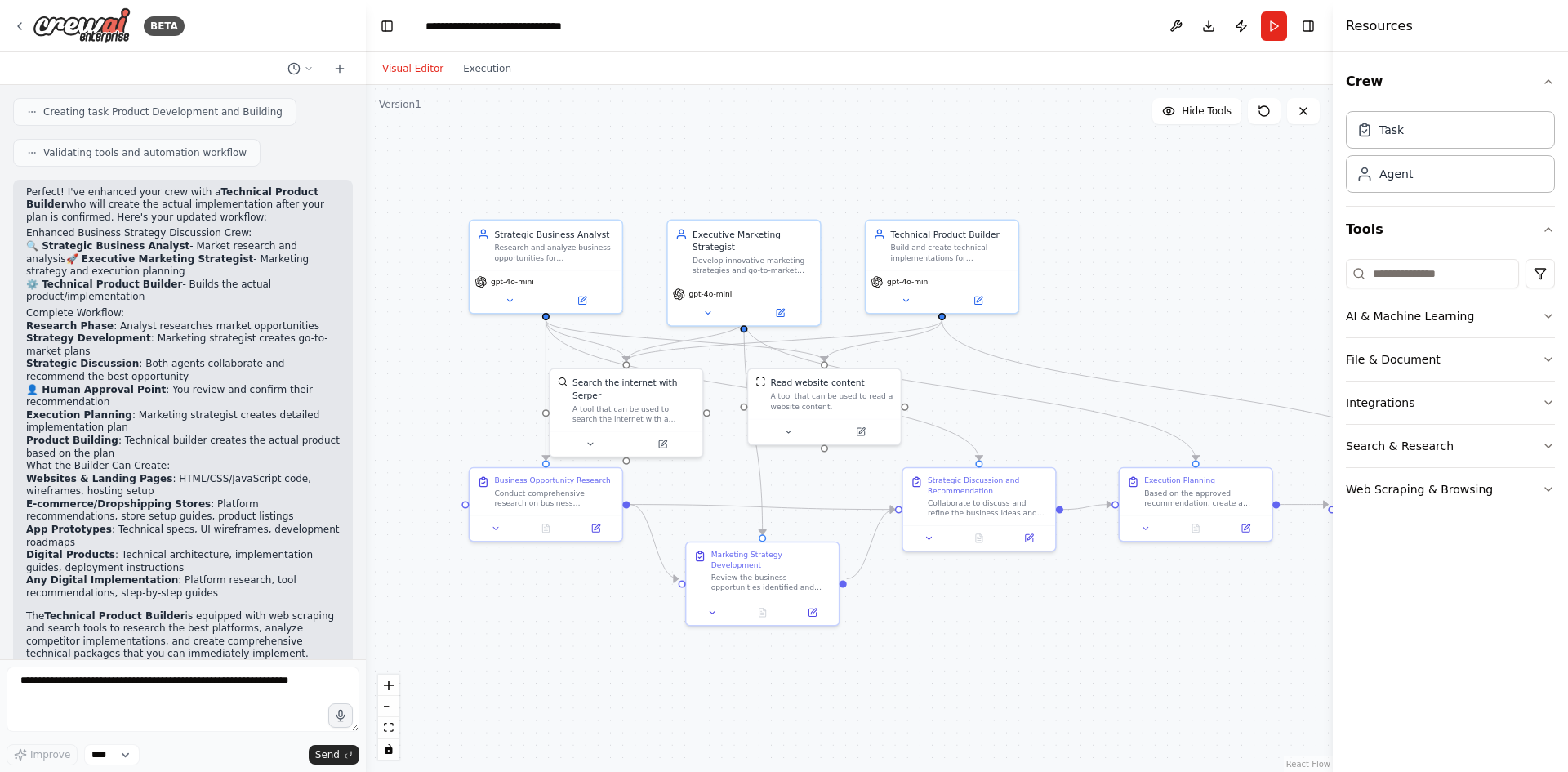
drag, startPoint x: 1036, startPoint y: 435, endPoint x: 1095, endPoint y: 383, distance: 78.6
click at [1095, 383] on div ".deletable-edge-delete-btn { width: 20px; height: 20px; border: 0px solid #ffff…" at bounding box center [849, 429] width 967 height 687
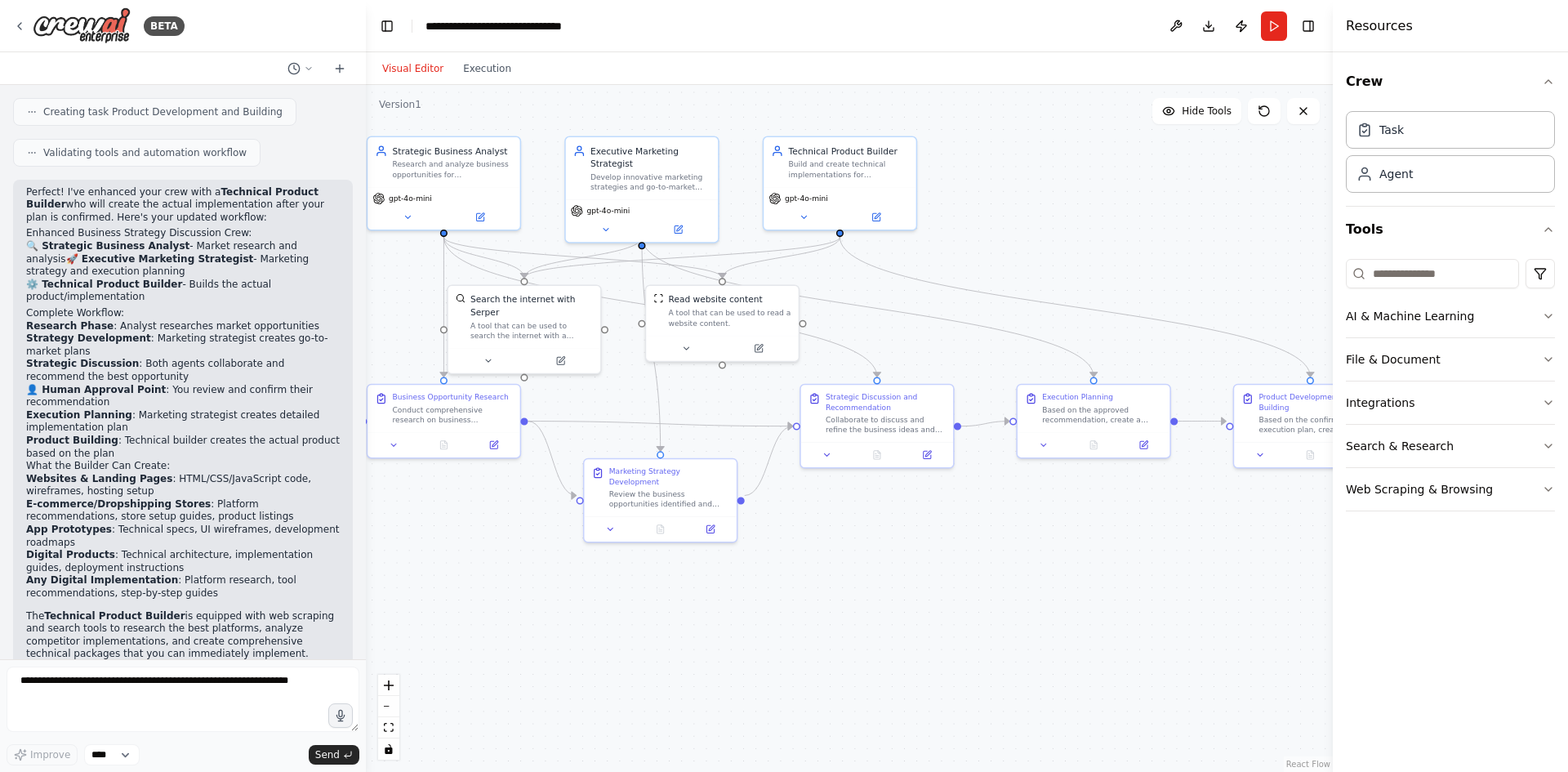
drag, startPoint x: 1128, startPoint y: 271, endPoint x: 1023, endPoint y: 192, distance: 131.4
click at [1023, 192] on div ".deletable-edge-delete-btn { width: 20px; height: 20px; border: 0px solid #ffff…" at bounding box center [849, 429] width 967 height 687
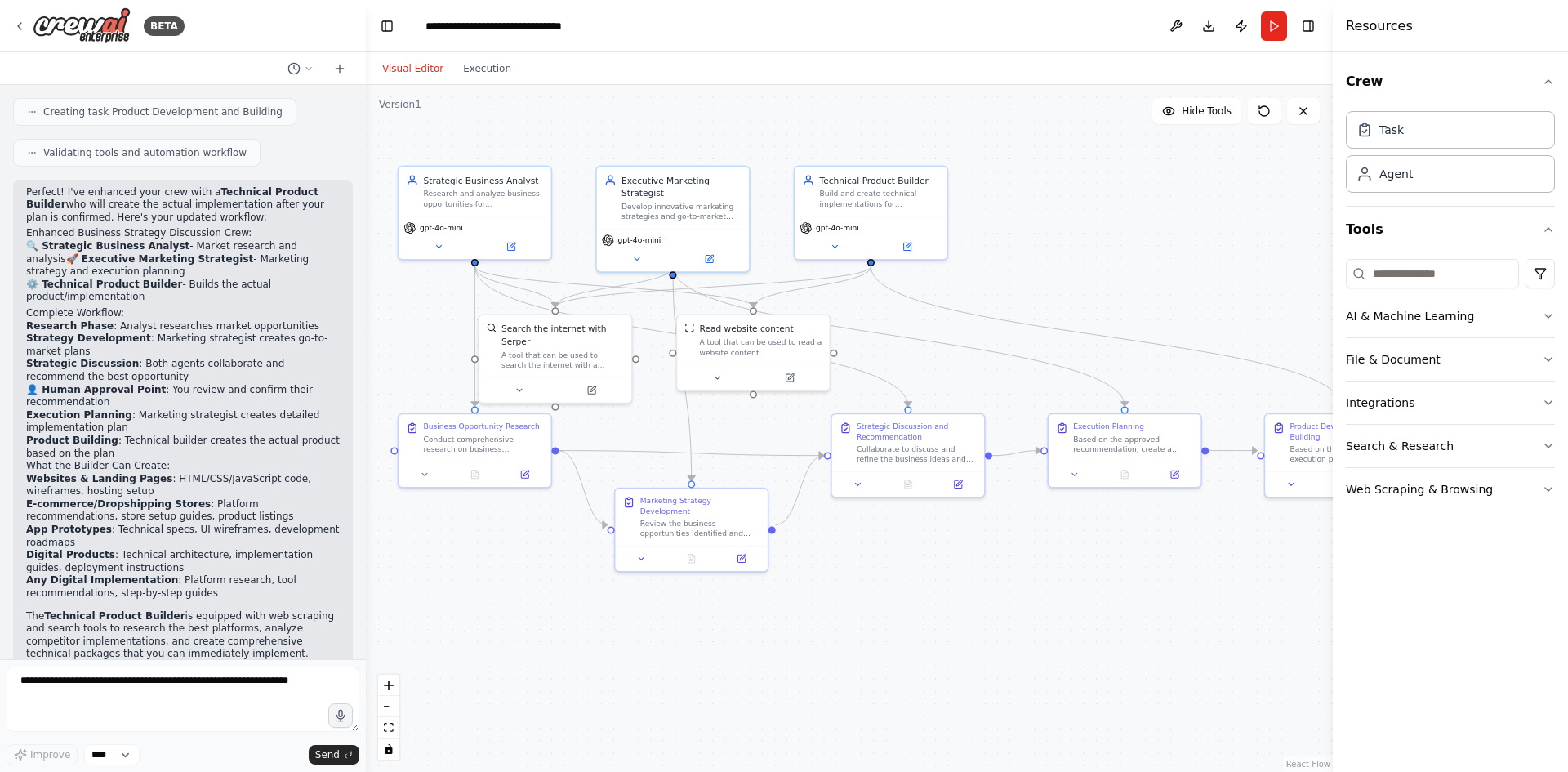
drag, startPoint x: 631, startPoint y: 373, endPoint x: 660, endPoint y: 401, distance: 40.3
click at [660, 401] on div ".deletable-edge-delete-btn { width: 20px; height: 20px; border: 0px solid #ffff…" at bounding box center [849, 429] width 967 height 687
click at [84, 25] on img at bounding box center [81, 26] width 98 height 37
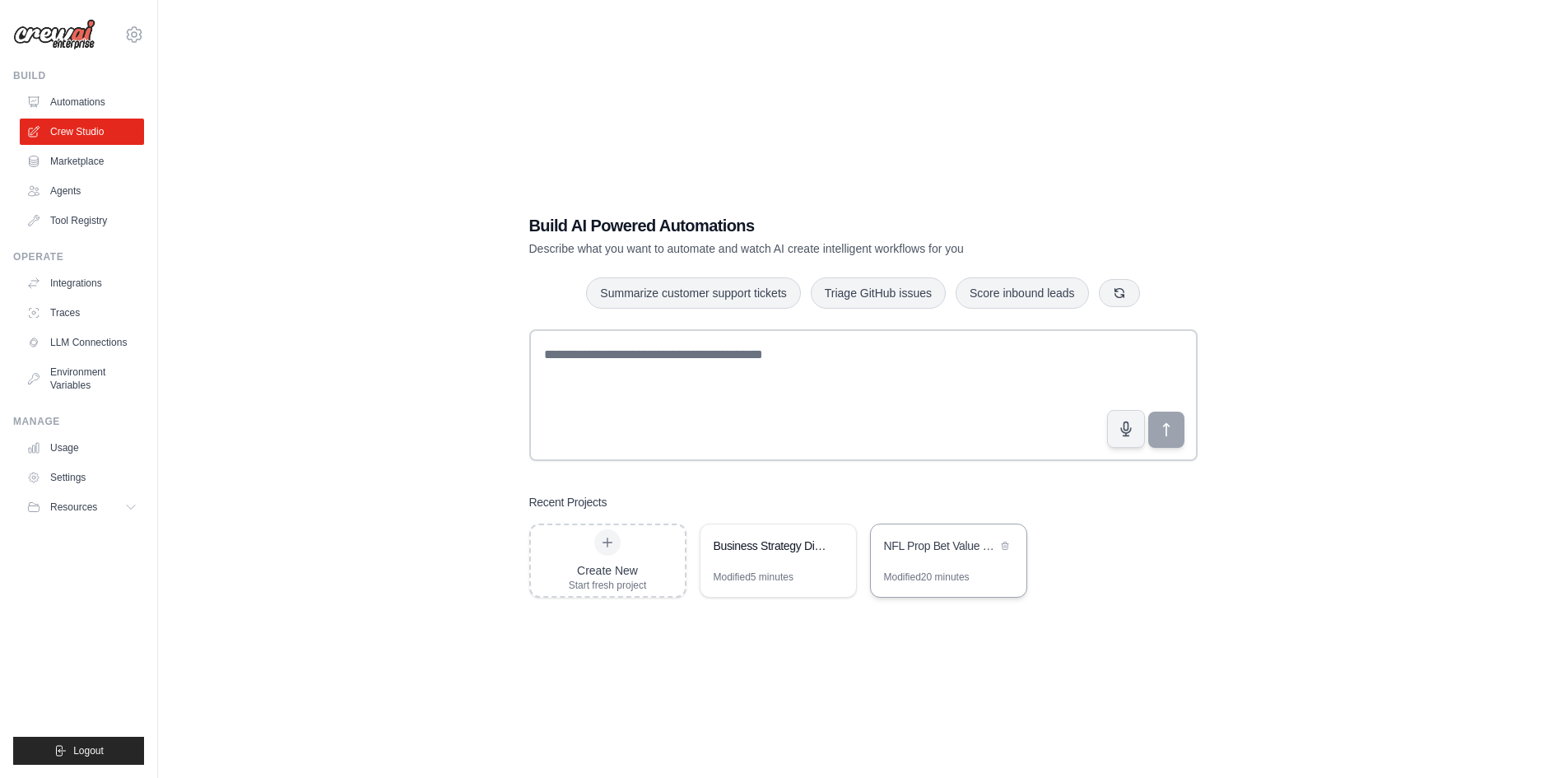
click at [944, 550] on div "NFL Prop Bet Value Finder" at bounding box center [939, 545] width 112 height 16
click at [73, 283] on link "Integrations" at bounding box center [83, 283] width 125 height 27
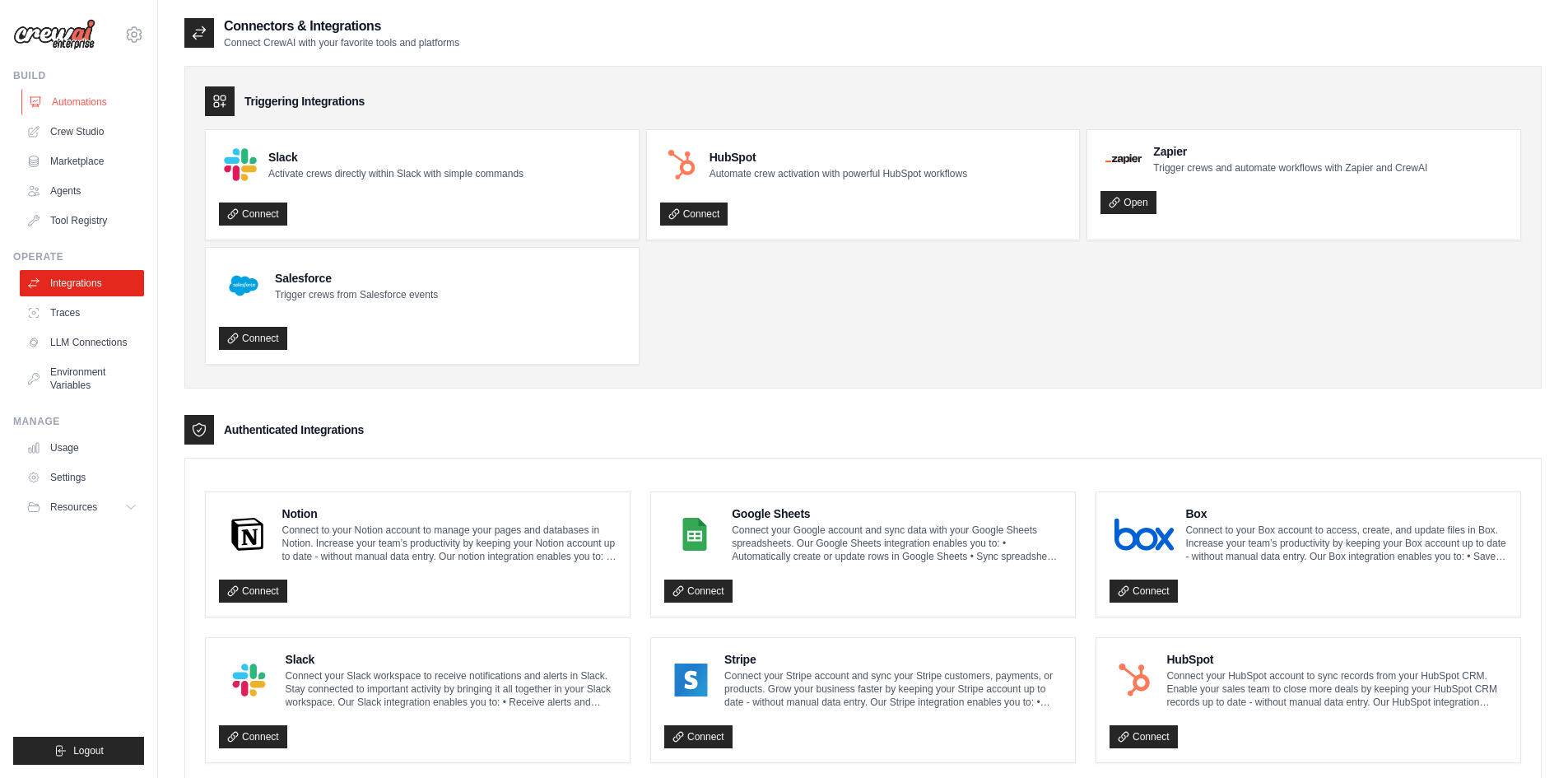
click at [69, 100] on link "Automations" at bounding box center [83, 101] width 125 height 27
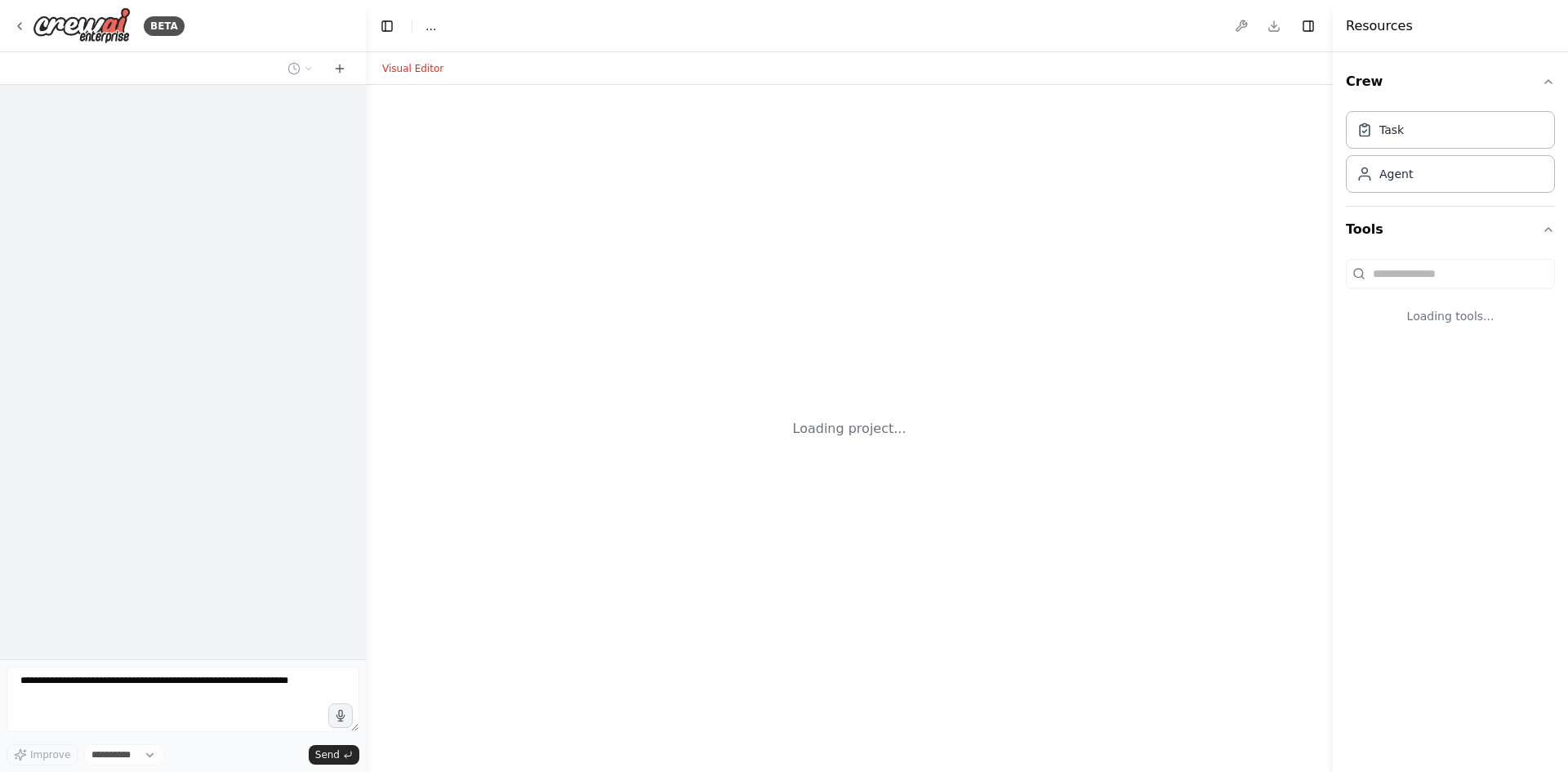
select select "****"
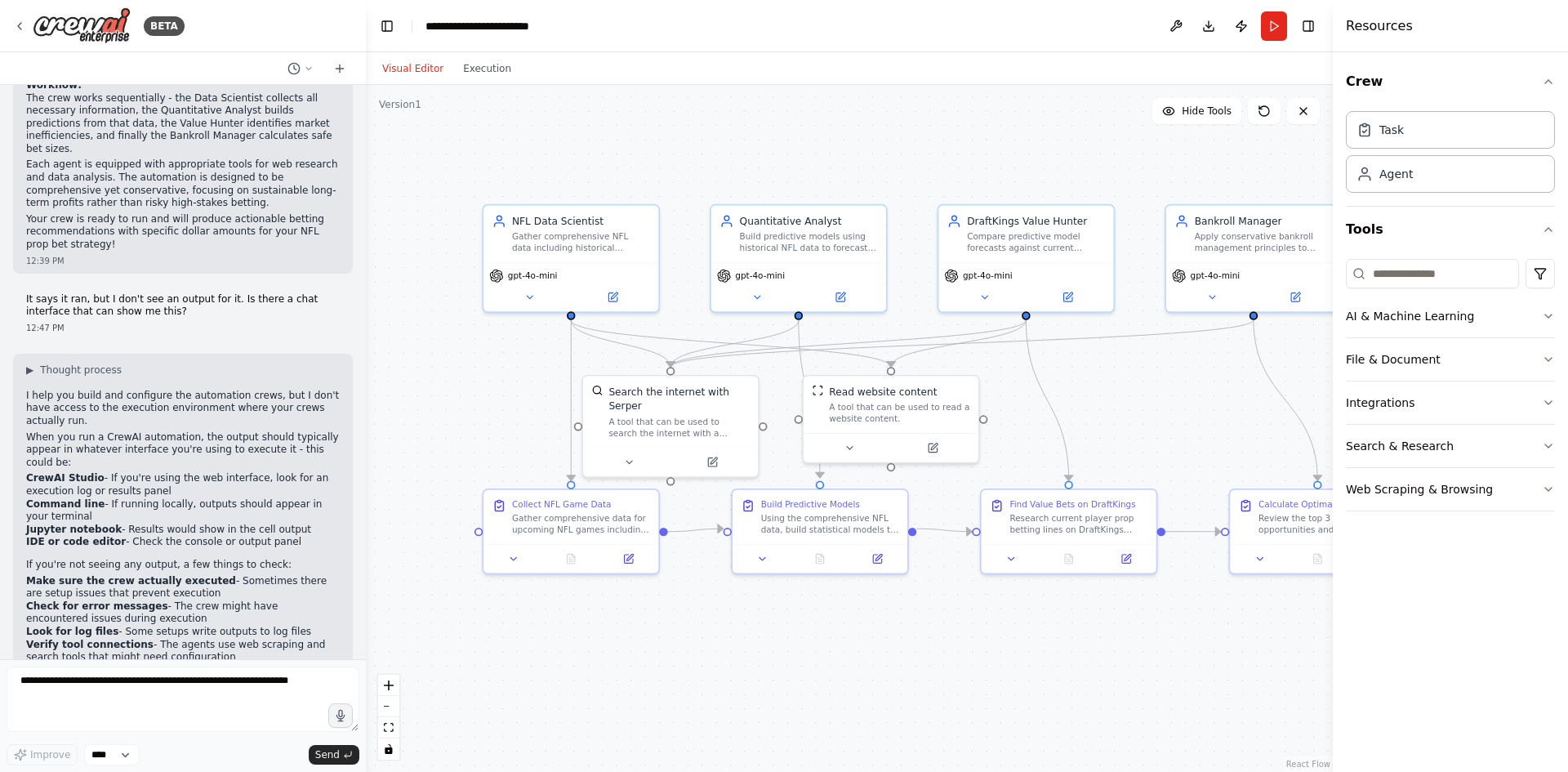
drag, startPoint x: 1143, startPoint y: 433, endPoint x: 1023, endPoint y: 426, distance: 120.2
click at [1023, 426] on div ".deletable-edge-delete-btn { width: 20px; height: 20px; border: 0px solid #ffff…" at bounding box center [849, 429] width 967 height 687
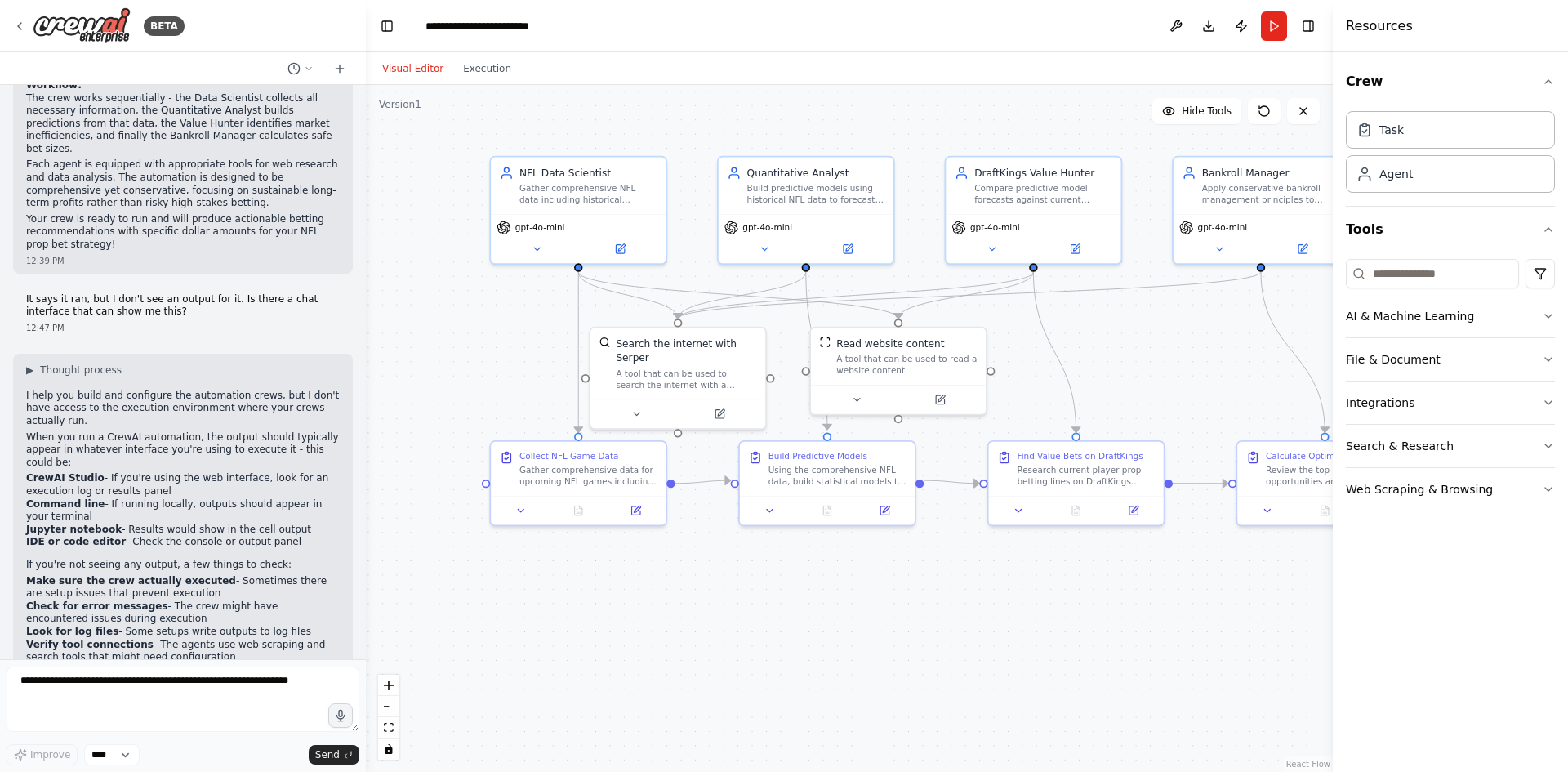
drag, startPoint x: 1023, startPoint y: 426, endPoint x: 1100, endPoint y: 382, distance: 88.7
click at [1100, 382] on div ".deletable-edge-delete-btn { width: 20px; height: 20px; border: 0px solid #ffff…" at bounding box center [849, 429] width 967 height 687
